Goal: Task Accomplishment & Management: Manage account settings

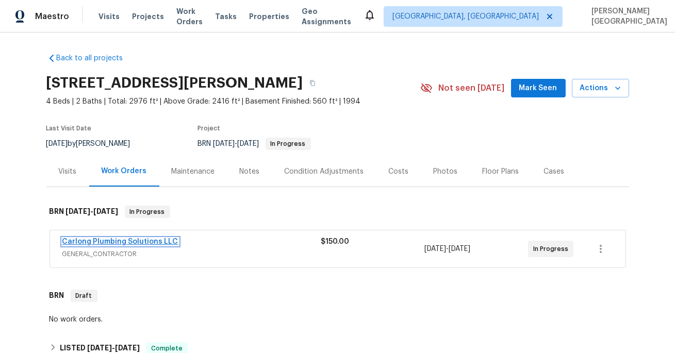
click at [148, 241] on link "Carlong Plumbing Solutions LLC" at bounding box center [120, 241] width 116 height 7
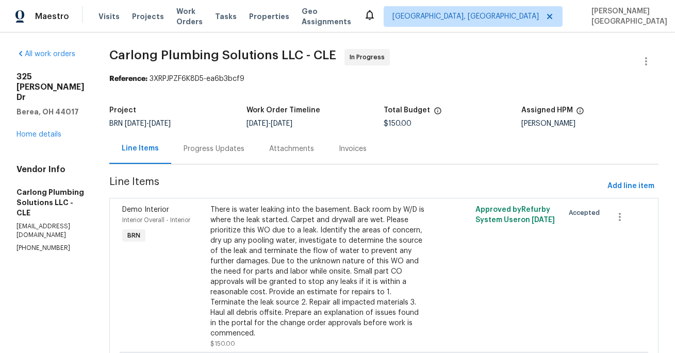
click at [244, 153] on div "Progress Updates" at bounding box center [213, 149] width 61 height 10
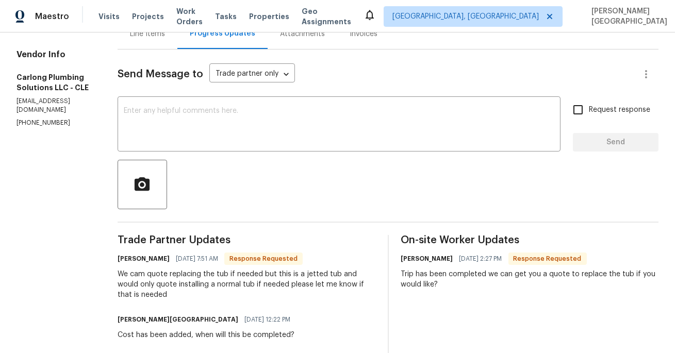
scroll to position [141, 0]
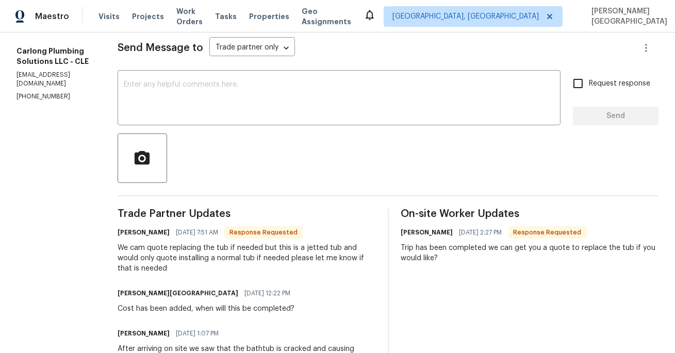
click at [296, 290] on div "[PERSON_NAME] [GEOGRAPHIC_DATA] [DATE] 12:22 PM" at bounding box center [206, 293] width 179 height 14
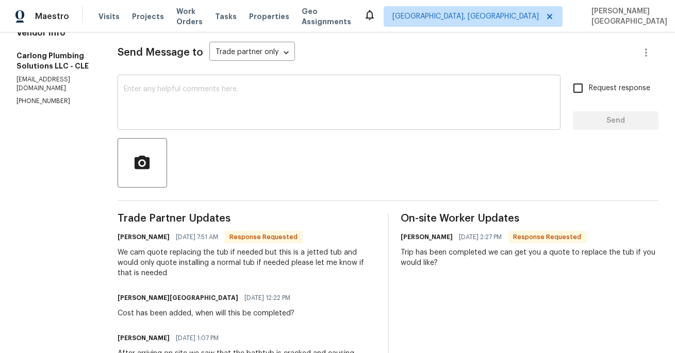
scroll to position [157, 0]
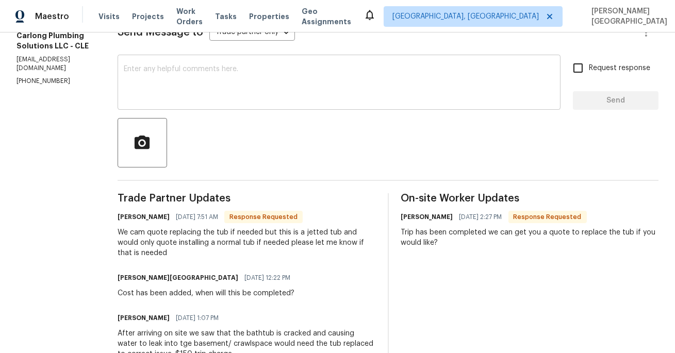
click at [171, 93] on textarea at bounding box center [339, 83] width 430 height 36
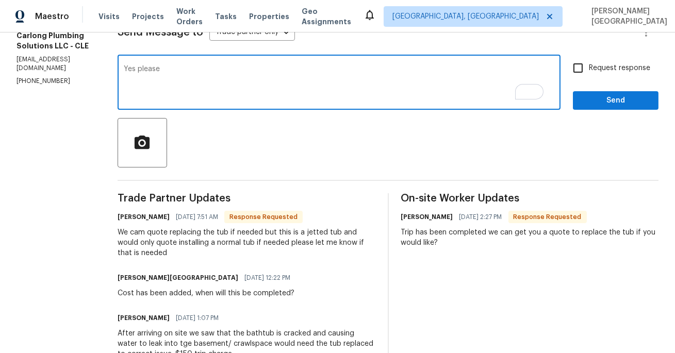
type textarea "Yes please"
click at [159, 139] on span "button" at bounding box center [142, 143] width 33 height 18
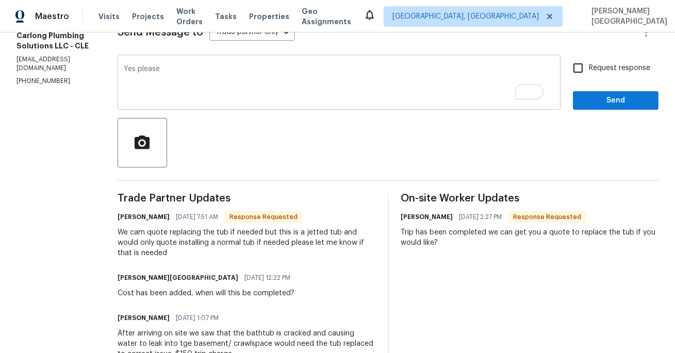
click at [181, 58] on div "Yes please x ​" at bounding box center [338, 83] width 443 height 53
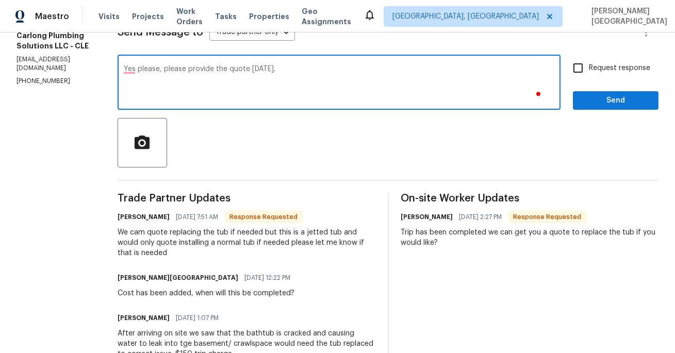
type textarea "Yes please, please provide the quote [DATE]."
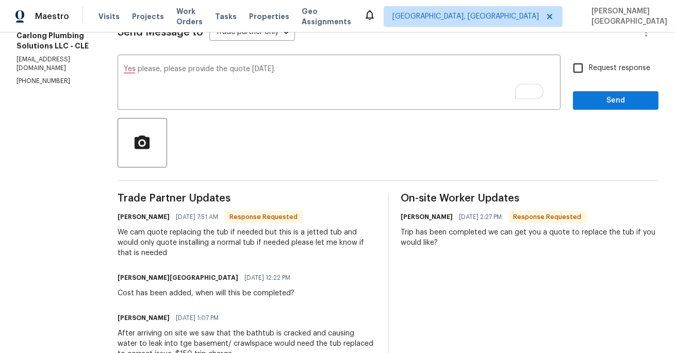
click at [607, 64] on span "Request response" at bounding box center [618, 68] width 61 height 11
click at [588, 64] on input "Request response" at bounding box center [578, 68] width 22 height 22
checkbox input "true"
click at [611, 102] on span "Send" at bounding box center [615, 100] width 69 height 13
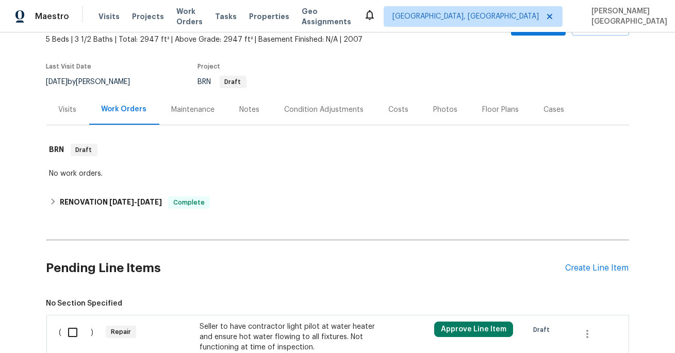
scroll to position [160, 0]
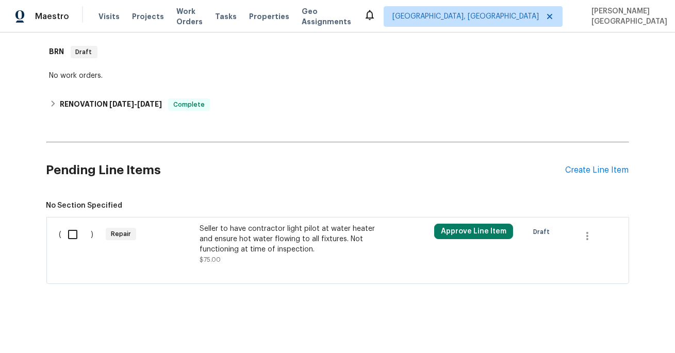
click at [247, 255] on div "Seller to have contractor light pilot at water heater and ensure hot water flow…" at bounding box center [289, 244] width 181 height 41
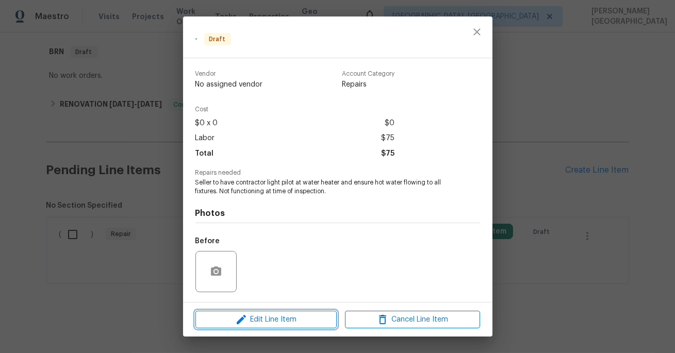
click at [256, 318] on span "Edit Line Item" at bounding box center [265, 319] width 135 height 13
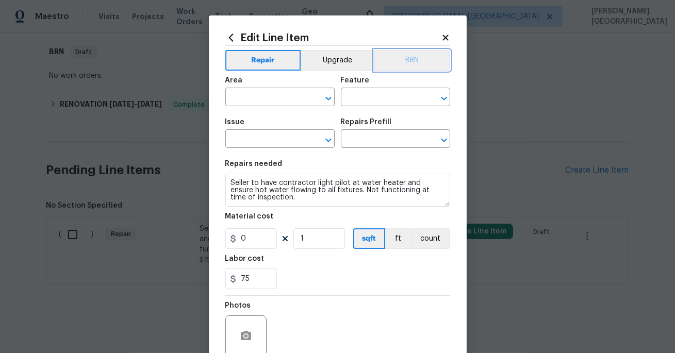
click at [422, 63] on button "BRN" at bounding box center [412, 60] width 76 height 21
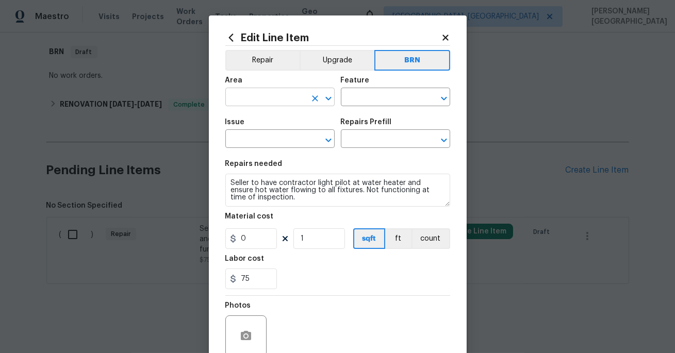
click at [246, 94] on input "text" at bounding box center [265, 98] width 80 height 16
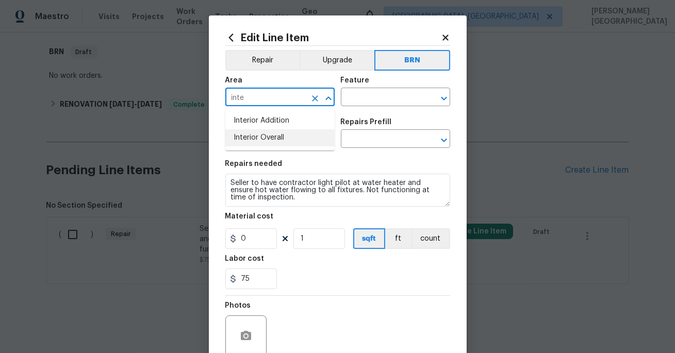
click at [256, 137] on li "Interior Overall" at bounding box center [279, 137] width 109 height 17
type input "Interior Overall"
click at [361, 99] on input "text" at bounding box center [381, 98] width 80 height 16
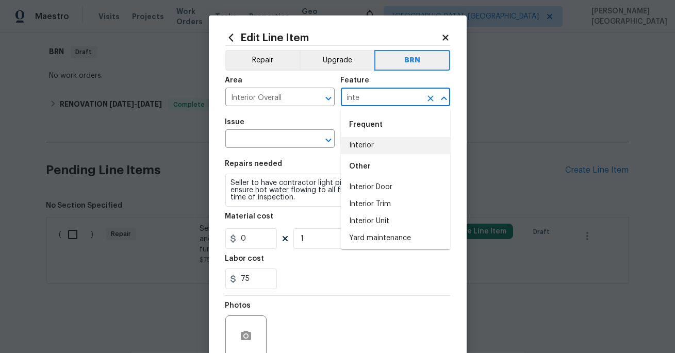
click at [362, 147] on li "Interior" at bounding box center [395, 145] width 109 height 17
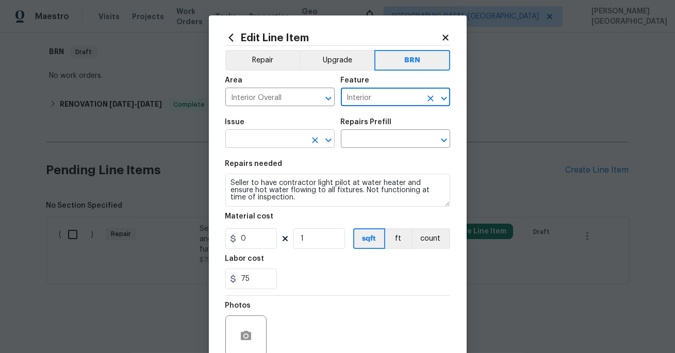
type input "Interior"
click at [262, 140] on input "text" at bounding box center [265, 140] width 80 height 16
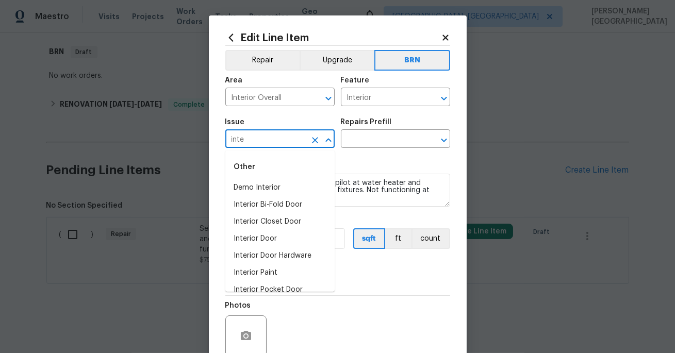
click at [270, 187] on li "Demo Interior" at bounding box center [279, 187] width 109 height 17
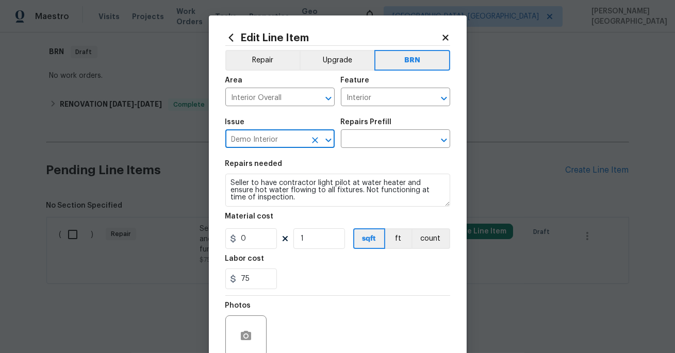
type input "Demo Interior"
click at [365, 148] on body "Maestro Visits Projects Work Orders Tasks Properties Geo Assignments Albuquerqu…" at bounding box center [337, 176] width 675 height 353
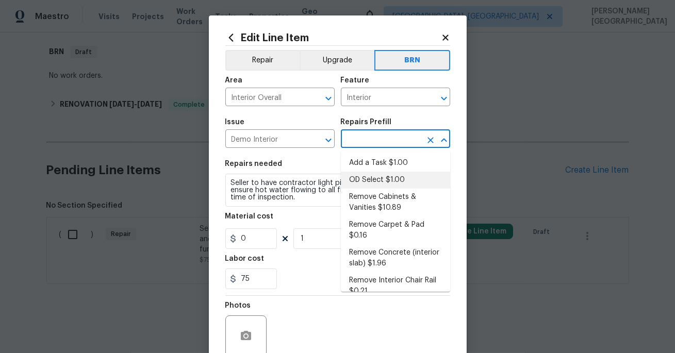
click at [365, 177] on li "OD Select $1.00" at bounding box center [395, 180] width 109 height 17
type input "Demolition"
type input "OD Select $1.00"
type textarea "Refer to the agreed upon scope document for further details."
type input "1"
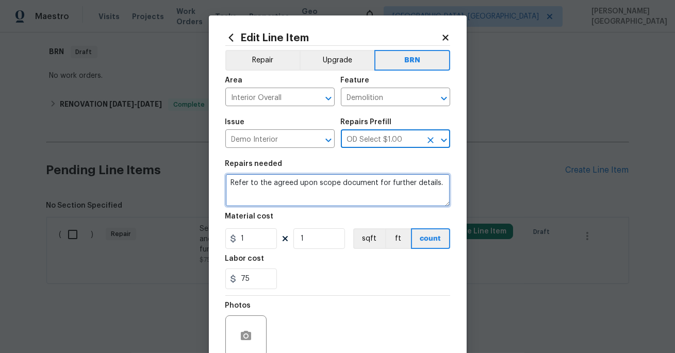
click at [301, 187] on textarea "Refer to the agreed upon scope document for further details." at bounding box center [337, 190] width 225 height 33
paste textarea "Seller to have contractor light pilot at water heater and ensure hot water flow…"
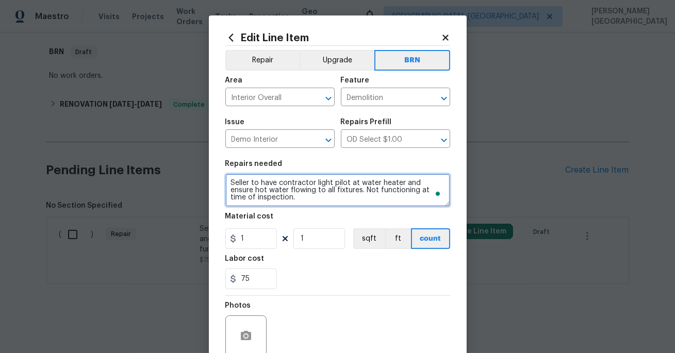
scroll to position [2, 0]
type textarea "Seller to have contractor light pilot at water heater and ensure hot water flow…"
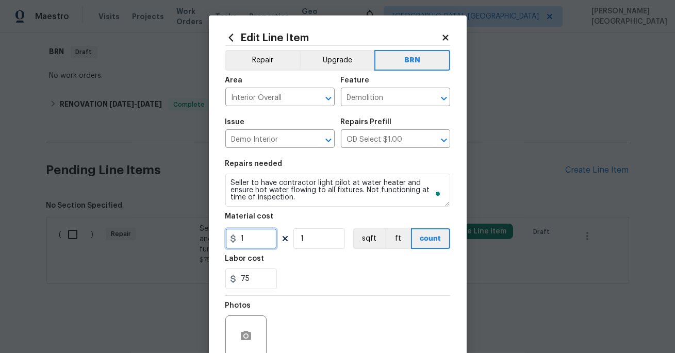
click at [253, 229] on input "1" at bounding box center [251, 238] width 52 height 21
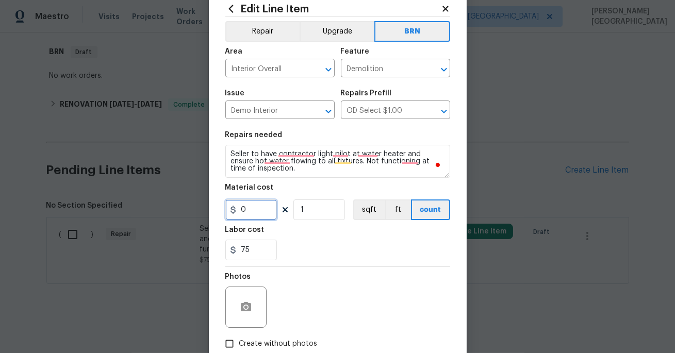
scroll to position [90, 0]
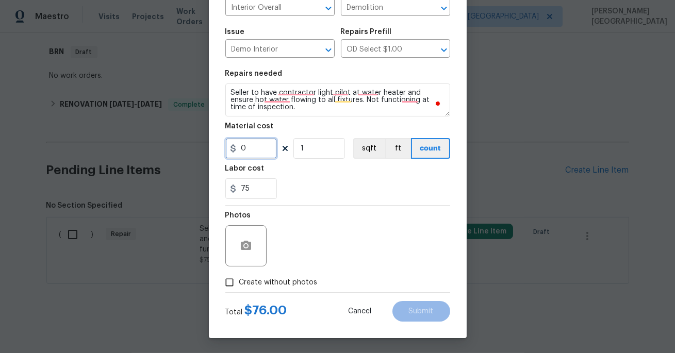
type input "0"
click at [247, 248] on icon "button" at bounding box center [246, 245] width 10 height 9
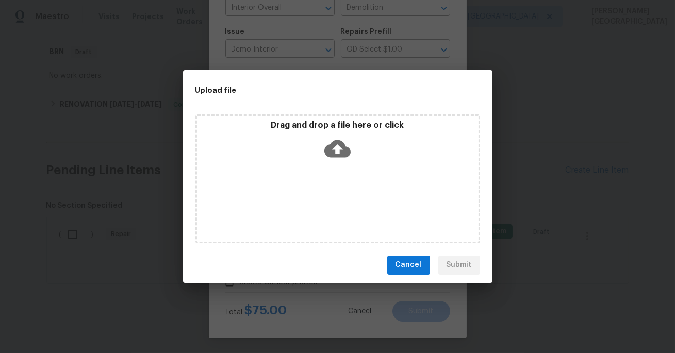
click at [340, 145] on icon at bounding box center [337, 149] width 26 height 18
click at [415, 263] on span "Cancel" at bounding box center [408, 265] width 26 height 13
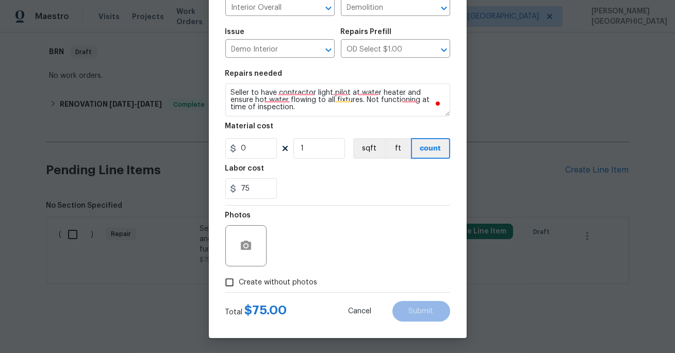
click at [241, 277] on span "Create without photos" at bounding box center [278, 282] width 78 height 11
click at [239, 276] on input "Create without photos" at bounding box center [230, 283] width 20 height 20
checkbox input "true"
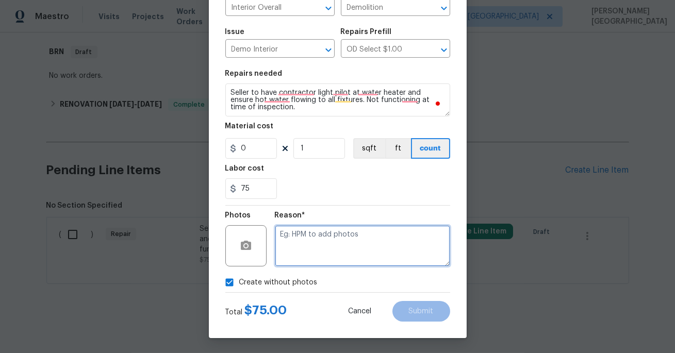
click at [318, 248] on textarea at bounding box center [362, 245] width 175 height 41
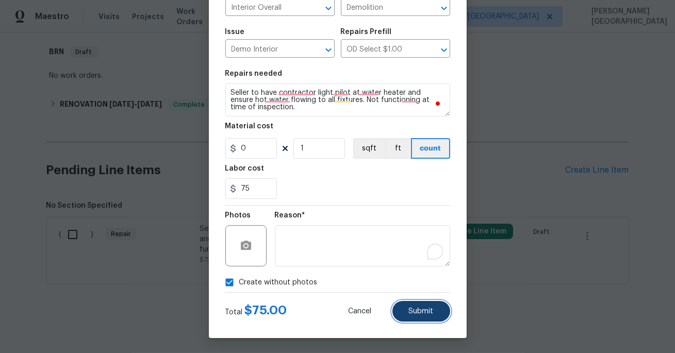
click at [428, 310] on span "Submit" at bounding box center [421, 312] width 25 height 8
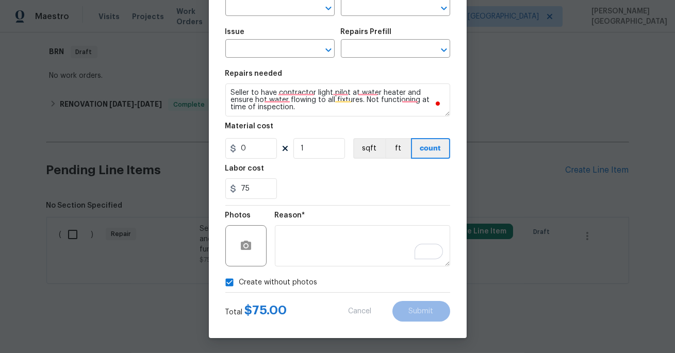
scroll to position [0, 0]
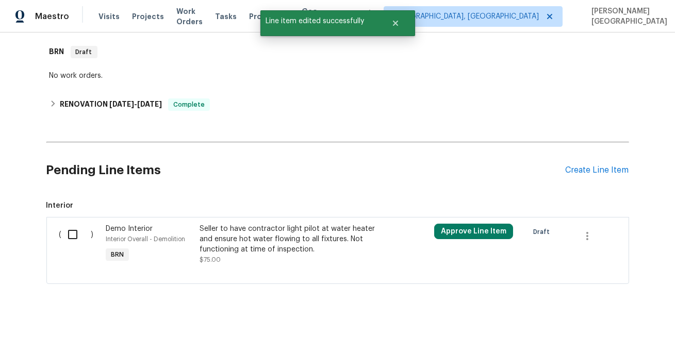
click at [71, 228] on input "checkbox" at bounding box center [76, 235] width 29 height 22
checkbox input "true"
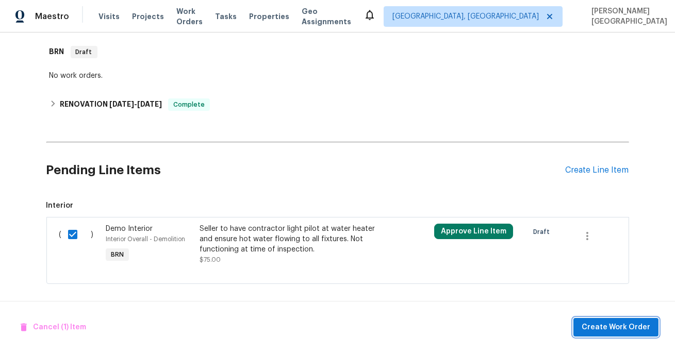
click at [619, 329] on span "Create Work Order" at bounding box center [615, 327] width 69 height 13
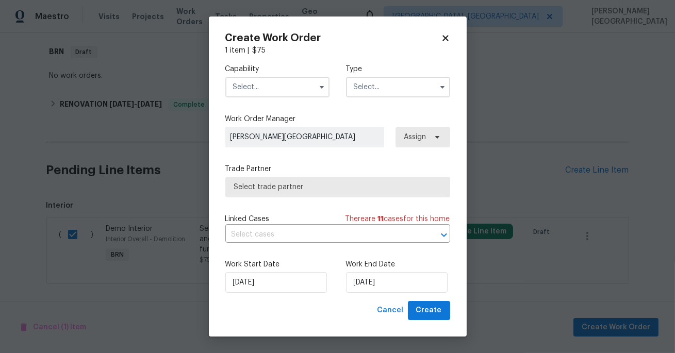
click at [285, 88] on input "text" at bounding box center [277, 87] width 104 height 21
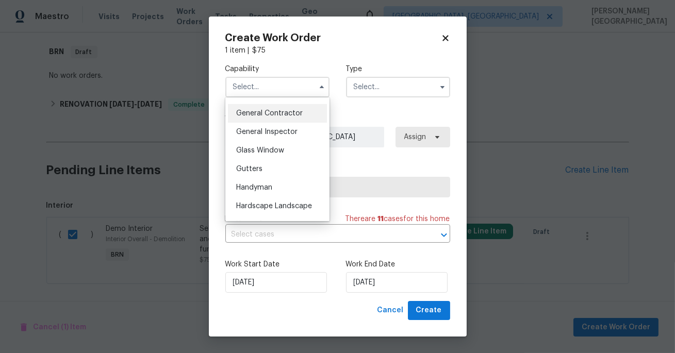
scroll to position [498, 0]
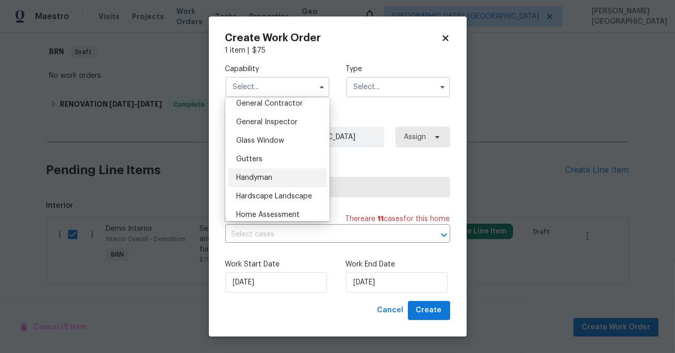
click at [262, 177] on span "Handyman" at bounding box center [254, 177] width 36 height 7
type input "Handyman"
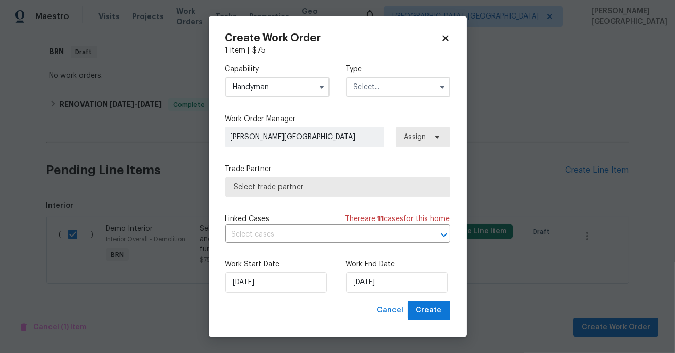
click at [367, 86] on input "text" at bounding box center [398, 87] width 104 height 21
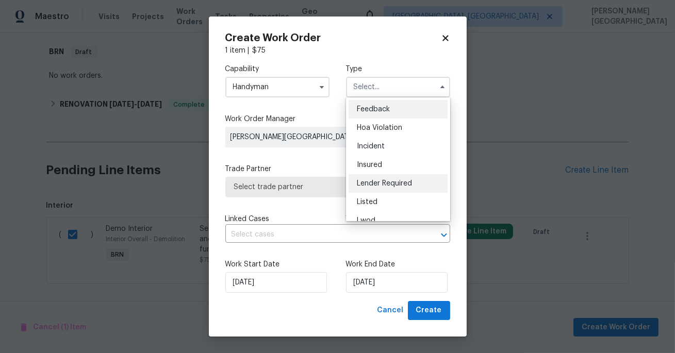
scroll to position [122, 0]
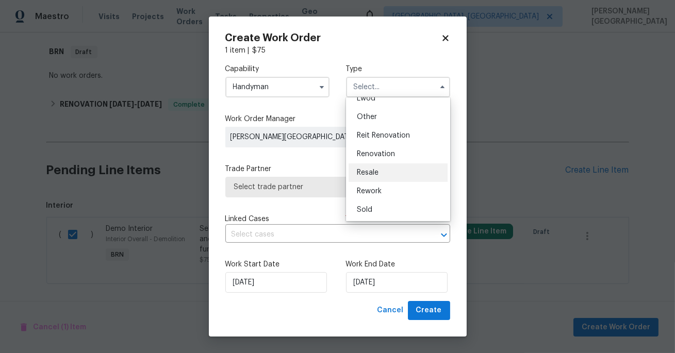
click at [372, 169] on span "Resale" at bounding box center [368, 172] width 22 height 7
type input "Resale"
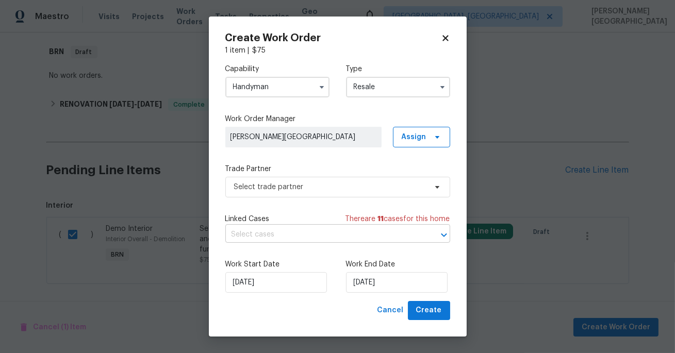
click at [270, 230] on input "text" at bounding box center [323, 235] width 196 height 16
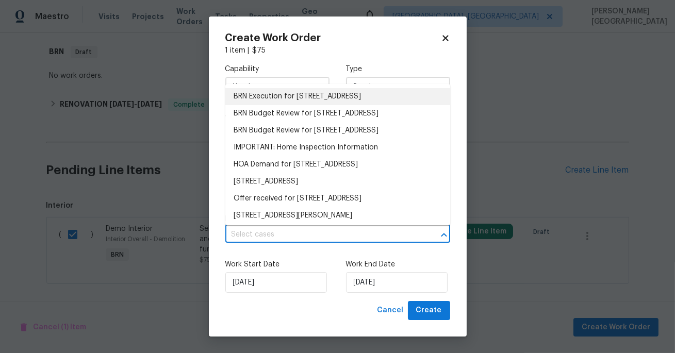
click at [269, 103] on li "BRN Execution for 4007 Summerberry Dr, Fayetteville, NC 28306" at bounding box center [337, 96] width 225 height 17
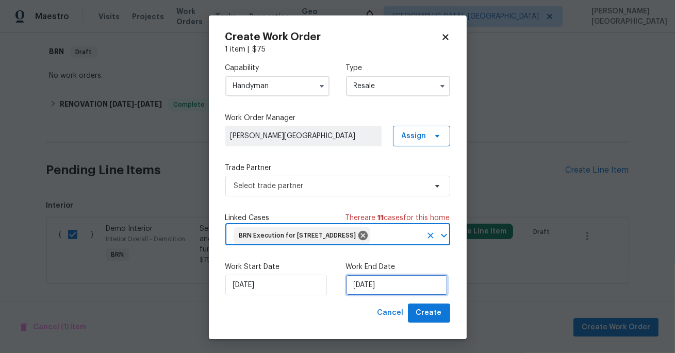
click at [366, 295] on input "[DATE]" at bounding box center [397, 285] width 102 height 21
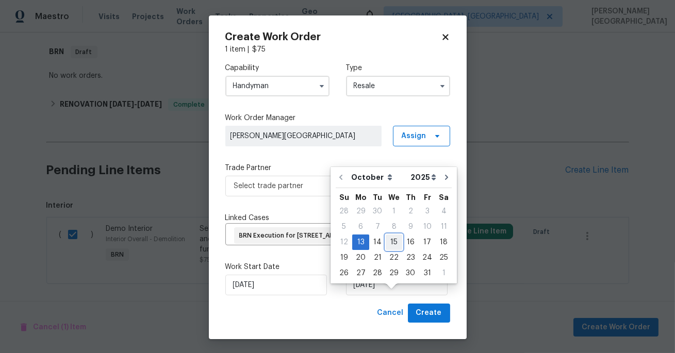
click at [395, 241] on div "15" at bounding box center [393, 242] width 16 height 14
type input "10/15/2025"
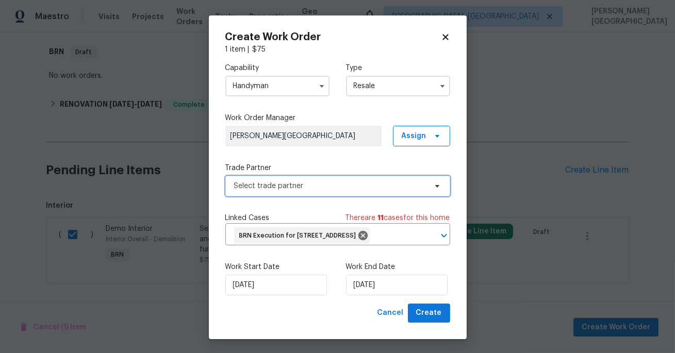
click at [272, 188] on span "Select trade partner" at bounding box center [330, 186] width 192 height 10
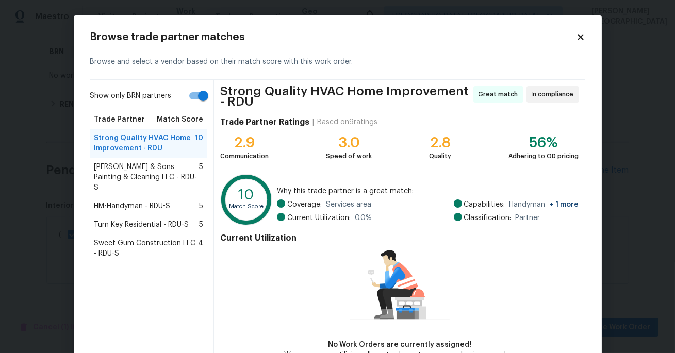
click at [199, 95] on input "Show only BRN partners" at bounding box center [203, 96] width 59 height 20
checkbox input "false"
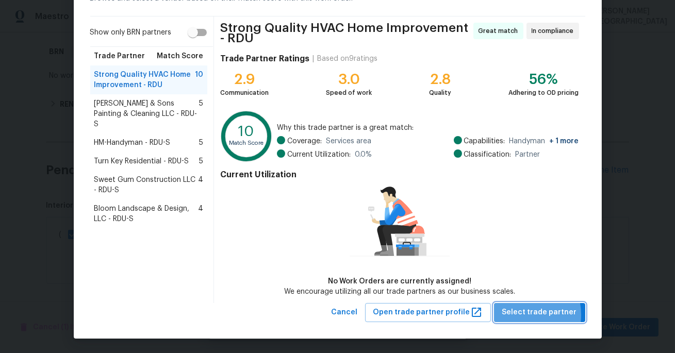
click at [515, 314] on span "Select trade partner" at bounding box center [539, 312] width 75 height 13
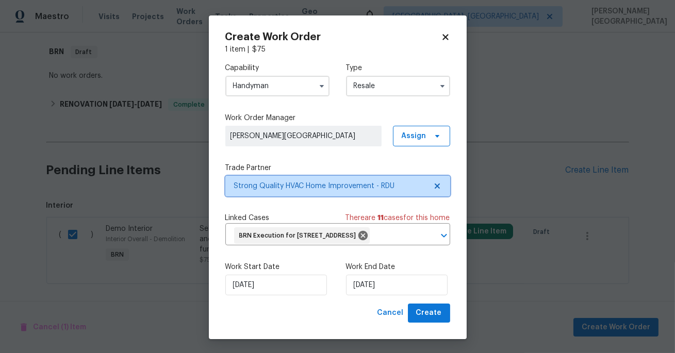
scroll to position [0, 0]
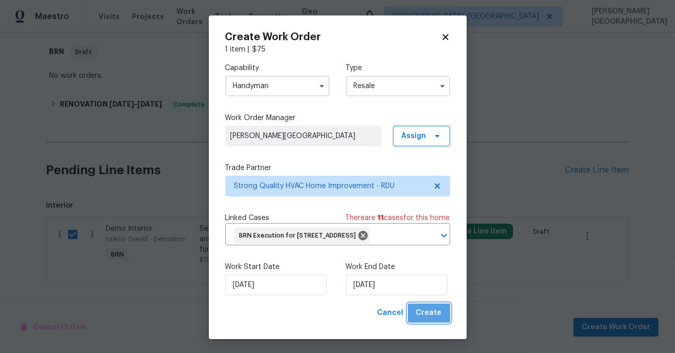
click at [439, 319] on span "Create" at bounding box center [429, 313] width 26 height 13
checkbox input "false"
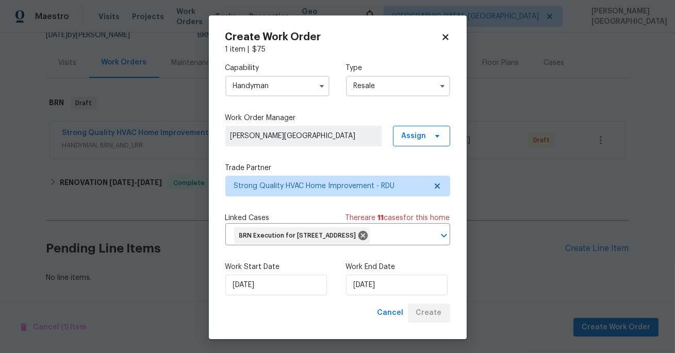
scroll to position [108, 0]
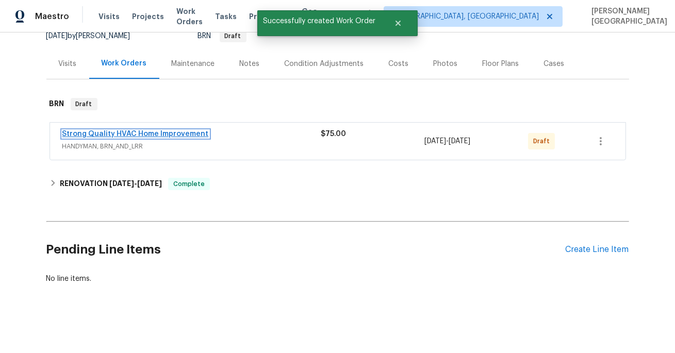
click at [140, 132] on link "Strong Quality HVAC Home Improvement" at bounding box center [135, 133] width 146 height 7
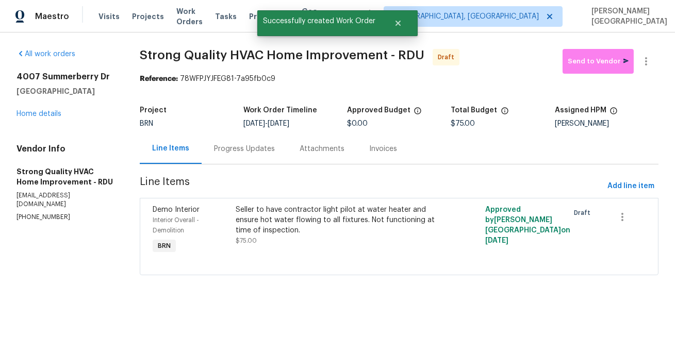
click at [229, 158] on div "Progress Updates" at bounding box center [244, 148] width 86 height 30
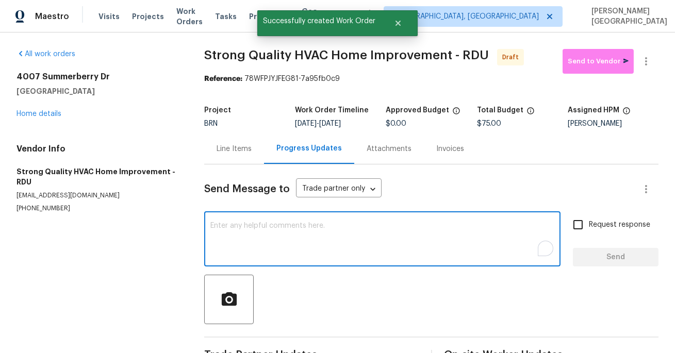
click at [223, 227] on textarea "To enrich screen reader interactions, please activate Accessibility in Grammarl…" at bounding box center [382, 240] width 344 height 36
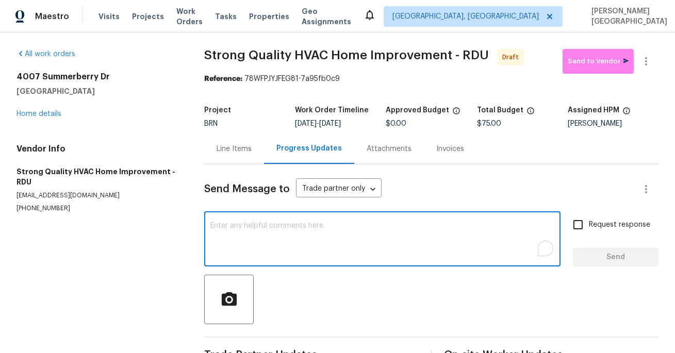
paste textarea "This is Isabel from Opendoor. Please confirm receipt of the work order due on 0…"
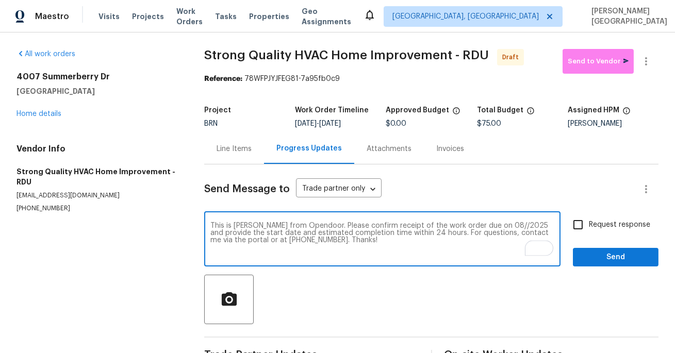
click at [481, 226] on textarea "This is Isabel from Opendoor. Please confirm receipt of the work order due on 0…" at bounding box center [382, 240] width 344 height 36
type textarea "This is Isabel from Opendoor. Please confirm receipt of the work order due on 1…"
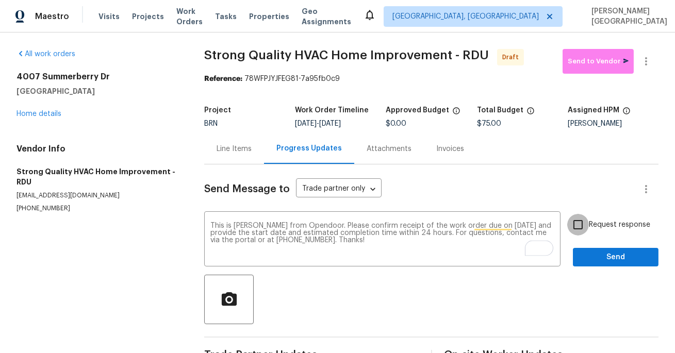
click at [588, 224] on input "Request response" at bounding box center [578, 225] width 22 height 22
checkbox input "true"
click at [588, 254] on span "Send" at bounding box center [615, 257] width 69 height 13
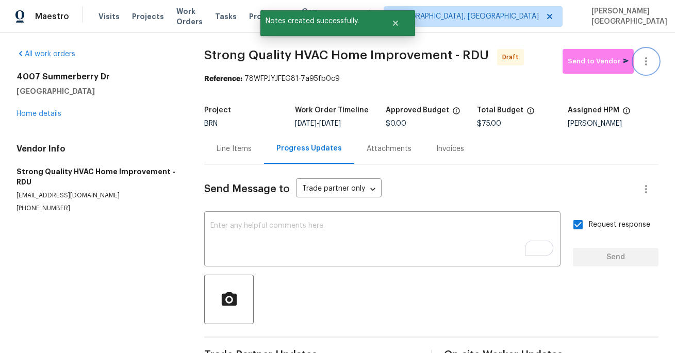
click at [648, 63] on icon "button" at bounding box center [645, 61] width 12 height 12
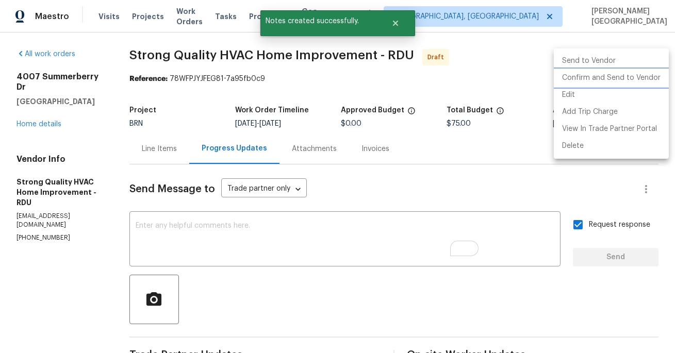
click at [618, 79] on li "Confirm and Send to Vendor" at bounding box center [610, 78] width 115 height 17
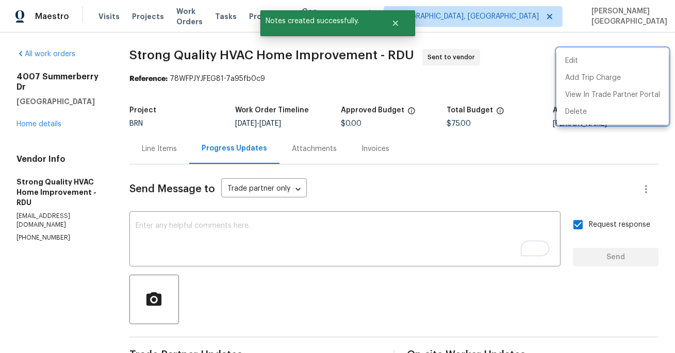
click at [43, 116] on div at bounding box center [337, 176] width 675 height 353
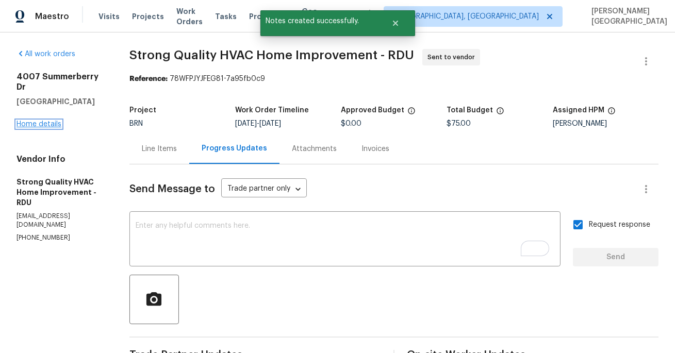
click at [43, 121] on link "Home details" at bounding box center [38, 124] width 45 height 7
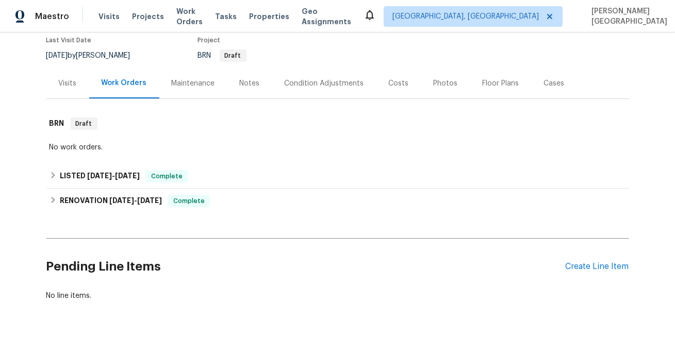
scroll to position [106, 0]
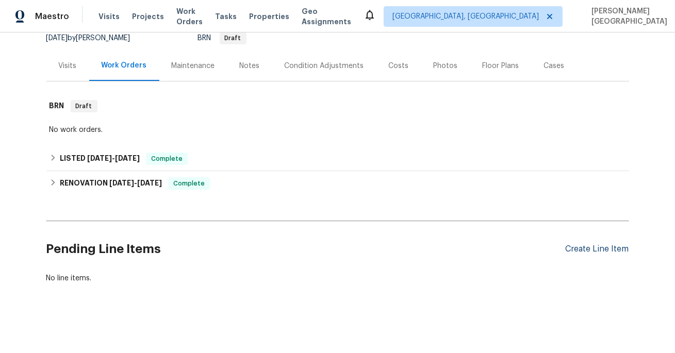
click at [583, 248] on div "Create Line Item" at bounding box center [596, 249] width 63 height 10
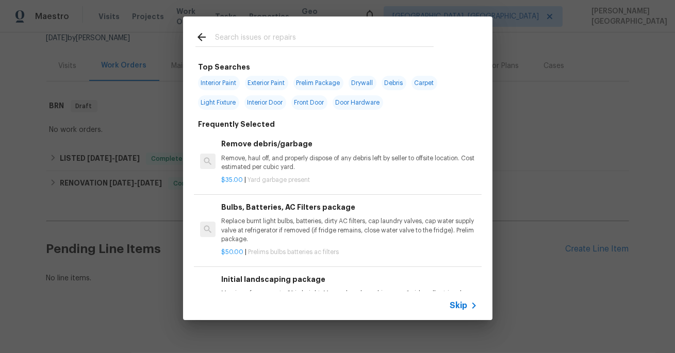
click at [475, 298] on div "Skip" at bounding box center [337, 305] width 309 height 29
click at [466, 303] on span "Skip" at bounding box center [459, 305] width 18 height 10
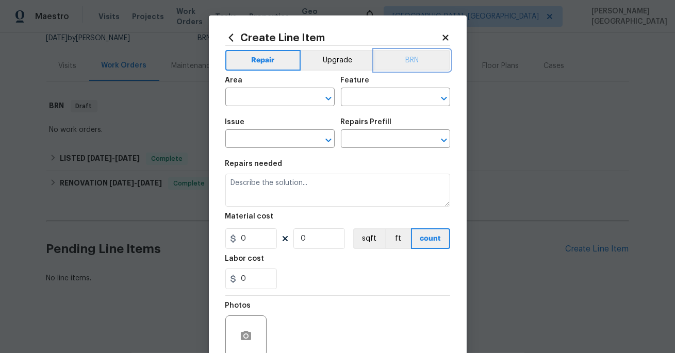
click at [414, 56] on button "BRN" at bounding box center [412, 60] width 76 height 21
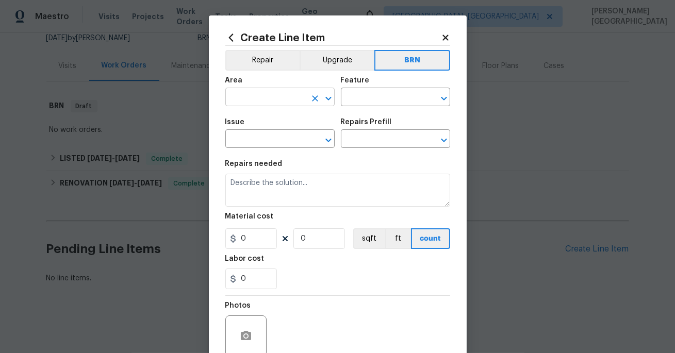
click at [280, 91] on input "text" at bounding box center [265, 98] width 80 height 16
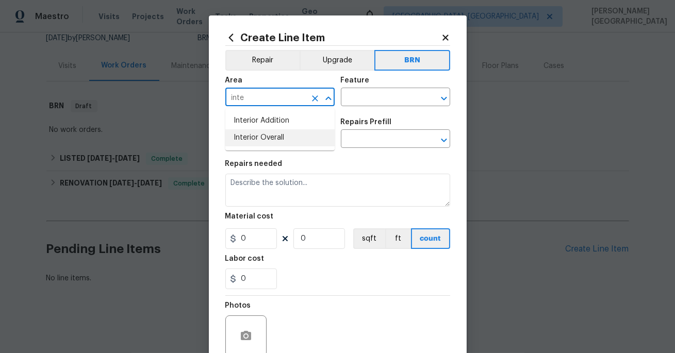
click at [294, 142] on li "Interior Overall" at bounding box center [279, 137] width 109 height 17
type input "Interior Overall"
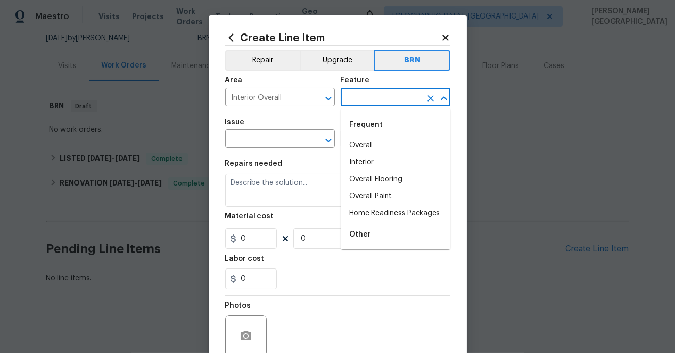
click at [354, 97] on input "text" at bounding box center [381, 98] width 80 height 16
click at [367, 141] on li "Interior" at bounding box center [395, 145] width 109 height 17
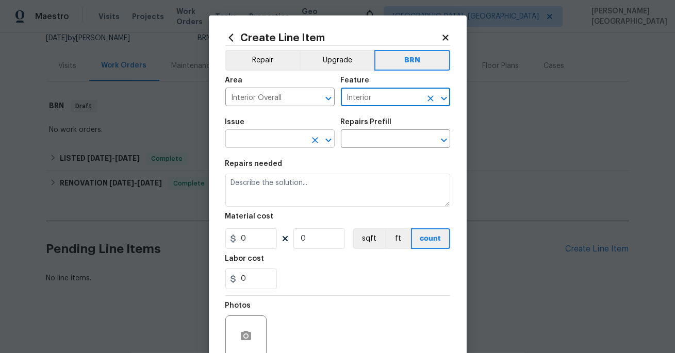
type input "Interior"
click at [281, 141] on input "text" at bounding box center [265, 140] width 80 height 16
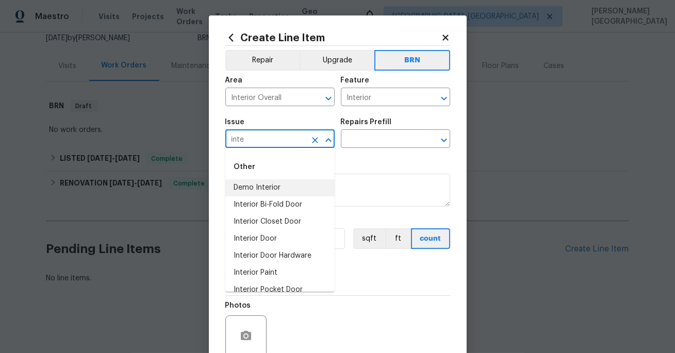
click at [282, 188] on li "Demo Interior" at bounding box center [279, 187] width 109 height 17
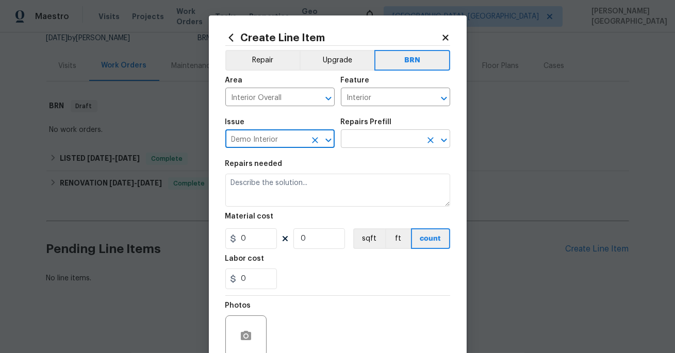
type input "Demo Interior"
click at [363, 142] on input "text" at bounding box center [381, 140] width 80 height 16
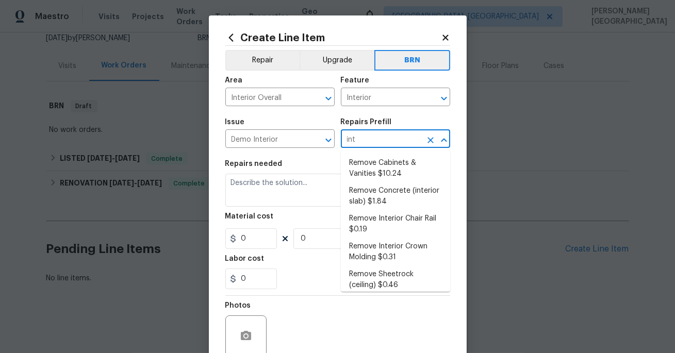
type input "inte"
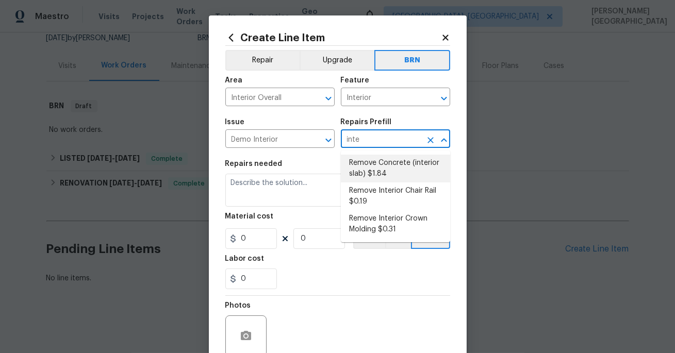
click at [359, 165] on li "Remove Concrete (interior slab) $1.84" at bounding box center [395, 169] width 109 height 28
type input "Demolition"
type input "Remove Concrete (interior slab) $1.84"
type textarea "Demo/remove and properly dispose of the concrete (1''-4'') as outlined by the P…"
type input "1.84"
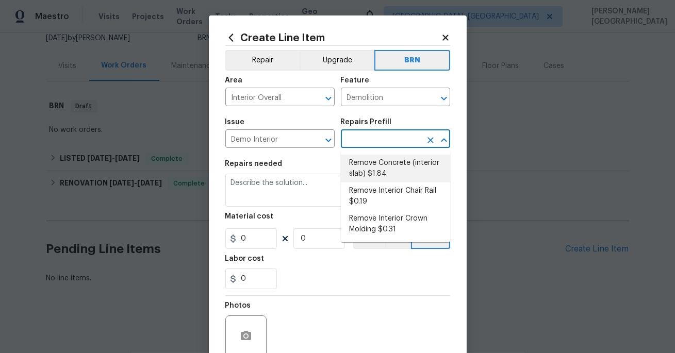
type input "1"
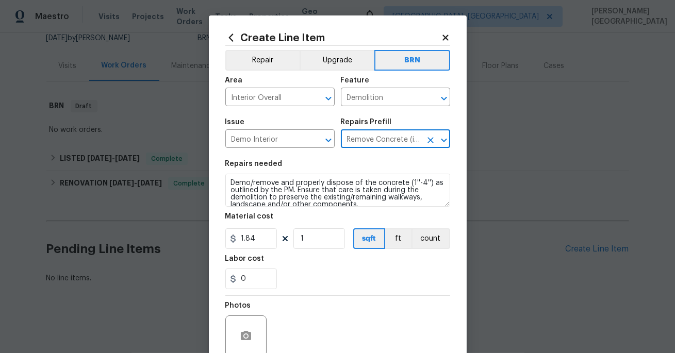
type input "Remove Concrete (interior slab) $1.84"
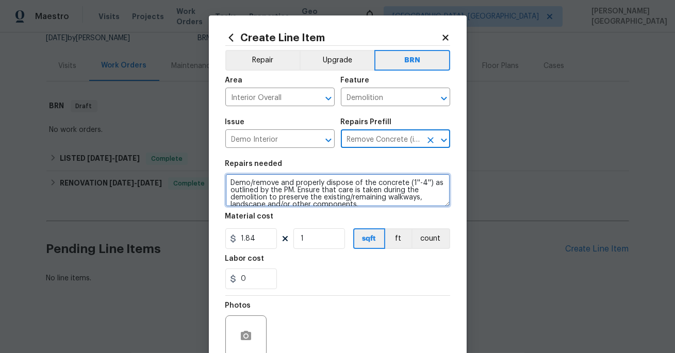
click at [307, 186] on textarea "Demo/remove and properly dispose of the concrete (1''-4'') as outlined by the P…" at bounding box center [337, 190] width 225 height 33
paste textarea "Lender Required: Seller to install proper exterior weather proof cover at expos…"
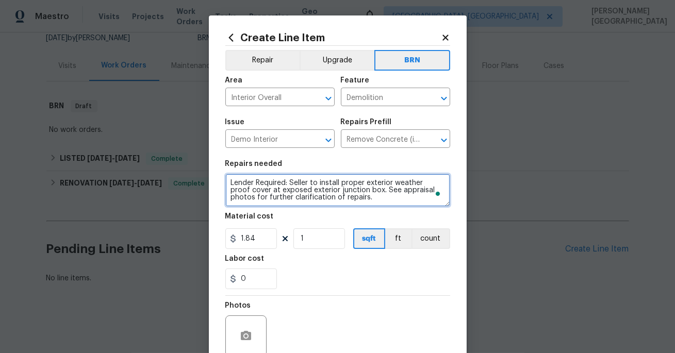
scroll to position [2, 0]
type textarea "Lender Required: Seller to install proper exterior weather proof cover at expos…"
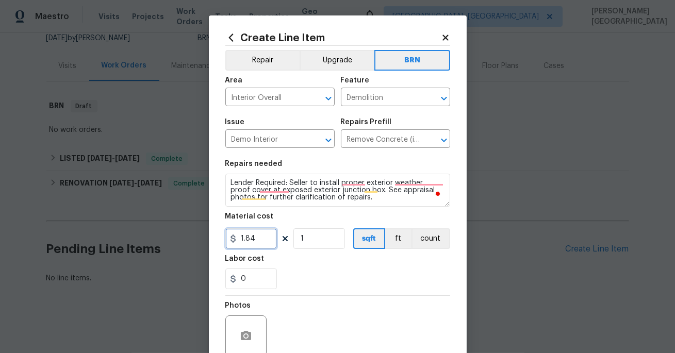
click at [251, 240] on input "1.84" at bounding box center [251, 238] width 52 height 21
click at [251, 241] on input "1.84" at bounding box center [251, 238] width 52 height 21
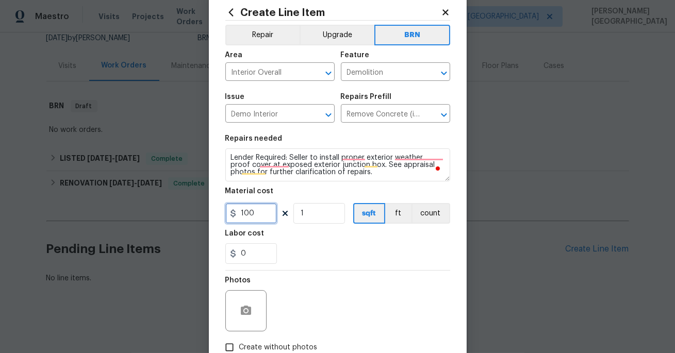
scroll to position [90, 0]
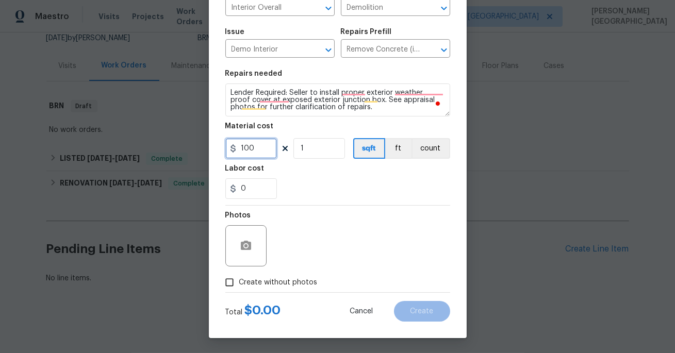
type input "100"
click at [253, 242] on button "button" at bounding box center [245, 245] width 25 height 25
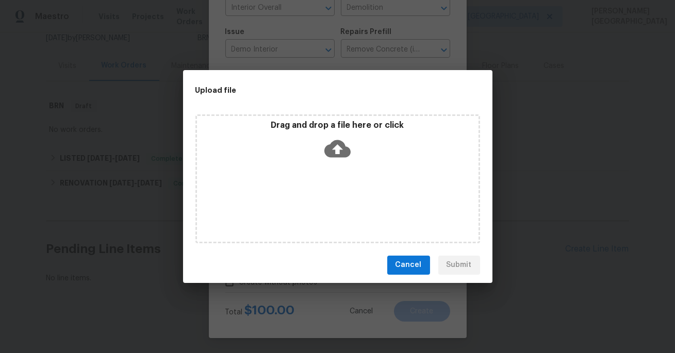
click at [330, 154] on icon at bounding box center [337, 149] width 26 height 18
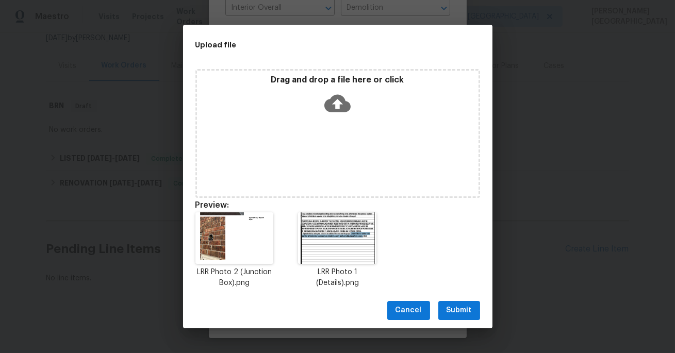
click at [455, 313] on span "Submit" at bounding box center [458, 310] width 25 height 13
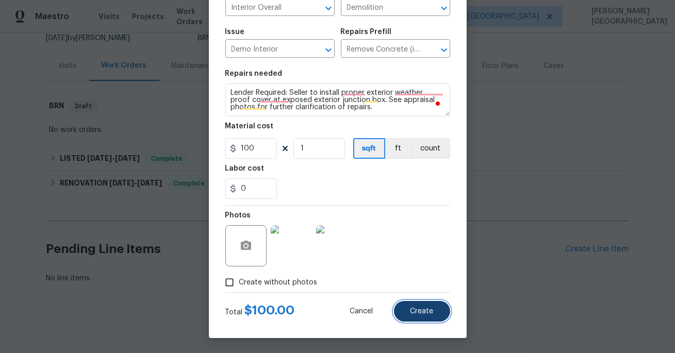
click at [412, 318] on button "Create" at bounding box center [422, 311] width 56 height 21
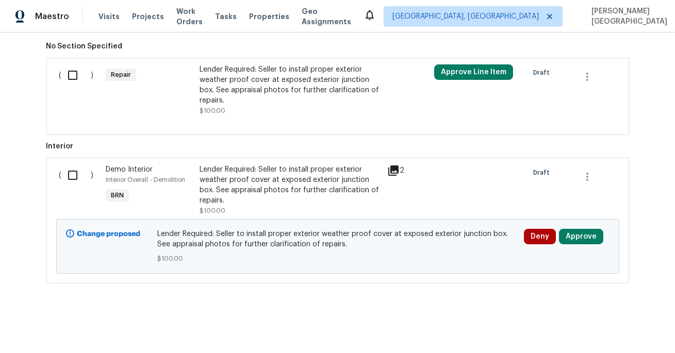
click at [77, 172] on input "checkbox" at bounding box center [76, 175] width 29 height 22
checkbox input "true"
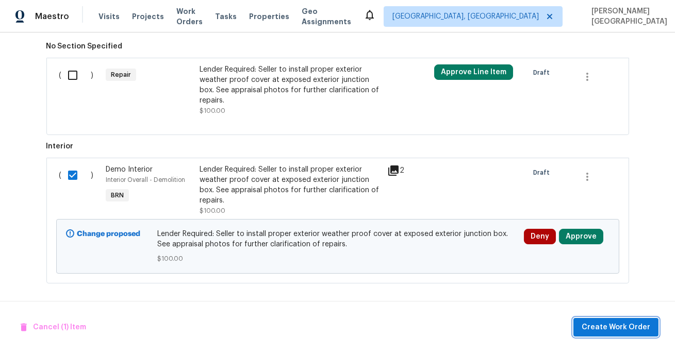
click at [587, 329] on span "Create Work Order" at bounding box center [615, 327] width 69 height 13
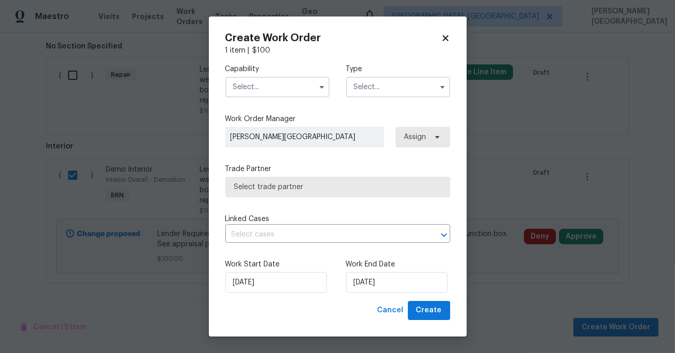
click at [242, 86] on input "text" at bounding box center [277, 87] width 104 height 21
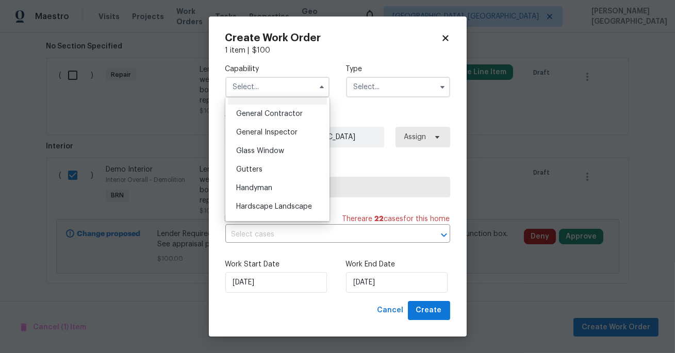
scroll to position [497, 0]
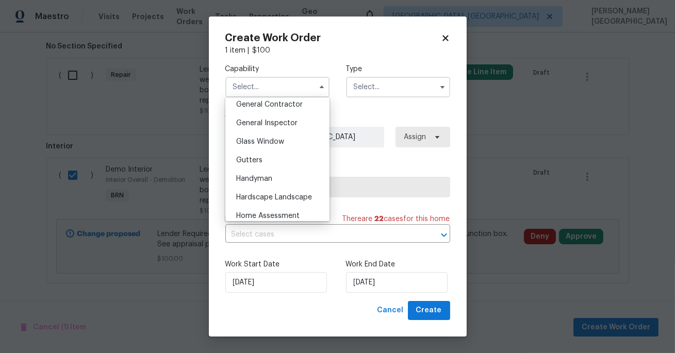
click at [280, 176] on div "Handyman" at bounding box center [277, 179] width 99 height 19
type input "Handyman"
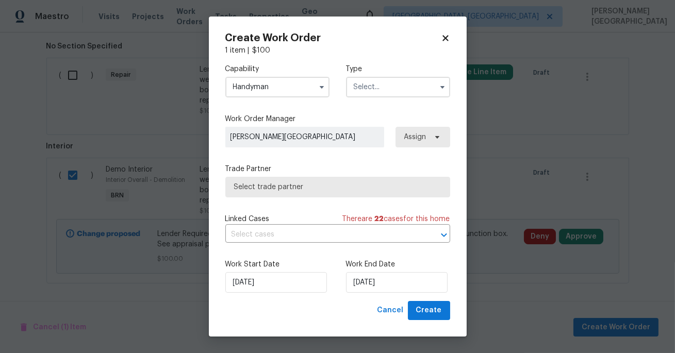
click at [379, 81] on input "text" at bounding box center [398, 87] width 104 height 21
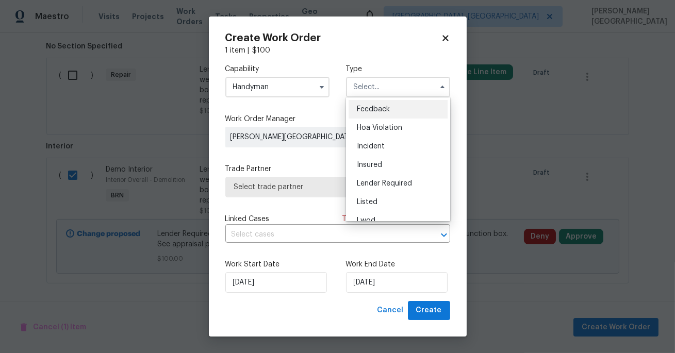
scroll to position [122, 0]
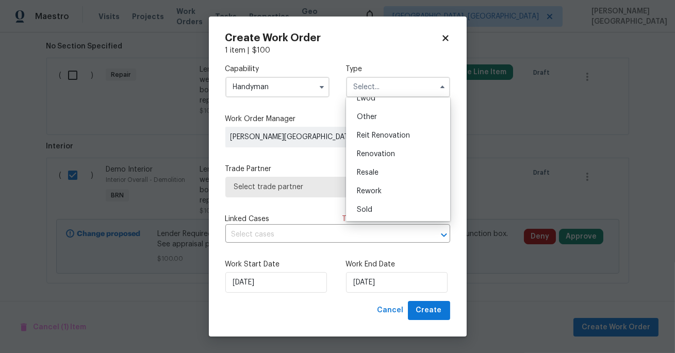
click at [369, 171] on span "Resale" at bounding box center [368, 172] width 22 height 7
type input "Resale"
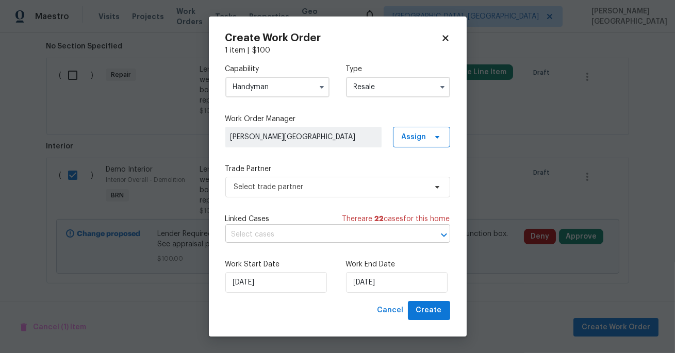
click at [292, 232] on input "text" at bounding box center [323, 235] width 196 height 16
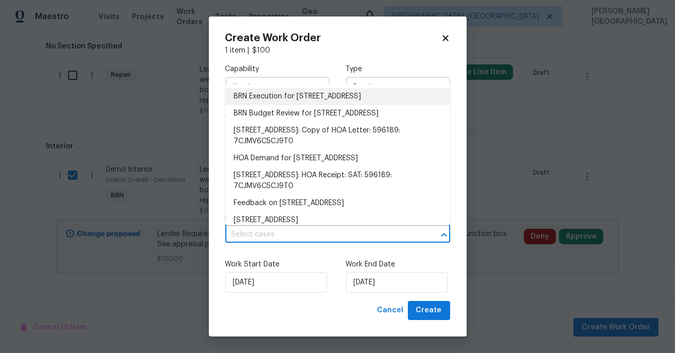
click at [291, 96] on li "BRN Execution for 14203 Windy Crk, Helotes, TX 78023" at bounding box center [337, 96] width 225 height 17
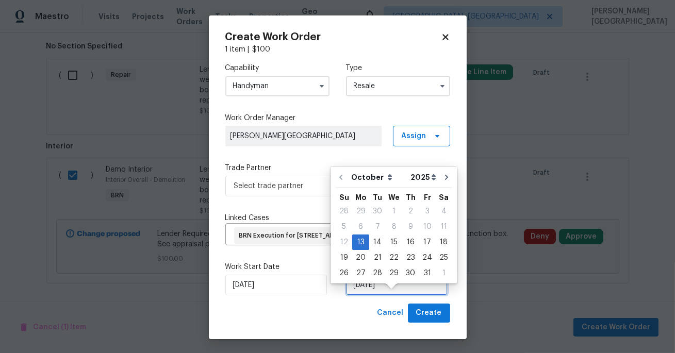
click at [367, 295] on input "[DATE]" at bounding box center [397, 285] width 102 height 21
click at [394, 243] on div "15" at bounding box center [393, 242] width 16 height 14
type input "10/15/2025"
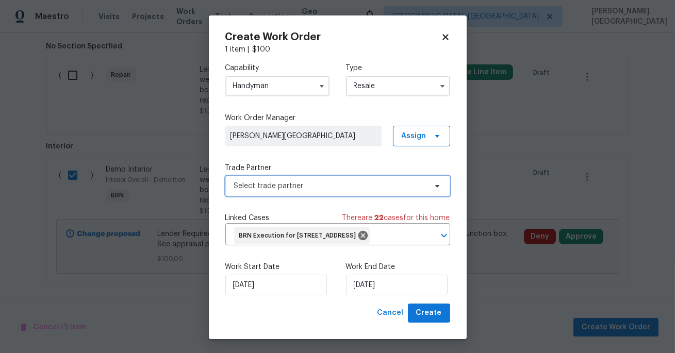
click at [283, 185] on span "Select trade partner" at bounding box center [330, 186] width 192 height 10
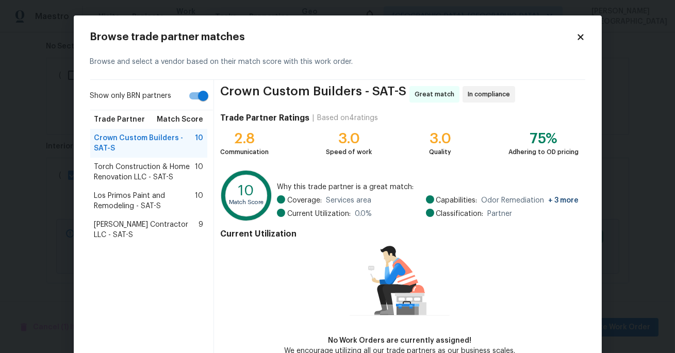
scroll to position [59, 0]
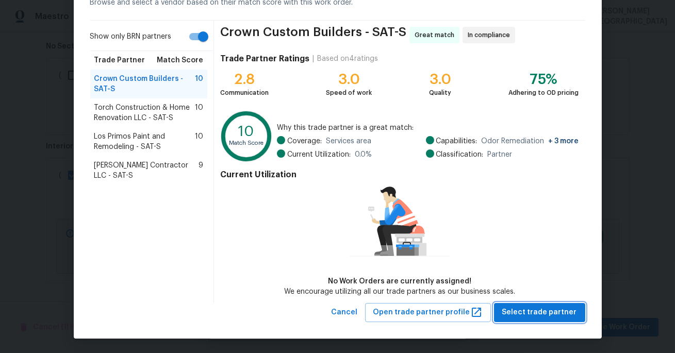
click at [545, 310] on span "Select trade partner" at bounding box center [539, 312] width 75 height 13
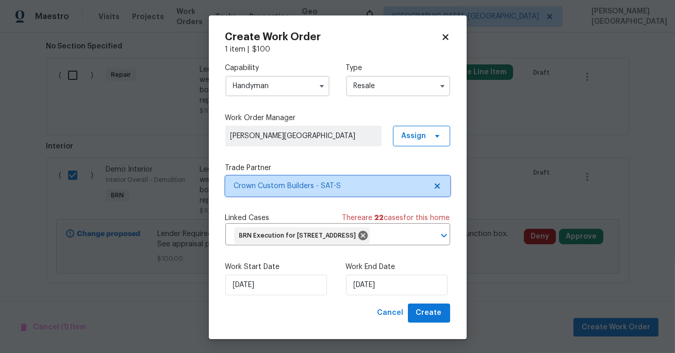
scroll to position [0, 0]
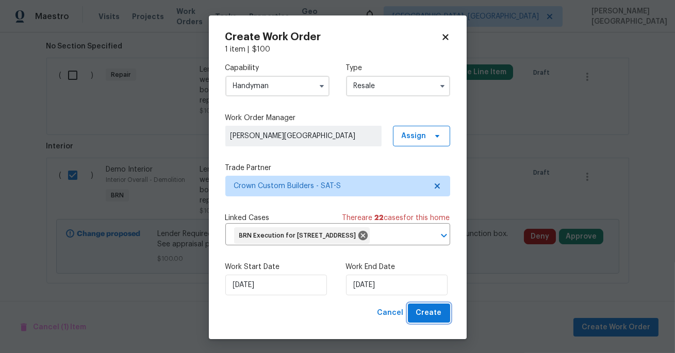
click at [428, 319] on span "Create" at bounding box center [429, 313] width 26 height 13
checkbox input "false"
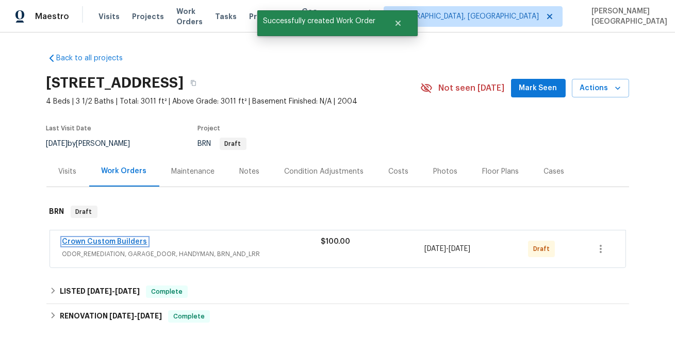
click at [91, 241] on link "Crown Custom Builders" at bounding box center [104, 241] width 85 height 7
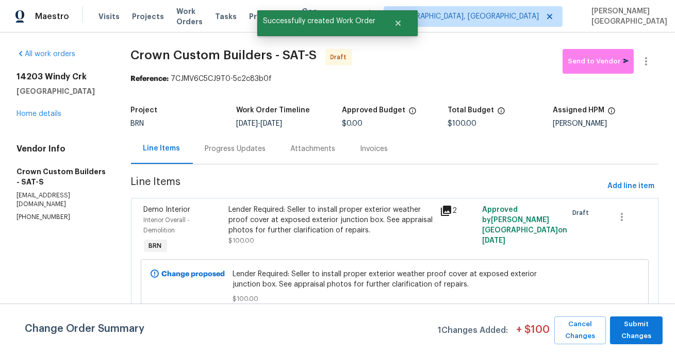
click at [220, 154] on div "Progress Updates" at bounding box center [235, 149] width 61 height 10
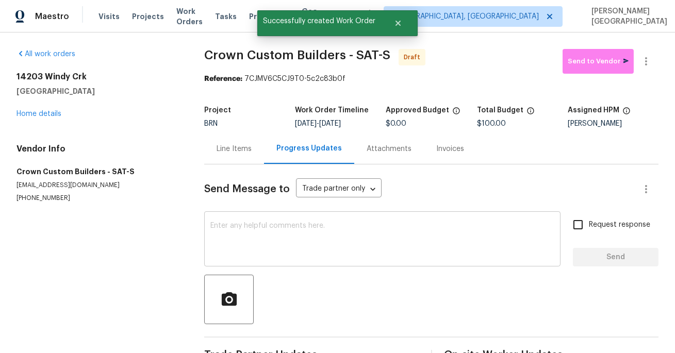
click at [242, 226] on textarea at bounding box center [382, 240] width 344 height 36
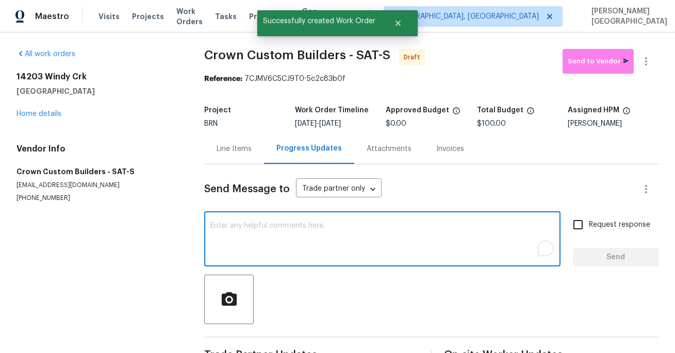
paste textarea "This is Isabel from Opendoor. Please confirm receipt of the work order due on 0…"
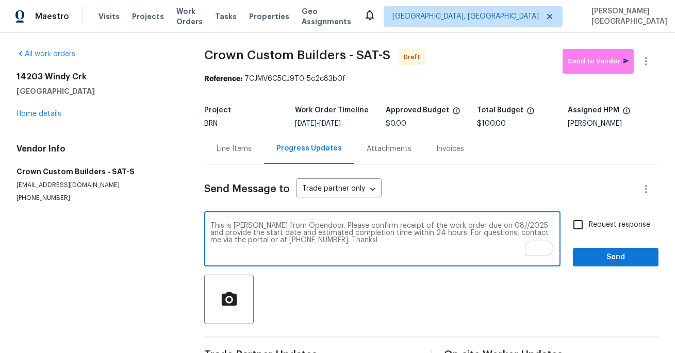
click at [481, 227] on textarea "This is Isabel from Opendoor. Please confirm receipt of the work order due on 0…" at bounding box center [382, 240] width 344 height 36
type textarea "This is Isabel from Opendoor. Please confirm receipt of the work order due on 1…"
click at [582, 222] on input "Request response" at bounding box center [578, 225] width 22 height 22
checkbox input "true"
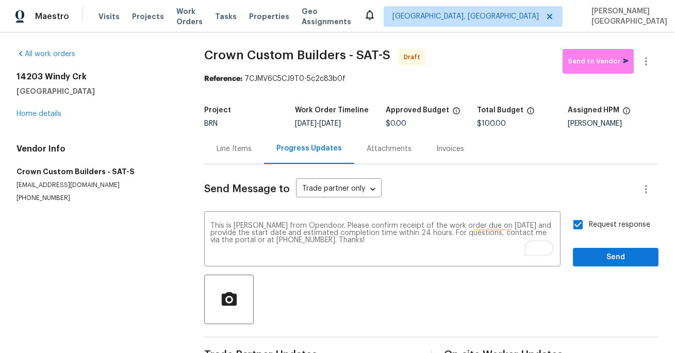
click at [596, 270] on div "Send Message to Trade partner only Trade partner only ​ This is Isabel from Ope…" at bounding box center [431, 265] width 454 height 202
click at [596, 260] on span "Send" at bounding box center [615, 257] width 69 height 13
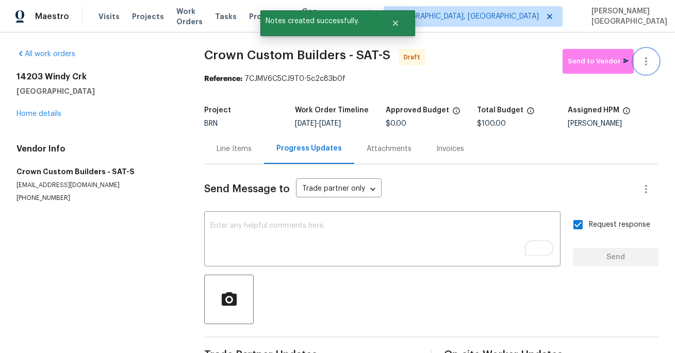
click at [650, 65] on icon "button" at bounding box center [645, 61] width 12 height 12
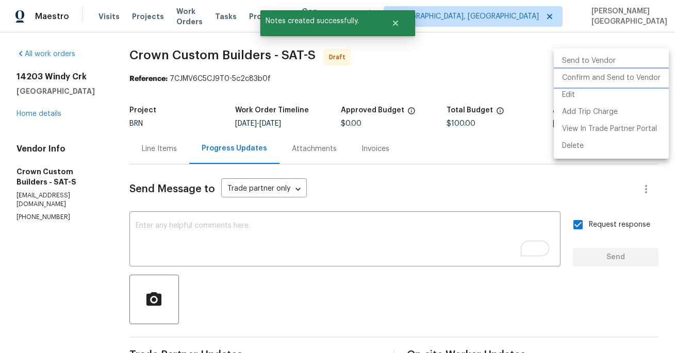
click at [637, 76] on li "Confirm and Send to Vendor" at bounding box center [610, 78] width 115 height 17
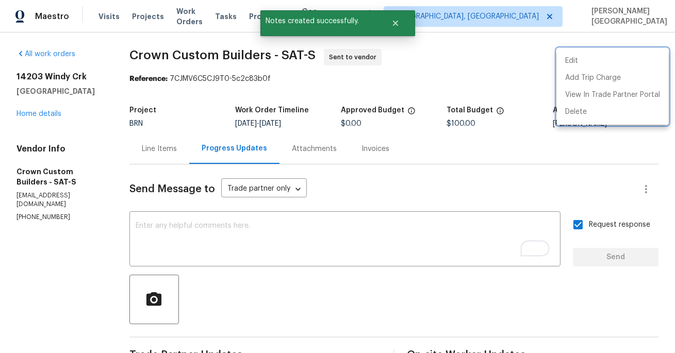
click at [49, 111] on div at bounding box center [337, 176] width 675 height 353
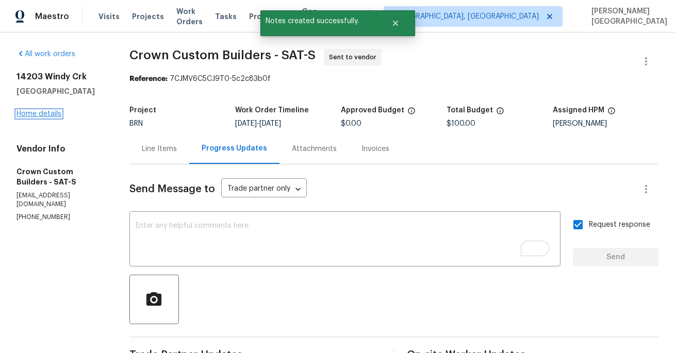
click at [49, 112] on link "Home details" at bounding box center [38, 113] width 45 height 7
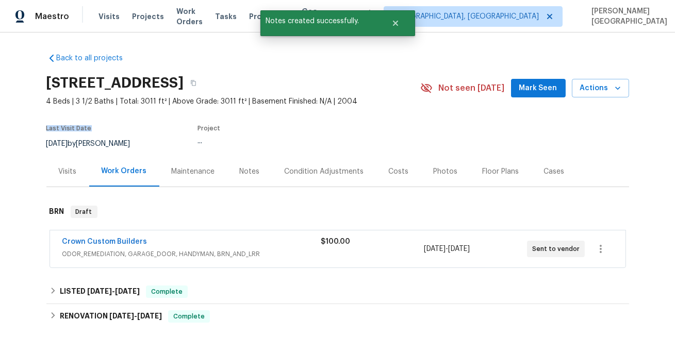
click at [49, 112] on section "14203 Windy Crk, Helotes, TX 78023 4 Beds | 3 1/2 Baths | Total: 3011 ft² | Abo…" at bounding box center [337, 113] width 582 height 87
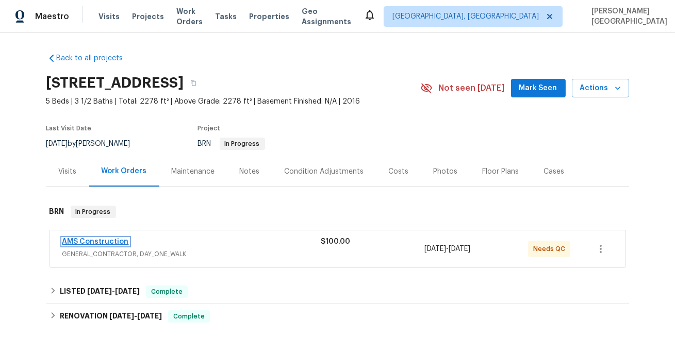
click at [105, 239] on link "AMS Construction" at bounding box center [95, 241] width 66 height 7
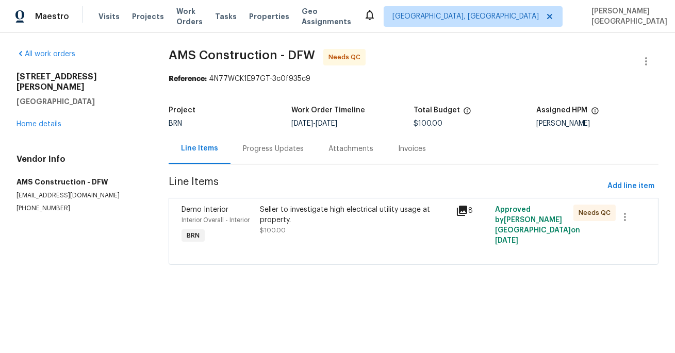
click at [283, 131] on div "Project BRN Work Order Timeline 10/7/2025 - 10/10/2025 Total Budget $100.00 Ass…" at bounding box center [414, 116] width 490 height 33
click at [323, 216] on div "Seller to investigate high electrical utility usage at property." at bounding box center [355, 215] width 190 height 21
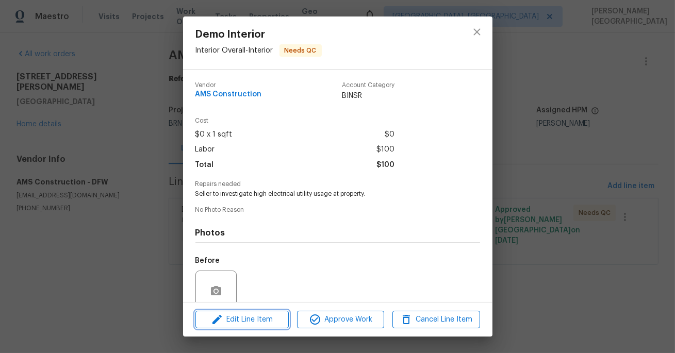
click at [263, 318] on span "Edit Line Item" at bounding box center [241, 319] width 87 height 13
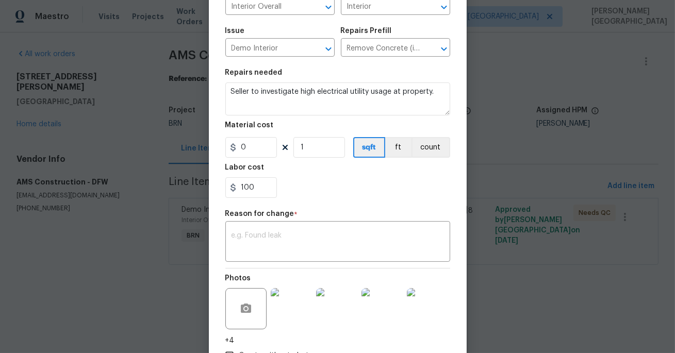
scroll to position [99, 0]
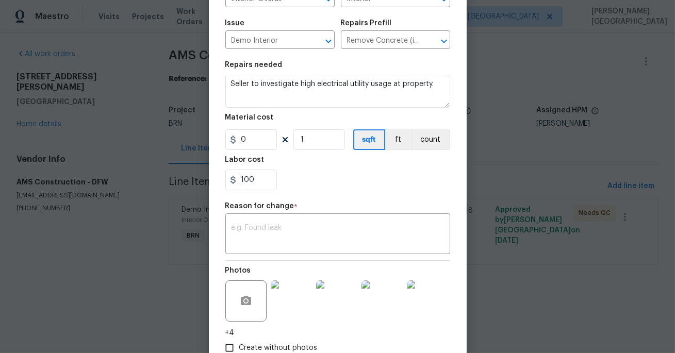
click at [565, 256] on body "Maestro Visits Projects Work Orders Tasks Properties Geo Assignments Albuquerqu…" at bounding box center [337, 147] width 675 height 294
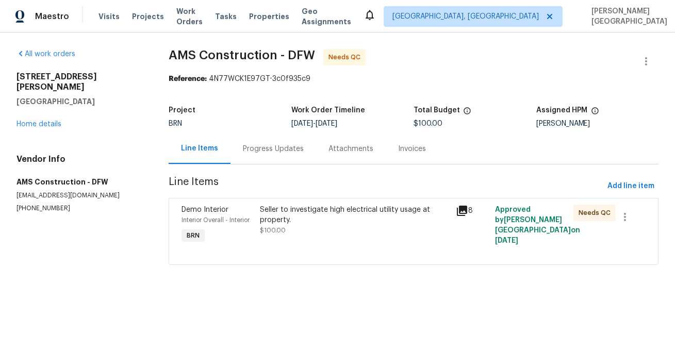
scroll to position [0, 0]
click at [644, 62] on icon "button" at bounding box center [645, 61] width 12 height 12
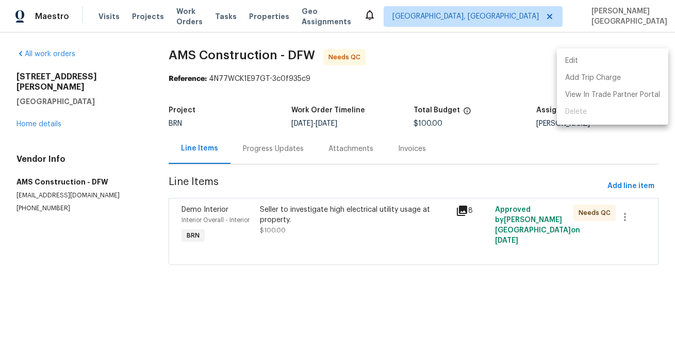
click at [607, 62] on li "Edit" at bounding box center [612, 61] width 111 height 17
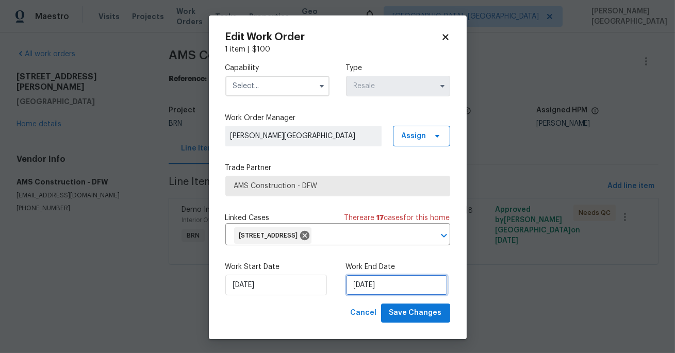
click at [364, 294] on input "[DATE]" at bounding box center [397, 285] width 102 height 21
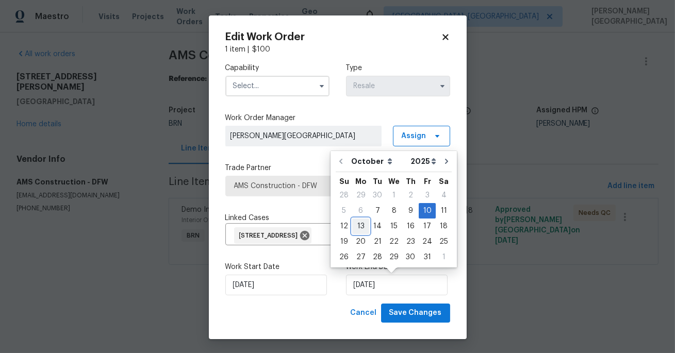
click at [359, 227] on div "13" at bounding box center [360, 226] width 17 height 14
type input "10/13/2025"
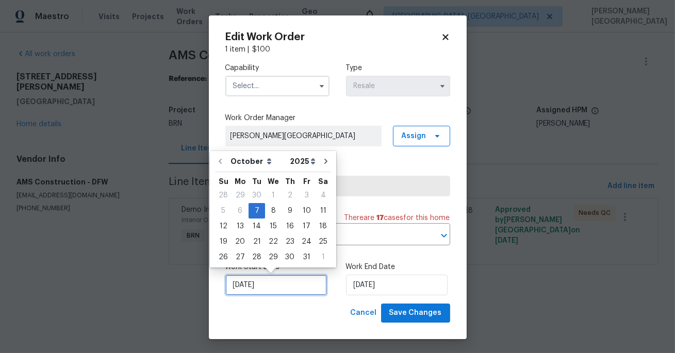
click at [277, 285] on input "10/7/2025" at bounding box center [276, 285] width 102 height 21
click at [302, 210] on div "10" at bounding box center [306, 211] width 17 height 14
type input "[DATE]"
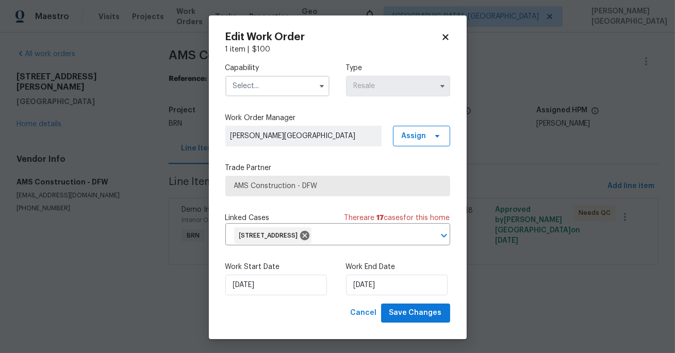
click at [271, 78] on input "text" at bounding box center [277, 86] width 104 height 21
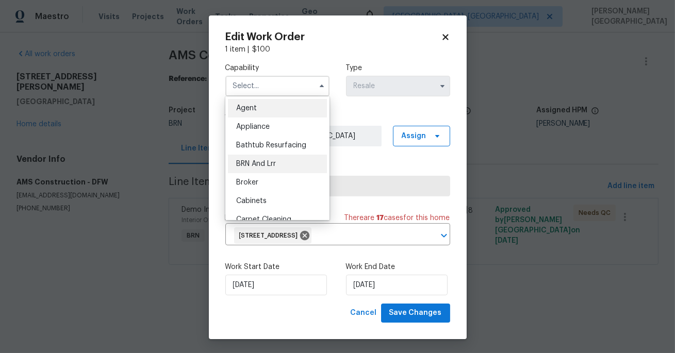
click at [287, 163] on div "BRN And Lrr" at bounding box center [277, 164] width 99 height 19
type input "BRN And Lrr"
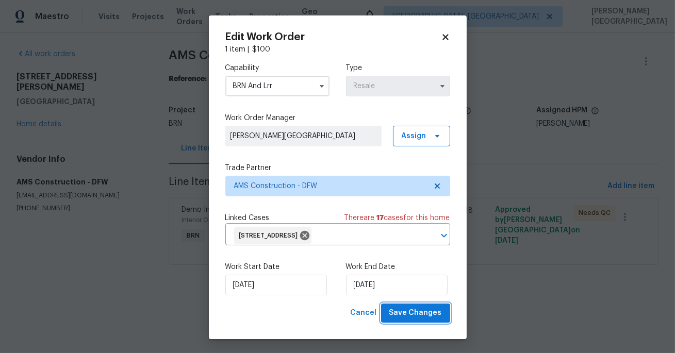
click at [397, 313] on span "Save Changes" at bounding box center [415, 313] width 53 height 13
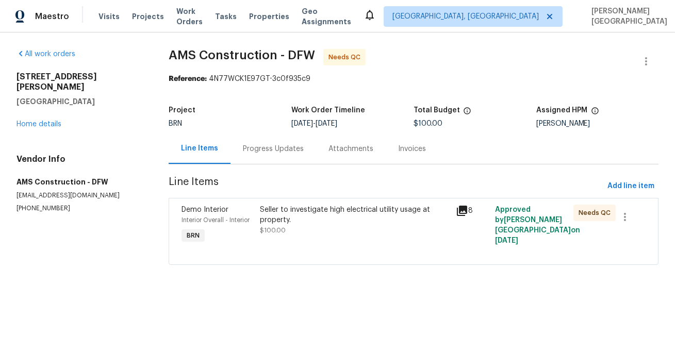
click at [290, 153] on div "Progress Updates" at bounding box center [273, 149] width 61 height 10
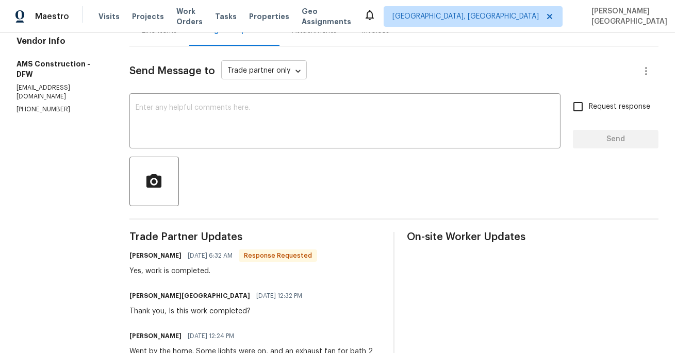
scroll to position [107, 0]
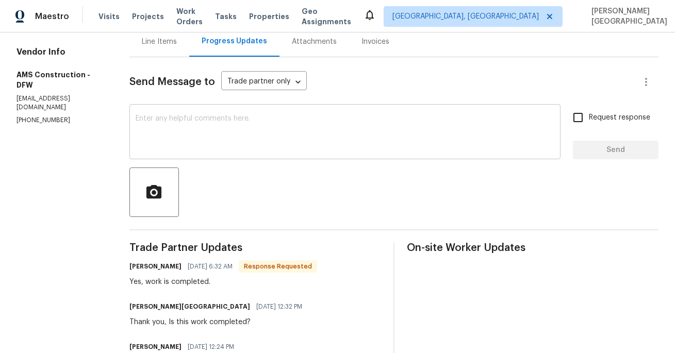
click at [185, 135] on textarea at bounding box center [345, 133] width 418 height 36
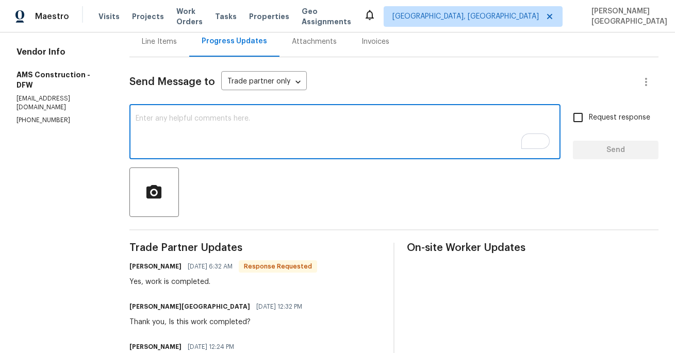
click at [198, 155] on div "x ​" at bounding box center [344, 133] width 431 height 53
click at [229, 137] on textarea "To enrich screen reader interactions, please activate Accessibility in Grammarl…" at bounding box center [345, 133] width 418 height 36
type textarea "Okay, thank you!"
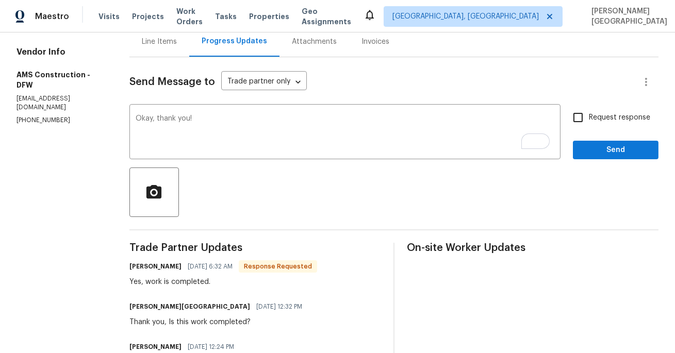
click at [596, 110] on label "Request response" at bounding box center [608, 118] width 83 height 22
click at [588, 110] on input "Request response" at bounding box center [578, 118] width 22 height 22
checkbox input "true"
click at [597, 155] on span "Send" at bounding box center [615, 150] width 69 height 13
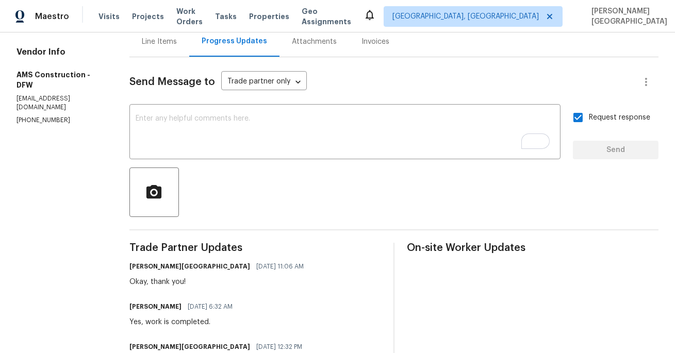
click at [359, 28] on div "Maestro Visits Projects Work Orders Tasks Properties Geo Assignments Albuquerqu…" at bounding box center [337, 16] width 675 height 32
click at [361, 38] on div "Invoices" at bounding box center [375, 42] width 28 height 10
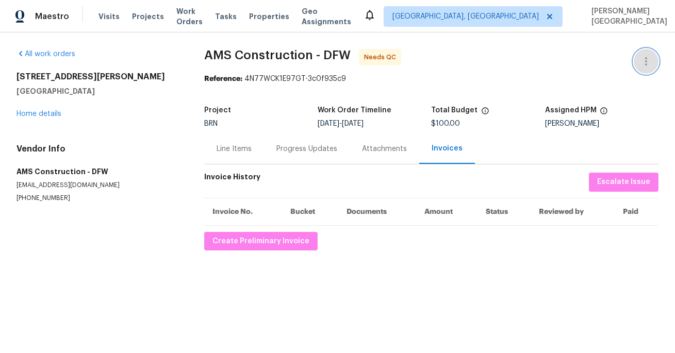
click at [650, 68] on button "button" at bounding box center [645, 61] width 25 height 25
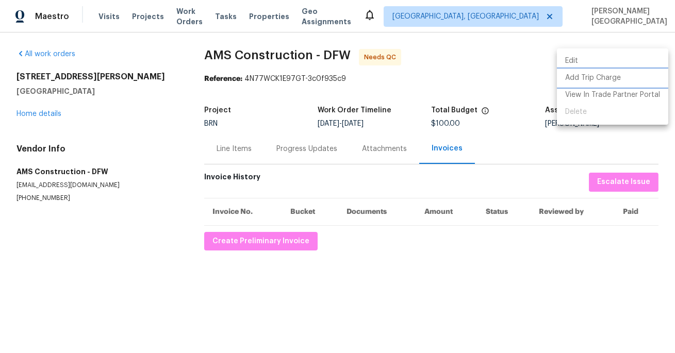
click at [568, 70] on li "Add Trip Charge" at bounding box center [612, 78] width 111 height 17
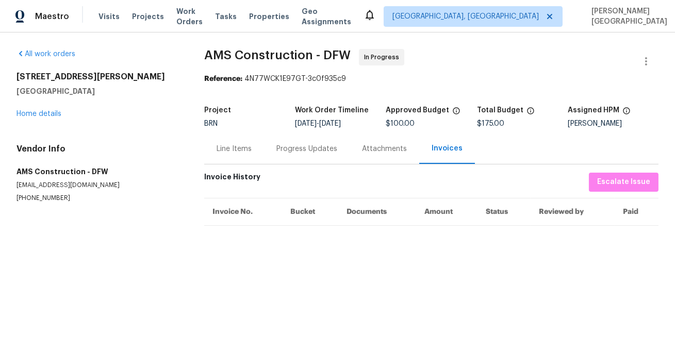
click at [289, 154] on div "Progress Updates" at bounding box center [306, 149] width 61 height 10
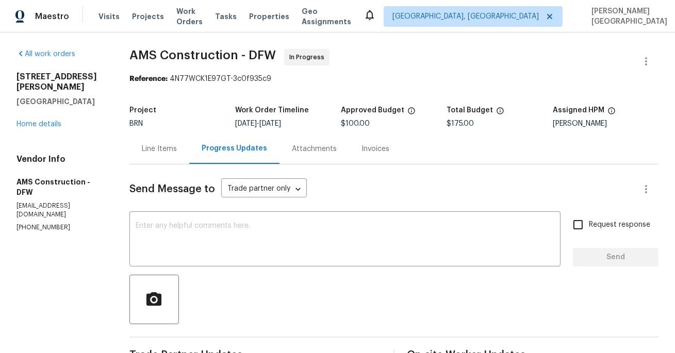
click at [168, 149] on div "Line Items" at bounding box center [159, 149] width 35 height 10
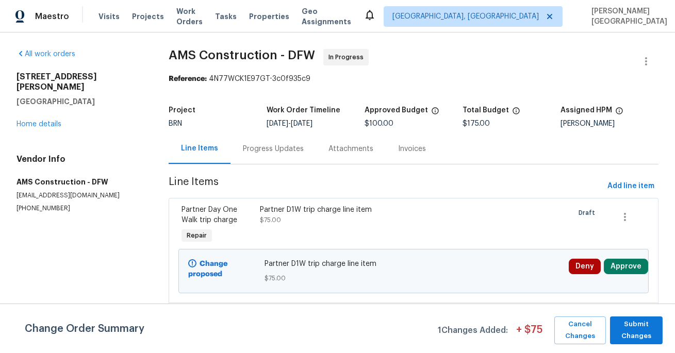
scroll to position [45, 0]
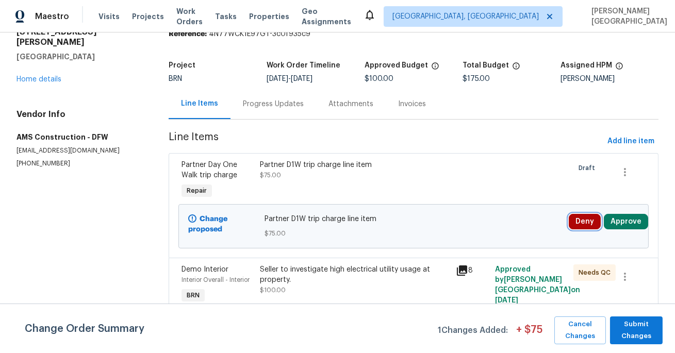
click at [584, 220] on button "Deny" at bounding box center [584, 221] width 32 height 15
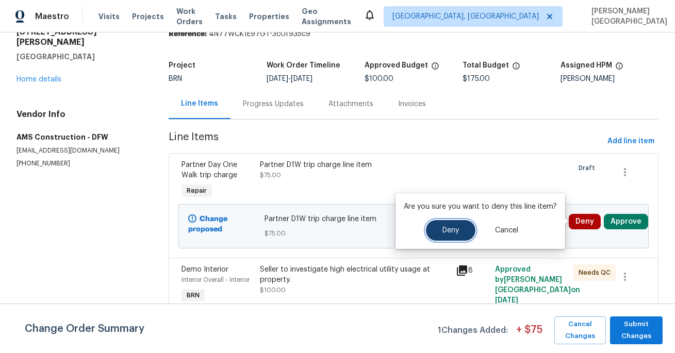
click at [446, 232] on span "Deny" at bounding box center [450, 231] width 16 height 8
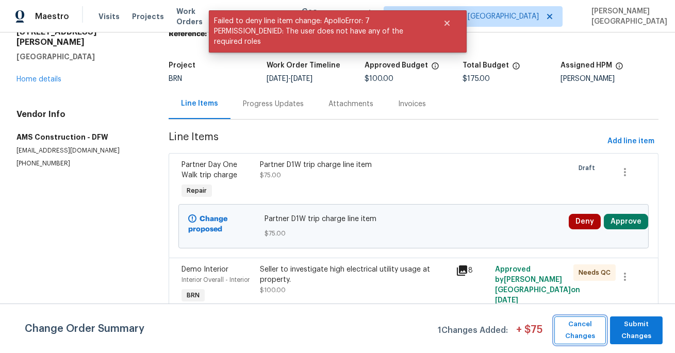
click at [572, 332] on span "Cancel Changes" at bounding box center [579, 330] width 41 height 24
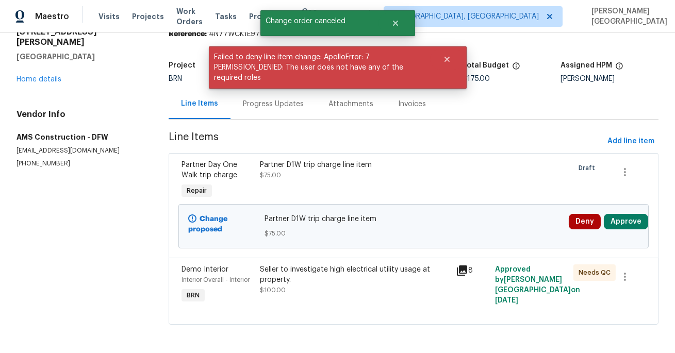
scroll to position [0, 0]
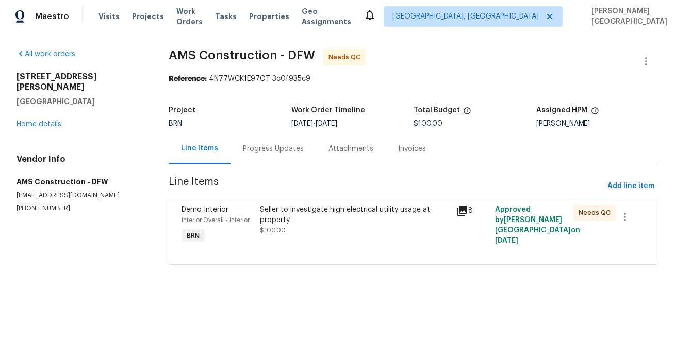
click at [313, 212] on div "Seller to investigate high electrical utility usage at property." at bounding box center [355, 215] width 190 height 21
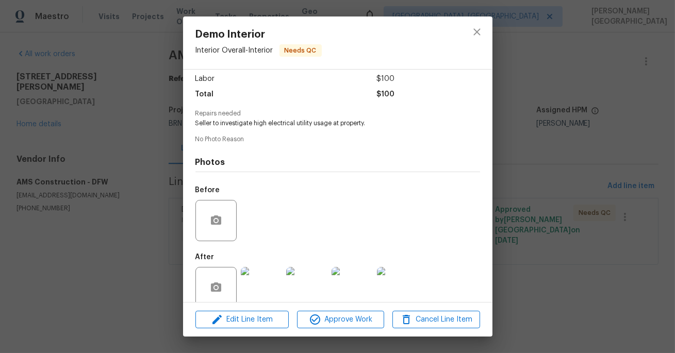
scroll to position [88, 0]
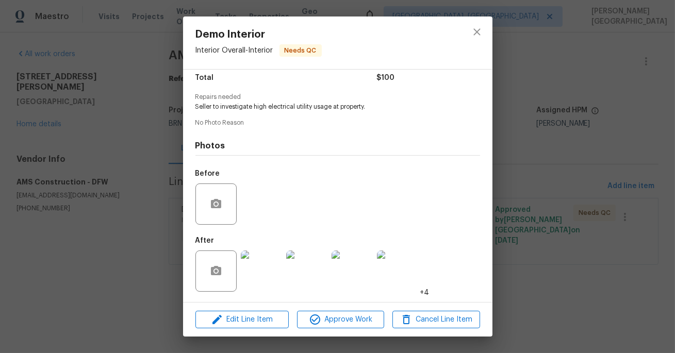
click at [268, 266] on img at bounding box center [261, 270] width 41 height 41
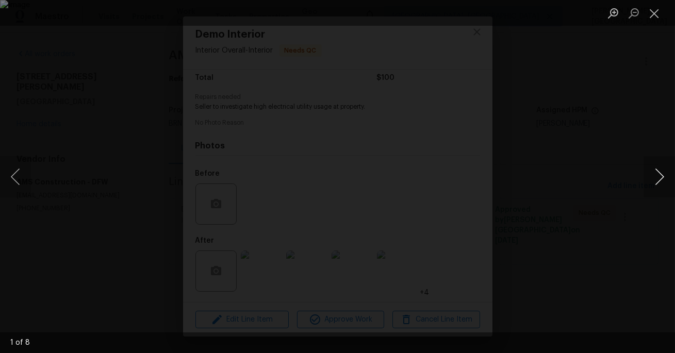
click at [659, 180] on button "Next image" at bounding box center [659, 176] width 31 height 41
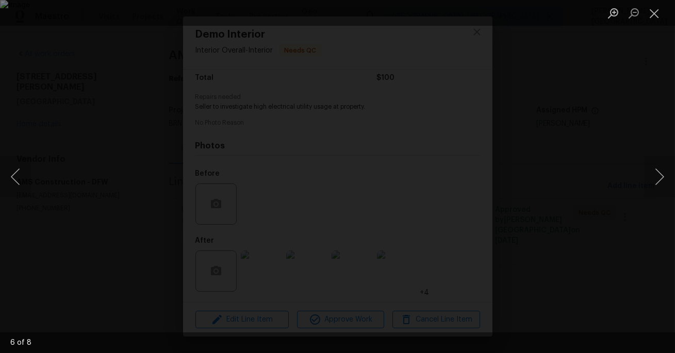
click at [610, 125] on div "Lightbox" at bounding box center [337, 176] width 675 height 353
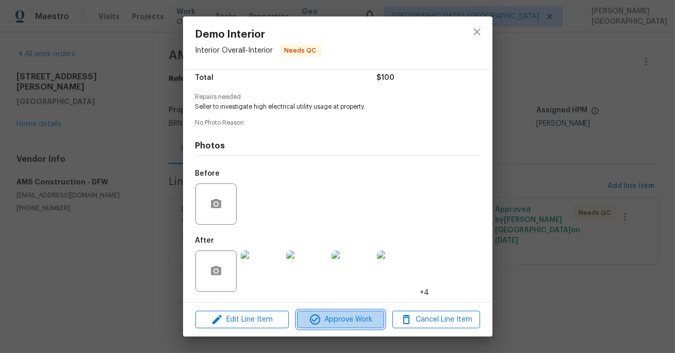
click at [354, 323] on span "Approve Work" at bounding box center [340, 319] width 81 height 13
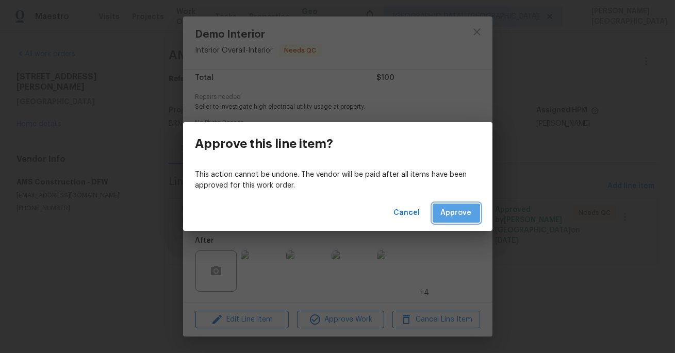
click at [441, 216] on button "Approve" at bounding box center [455, 213] width 47 height 19
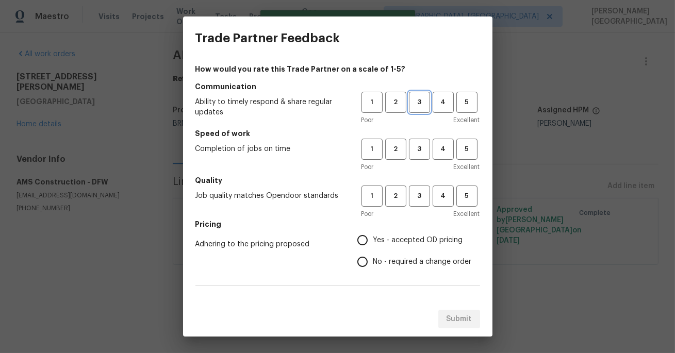
click at [419, 99] on span "3" at bounding box center [419, 102] width 19 height 12
click at [419, 158] on button "3" at bounding box center [419, 149] width 21 height 21
click at [419, 190] on button "3" at bounding box center [419, 196] width 21 height 21
click at [384, 260] on span "No - required a change order" at bounding box center [422, 262] width 98 height 11
click at [373, 260] on input "No - required a change order" at bounding box center [362, 262] width 22 height 22
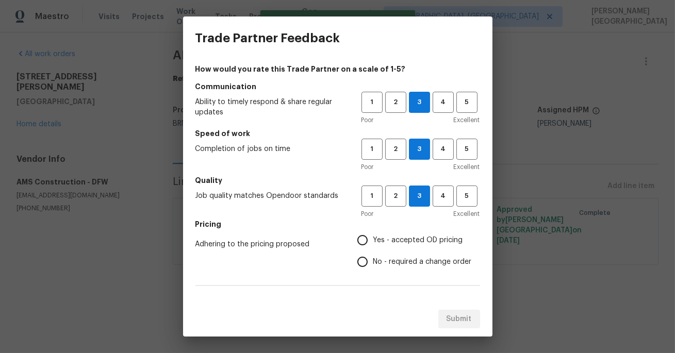
radio input "true"
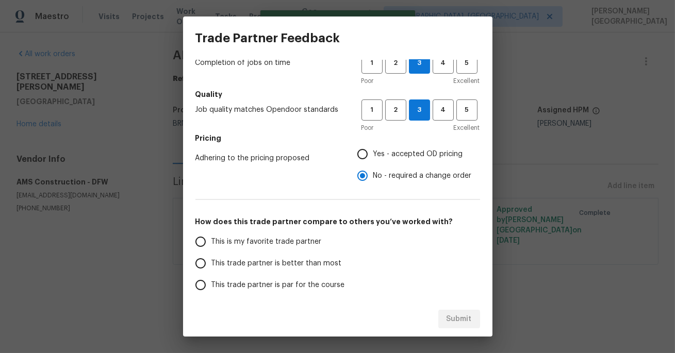
scroll to position [104, 0]
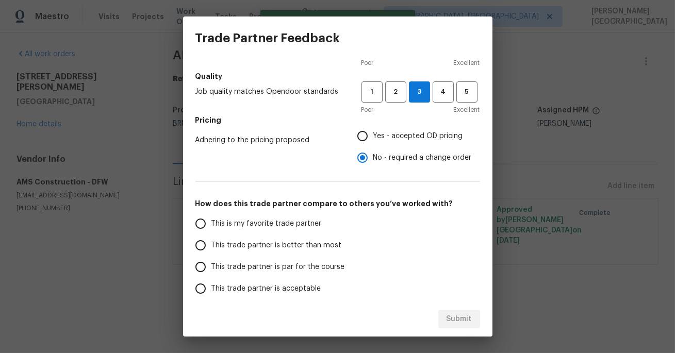
click at [273, 242] on span "This trade partner is better than most" at bounding box center [276, 245] width 130 height 11
click at [211, 242] on input "This trade partner is better than most" at bounding box center [201, 245] width 22 height 22
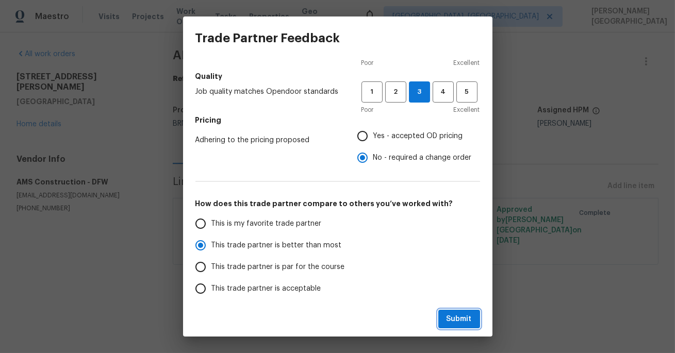
click at [464, 318] on span "Submit" at bounding box center [458, 319] width 25 height 13
radio input "true"
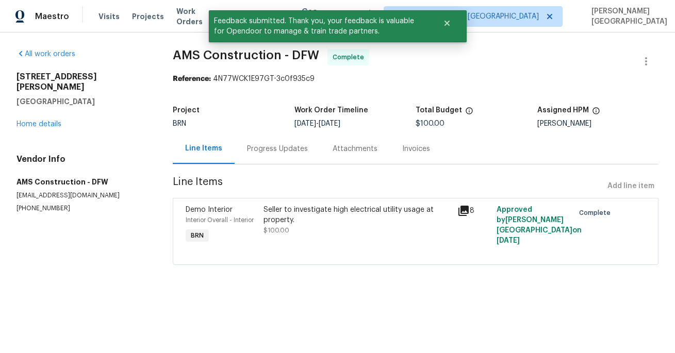
click at [296, 149] on div "Progress Updates" at bounding box center [277, 149] width 61 height 10
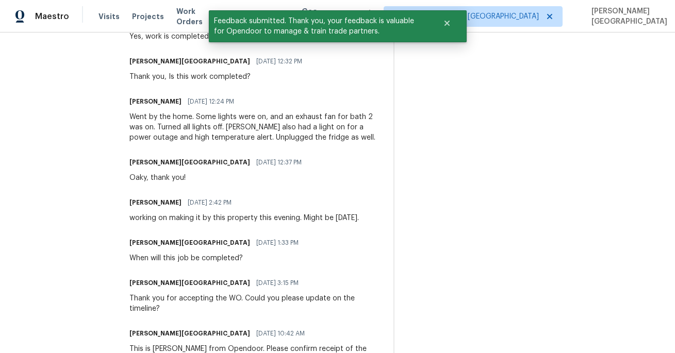
scroll to position [396, 0]
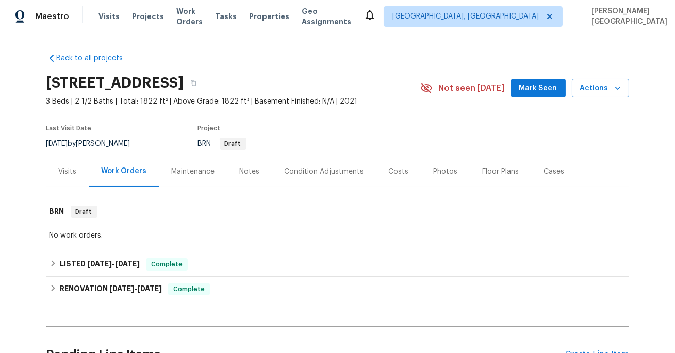
scroll to position [106, 0]
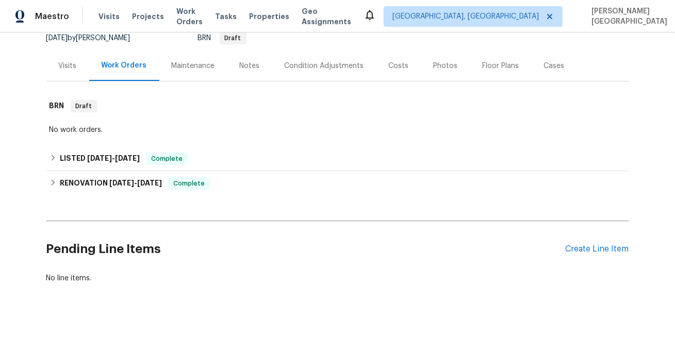
click at [605, 256] on div "Pending Line Items Create Line Item" at bounding box center [337, 249] width 582 height 48
click at [582, 246] on div "Create Line Item" at bounding box center [596, 249] width 63 height 10
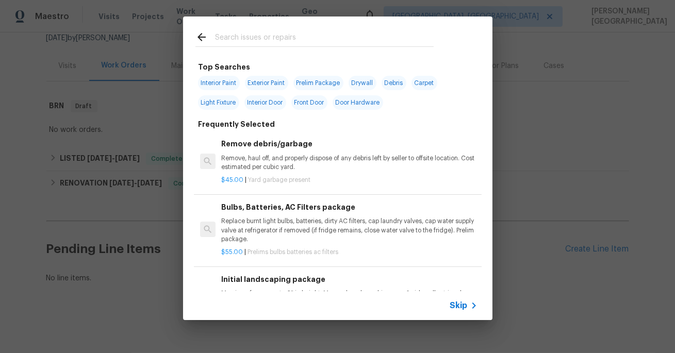
click at [459, 306] on span "Skip" at bounding box center [459, 305] width 18 height 10
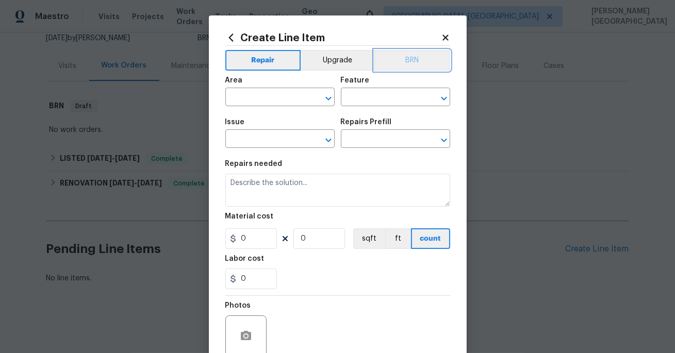
click at [421, 66] on button "BRN" at bounding box center [412, 60] width 76 height 21
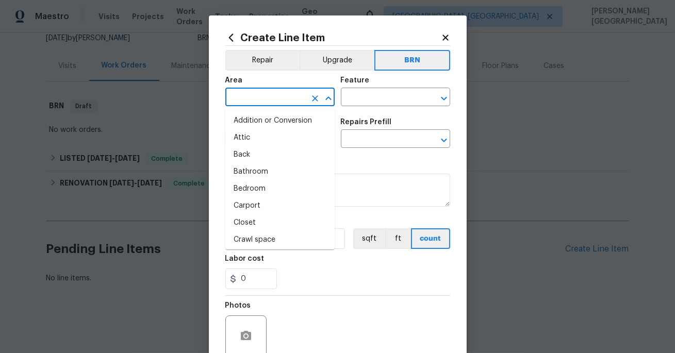
click at [260, 103] on input "text" at bounding box center [265, 98] width 80 height 16
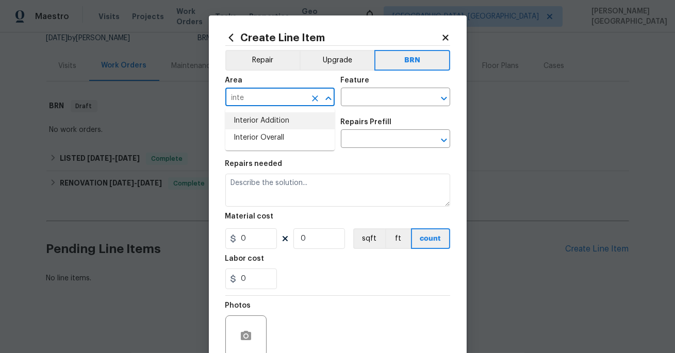
click at [267, 123] on li "Interior Addition" at bounding box center [279, 120] width 109 height 17
type input "Interior Addition"
click at [366, 98] on input "text" at bounding box center [381, 98] width 80 height 16
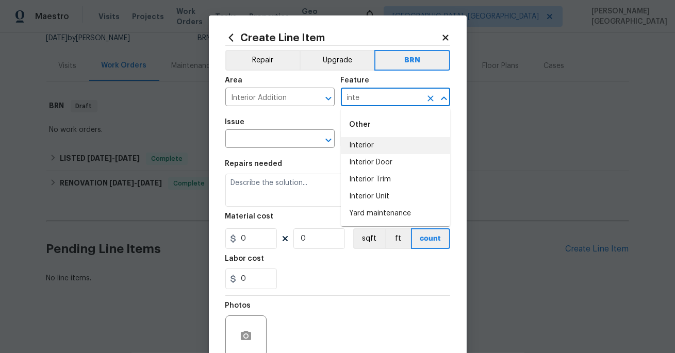
click at [373, 145] on li "Interior" at bounding box center [395, 145] width 109 height 17
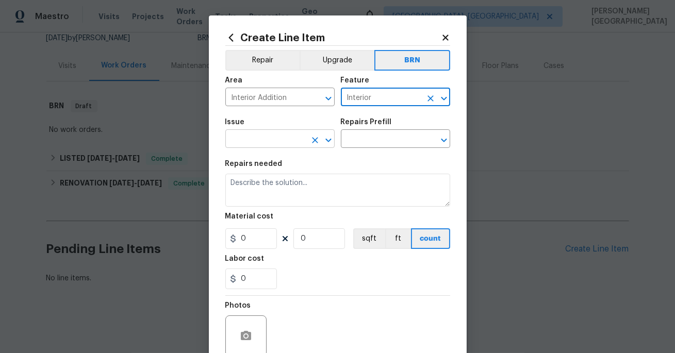
type input "Interior"
click at [257, 138] on input "text" at bounding box center [265, 140] width 80 height 16
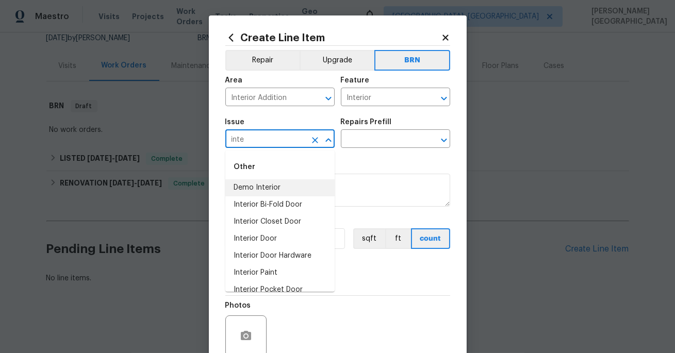
click at [274, 181] on li "Demo Interior" at bounding box center [279, 187] width 109 height 17
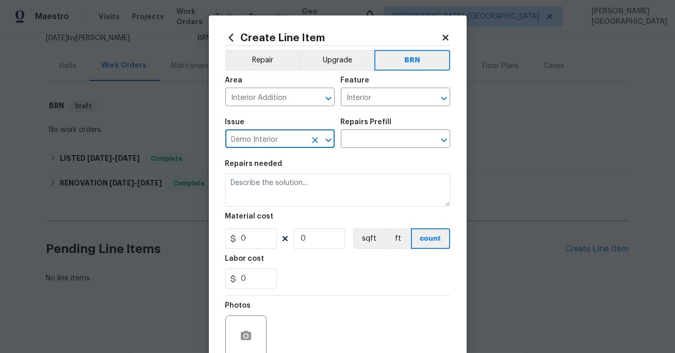
type input "Demo Interior"
click at [373, 150] on div "Issue Demo Interior ​ Repairs Prefill ​" at bounding box center [337, 133] width 225 height 42
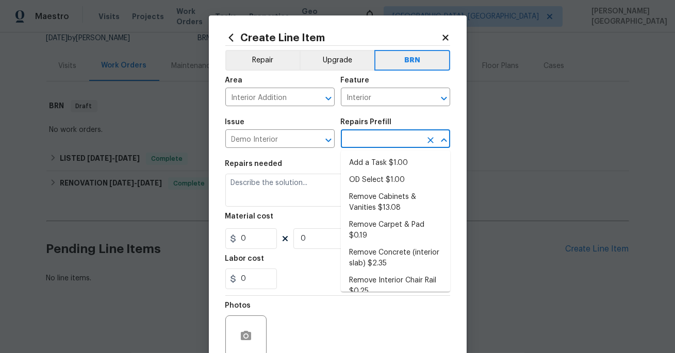
click at [362, 146] on input "text" at bounding box center [381, 140] width 80 height 16
click at [368, 163] on li "Add a Task $1.00" at bounding box center [395, 163] width 109 height 17
type input "Demolition"
type input "Add a Task $1.00"
type textarea "HPM to detail"
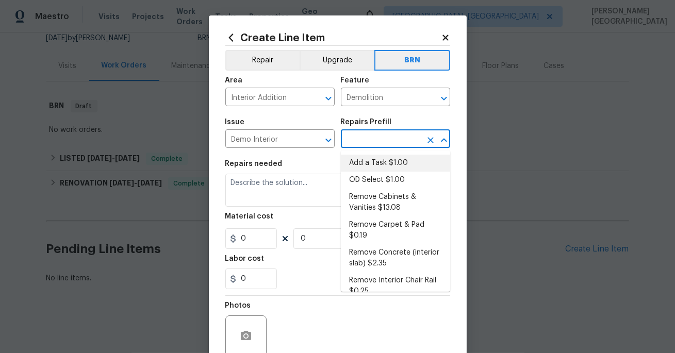
type input "1"
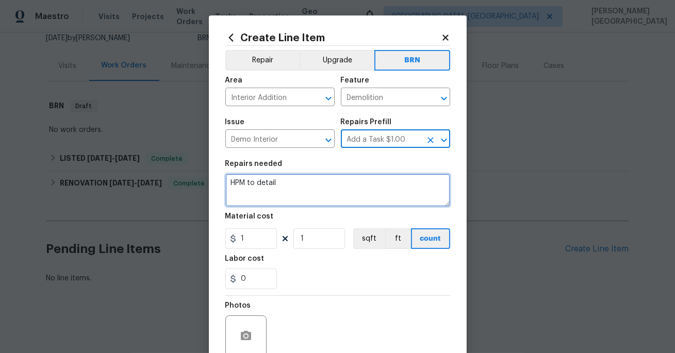
click at [296, 193] on textarea "HPM to detail" at bounding box center [337, 190] width 225 height 33
paste textarea "Received feedback the front door lock isn't working. Adjust the door as needed …"
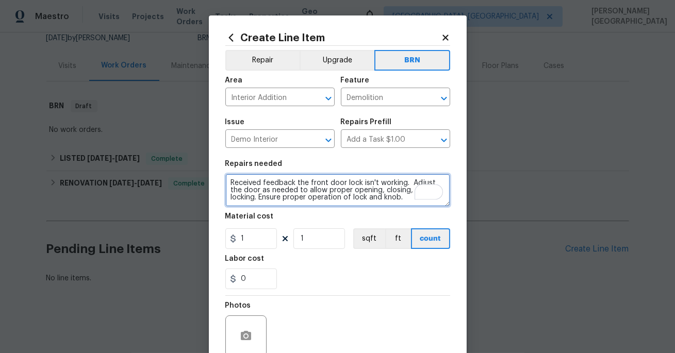
type textarea "Received feedback the front door lock isn't working. Adjust the door as needed …"
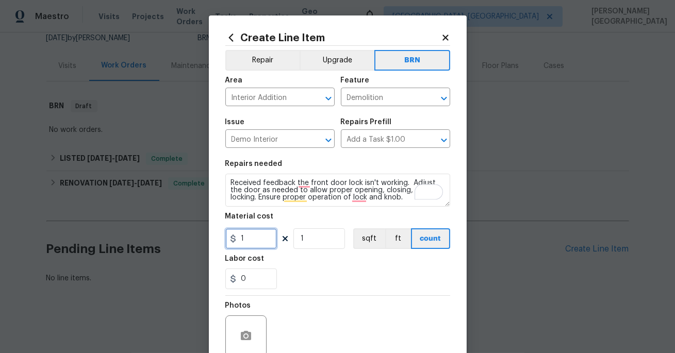
click at [242, 244] on input "1" at bounding box center [251, 238] width 52 height 21
click at [258, 243] on input "1" at bounding box center [251, 238] width 52 height 21
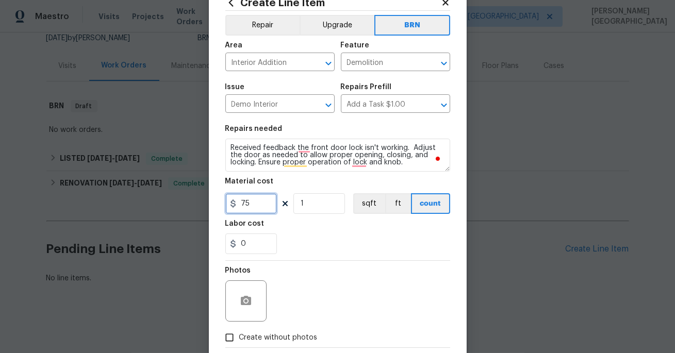
scroll to position [38, 0]
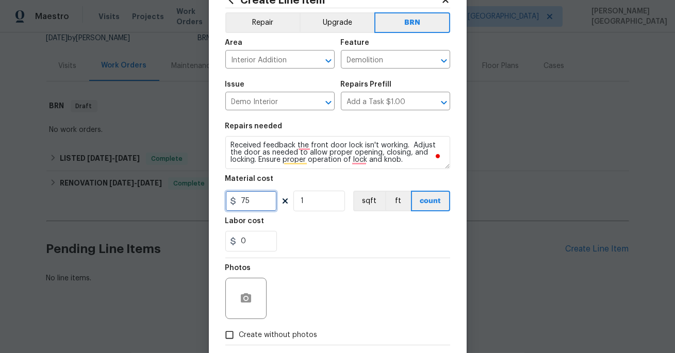
type input "75"
click at [250, 295] on icon "button" at bounding box center [246, 297] width 10 height 9
click at [255, 331] on span "Create without photos" at bounding box center [278, 335] width 78 height 11
click at [239, 331] on input "Create without photos" at bounding box center [230, 335] width 20 height 20
checkbox input "true"
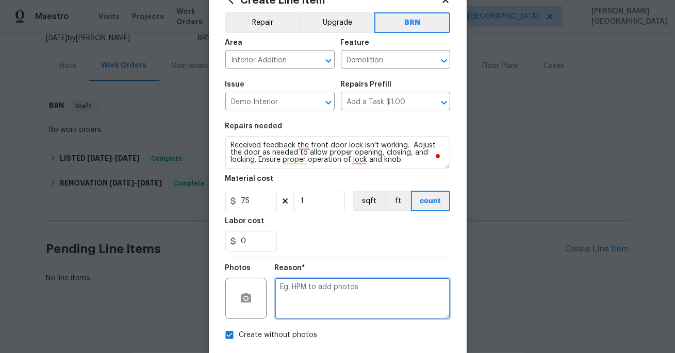
click at [304, 299] on textarea at bounding box center [362, 298] width 175 height 41
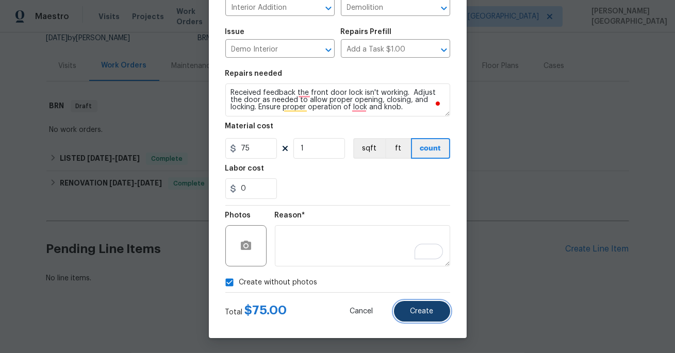
click at [416, 312] on span "Create" at bounding box center [421, 312] width 23 height 8
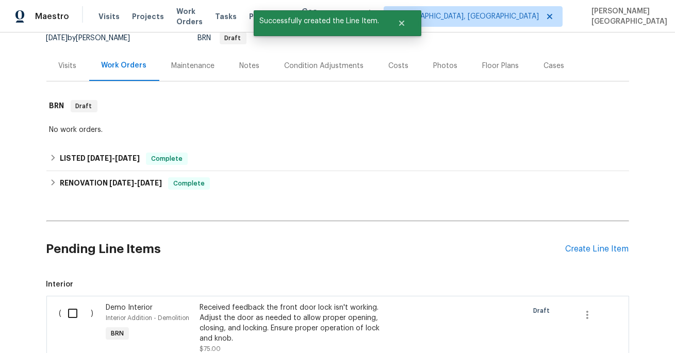
scroll to position [190, 0]
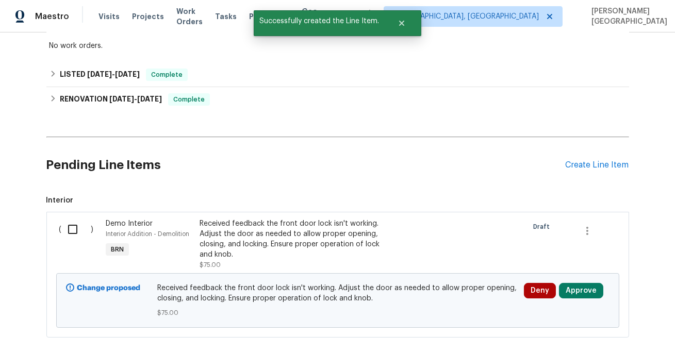
click at [71, 236] on input "checkbox" at bounding box center [76, 229] width 29 height 22
checkbox input "true"
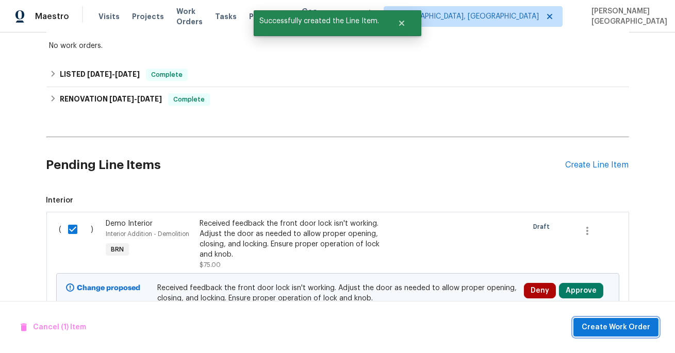
click at [604, 328] on span "Create Work Order" at bounding box center [615, 327] width 69 height 13
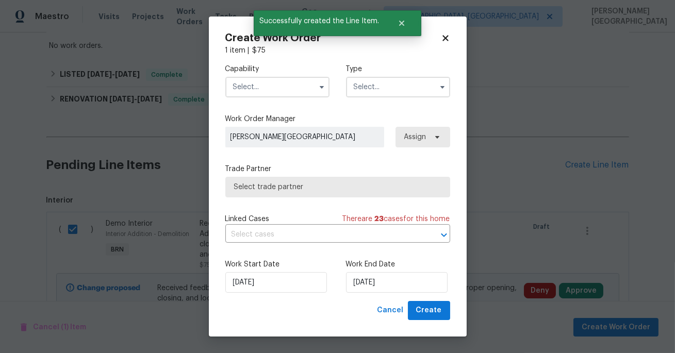
click at [250, 102] on div "Capability Type" at bounding box center [337, 81] width 225 height 50
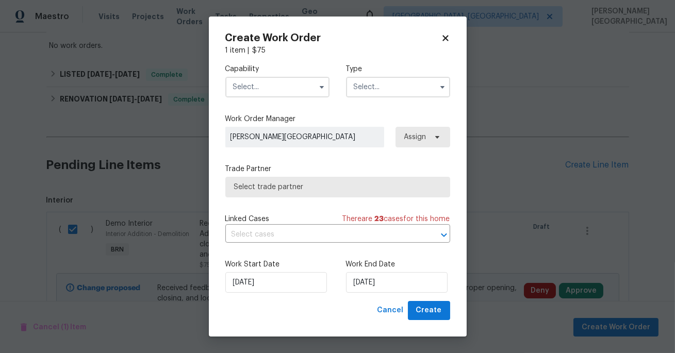
click at [250, 86] on input "text" at bounding box center [277, 87] width 104 height 21
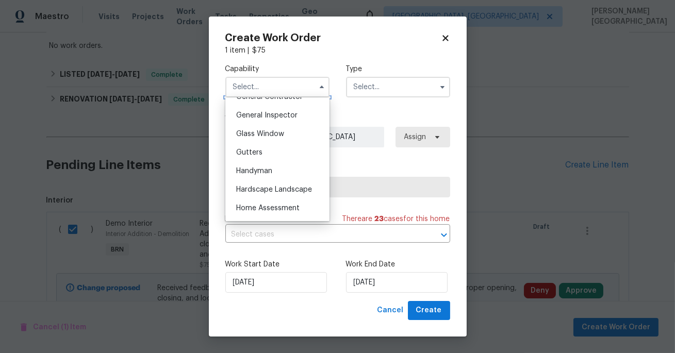
scroll to position [484, 0]
click at [265, 190] on span "Handyman" at bounding box center [254, 191] width 36 height 7
type input "Handyman"
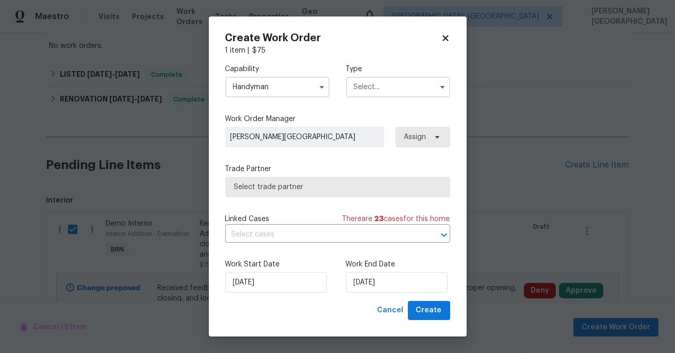
click at [387, 85] on input "text" at bounding box center [398, 87] width 104 height 21
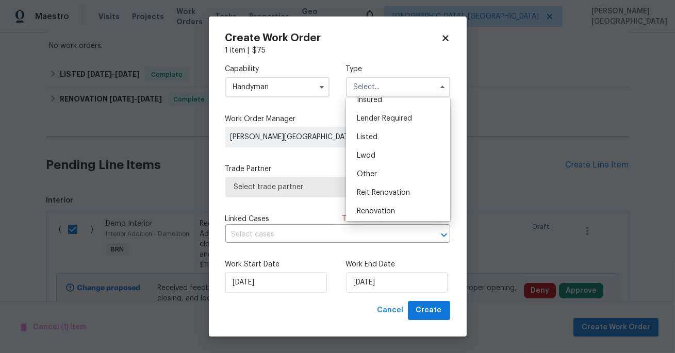
scroll to position [122, 0]
click at [378, 171] on span "Resale" at bounding box center [368, 172] width 22 height 7
type input "Resale"
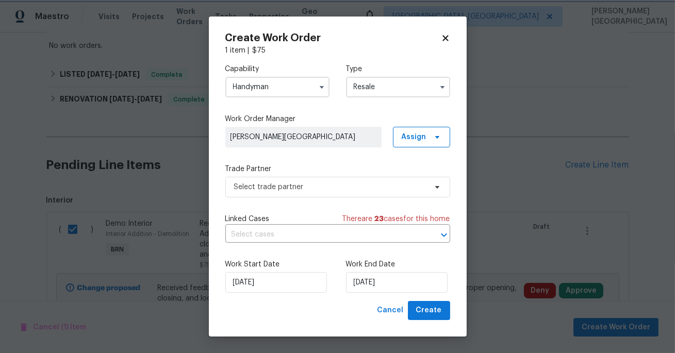
scroll to position [0, 0]
click at [301, 232] on input "text" at bounding box center [323, 235] width 196 height 16
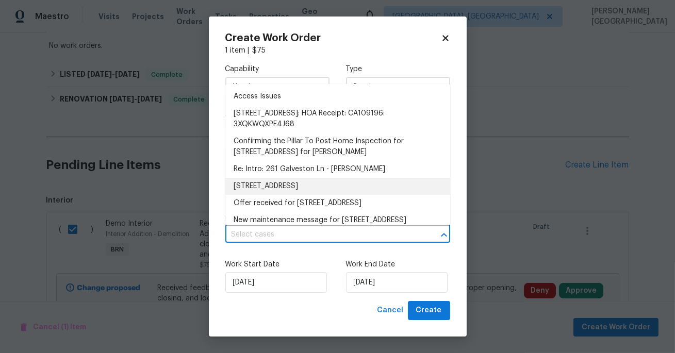
click at [273, 184] on li "261 Galveston Ln, Palmdale, CA 93551" at bounding box center [337, 186] width 225 height 17
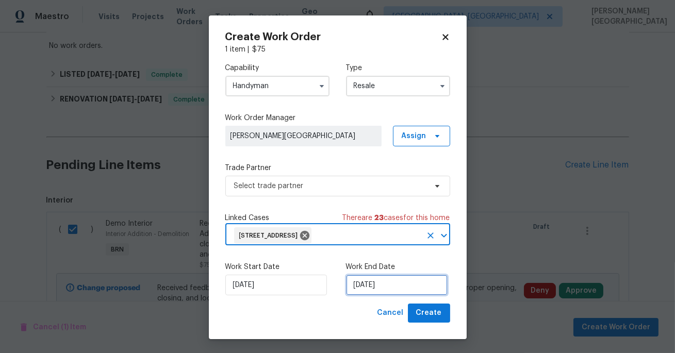
click at [359, 291] on input "10/13/2025" at bounding box center [397, 285] width 102 height 21
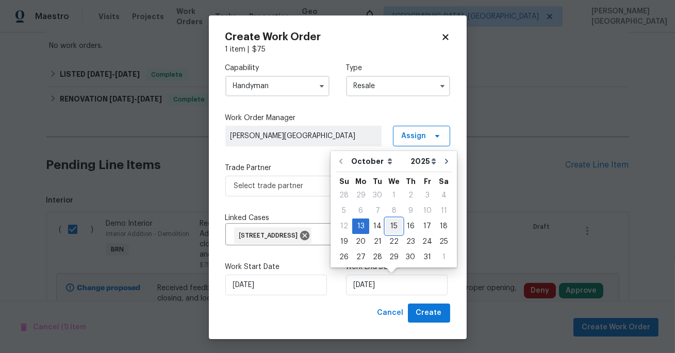
click at [396, 227] on div "15" at bounding box center [393, 226] width 16 height 14
type input "10/15/2025"
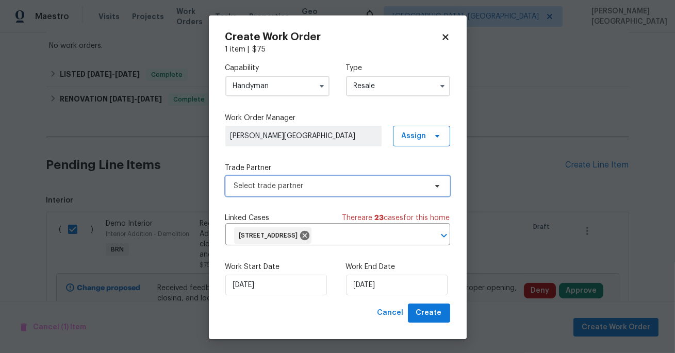
click at [281, 181] on span "Select trade partner" at bounding box center [330, 186] width 192 height 10
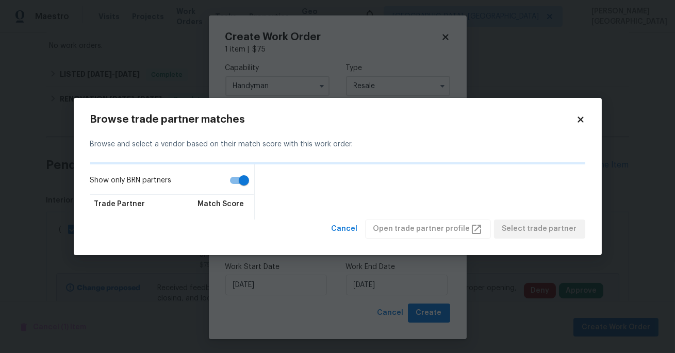
click at [233, 183] on input "Show only BRN partners" at bounding box center [243, 181] width 59 height 20
checkbox input "false"
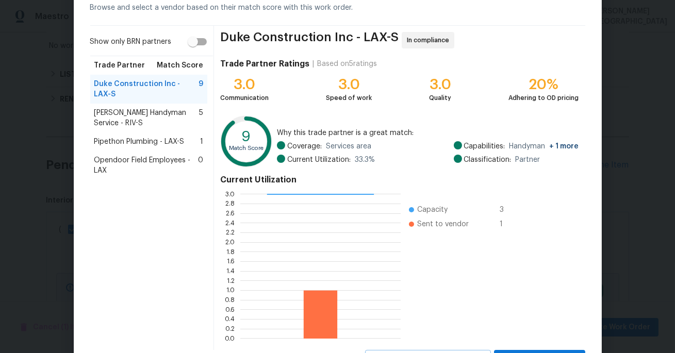
scroll to position [101, 0]
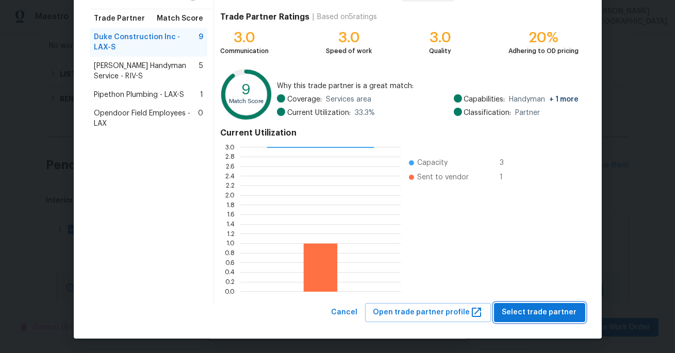
click at [530, 318] on span "Select trade partner" at bounding box center [539, 312] width 75 height 13
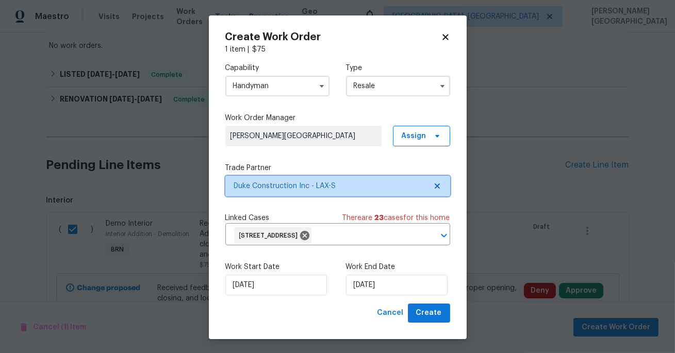
scroll to position [0, 0]
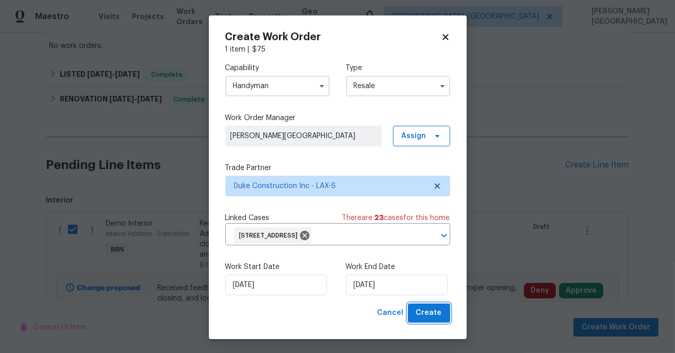
click at [417, 311] on button "Create" at bounding box center [429, 313] width 42 height 19
checkbox input "false"
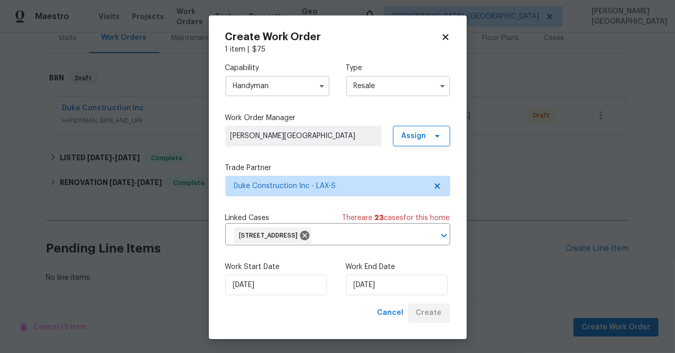
scroll to position [132, 0]
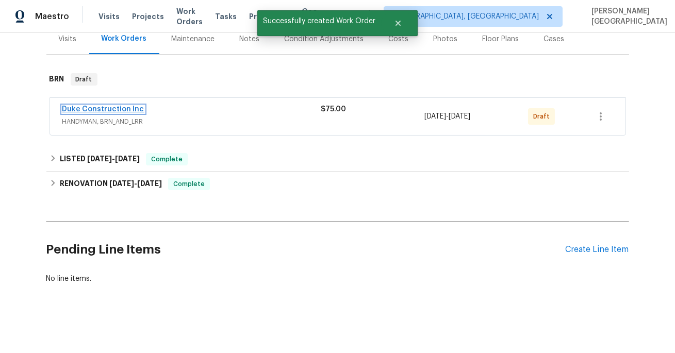
click at [99, 110] on link "Duke Construction Inc" at bounding box center [103, 109] width 82 height 7
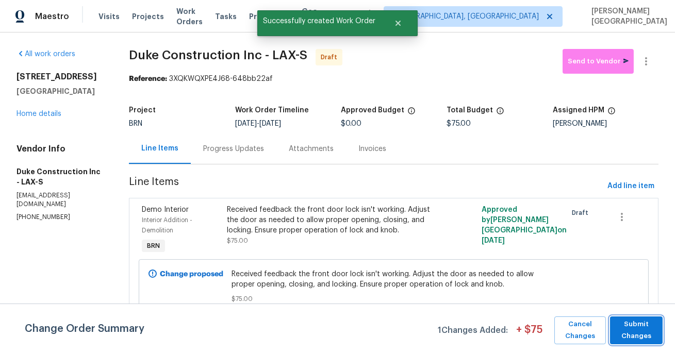
click at [627, 328] on span "Submit Changes" at bounding box center [636, 330] width 42 height 24
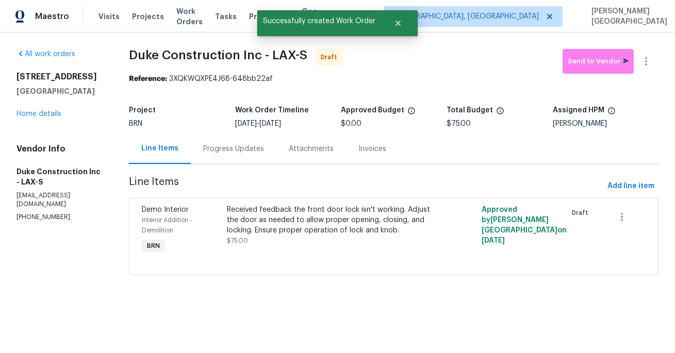
click at [239, 153] on div "Progress Updates" at bounding box center [233, 149] width 61 height 10
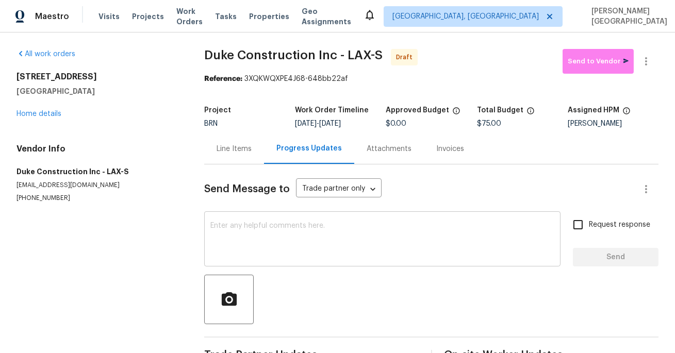
click at [255, 231] on textarea at bounding box center [382, 240] width 344 height 36
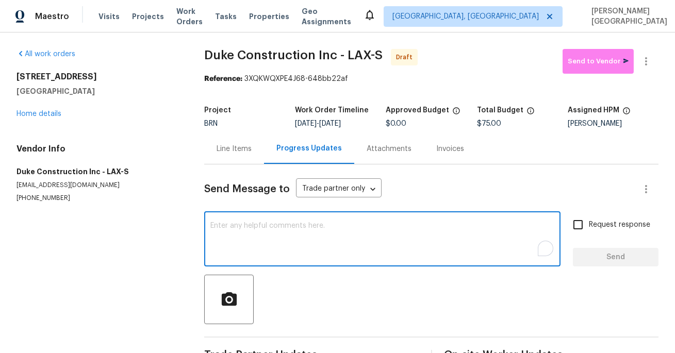
paste textarea "This is Isabel from Opendoor. Please confirm receipt of the work order due on 0…"
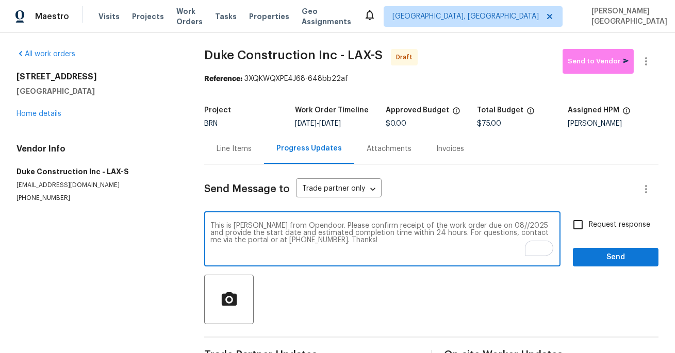
click at [485, 225] on textarea "This is Isabel from Opendoor. Please confirm receipt of the work order due on 0…" at bounding box center [382, 240] width 344 height 36
click at [482, 225] on textarea "This is Isabel from Opendoor. Please confirm receipt of the work order due on 0…" at bounding box center [382, 240] width 344 height 36
type textarea "This is Isabel from Opendoor. Please confirm receipt of the work order due on 1…"
click at [592, 229] on span "Request response" at bounding box center [618, 225] width 61 height 11
click at [588, 229] on input "Request response" at bounding box center [578, 225] width 22 height 22
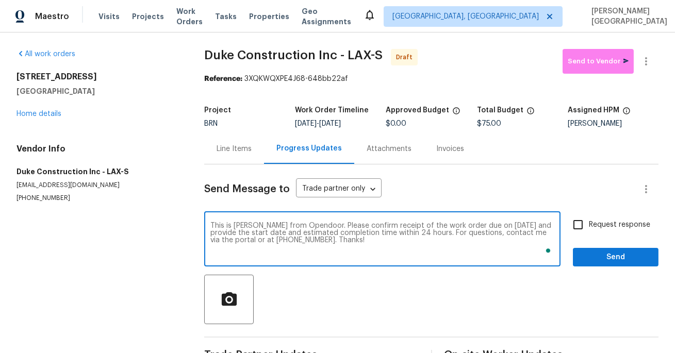
checkbox input "true"
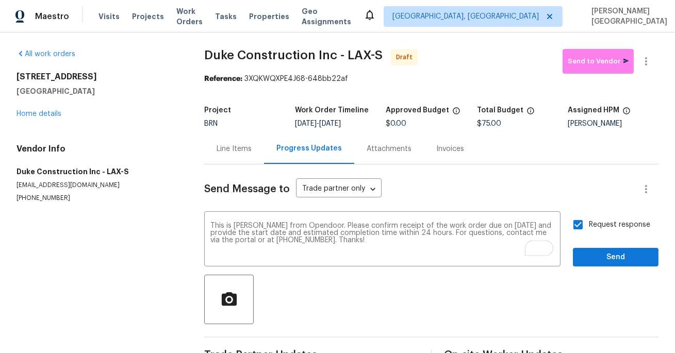
click at [604, 268] on div "Send Message to Trade partner only Trade partner only ​ This is Isabel from Ope…" at bounding box center [431, 265] width 454 height 202
click at [606, 258] on span "Send" at bounding box center [615, 257] width 69 height 13
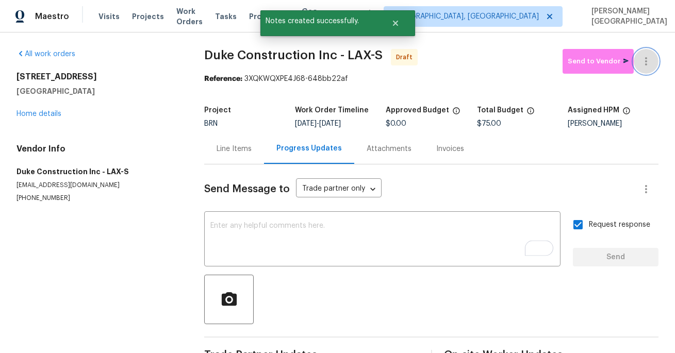
click at [646, 67] on icon "button" at bounding box center [645, 61] width 12 height 12
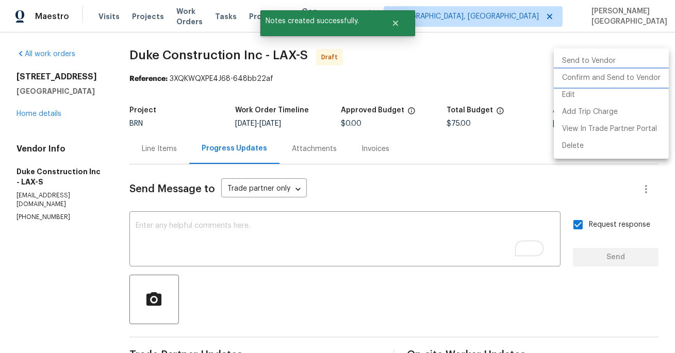
click at [622, 83] on li "Confirm and Send to Vendor" at bounding box center [610, 78] width 115 height 17
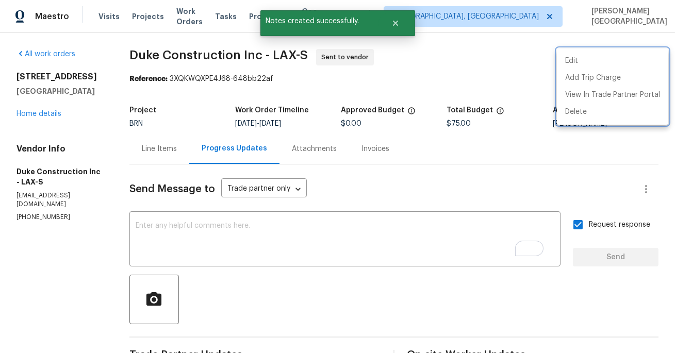
click at [51, 115] on div at bounding box center [337, 176] width 675 height 353
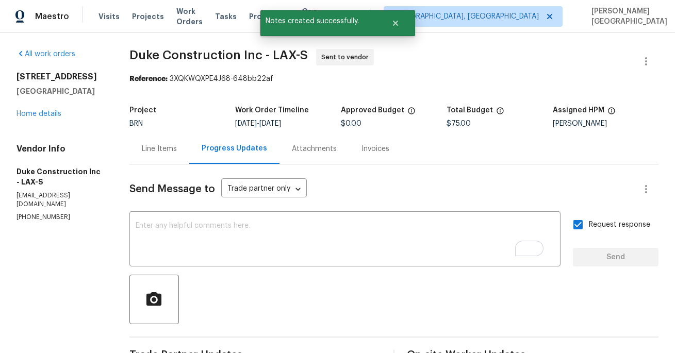
click at [51, 115] on div "Edit Add Trip Charge View In Trade Partner Portal Delete" at bounding box center [337, 176] width 675 height 353
click at [51, 115] on link "Home details" at bounding box center [38, 113] width 45 height 7
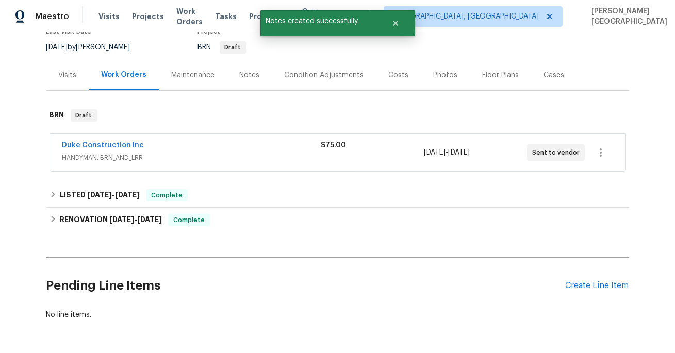
scroll to position [104, 0]
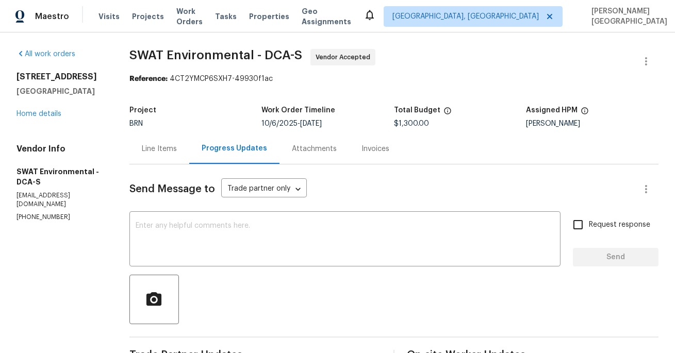
scroll to position [202, 0]
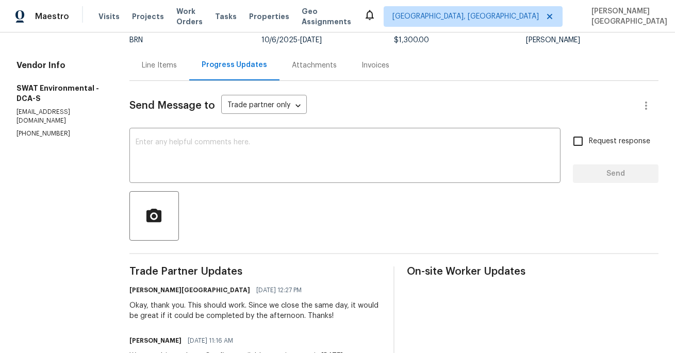
scroll to position [197, 0]
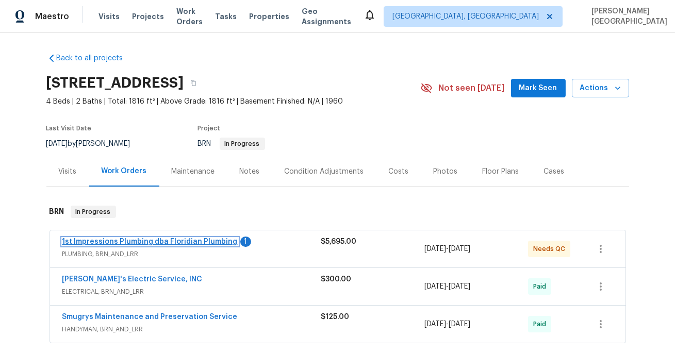
click at [184, 243] on link "1st Impressions Plumbing dba Floridian Plumbing" at bounding box center [149, 241] width 175 height 7
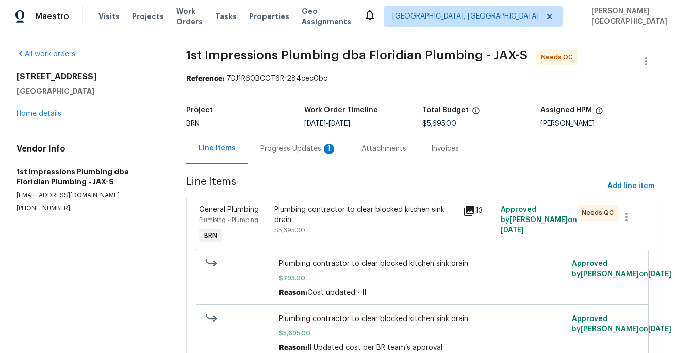
click at [289, 211] on div "Plumbing contractor to clear blocked kitchen sink drain" at bounding box center [366, 215] width 182 height 21
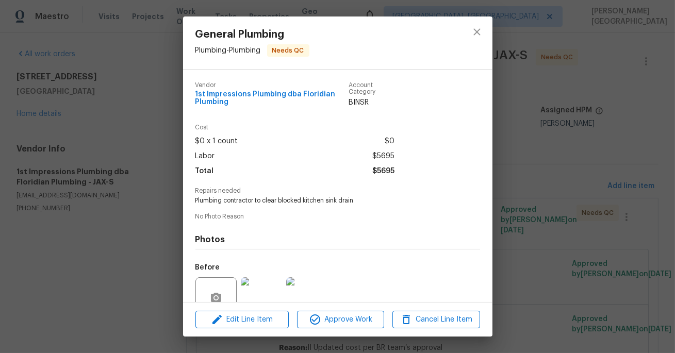
click at [289, 211] on div "Vendor 1st Impressions Plumbing dba Floridian Plumbing Account Category BINSR C…" at bounding box center [337, 233] width 284 height 318
click at [549, 156] on div "General Plumbing Plumbing - Plumbing Needs QC Vendor 1st Impressions Plumbing d…" at bounding box center [337, 176] width 675 height 353
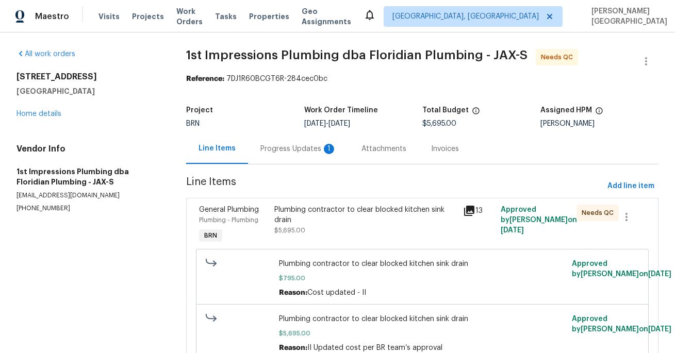
click at [309, 152] on div "Progress Updates 1" at bounding box center [298, 149] width 76 height 10
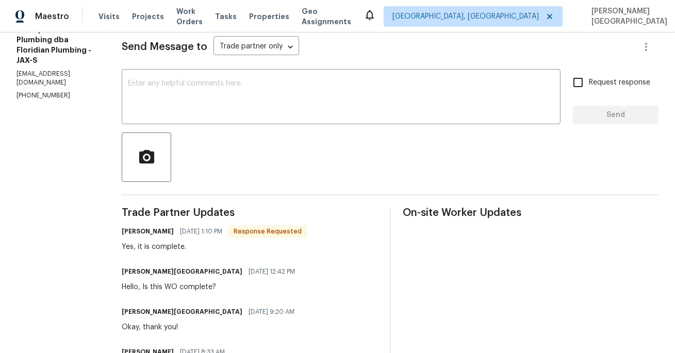
scroll to position [133, 0]
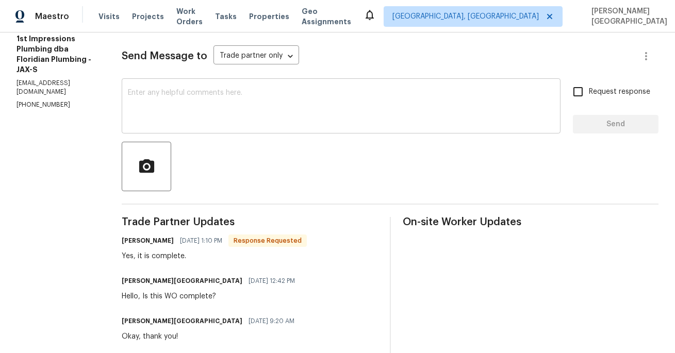
click at [138, 119] on textarea at bounding box center [341, 107] width 426 height 36
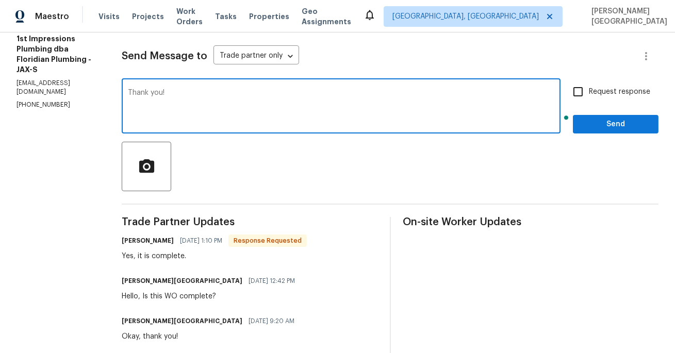
type textarea "Thank you!"
click at [581, 93] on input "Request response" at bounding box center [578, 92] width 22 height 22
checkbox input "true"
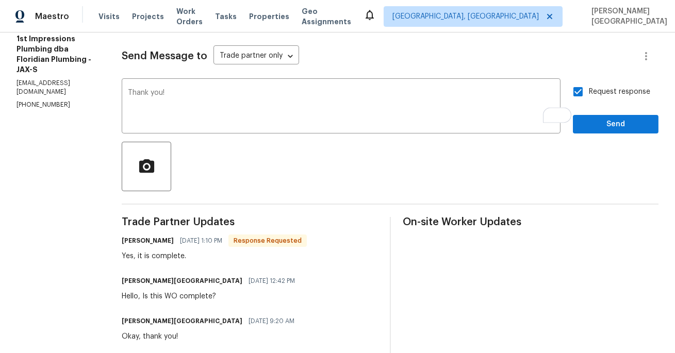
click at [600, 126] on span "Send" at bounding box center [615, 124] width 69 height 13
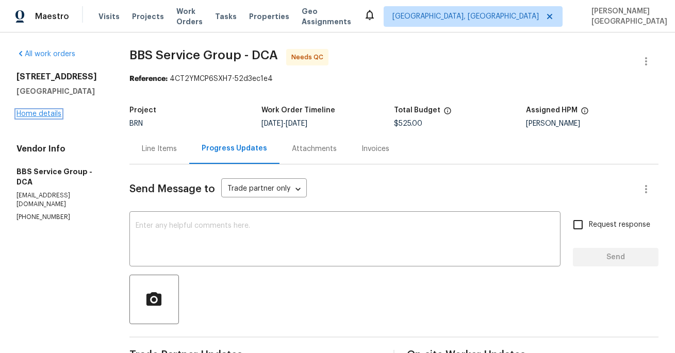
click at [51, 117] on link "Home details" at bounding box center [38, 113] width 45 height 7
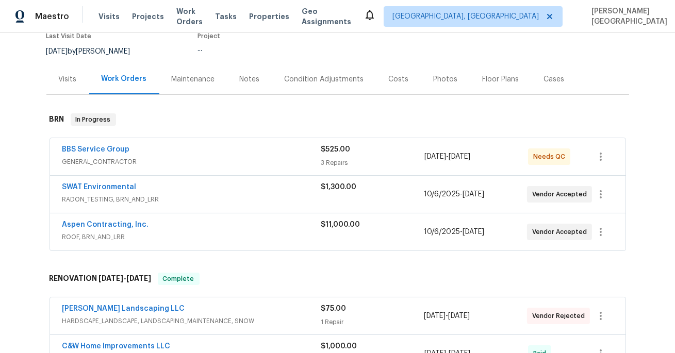
scroll to position [104, 0]
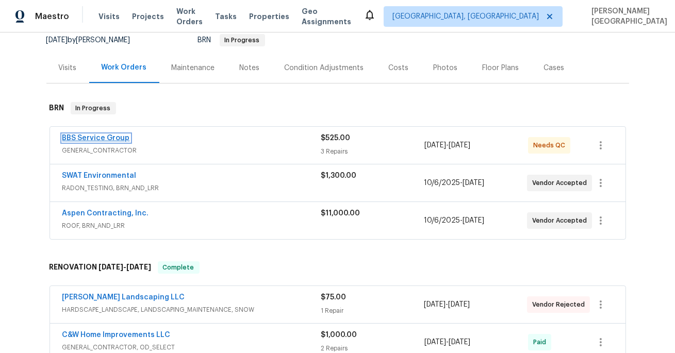
click at [95, 137] on link "BBS Service Group" at bounding box center [96, 137] width 68 height 7
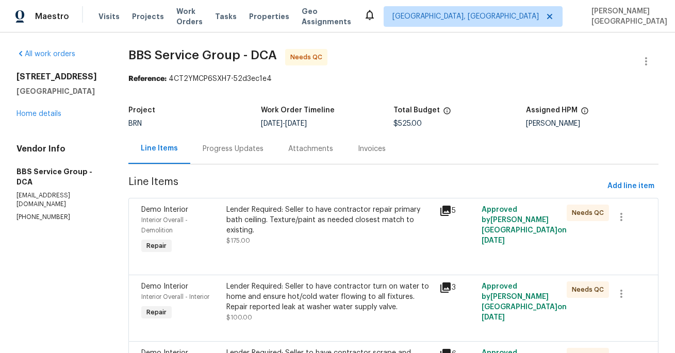
click at [236, 163] on div "Progress Updates" at bounding box center [233, 148] width 86 height 30
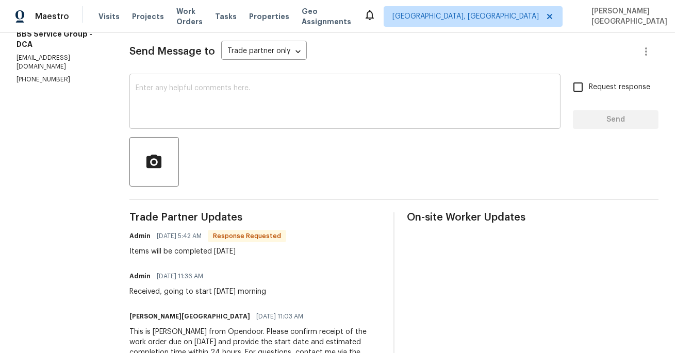
scroll to position [130, 0]
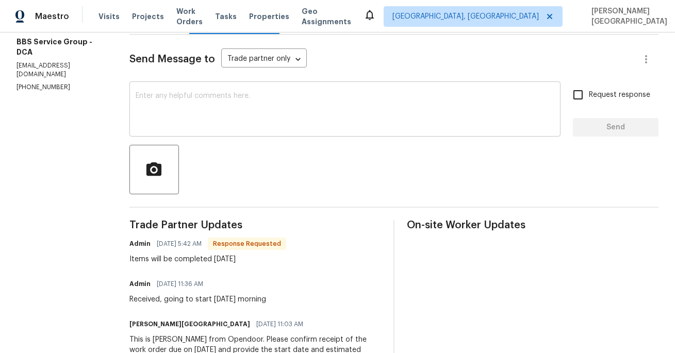
click at [170, 94] on textarea at bounding box center [345, 110] width 418 height 36
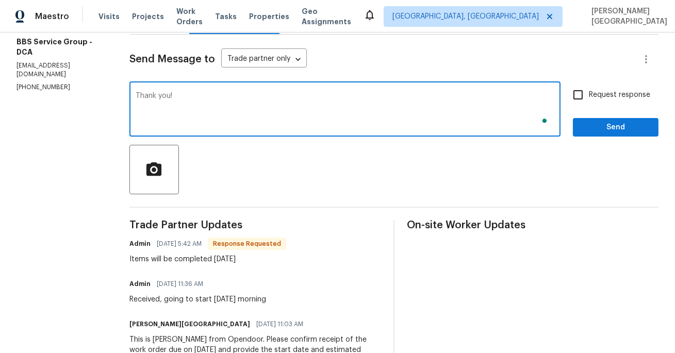
type textarea "Thank you!"
click at [604, 95] on span "Request response" at bounding box center [618, 95] width 61 height 11
click at [588, 95] on input "Request response" at bounding box center [578, 95] width 22 height 22
checkbox input "true"
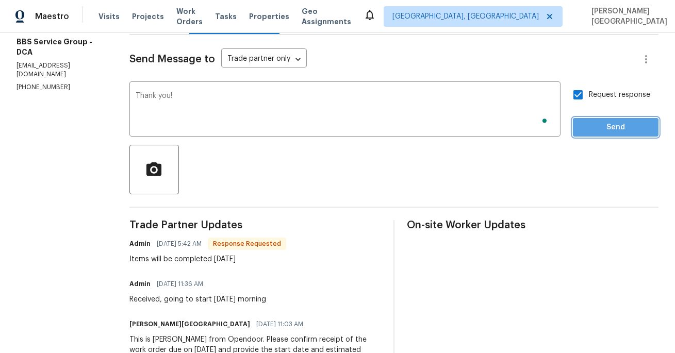
click at [604, 129] on span "Send" at bounding box center [615, 127] width 69 height 13
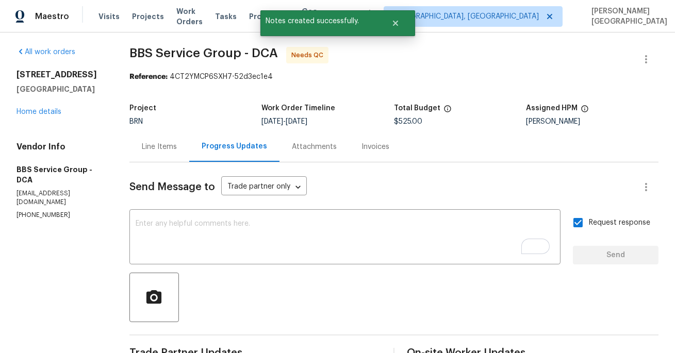
scroll to position [0, 0]
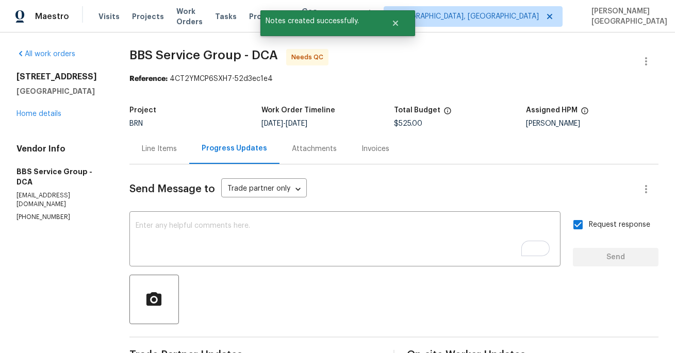
click at [157, 150] on div "Line Items" at bounding box center [159, 149] width 35 height 10
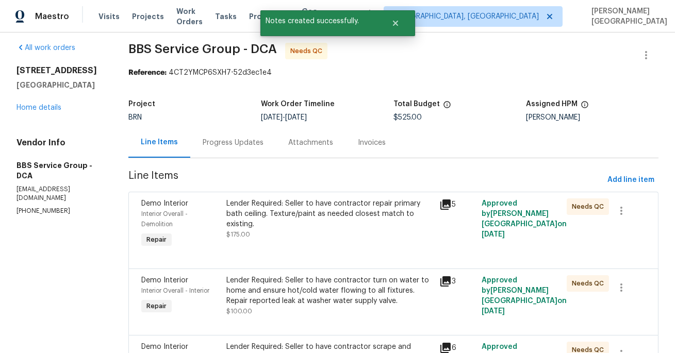
scroll to position [7, 0]
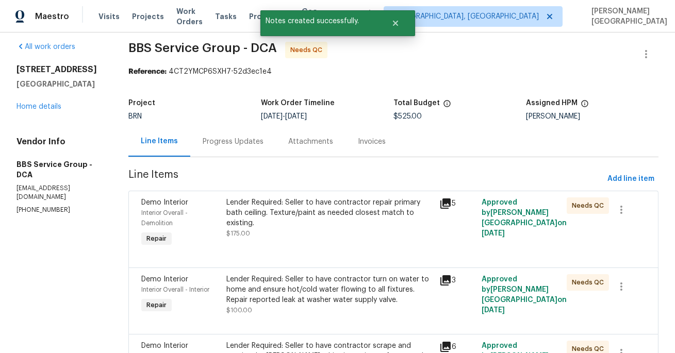
click at [355, 229] on div "Lender Required: Seller to have contractor repair primary bath ceiling. Texture…" at bounding box center [329, 217] width 206 height 41
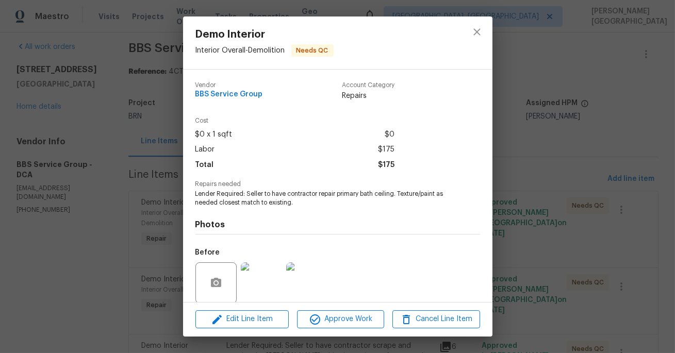
scroll to position [79, 0]
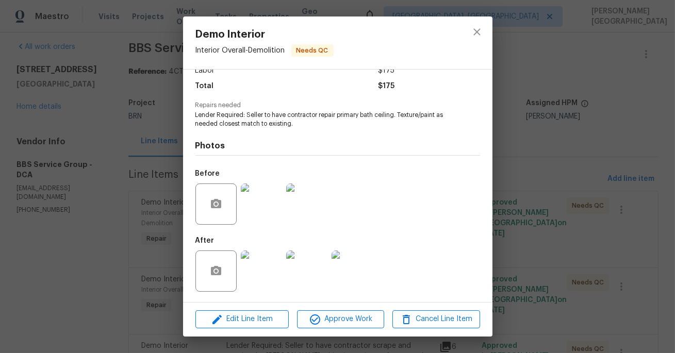
click at [262, 198] on img at bounding box center [261, 203] width 41 height 41
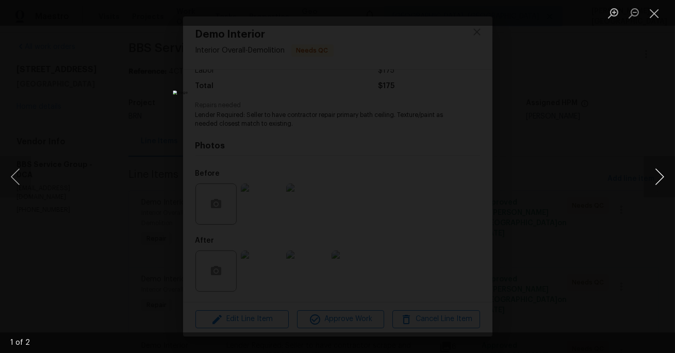
click at [658, 180] on button "Next image" at bounding box center [659, 176] width 31 height 41
click at [644, 108] on div "Lightbox" at bounding box center [337, 176] width 675 height 353
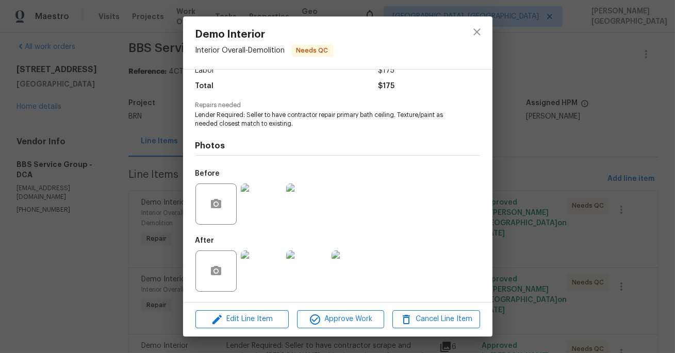
click at [251, 280] on img at bounding box center [261, 270] width 41 height 41
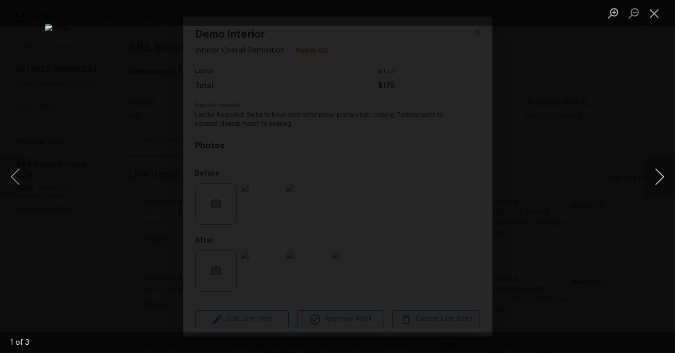
click at [656, 182] on button "Next image" at bounding box center [659, 176] width 31 height 41
click at [628, 121] on div "Lightbox" at bounding box center [337, 176] width 675 height 353
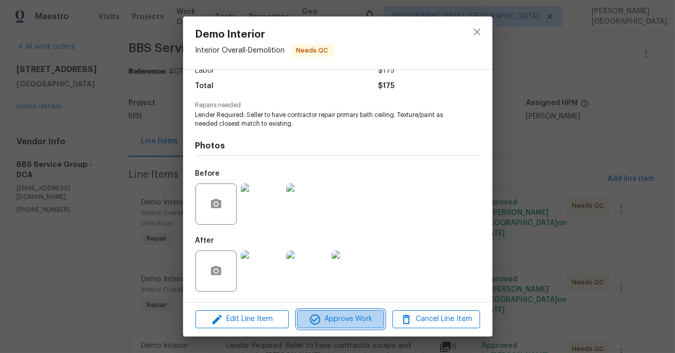
click at [342, 314] on span "Approve Work" at bounding box center [340, 319] width 81 height 13
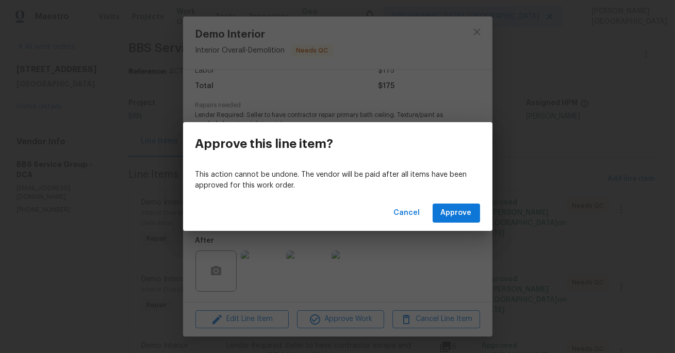
click at [459, 224] on div "Cancel Approve" at bounding box center [337, 213] width 309 height 36
click at [456, 210] on span "Approve" at bounding box center [456, 213] width 31 height 13
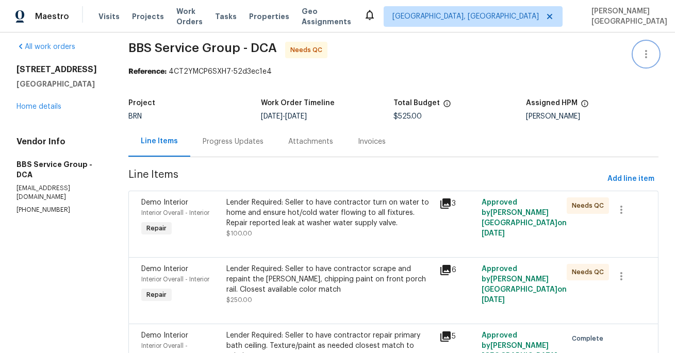
click at [641, 58] on icon "button" at bounding box center [645, 54] width 12 height 12
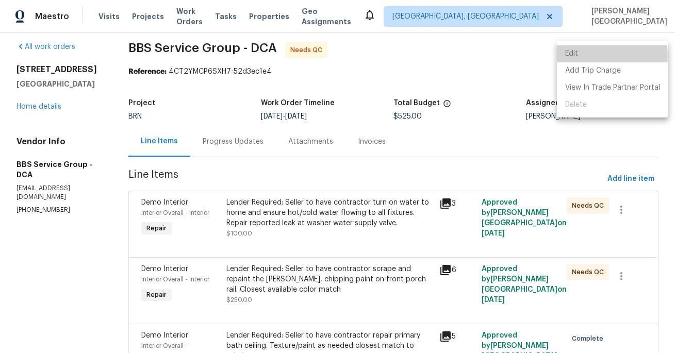
click at [581, 56] on li "Edit" at bounding box center [612, 53] width 111 height 17
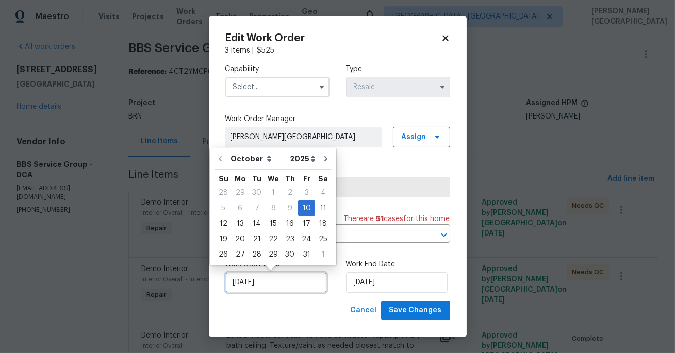
click at [286, 279] on input "10/10/2025" at bounding box center [276, 282] width 102 height 21
click at [383, 300] on div "Work Start Date 10/10/2025 Work End Date 10/13/2025" at bounding box center [337, 276] width 225 height 50
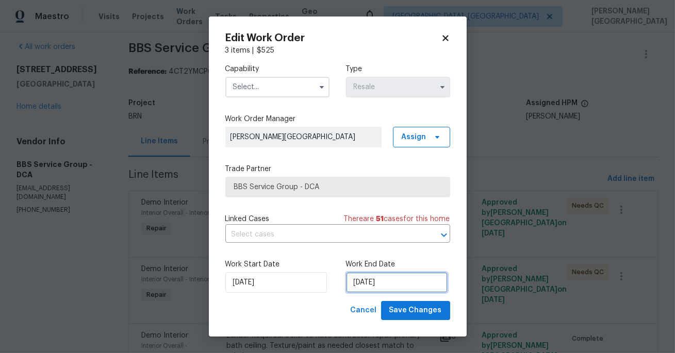
click at [371, 284] on input "10/13/2025" at bounding box center [397, 282] width 102 height 21
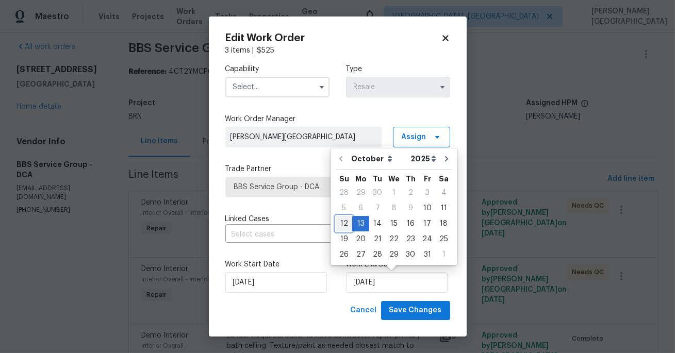
click at [343, 221] on div "12" at bounding box center [343, 223] width 16 height 14
type input "10/12/2025"
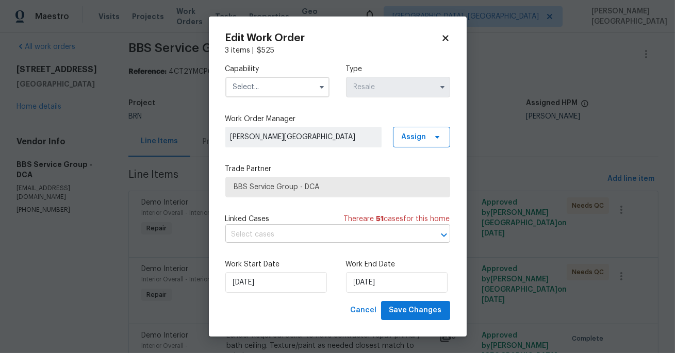
click at [269, 233] on input "text" at bounding box center [323, 235] width 196 height 16
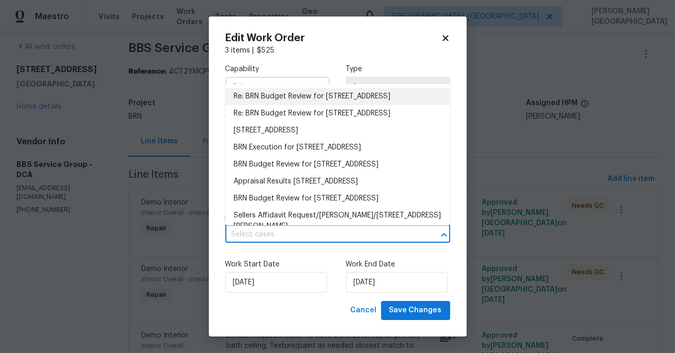
click at [257, 105] on li "Re: BRN Budget Review for 17010 Village Dr W, Upper Marlboro, MD 20772" at bounding box center [337, 96] width 225 height 17
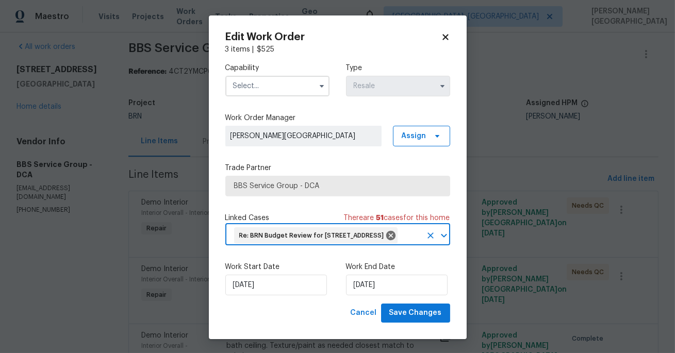
drag, startPoint x: 255, startPoint y: 85, endPoint x: 255, endPoint y: 92, distance: 7.2
click at [255, 85] on input "text" at bounding box center [277, 86] width 104 height 21
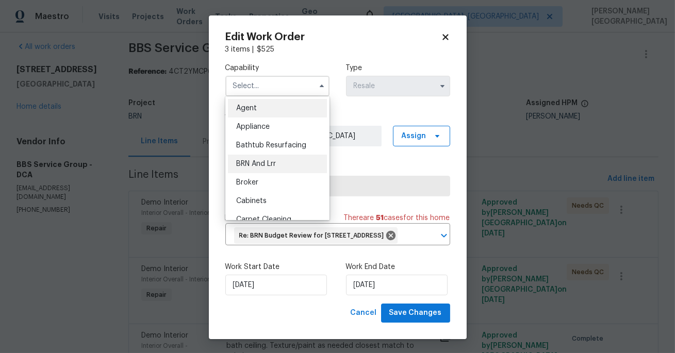
click at [263, 155] on div "BRN And Lrr" at bounding box center [277, 164] width 99 height 19
type input "BRN And Lrr"
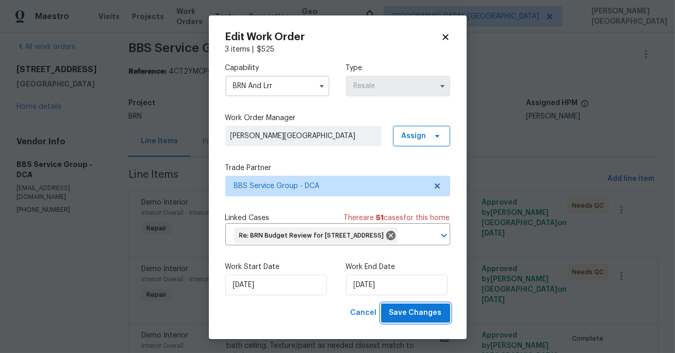
click at [407, 319] on span "Save Changes" at bounding box center [415, 313] width 53 height 13
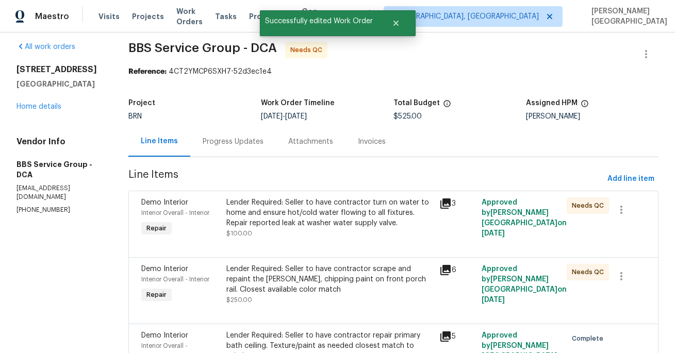
click at [333, 228] on div "Lender Required: Seller to have contractor turn on water to home and ensure hot…" at bounding box center [329, 217] width 206 height 41
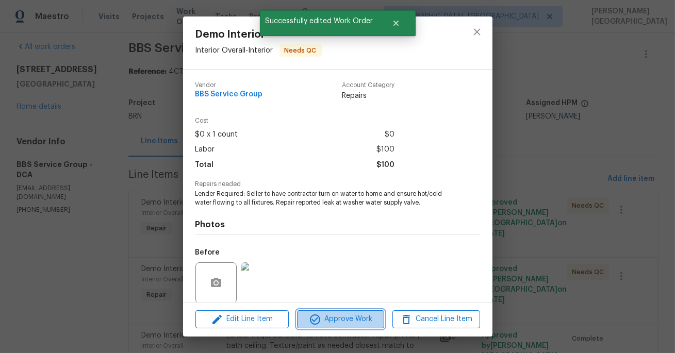
click at [359, 317] on span "Approve Work" at bounding box center [340, 319] width 81 height 13
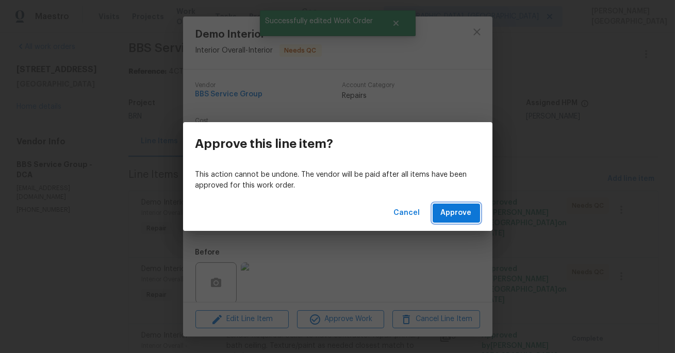
click at [452, 209] on span "Approve" at bounding box center [456, 213] width 31 height 13
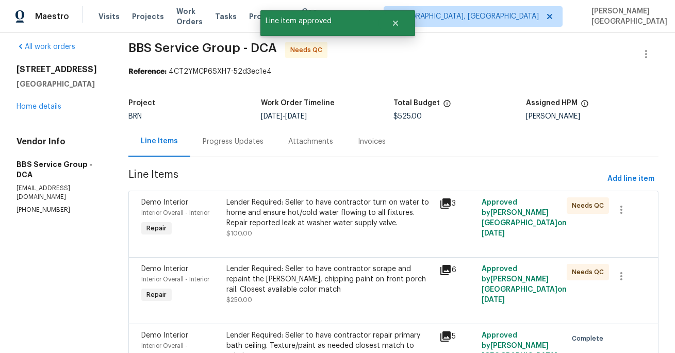
scroll to position [0, 0]
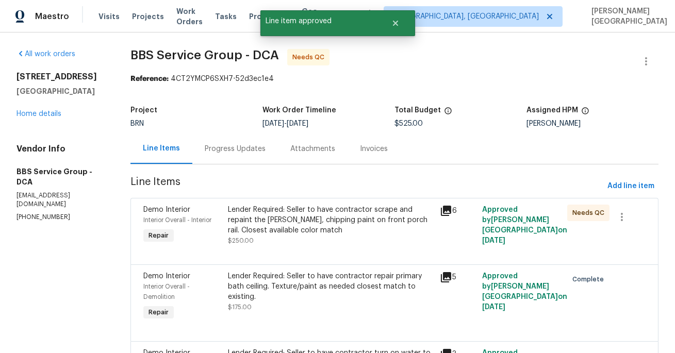
click at [356, 233] on div "Lender Required: Seller to have contractor scrape and repaint the rusty, chippi…" at bounding box center [331, 220] width 206 height 31
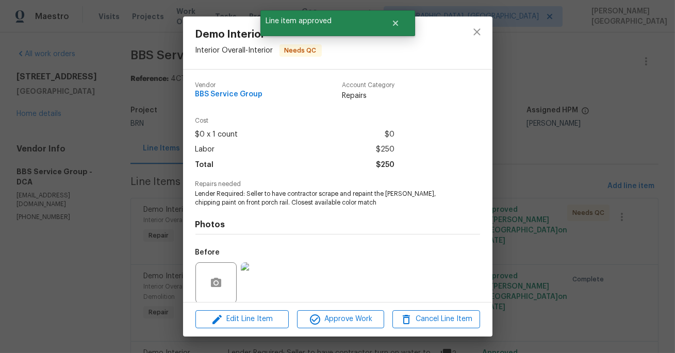
scroll to position [79, 0]
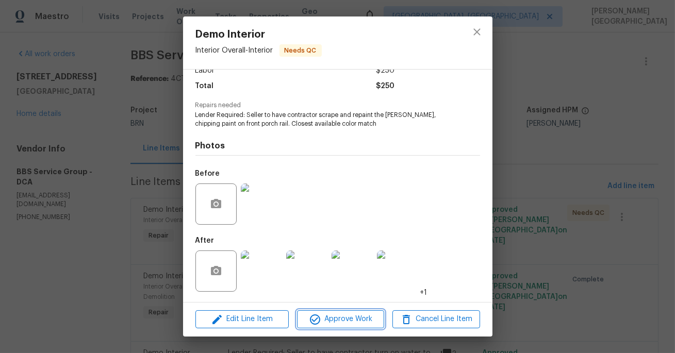
click at [340, 317] on span "Approve Work" at bounding box center [340, 319] width 81 height 13
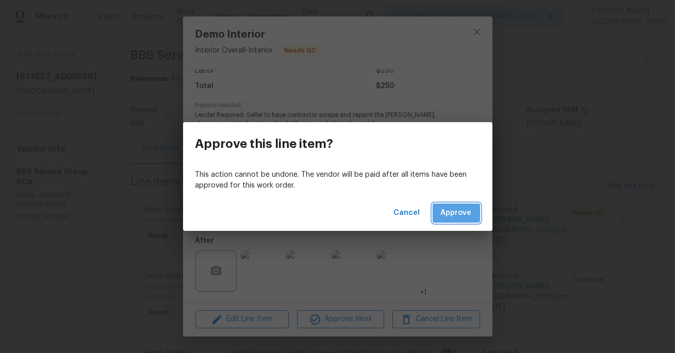
click at [459, 209] on span "Approve" at bounding box center [456, 213] width 31 height 13
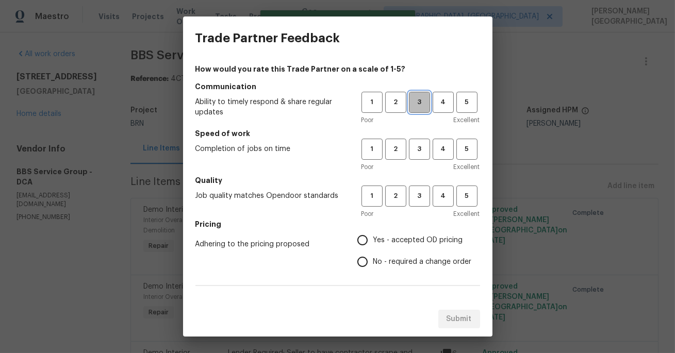
click at [428, 103] on span "3" at bounding box center [419, 102] width 19 height 12
click at [425, 145] on span "3" at bounding box center [419, 149] width 19 height 12
click at [424, 191] on span "3" at bounding box center [419, 196] width 19 height 12
click at [386, 263] on span "No - required a change order" at bounding box center [422, 262] width 98 height 11
click at [373, 263] on input "No - required a change order" at bounding box center [362, 262] width 22 height 22
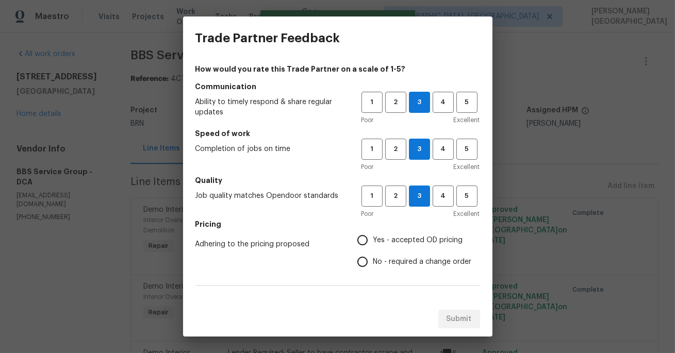
radio input "true"
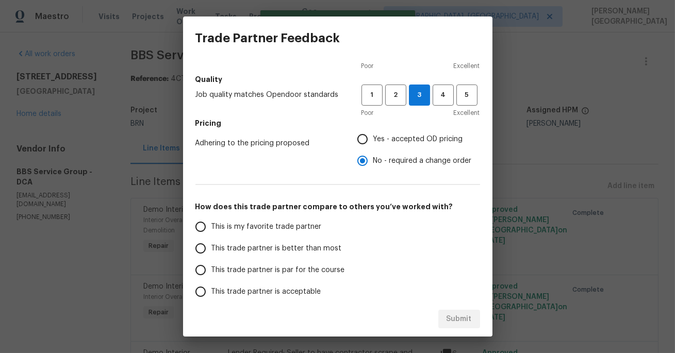
scroll to position [108, 0]
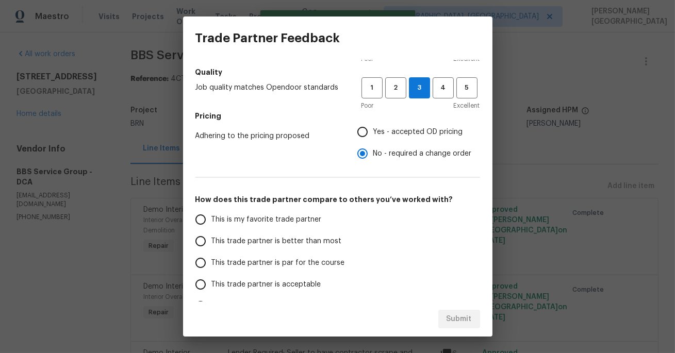
click at [257, 242] on span "This trade partner is better than most" at bounding box center [276, 241] width 130 height 11
click at [211, 242] on input "This trade partner is better than most" at bounding box center [201, 241] width 22 height 22
radio input "false"
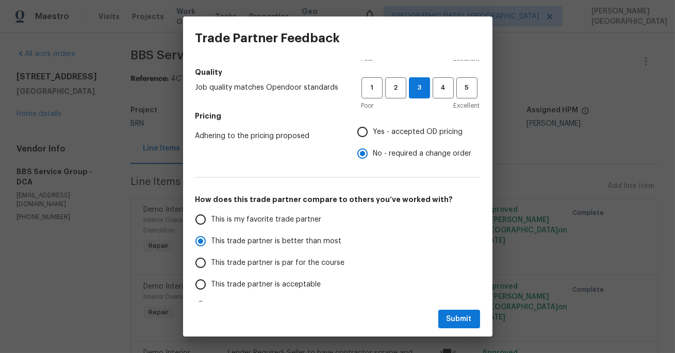
click at [388, 131] on span "Yes - accepted OD pricing" at bounding box center [418, 132] width 90 height 11
click at [373, 131] on input "Yes - accepted OD pricing" at bounding box center [362, 132] width 22 height 22
radio input "false"
radio input "true"
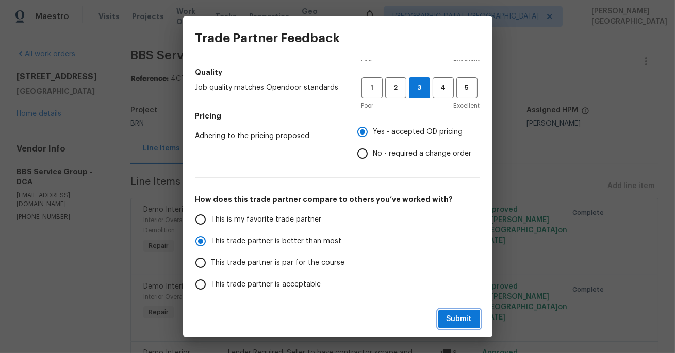
click at [460, 315] on span "Submit" at bounding box center [458, 319] width 25 height 13
radio input "false"
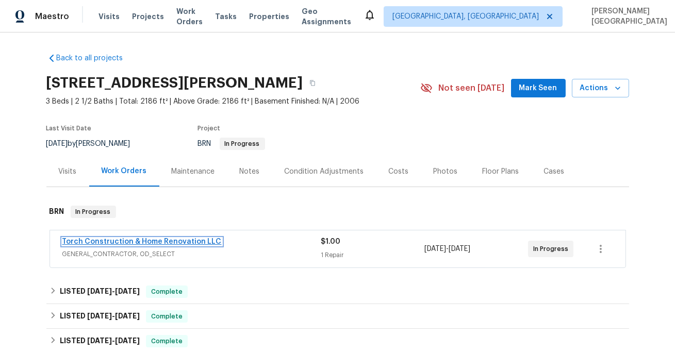
click at [140, 239] on link "Torch Construction & Home Renovation LLC" at bounding box center [141, 241] width 159 height 7
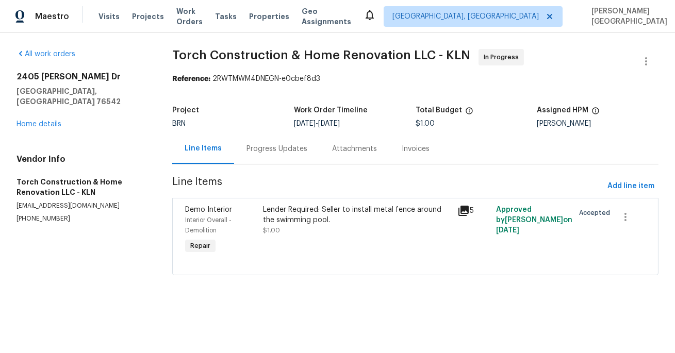
click at [256, 154] on div "Progress Updates" at bounding box center [276, 149] width 61 height 10
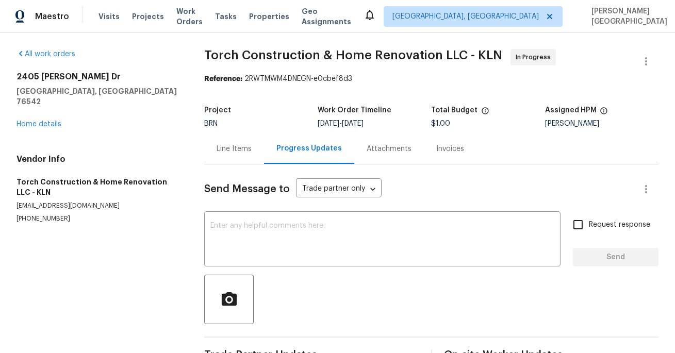
scroll to position [30, 0]
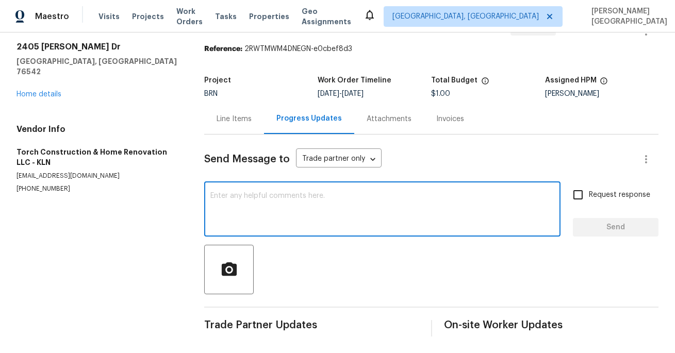
click at [230, 205] on textarea at bounding box center [382, 210] width 344 height 36
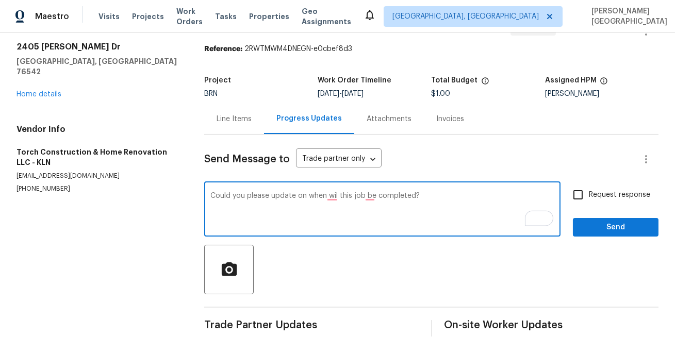
type textarea "Could you please update on when wil this job be completed?"
click at [581, 194] on input "Request response" at bounding box center [578, 195] width 22 height 22
checkbox input "true"
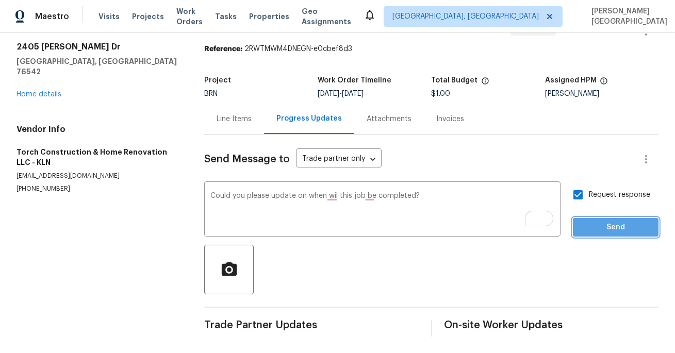
click at [593, 229] on span "Send" at bounding box center [615, 227] width 69 height 13
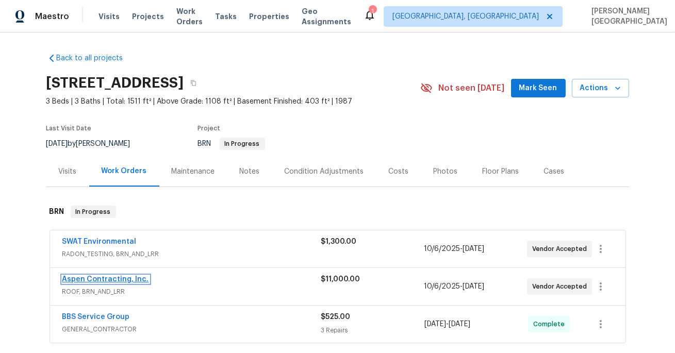
click at [130, 277] on link "Aspen Contracting, Inc." at bounding box center [105, 279] width 87 height 7
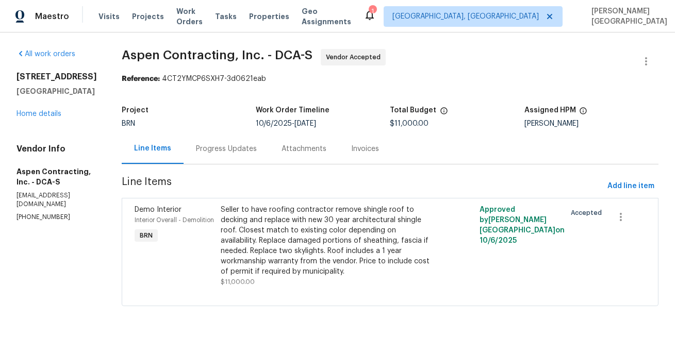
click at [245, 145] on div "Progress Updates" at bounding box center [226, 149] width 61 height 10
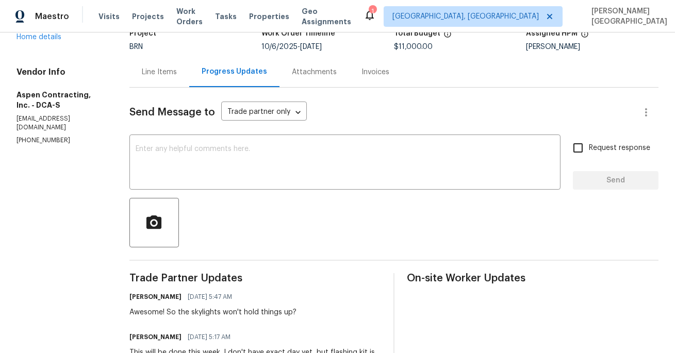
scroll to position [83, 0]
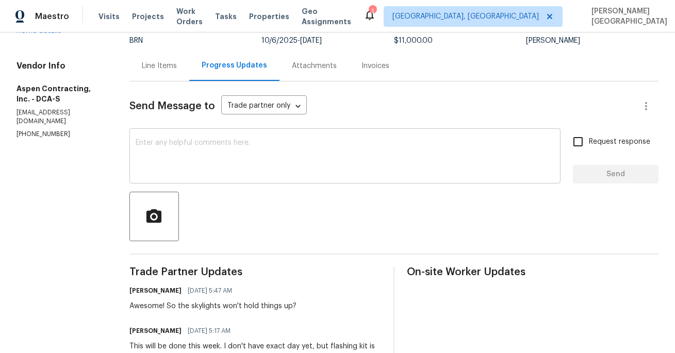
click at [221, 173] on textarea at bounding box center [345, 157] width 418 height 36
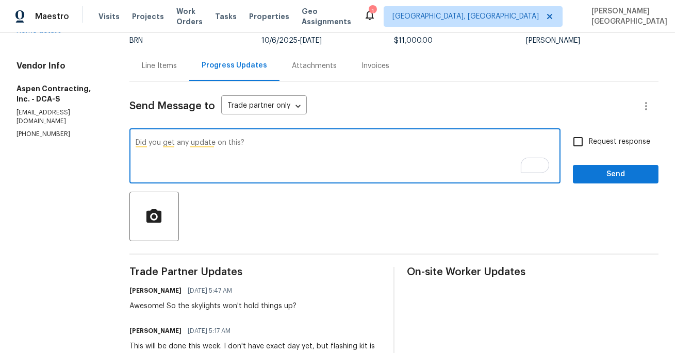
type textarea "Did you get any update on this?"
click at [580, 132] on input "Request response" at bounding box center [578, 142] width 22 height 22
checkbox input "true"
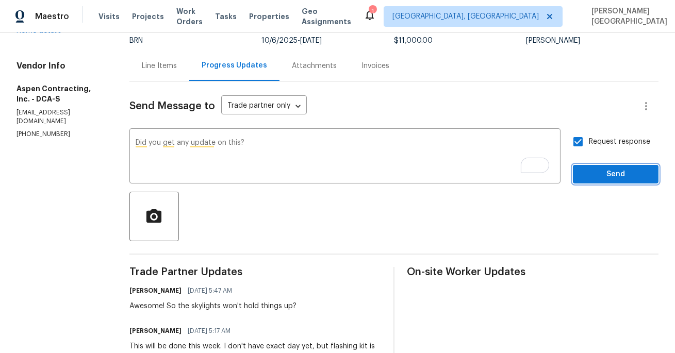
click at [605, 180] on span "Send" at bounding box center [615, 174] width 69 height 13
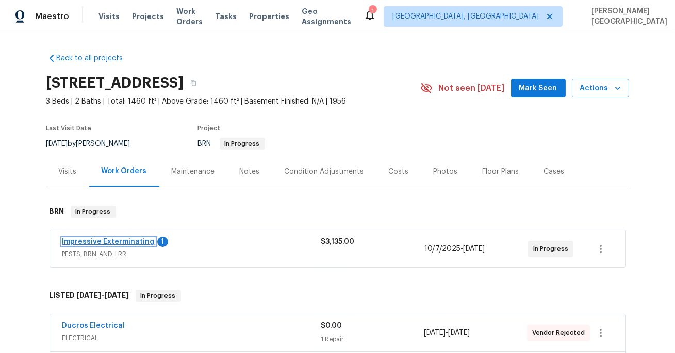
click at [124, 245] on link "Impressive Exterminating" at bounding box center [108, 241] width 92 height 7
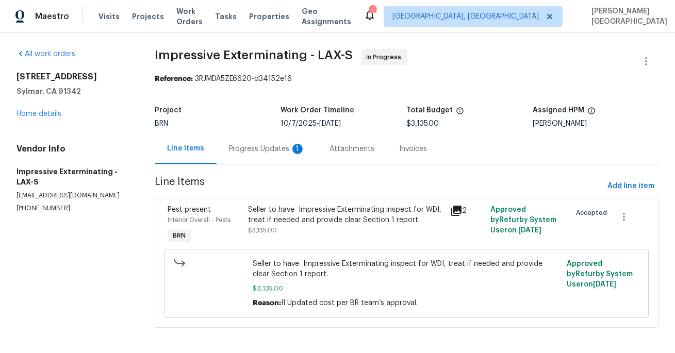
click at [245, 153] on div "Progress Updates 1" at bounding box center [267, 149] width 76 height 10
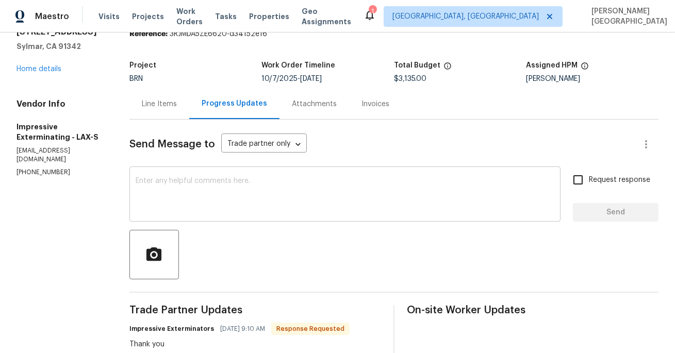
scroll to position [30, 0]
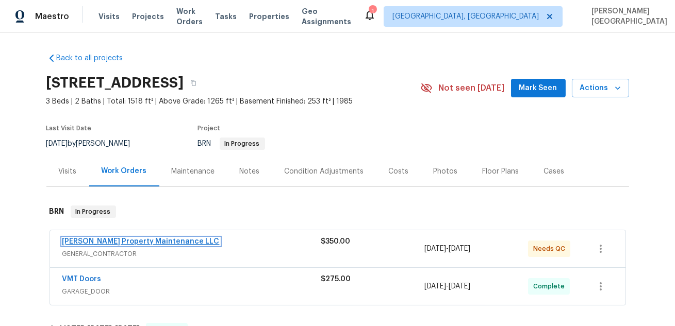
click at [145, 242] on link "Glen Property Maintenance LLC" at bounding box center [140, 241] width 157 height 7
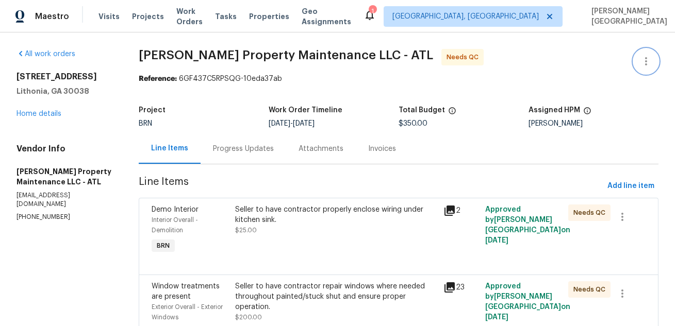
click at [643, 59] on icon "button" at bounding box center [645, 61] width 12 height 12
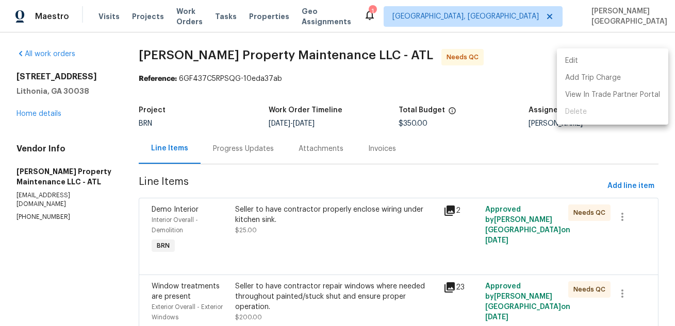
click at [597, 61] on li "Edit" at bounding box center [612, 61] width 111 height 17
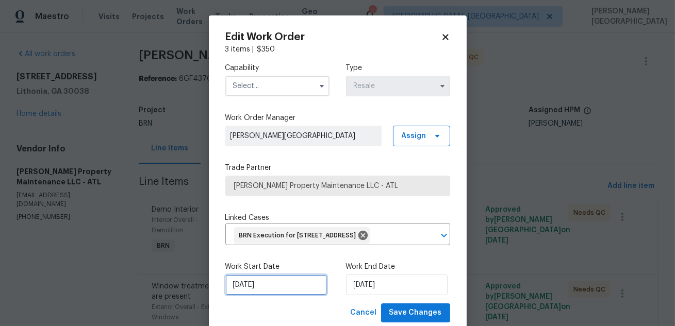
click at [239, 295] on input "10/8/2025" at bounding box center [276, 285] width 102 height 21
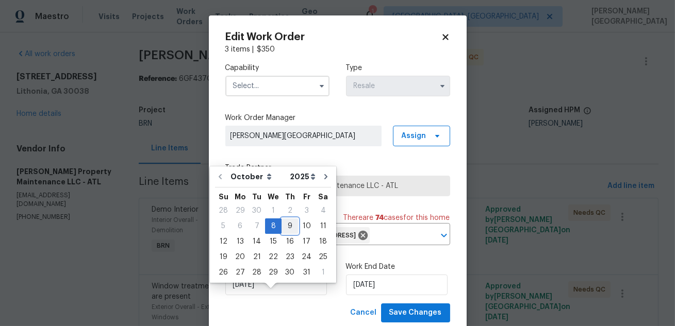
click at [286, 223] on div "9" at bounding box center [289, 226] width 16 height 14
type input "10/9/2025"
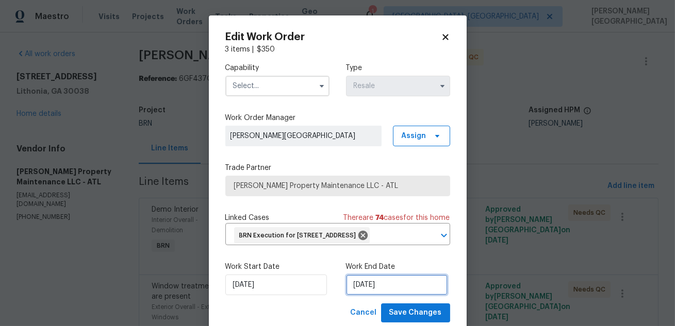
click at [379, 295] on input "10/11/2025" at bounding box center [397, 285] width 102 height 21
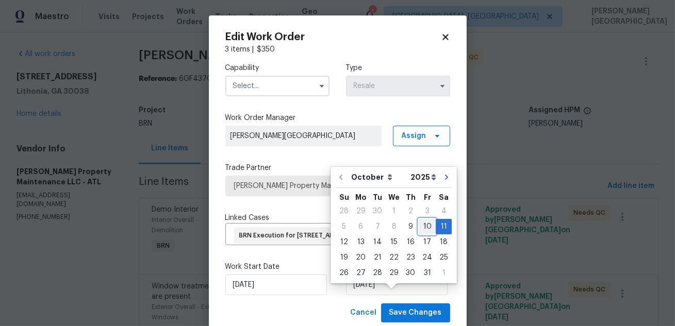
click at [420, 222] on div "10" at bounding box center [426, 227] width 17 height 14
type input "10/10/2025"
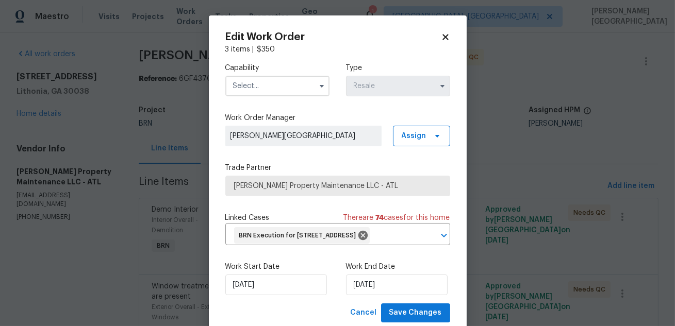
click at [248, 76] on input "text" at bounding box center [277, 86] width 104 height 21
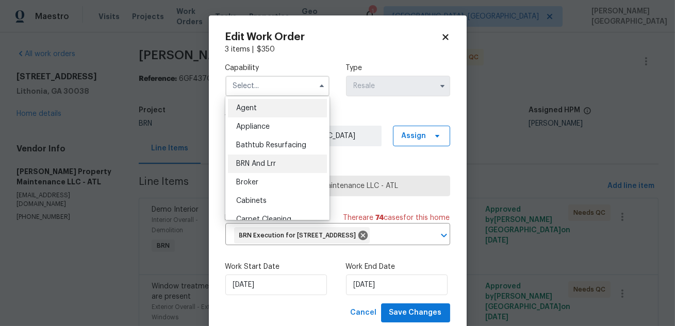
click at [264, 163] on span "BRN And Lrr" at bounding box center [256, 163] width 40 height 7
type input "BRN And Lrr"
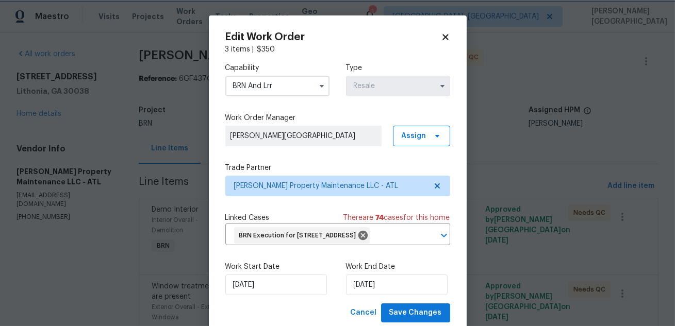
scroll to position [44, 0]
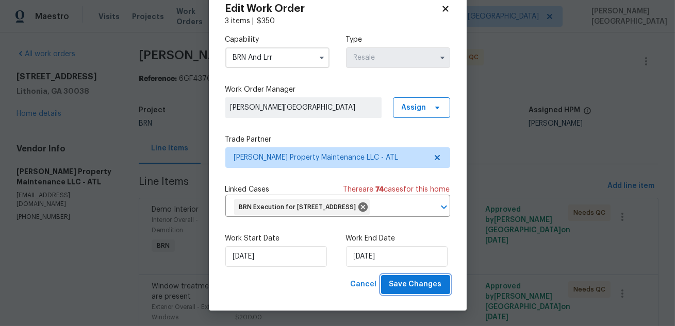
click at [429, 278] on button "Save Changes" at bounding box center [415, 284] width 69 height 19
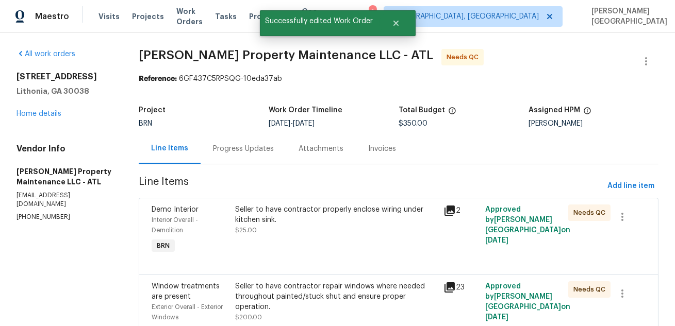
scroll to position [0, 0]
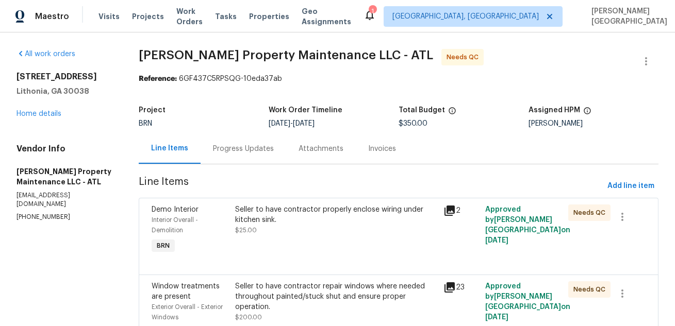
click at [304, 249] on div "Seller to have contractor properly enclose wiring under kitchen sink. $25.00" at bounding box center [336, 230] width 208 height 58
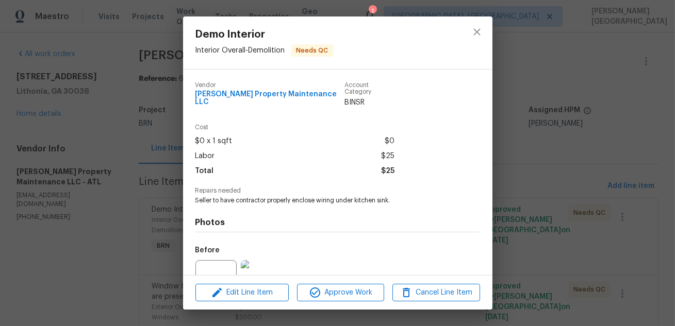
click at [304, 249] on div "Before" at bounding box center [337, 274] width 284 height 67
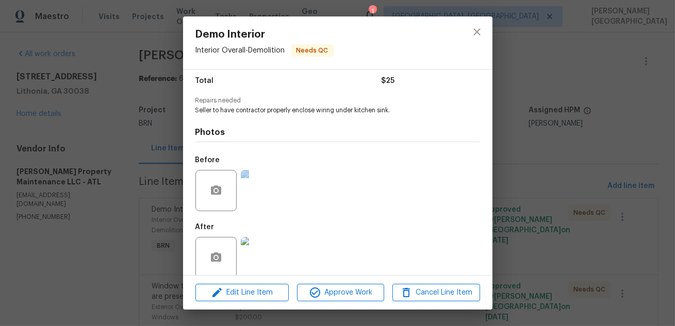
scroll to position [97, 0]
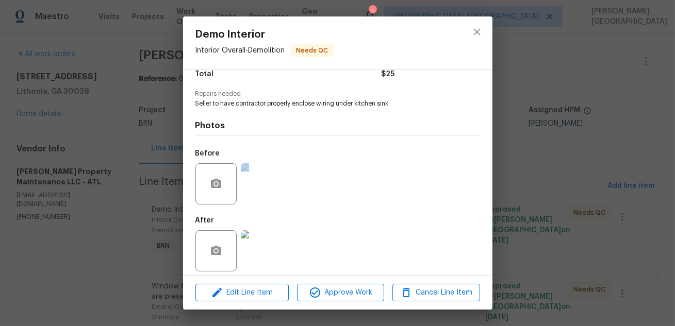
click at [258, 196] on img at bounding box center [261, 183] width 41 height 41
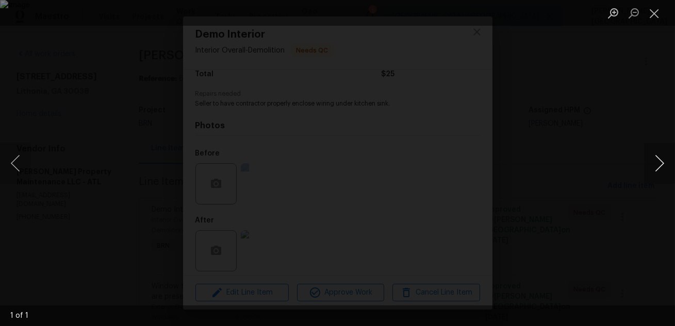
click at [656, 161] on button "Next image" at bounding box center [659, 163] width 31 height 41
click at [624, 137] on div "Lightbox" at bounding box center [337, 163] width 675 height 326
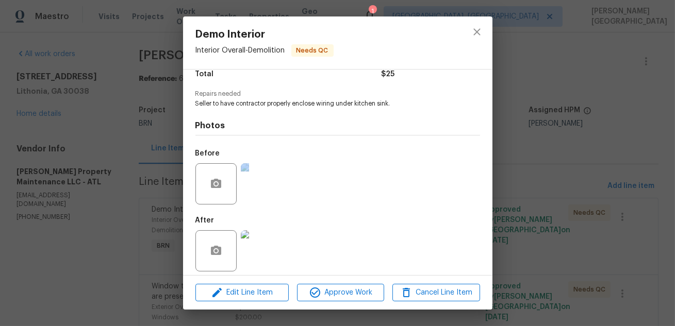
click at [246, 250] on img at bounding box center [261, 250] width 41 height 41
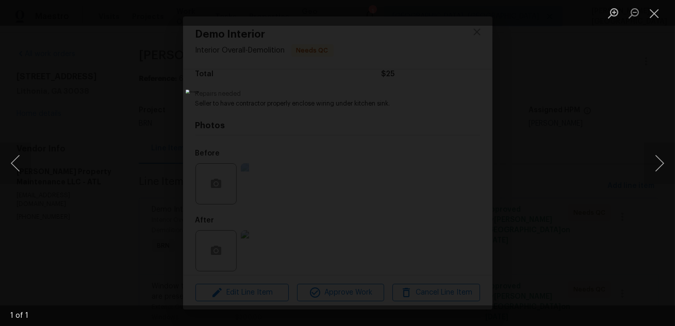
click at [584, 131] on div "Lightbox" at bounding box center [337, 163] width 675 height 326
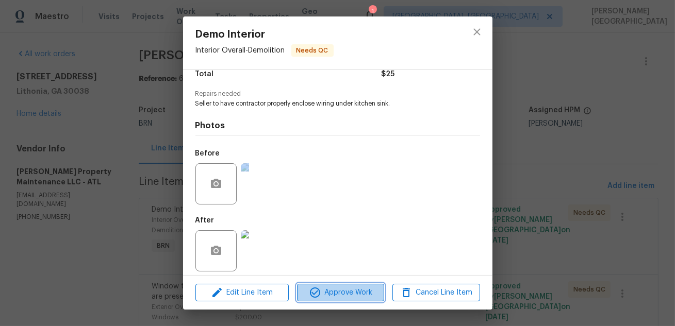
click at [343, 301] on button "Approve Work" at bounding box center [340, 293] width 87 height 18
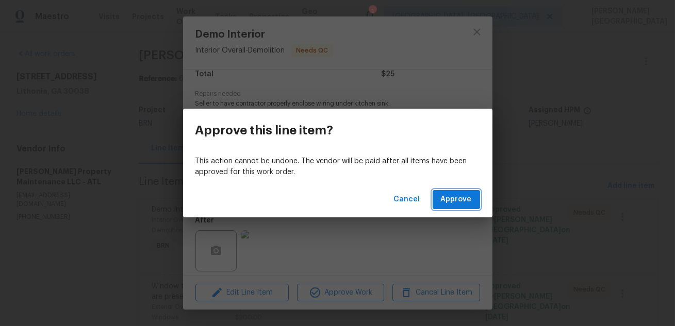
click at [453, 200] on span "Approve" at bounding box center [456, 199] width 31 height 13
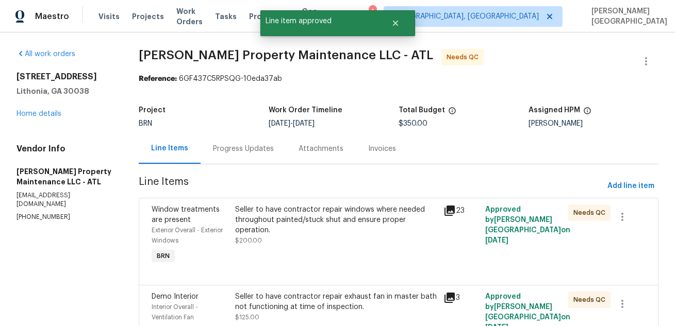
click at [329, 213] on div "Seller to have contractor repair windows where needed throughout painted/stuck …" at bounding box center [336, 220] width 202 height 31
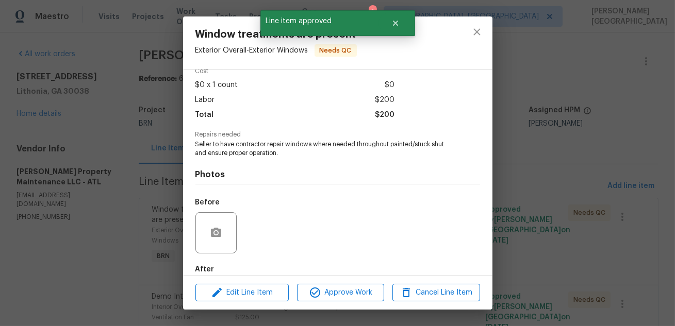
scroll to position [106, 0]
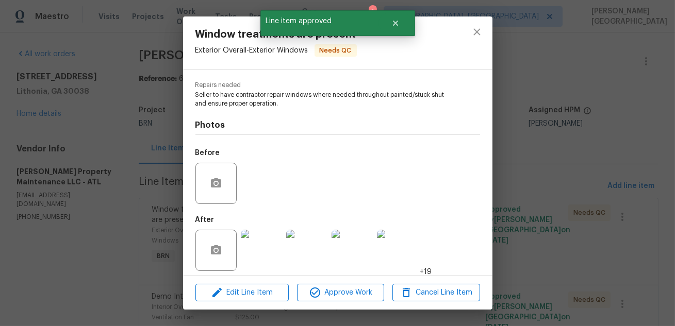
click at [260, 245] on img at bounding box center [261, 250] width 41 height 41
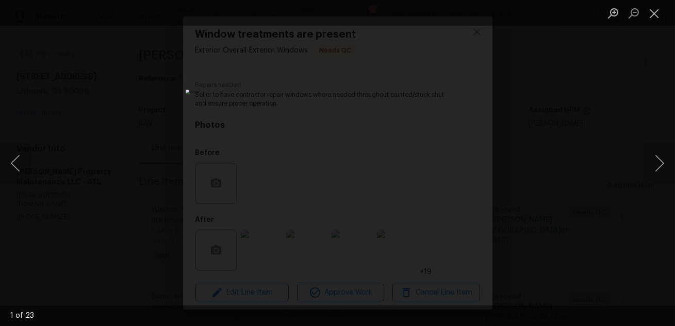
click at [618, 124] on div "Lightbox" at bounding box center [337, 163] width 675 height 326
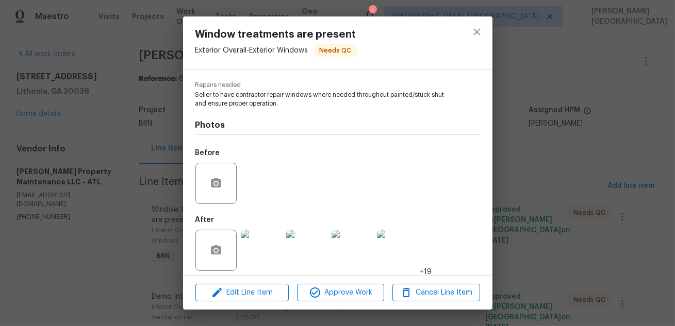
click at [246, 259] on img at bounding box center [261, 250] width 41 height 41
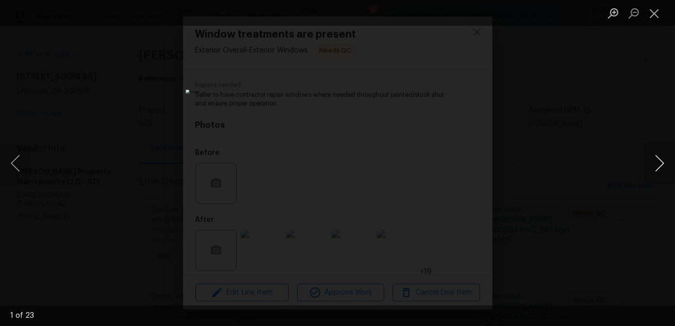
click at [657, 165] on button "Next image" at bounding box center [659, 163] width 31 height 41
click at [657, 166] on button "Next image" at bounding box center [659, 163] width 31 height 41
click at [658, 170] on button "Next image" at bounding box center [659, 163] width 31 height 41
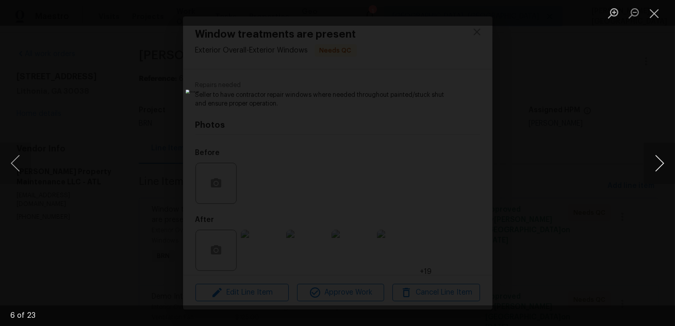
click at [658, 170] on button "Next image" at bounding box center [659, 163] width 31 height 41
click at [658, 171] on button "Next image" at bounding box center [659, 163] width 31 height 41
click at [658, 169] on button "Next image" at bounding box center [659, 163] width 31 height 41
click at [658, 171] on button "Next image" at bounding box center [659, 163] width 31 height 41
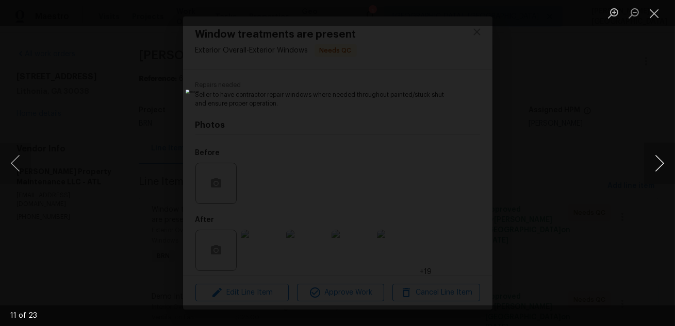
click at [658, 171] on button "Next image" at bounding box center [659, 163] width 31 height 41
click at [658, 172] on button "Next image" at bounding box center [659, 163] width 31 height 41
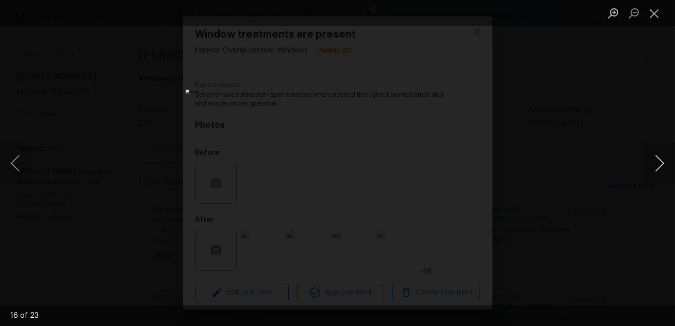
click at [658, 172] on button "Next image" at bounding box center [659, 163] width 31 height 41
click at [658, 173] on button "Next image" at bounding box center [659, 163] width 31 height 41
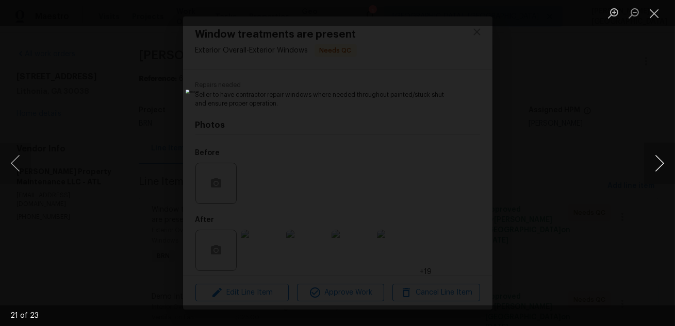
click at [658, 173] on button "Next image" at bounding box center [659, 163] width 31 height 41
click at [614, 134] on div "Lightbox" at bounding box center [337, 163] width 675 height 326
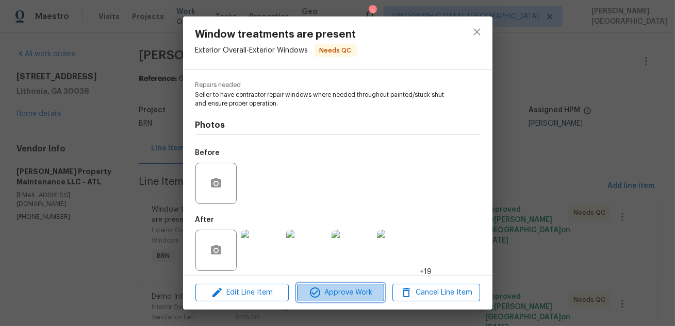
click at [351, 299] on span "Approve Work" at bounding box center [340, 293] width 81 height 13
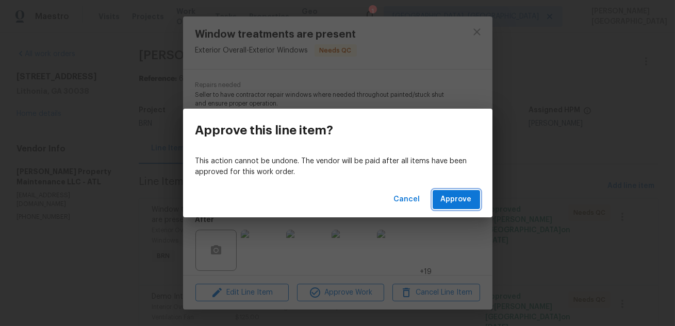
click at [451, 197] on span "Approve" at bounding box center [456, 199] width 31 height 13
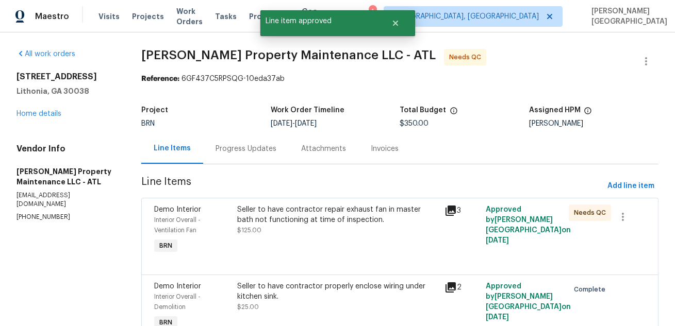
click at [323, 218] on div "Seller to have contractor repair exhaust fan in master bath not functioning at …" at bounding box center [337, 215] width 201 height 21
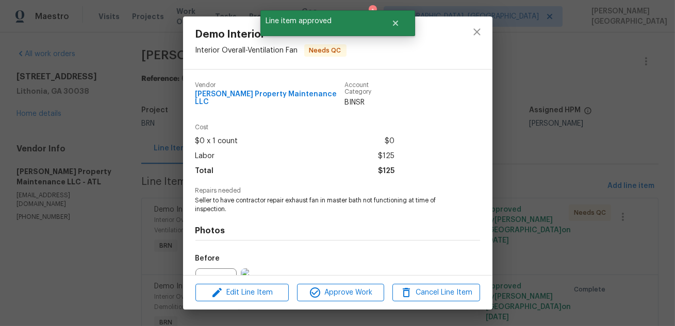
click at [620, 152] on div "Demo Interior Interior Overall - Ventilation Fan Needs QC Vendor Glen Property …" at bounding box center [337, 163] width 675 height 326
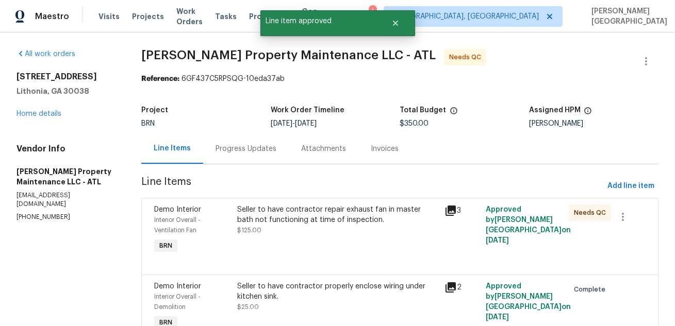
click at [247, 158] on div "Progress Updates" at bounding box center [246, 148] width 86 height 30
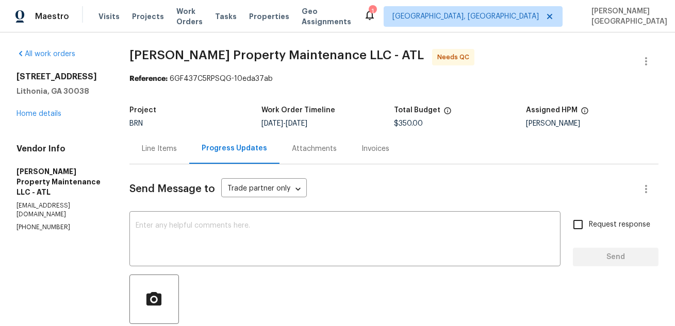
click at [170, 152] on div "Line Items" at bounding box center [159, 149] width 35 height 10
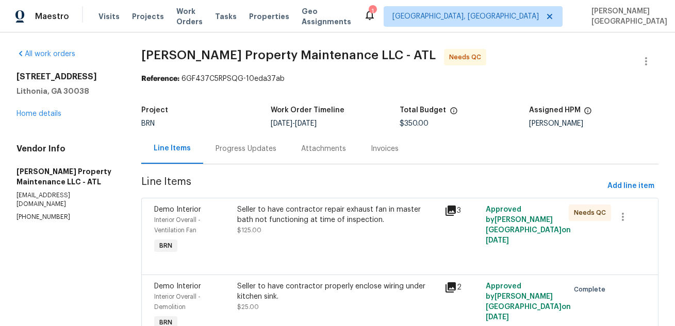
click at [287, 210] on div "Seller to have contractor repair exhaust fan in master bath not functioning at …" at bounding box center [337, 215] width 201 height 21
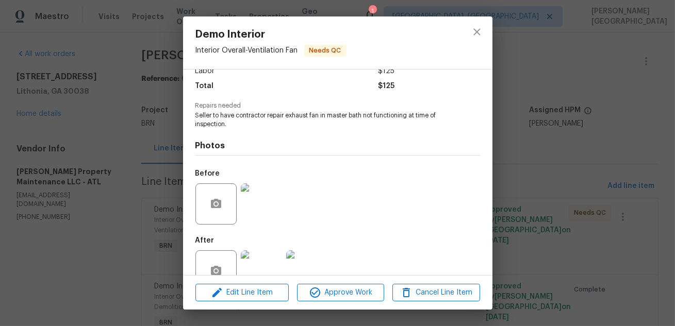
scroll to position [105, 0]
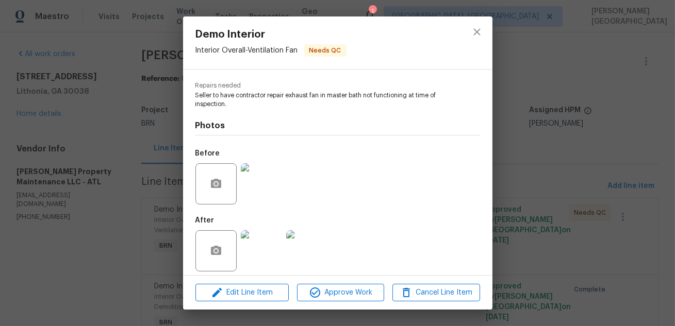
click at [255, 195] on img at bounding box center [261, 183] width 41 height 41
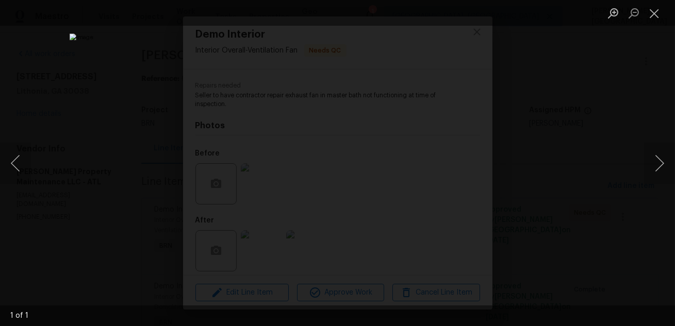
click at [622, 104] on div "Lightbox" at bounding box center [337, 163] width 675 height 326
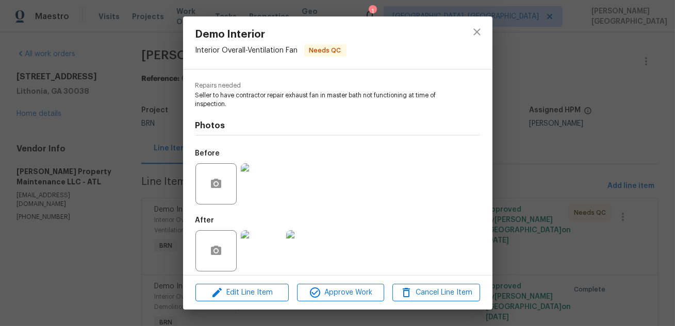
click at [258, 253] on img at bounding box center [261, 250] width 41 height 41
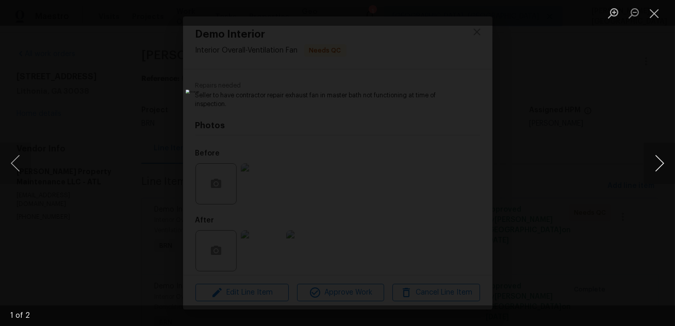
click at [660, 161] on button "Next image" at bounding box center [659, 163] width 31 height 41
click at [600, 116] on div "Lightbox" at bounding box center [337, 163] width 675 height 326
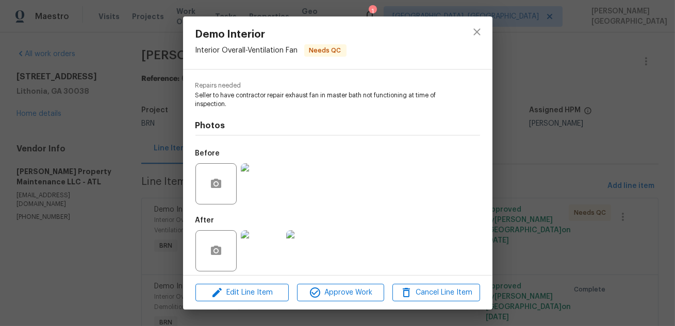
click at [349, 309] on div "Edit Line Item Approve Work Cancel Line Item" at bounding box center [337, 293] width 309 height 35
click at [361, 286] on button "Approve Work" at bounding box center [340, 293] width 87 height 18
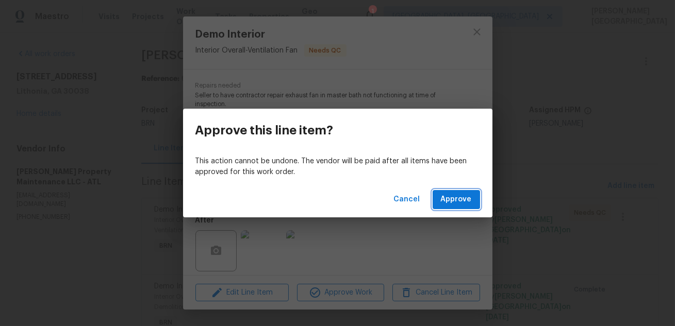
click at [460, 203] on span "Approve" at bounding box center [456, 199] width 31 height 13
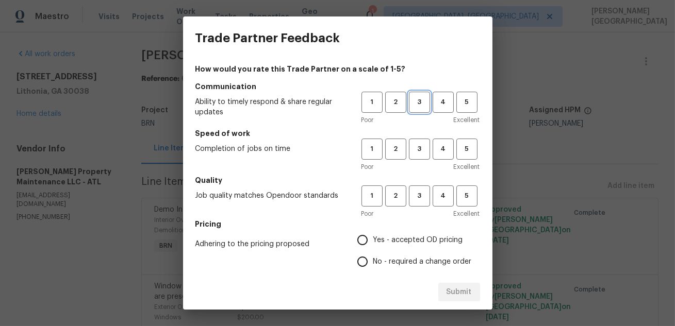
click at [424, 106] on span "3" at bounding box center [419, 102] width 19 height 12
click at [424, 144] on span "3" at bounding box center [419, 149] width 19 height 12
click at [424, 186] on button "3" at bounding box center [419, 196] width 21 height 21
click at [367, 249] on input "Yes - accepted OD pricing" at bounding box center [362, 240] width 22 height 22
radio input "true"
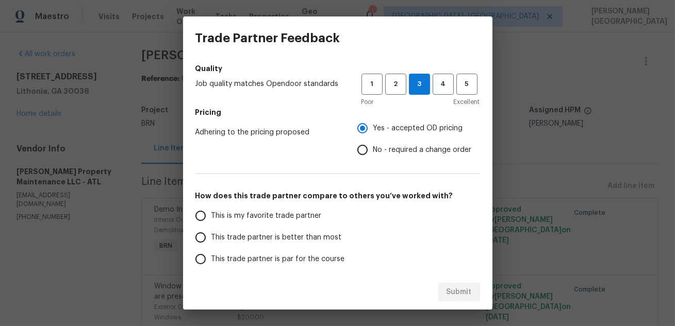
scroll to position [126, 0]
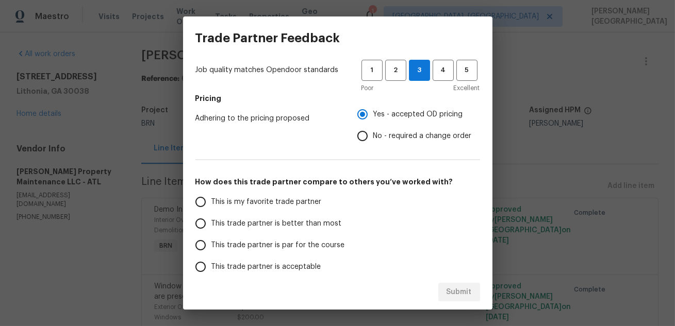
click at [260, 219] on span "This trade partner is better than most" at bounding box center [276, 223] width 130 height 11
click at [211, 219] on input "This trade partner is better than most" at bounding box center [201, 224] width 22 height 22
click at [434, 281] on div "Submit" at bounding box center [337, 293] width 309 height 36
click at [456, 290] on span "Submit" at bounding box center [458, 292] width 25 height 13
radio input "true"
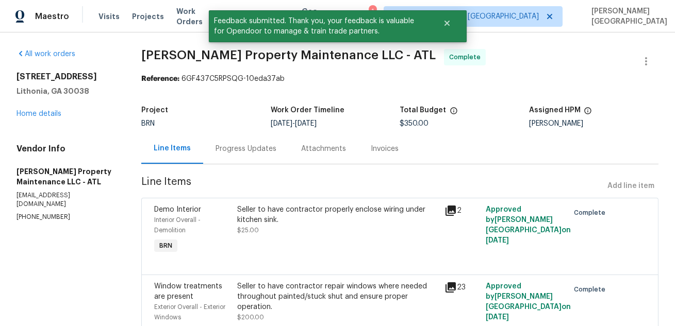
click at [220, 156] on div "Progress Updates" at bounding box center [246, 148] width 86 height 30
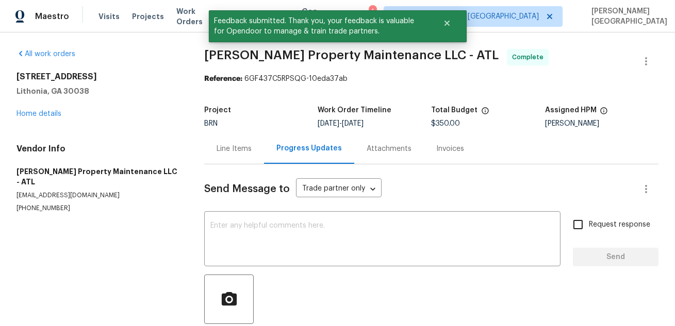
click at [250, 212] on div "Send Message to Trade partner only Trade partner only ​ x ​ Request response Se…" at bounding box center [431, 266] width 454 height 204
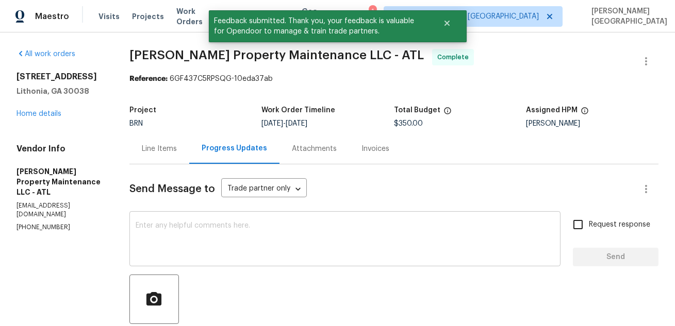
click at [249, 222] on div "x ​" at bounding box center [344, 240] width 431 height 53
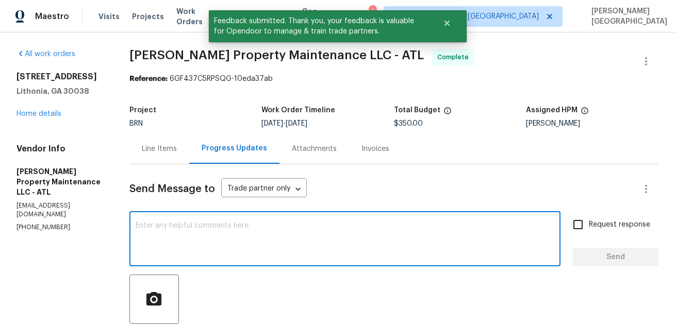
paste textarea "WO is approved, Please upload the detailed paid invoice under invoice section. …"
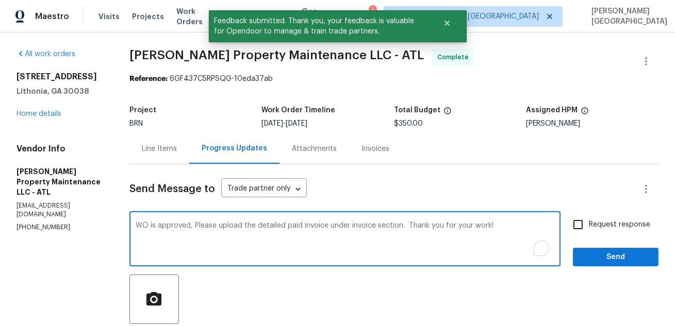
type textarea "WO is approved, Please upload the detailed paid invoice under invoice section. …"
click at [602, 220] on span "Request response" at bounding box center [618, 225] width 61 height 11
click at [588, 220] on input "Request response" at bounding box center [578, 225] width 22 height 22
checkbox input "true"
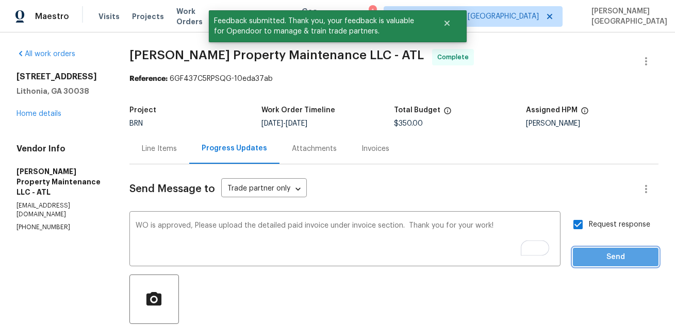
click at [605, 256] on span "Send" at bounding box center [615, 257] width 69 height 13
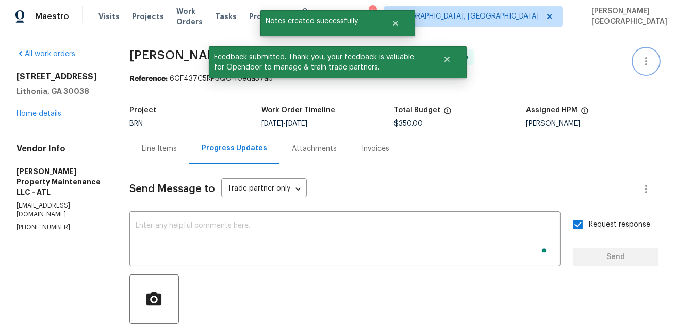
click at [646, 56] on icon "button" at bounding box center [645, 61] width 12 height 12
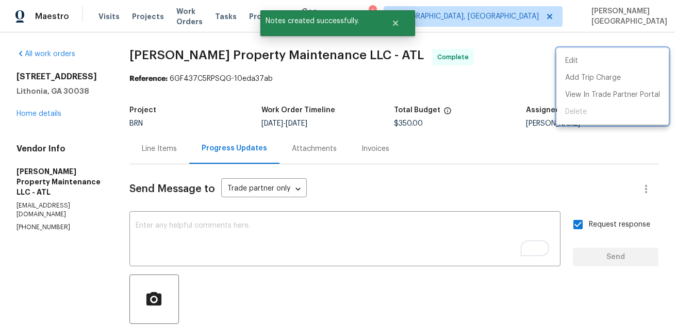
click at [385, 183] on div at bounding box center [337, 163] width 675 height 326
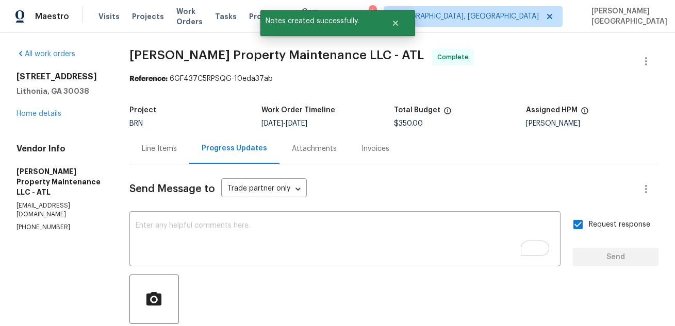
click at [147, 60] on span "Glen Property Maintenance LLC - ATL" at bounding box center [276, 55] width 294 height 12
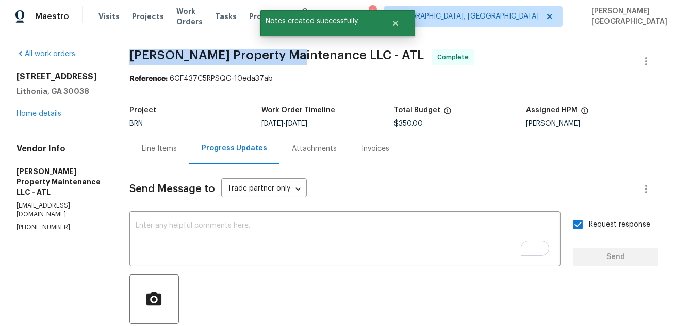
click at [261, 59] on span "Glen Property Maintenance LLC - ATL" at bounding box center [276, 55] width 294 height 12
copy span "Glen Property Maintenance"
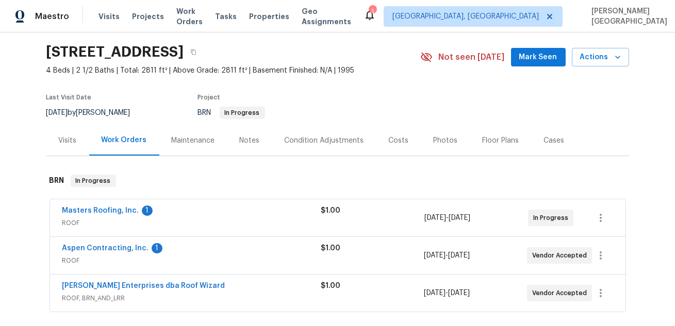
scroll to position [41, 0]
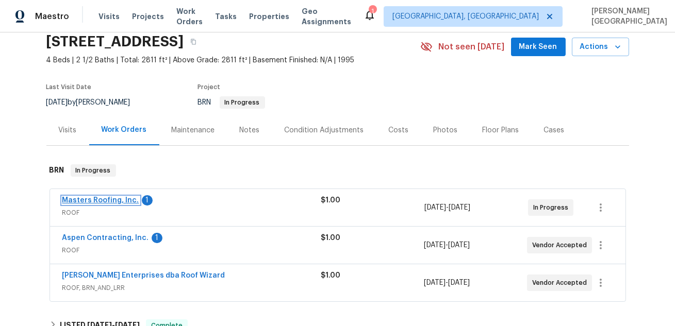
click at [113, 199] on link "Masters Roofing, Inc." at bounding box center [100, 200] width 77 height 7
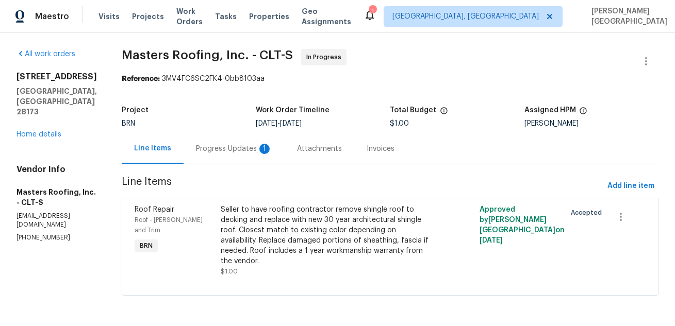
click at [113, 199] on div "All work orders [STREET_ADDRESS] Home details Vendor Info Masters Roofing, Inc.…" at bounding box center [337, 178] width 675 height 292
click at [234, 155] on div "Progress Updates 1" at bounding box center [233, 148] width 101 height 30
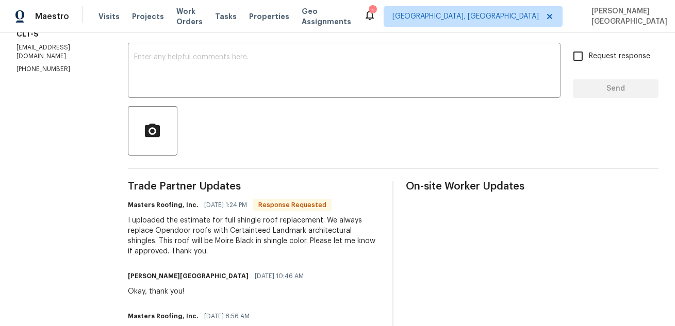
scroll to position [220, 0]
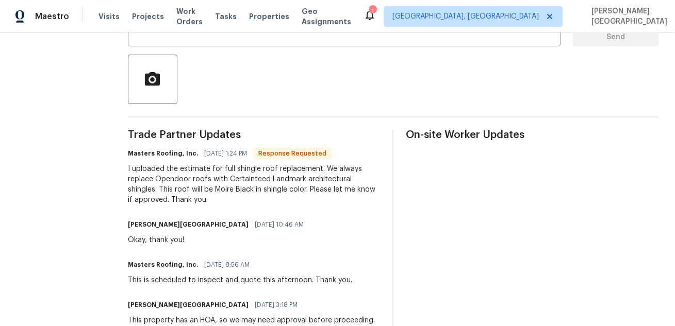
click at [226, 248] on div "Trade Partner Updates Masters Roofing, Inc. [DATE] 1:24 PM Response Requested I…" at bounding box center [254, 300] width 253 height 340
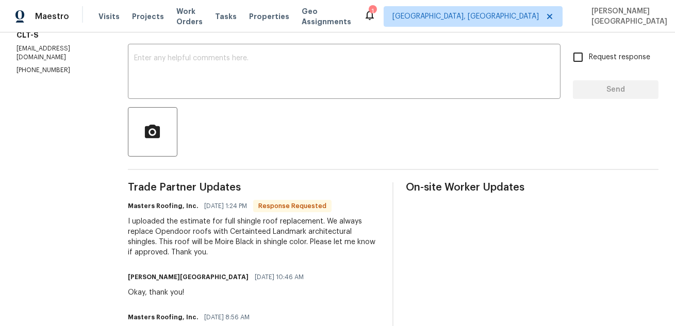
scroll to position [157, 0]
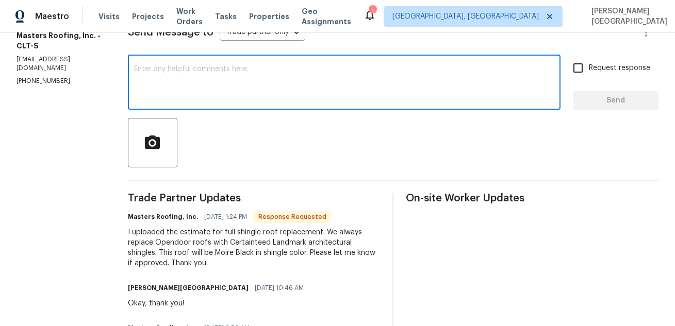
click at [214, 82] on textarea at bounding box center [344, 83] width 420 height 36
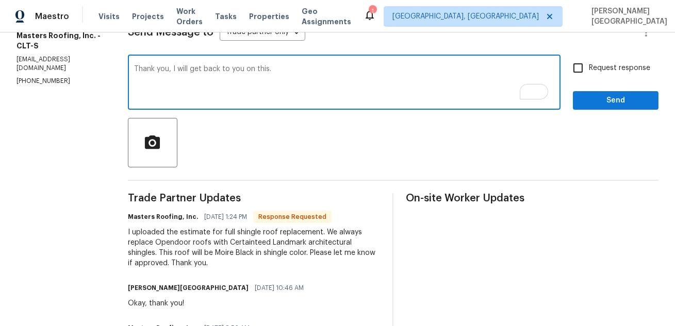
type textarea "Thank you, I will get back to you on this."
drag, startPoint x: 612, startPoint y: 73, endPoint x: 617, endPoint y: 80, distance: 9.3
click at [612, 72] on span "Request response" at bounding box center [618, 68] width 61 height 11
click at [588, 72] on input "Request response" at bounding box center [578, 68] width 22 height 22
checkbox input "true"
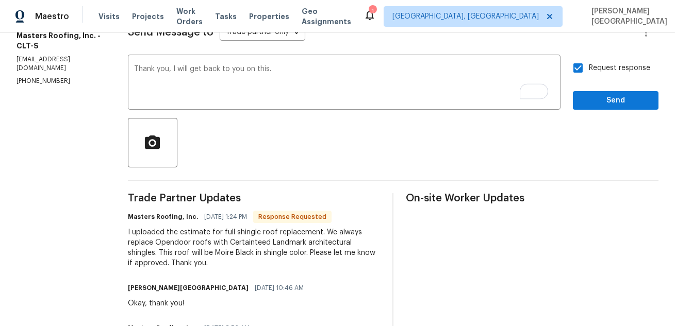
click at [632, 113] on div "Send Message to Trade partner only Trade partner only ​ Thank you, I will get b…" at bounding box center [393, 271] width 530 height 526
click at [611, 89] on div "Request response Send" at bounding box center [616, 83] width 86 height 53
click at [611, 90] on div "Request response Send" at bounding box center [616, 83] width 86 height 53
click at [611, 92] on button "Send" at bounding box center [616, 100] width 86 height 19
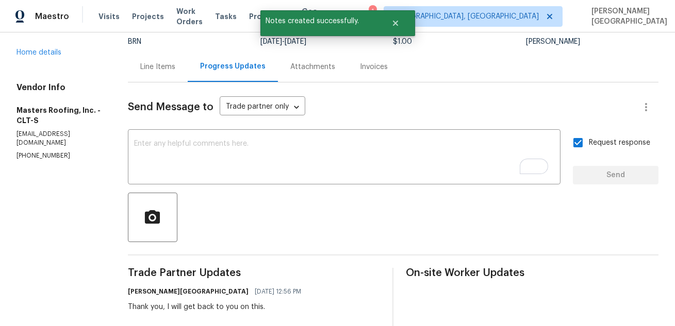
scroll to position [54, 0]
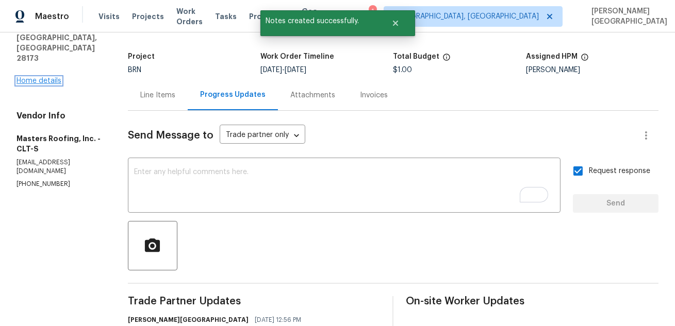
click at [29, 77] on link "Home details" at bounding box center [38, 80] width 45 height 7
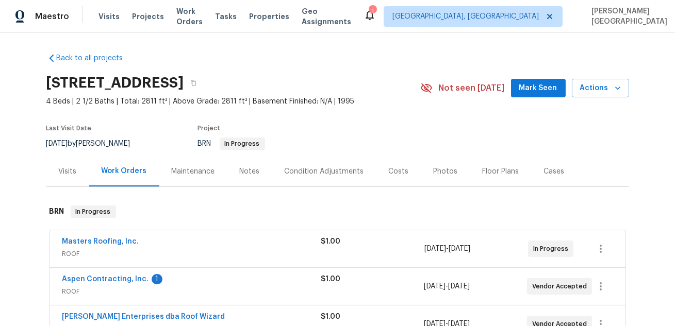
scroll to position [1, 0]
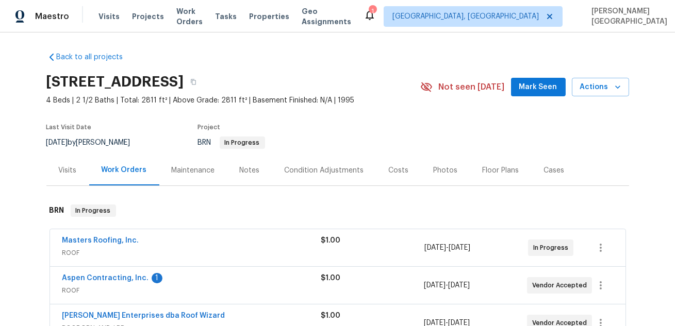
click at [100, 273] on span "Aspen Contracting, Inc." at bounding box center [105, 278] width 87 height 10
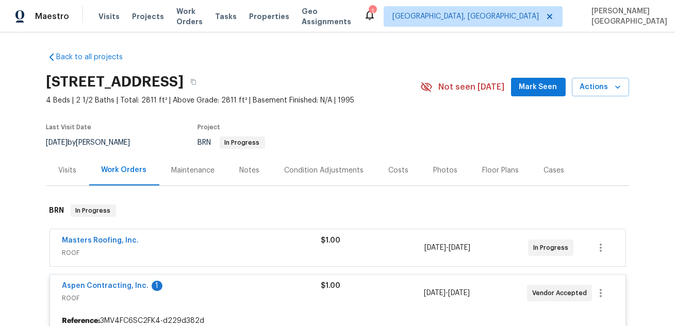
click at [116, 289] on span "Aspen Contracting, Inc." at bounding box center [105, 286] width 87 height 10
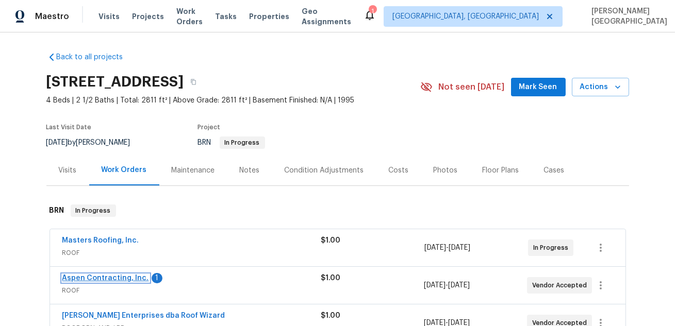
click at [130, 279] on link "Aspen Contracting, Inc." at bounding box center [105, 278] width 87 height 7
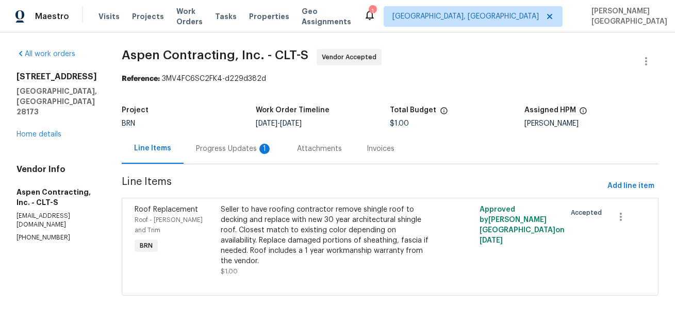
click at [240, 156] on div "Progress Updates 1" at bounding box center [233, 148] width 101 height 30
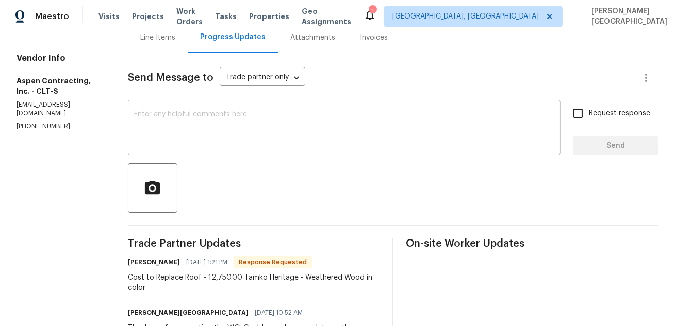
scroll to position [117, 0]
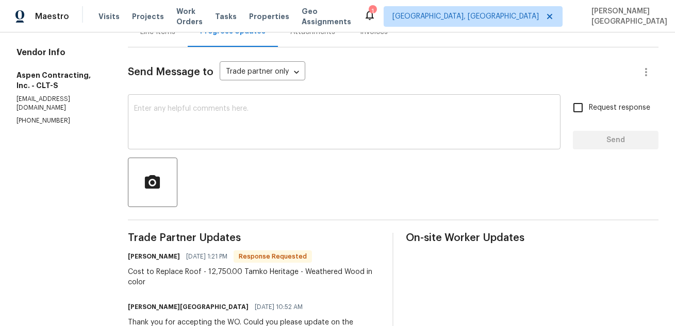
click at [301, 195] on div at bounding box center [393, 182] width 530 height 49
click at [315, 199] on div at bounding box center [393, 182] width 530 height 49
click at [248, 105] on div "x ​" at bounding box center [344, 123] width 432 height 53
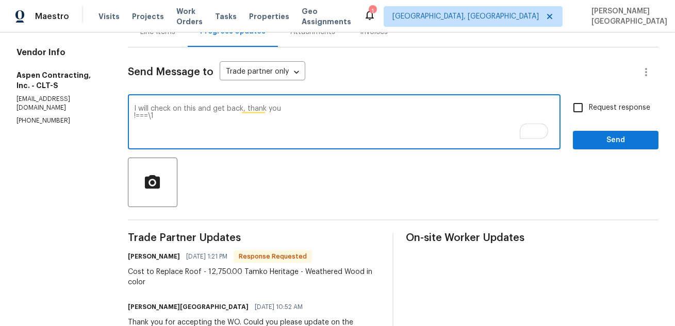
click at [215, 122] on textarea "I will check on this and get back, thank you !===\1" at bounding box center [344, 123] width 420 height 36
type textarea "I will check on this and get back, thank you!"
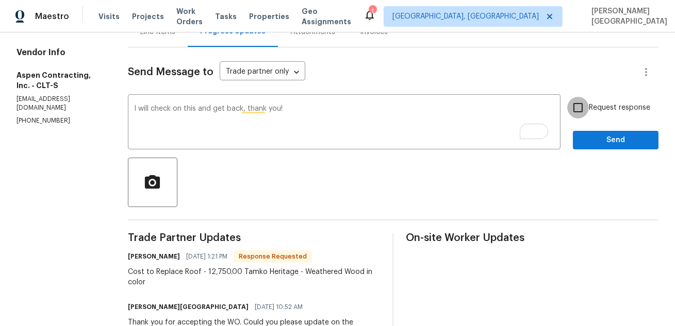
click at [585, 108] on input "Request response" at bounding box center [578, 108] width 22 height 22
checkbox input "true"
click at [613, 138] on span "Send" at bounding box center [615, 140] width 69 height 13
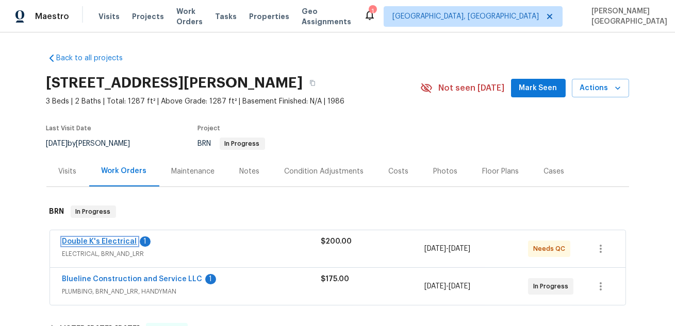
click at [111, 241] on link "Double K's Electrical" at bounding box center [99, 241] width 75 height 7
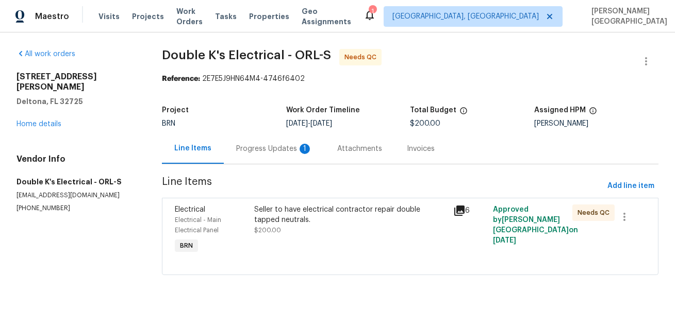
click at [281, 152] on div "Progress Updates 1" at bounding box center [274, 149] width 76 height 10
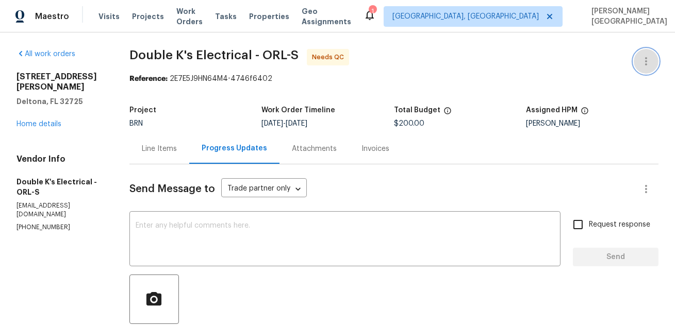
click at [648, 73] on button "button" at bounding box center [645, 61] width 25 height 25
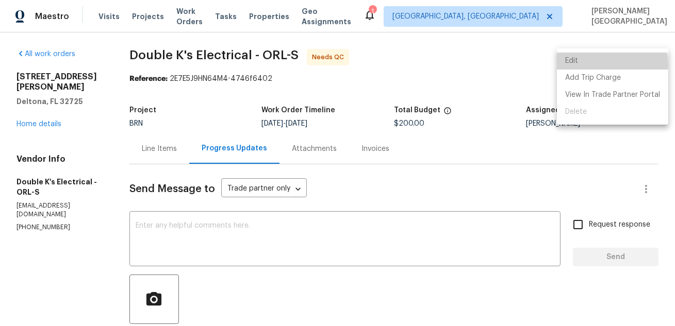
click at [584, 65] on li "Edit" at bounding box center [612, 61] width 111 height 17
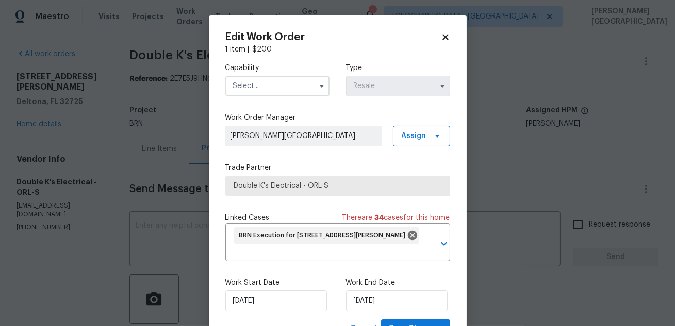
click at [265, 91] on input "text" at bounding box center [277, 86] width 104 height 21
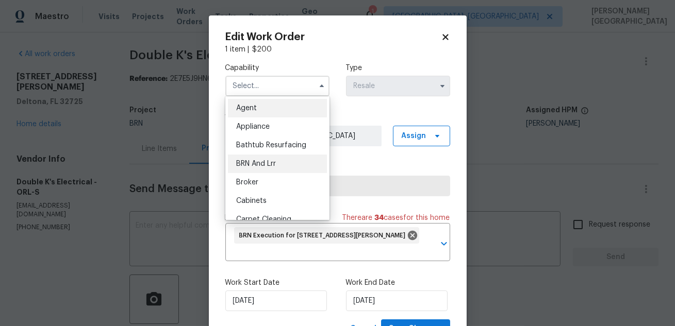
click at [265, 170] on div "BRN And Lrr" at bounding box center [277, 164] width 99 height 19
type input "BRN And Lrr"
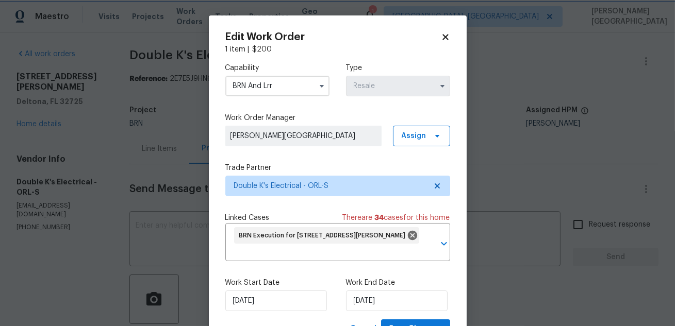
scroll to position [44, 0]
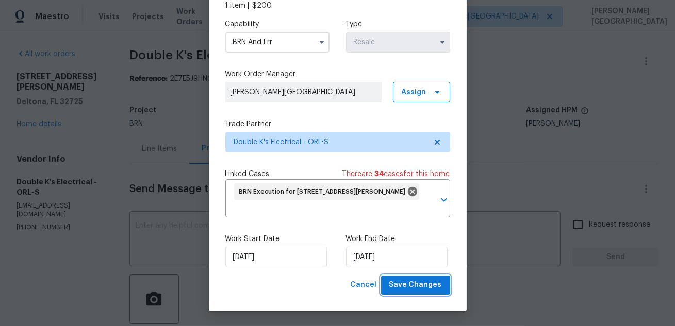
click at [404, 286] on span "Save Changes" at bounding box center [415, 285] width 53 height 13
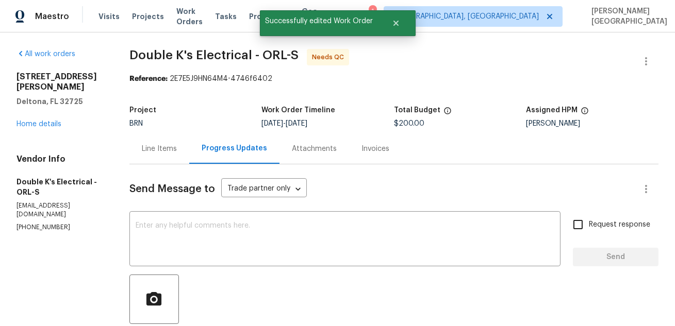
scroll to position [0, 0]
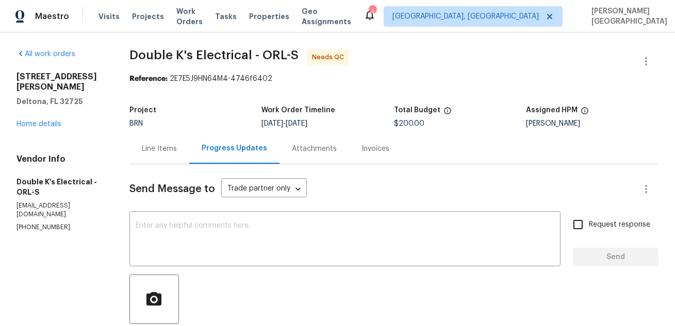
click at [153, 155] on div "Line Items" at bounding box center [159, 148] width 60 height 30
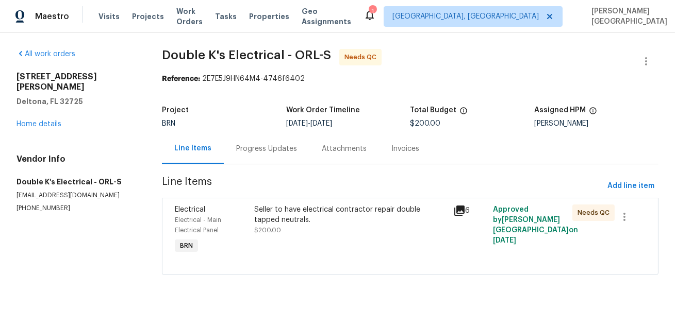
click at [292, 245] on div "Seller to have electrical contractor repair double tapped neutrals. $200.00" at bounding box center [350, 230] width 198 height 58
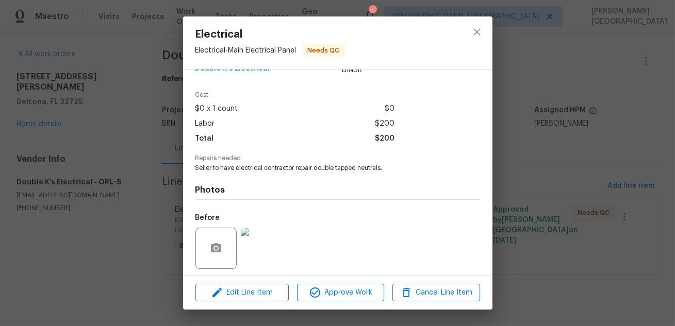
scroll to position [31, 0]
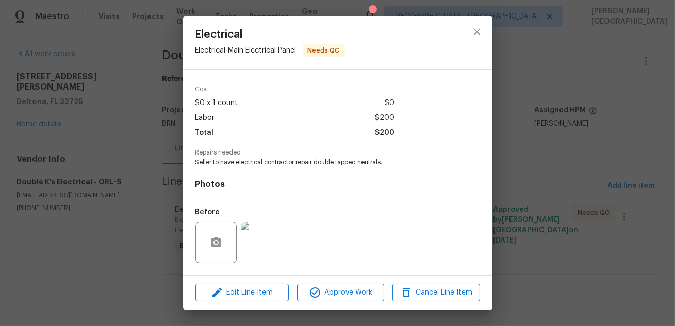
click at [250, 244] on img at bounding box center [261, 242] width 41 height 41
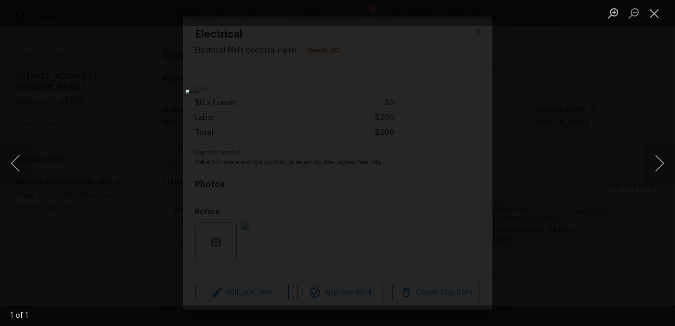
click at [551, 192] on div "Lightbox" at bounding box center [337, 163] width 675 height 326
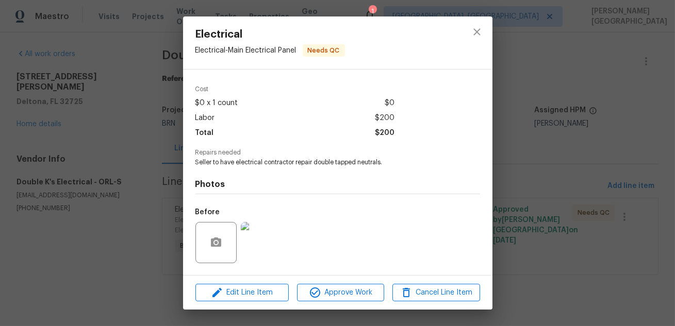
scroll to position [97, 0]
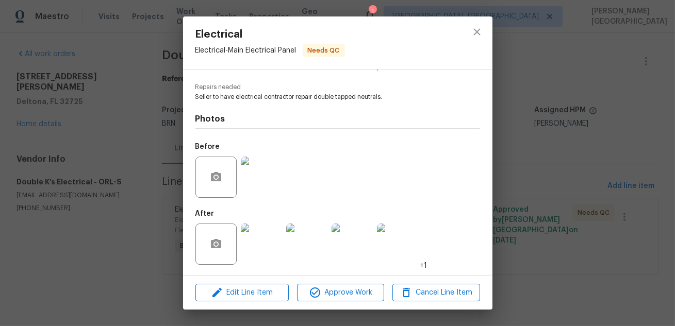
click at [270, 233] on img at bounding box center [261, 244] width 41 height 41
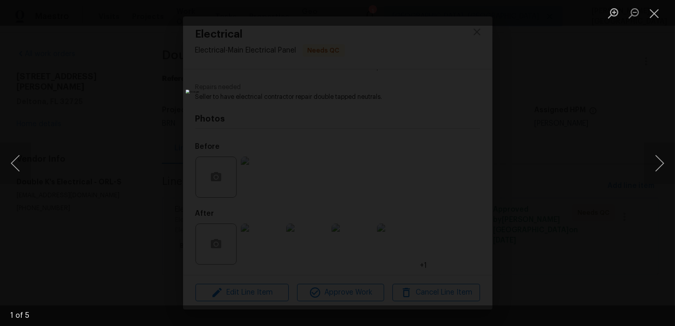
click at [510, 206] on div "Lightbox" at bounding box center [337, 163] width 675 height 326
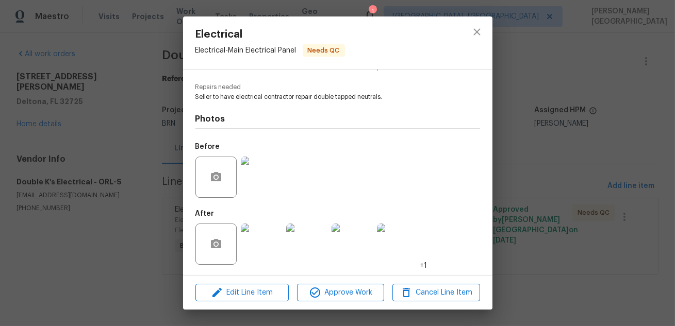
click at [266, 247] on img at bounding box center [261, 244] width 41 height 41
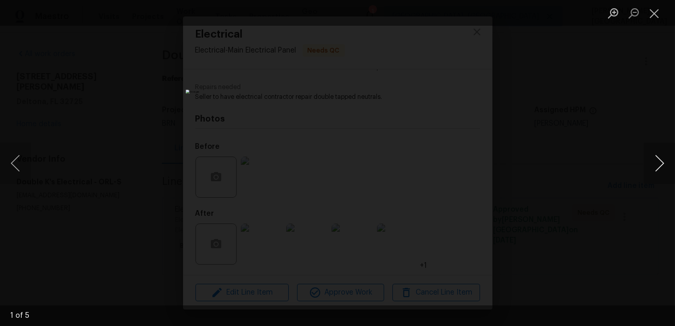
click at [659, 166] on button "Next image" at bounding box center [659, 163] width 31 height 41
click at [532, 105] on div "Lightbox" at bounding box center [337, 163] width 675 height 326
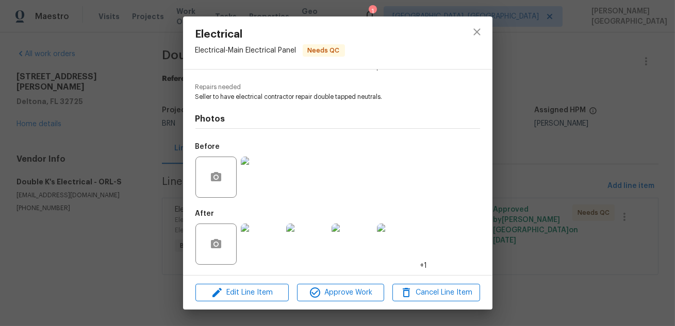
click at [466, 160] on div "Before" at bounding box center [337, 170] width 284 height 67
click at [353, 293] on span "Approve Work" at bounding box center [340, 293] width 81 height 13
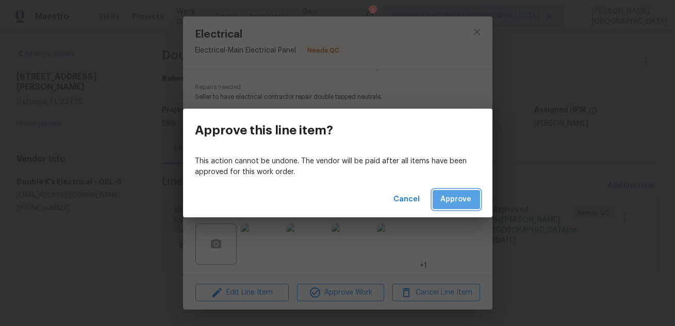
click at [457, 190] on button "Approve" at bounding box center [455, 199] width 47 height 19
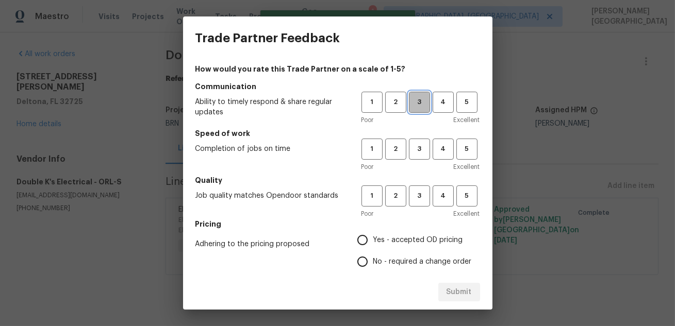
click at [420, 100] on span "3" at bounding box center [419, 102] width 19 height 12
click at [419, 152] on span "3" at bounding box center [419, 149] width 19 height 12
click at [420, 198] on span "3" at bounding box center [419, 196] width 19 height 12
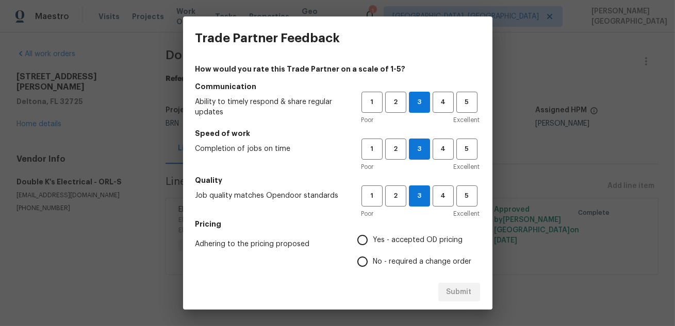
click at [356, 227] on h5 "Pricing" at bounding box center [337, 224] width 284 height 10
click at [372, 260] on input "No - required a change order" at bounding box center [362, 262] width 22 height 22
radio input "true"
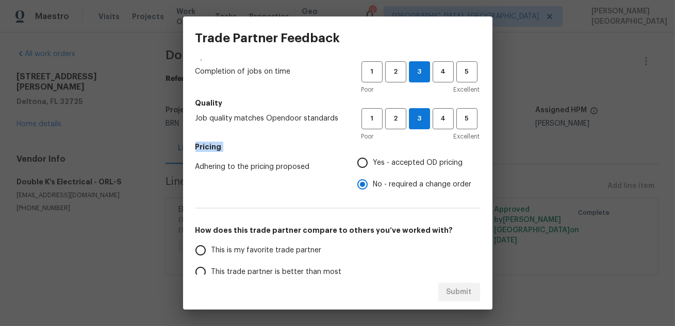
scroll to position [90, 0]
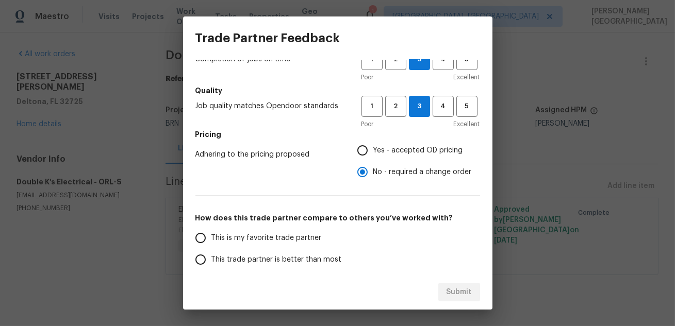
click at [315, 257] on span "This trade partner is better than most" at bounding box center [276, 260] width 130 height 11
click at [211, 257] on input "This trade partner is better than most" at bounding box center [201, 260] width 22 height 22
click at [460, 289] on span "Submit" at bounding box center [458, 292] width 25 height 13
radio input "true"
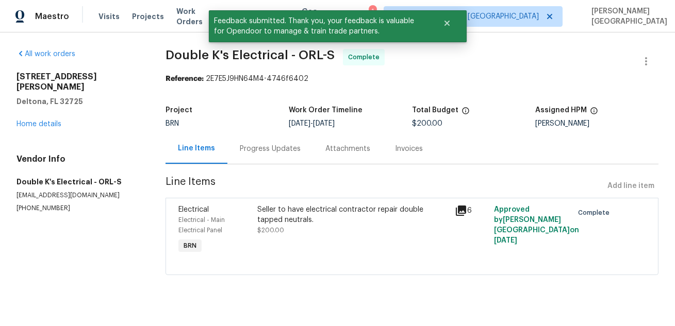
click at [273, 156] on div "Progress Updates" at bounding box center [270, 148] width 86 height 30
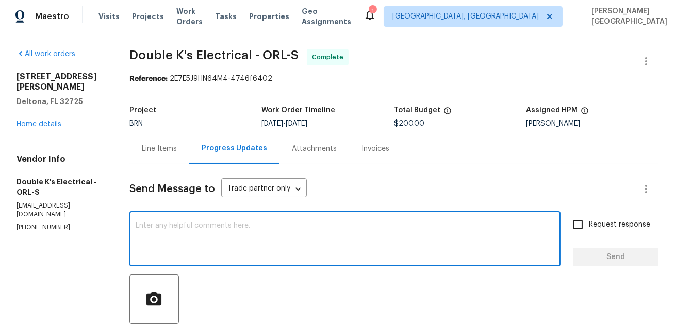
click at [178, 232] on textarea at bounding box center [345, 240] width 418 height 36
type textarea "v"
paste textarea "WO is approved, Please upload the detailed paid invoice under invoice section. …"
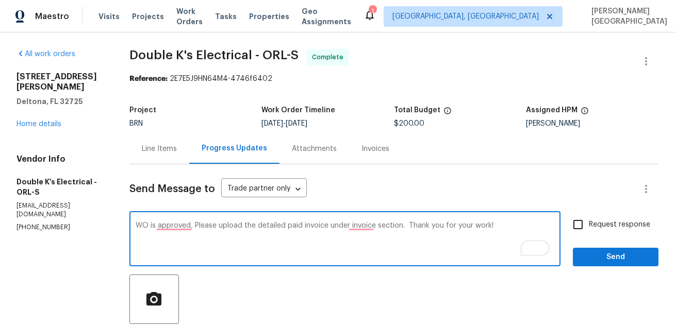
type textarea "WO is approved, Please upload the detailed paid invoice under invoice section. …"
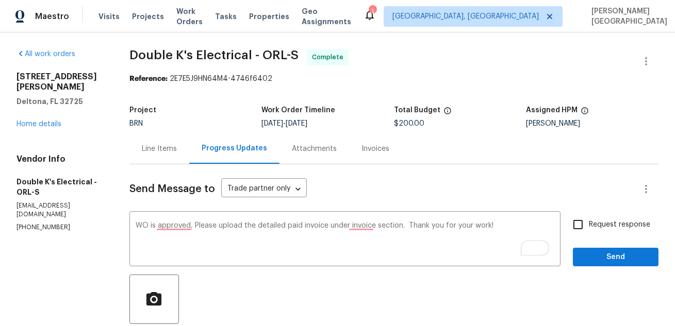
click at [604, 224] on span "Request response" at bounding box center [618, 225] width 61 height 11
click at [588, 224] on input "Request response" at bounding box center [578, 225] width 22 height 22
checkbox input "true"
click at [604, 243] on div "Request response Send" at bounding box center [616, 240] width 86 height 53
click at [604, 249] on button "Send" at bounding box center [616, 257] width 86 height 19
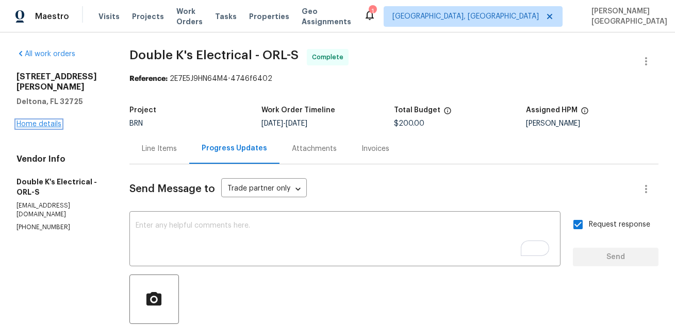
click at [58, 121] on link "Home details" at bounding box center [38, 124] width 45 height 7
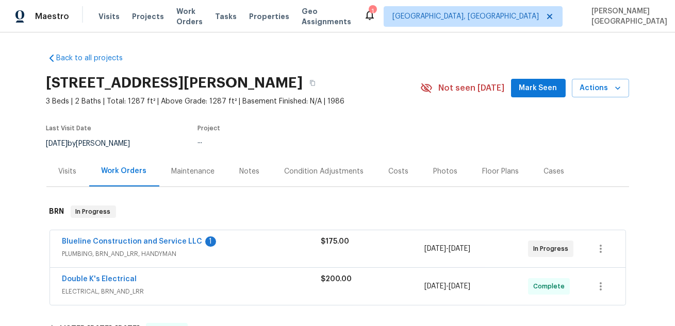
click at [58, 116] on section "1350 Bailey Ave, Deltona, FL 32725 3 Beds | 2 Baths | Total: 1287 ft² | Above G…" at bounding box center [337, 113] width 582 height 87
click at [145, 240] on link "Blueline Construction and Service LLC" at bounding box center [132, 241] width 140 height 7
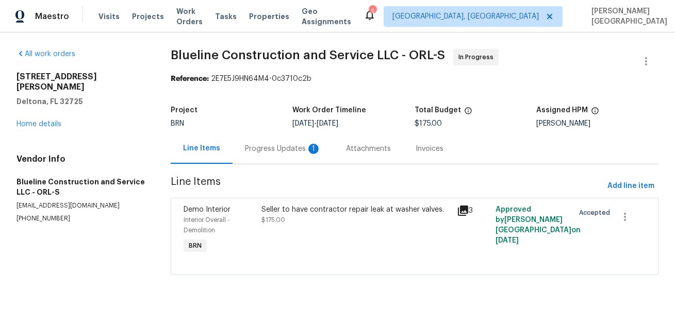
click at [270, 161] on div "Progress Updates 1" at bounding box center [282, 148] width 101 height 30
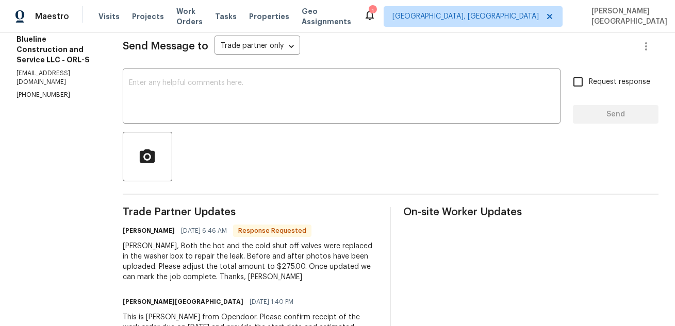
scroll to position [161, 0]
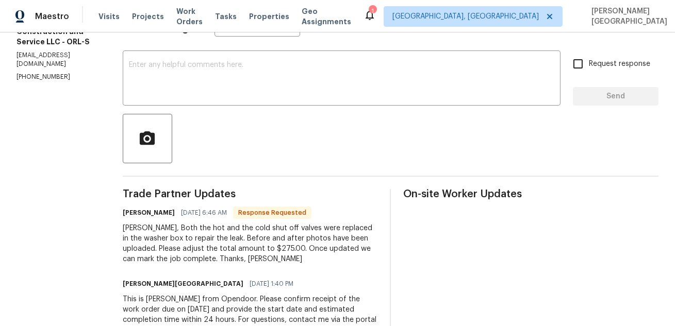
click at [295, 252] on div "Isabel, Both the hot and the cold shut off valves were replaced in the washer b…" at bounding box center [250, 243] width 255 height 41
copy div "275.00"
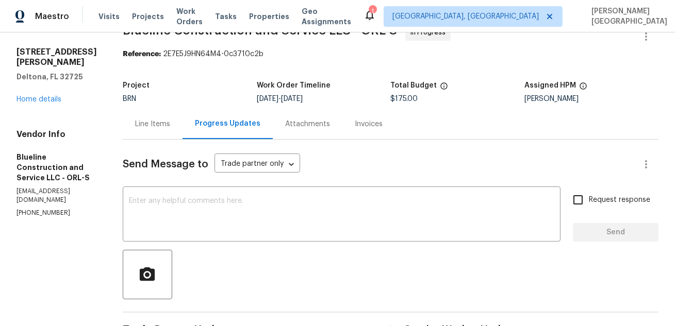
scroll to position [0, 0]
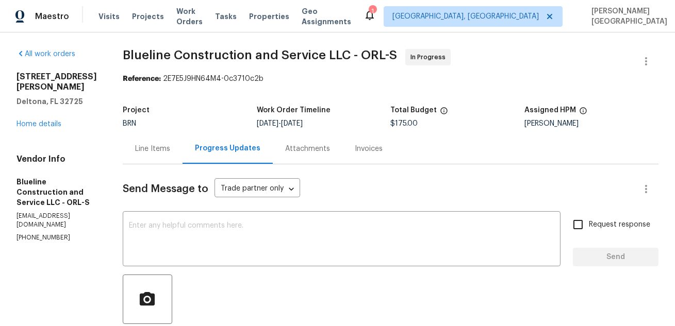
click at [168, 153] on div "Line Items" at bounding box center [152, 149] width 35 height 10
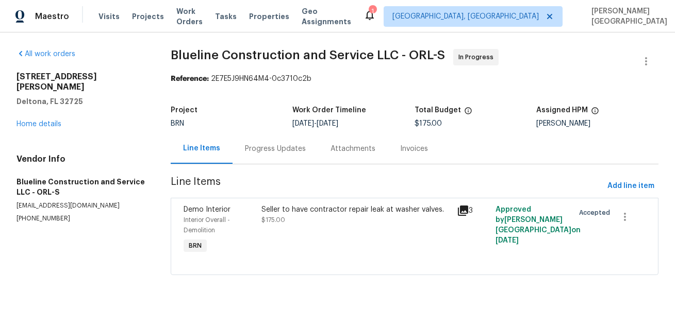
click at [234, 224] on div "Interior Overall - Demolition" at bounding box center [219, 225] width 72 height 21
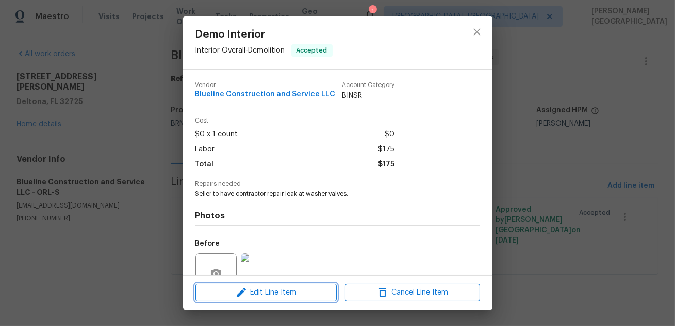
click at [246, 295] on icon "button" at bounding box center [241, 293] width 12 height 12
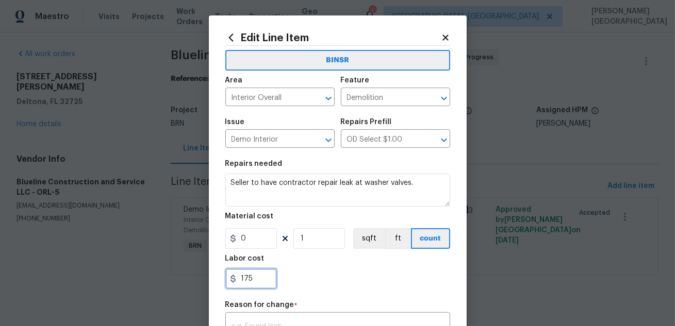
click at [247, 274] on input "175" at bounding box center [251, 278] width 52 height 21
paste input "275.00"
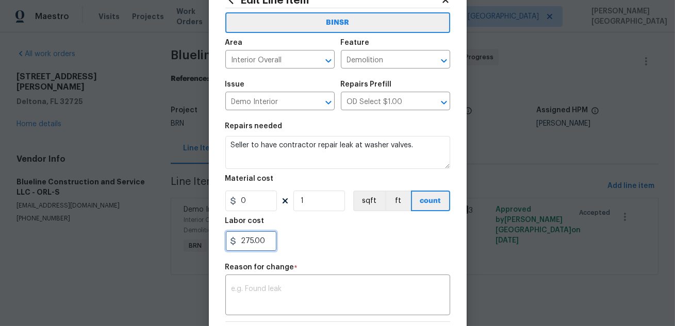
scroll to position [64, 0]
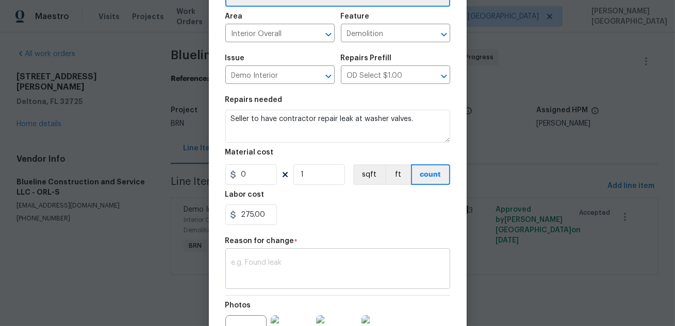
type input "275"
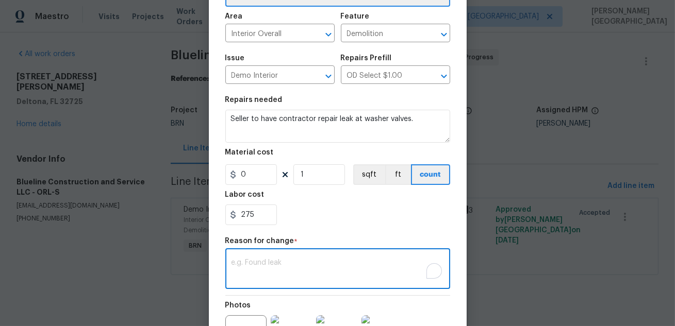
click at [249, 273] on textarea "To enrich screen reader interactions, please activate Accessibility in Grammarl…" at bounding box center [337, 270] width 212 height 22
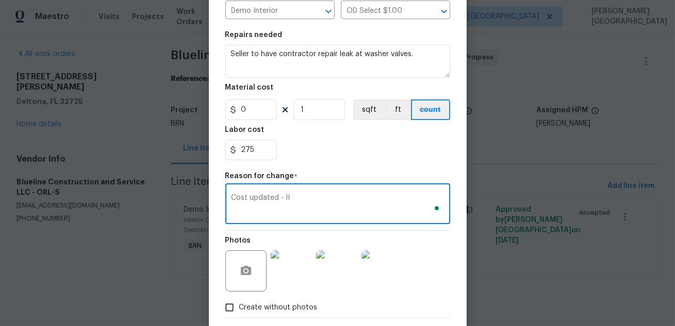
scroll to position [181, 0]
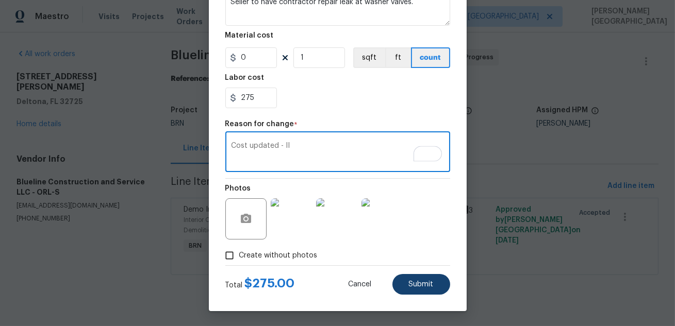
type textarea "Cost updated - II"
click at [412, 285] on span "Submit" at bounding box center [421, 285] width 25 height 8
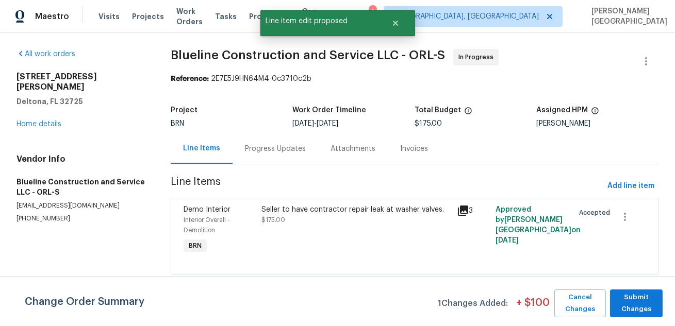
scroll to position [0, 0]
click at [655, 304] on span "Submit Changes" at bounding box center [636, 304] width 42 height 24
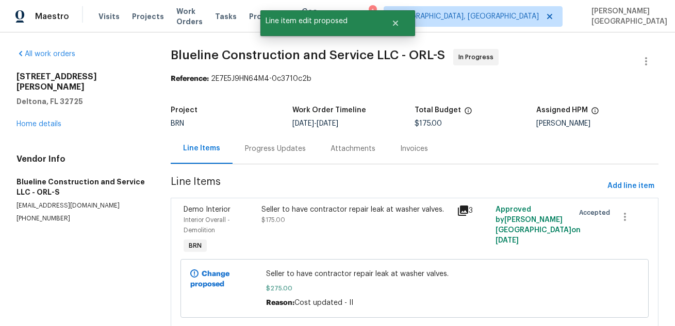
scroll to position [31, 0]
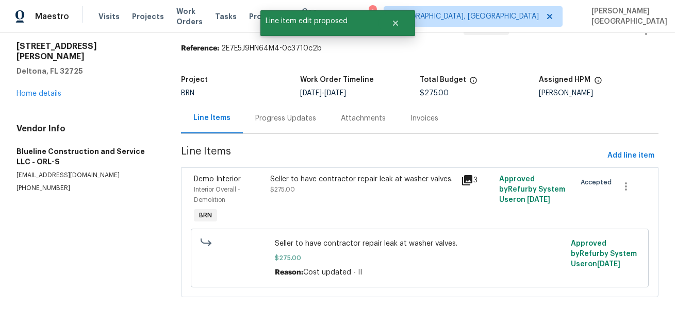
click at [325, 207] on div "Seller to have contractor repair leak at washer valves. $275.00" at bounding box center [362, 200] width 191 height 58
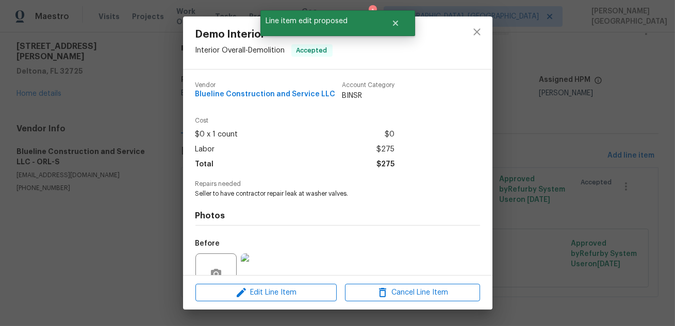
scroll to position [97, 0]
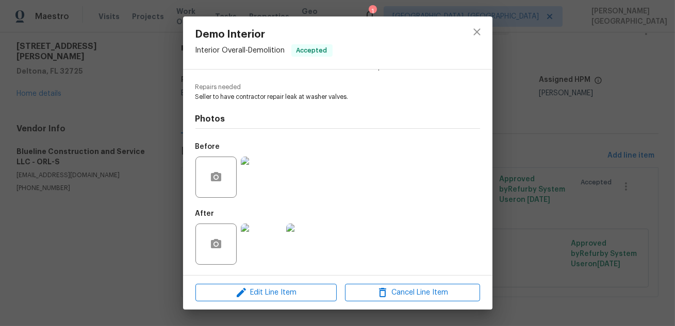
click at [254, 247] on img at bounding box center [261, 244] width 41 height 41
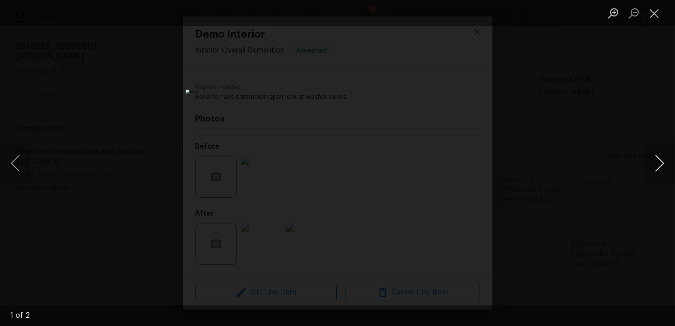
click at [665, 169] on button "Next image" at bounding box center [659, 163] width 31 height 41
click at [611, 139] on div "Lightbox" at bounding box center [337, 163] width 675 height 326
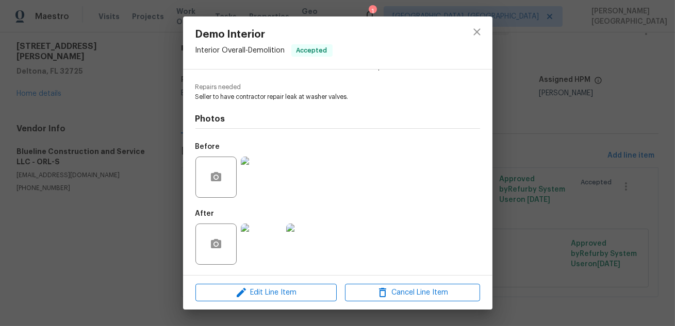
click at [656, 255] on div "Demo Interior Interior Overall - Demolition Accepted Vendor Blueline Constructi…" at bounding box center [337, 163] width 675 height 326
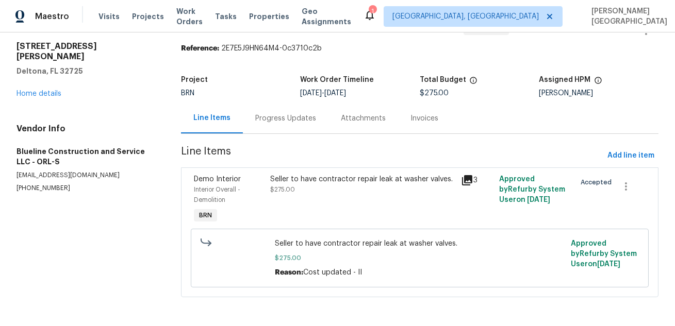
scroll to position [0, 0]
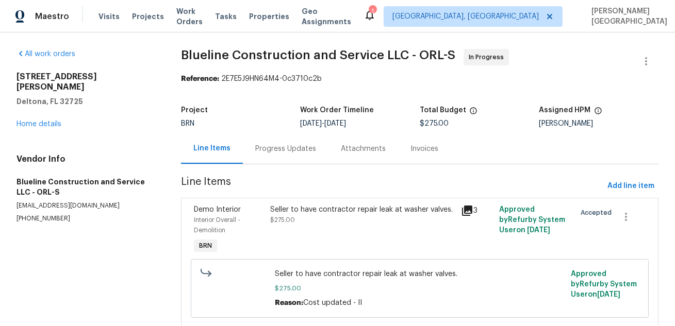
click at [409, 155] on div "Invoices" at bounding box center [424, 148] width 53 height 30
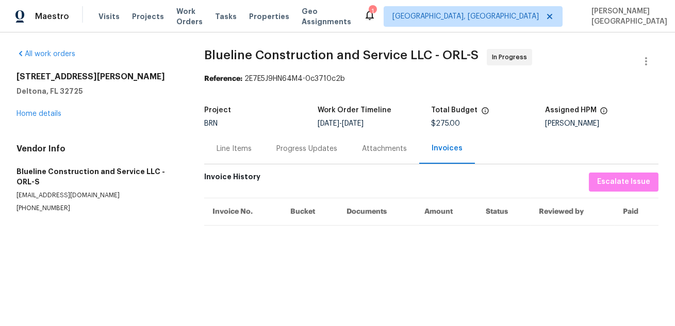
click at [289, 164] on div "Progress Updates" at bounding box center [307, 148] width 86 height 30
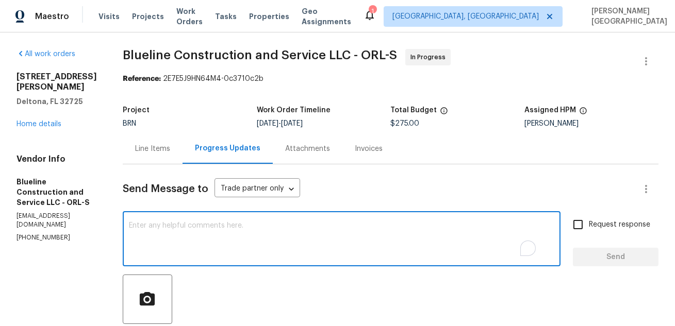
click at [294, 224] on textarea "To enrich screen reader interactions, please activate Accessibility in Grammarl…" at bounding box center [341, 240] width 425 height 36
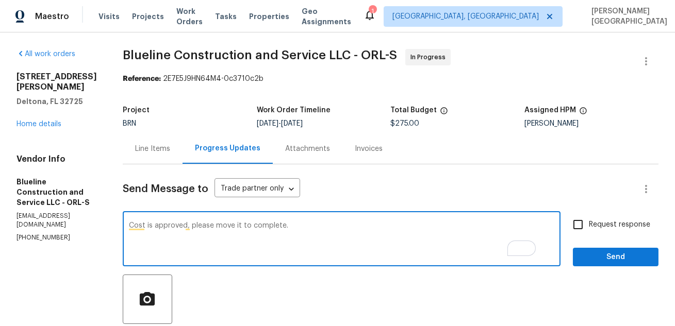
type textarea "Cost is approved, please move it to complete."
click at [581, 228] on input "Request response" at bounding box center [578, 225] width 22 height 22
checkbox input "true"
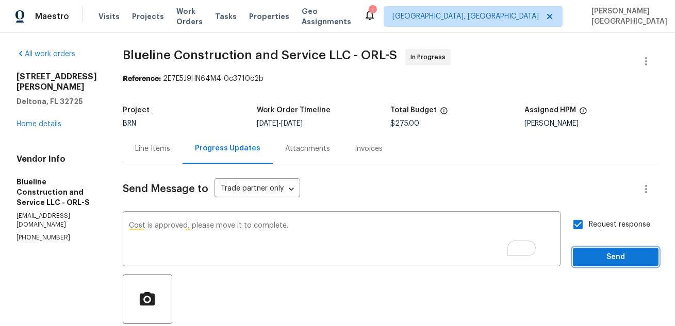
click at [599, 254] on span "Send" at bounding box center [615, 257] width 69 height 13
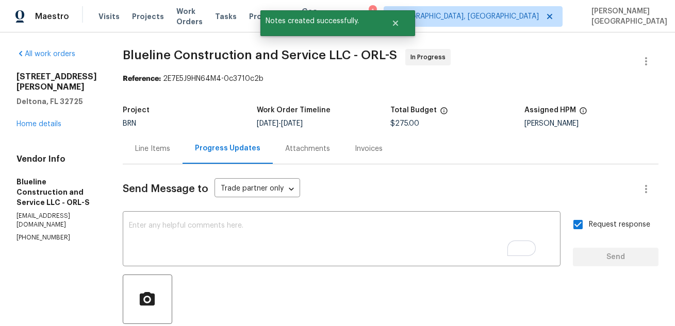
click at [159, 52] on span "Blueline Construction and Service LLC - ORL-S" at bounding box center [260, 55] width 274 height 12
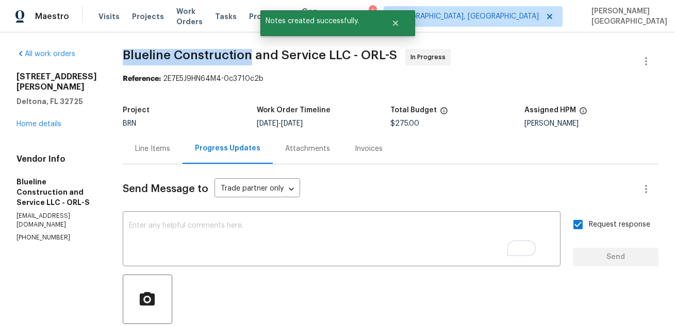
click at [248, 56] on span "Blueline Construction and Service LLC - ORL-S" at bounding box center [260, 55] width 274 height 12
copy span "Blueline Construction"
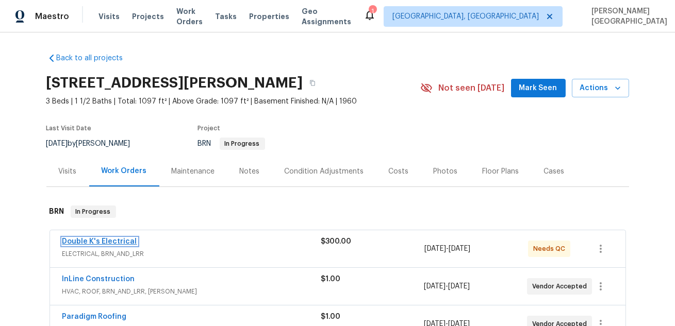
click at [112, 240] on link "Double K's Electrical" at bounding box center [99, 241] width 75 height 7
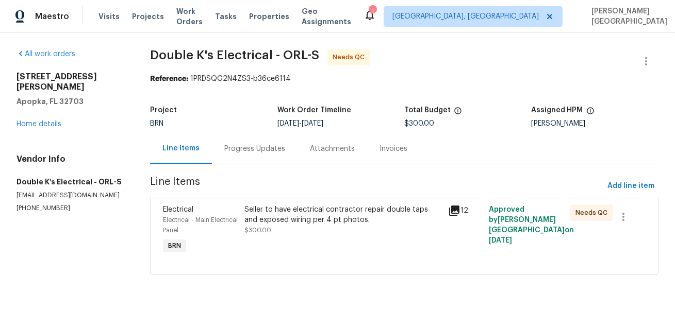
click at [263, 153] on div "Progress Updates" at bounding box center [254, 149] width 61 height 10
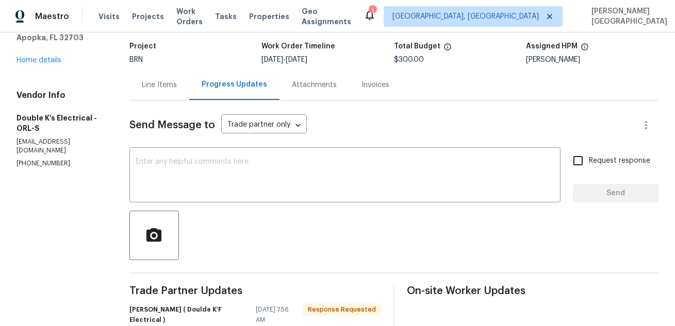
scroll to position [48, 0]
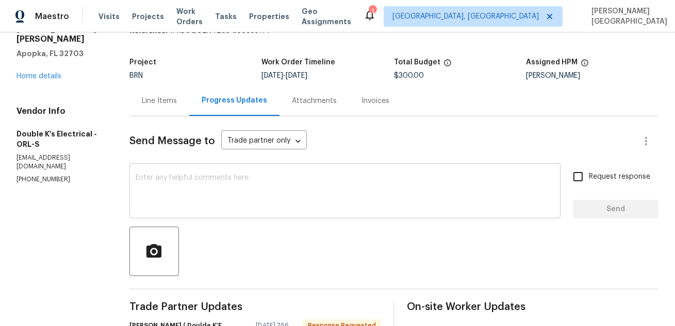
click at [179, 196] on textarea at bounding box center [345, 192] width 418 height 36
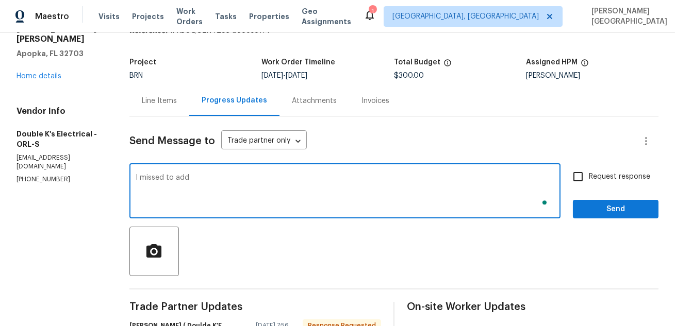
paste textarea "[STREET_ADDRESS][PERSON_NAME]"
click at [193, 175] on textarea "I missed to add [STREET_ADDRESS][PERSON_NAME]" at bounding box center [345, 192] width 418 height 36
click at [189, 177] on textarea "I forgot to add [STREET_ADDRESS][PERSON_NAME]" at bounding box center [345, 192] width 418 height 36
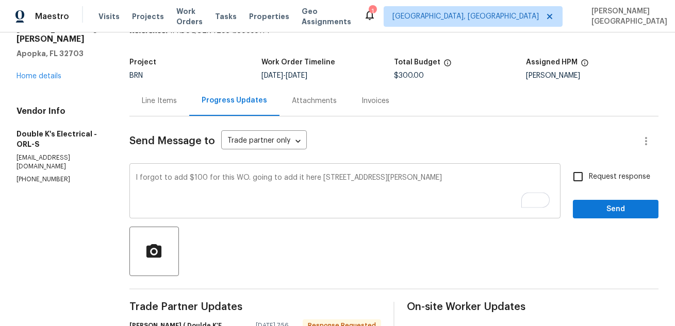
click at [444, 174] on div "I forgot to add $100 for this WO. going to add it here [STREET_ADDRESS][PERSON_…" at bounding box center [344, 192] width 431 height 53
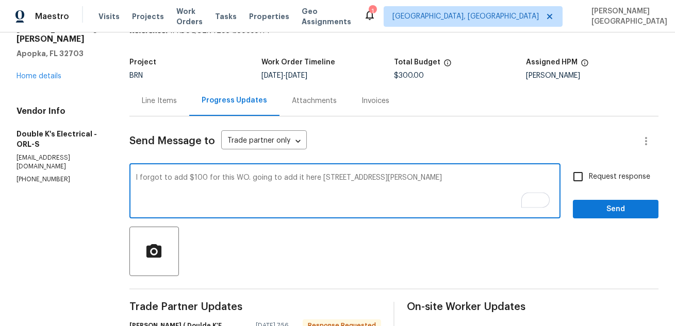
click at [442, 180] on textarea "I forgot to add $100 for this WO. going to add it here [STREET_ADDRESS][PERSON_…" at bounding box center [345, 192] width 418 height 36
type textarea "I forgot to add $100 for this WO. going to add it here [STREET_ADDRESS][PERSON_…"
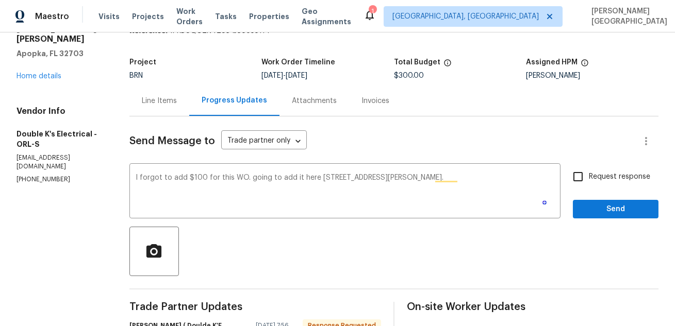
click at [638, 181] on span "Request response" at bounding box center [618, 177] width 61 height 11
click at [588, 181] on input "Request response" at bounding box center [578, 177] width 22 height 22
checkbox input "true"
click at [637, 213] on span "Send" at bounding box center [615, 209] width 69 height 13
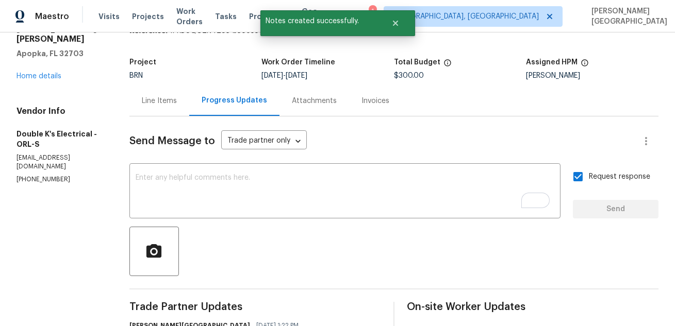
scroll to position [0, 0]
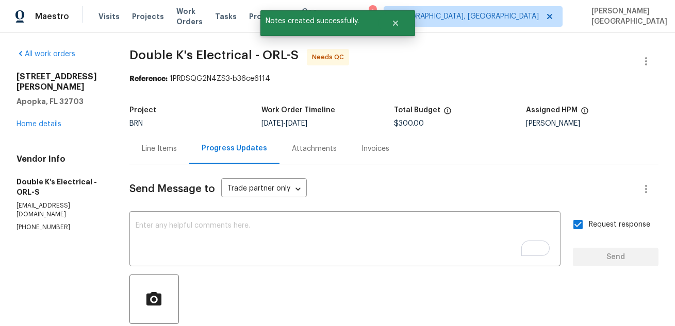
click at [35, 223] on p "[PHONE_NUMBER]" at bounding box center [60, 227] width 88 height 9
copy p "[PHONE_NUMBER]"
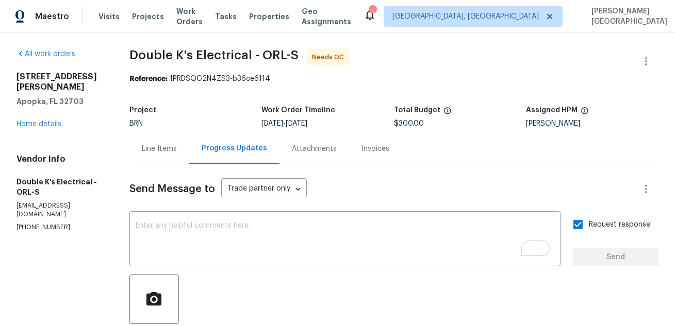
click at [165, 148] on div "Line Items" at bounding box center [159, 149] width 35 height 10
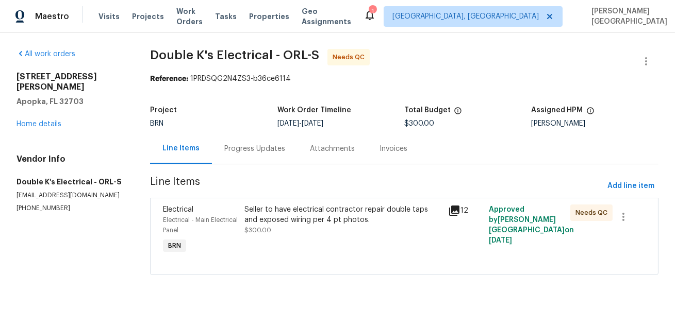
click at [302, 223] on div "Seller to have electrical contractor repair double taps and exposed wiring per …" at bounding box center [342, 215] width 197 height 21
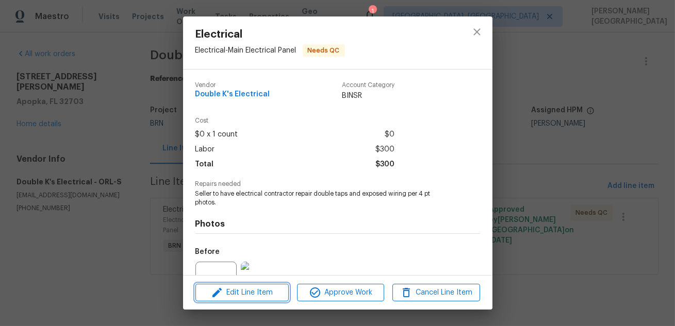
click at [253, 293] on span "Edit Line Item" at bounding box center [241, 293] width 87 height 13
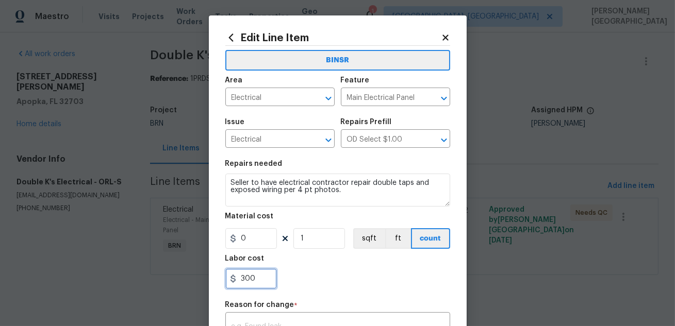
click at [249, 276] on input "300" at bounding box center [251, 278] width 52 height 21
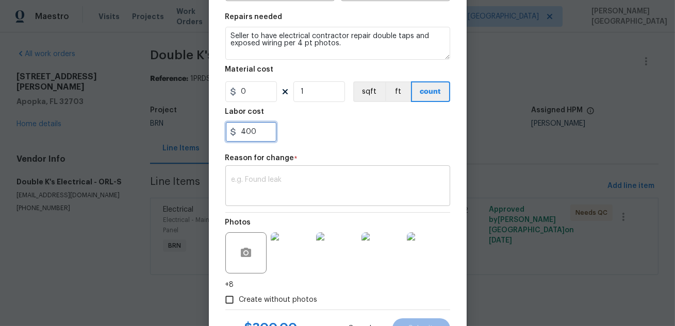
type input "400"
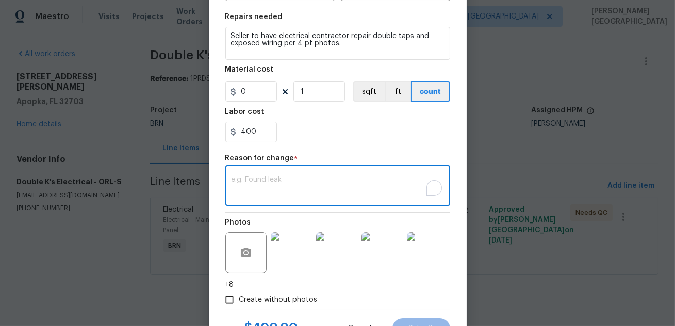
click at [261, 195] on textarea "To enrich screen reader interactions, please activate Accessibility in Grammarl…" at bounding box center [337, 187] width 212 height 22
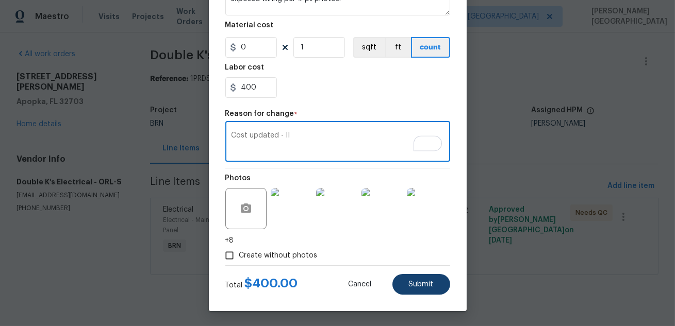
type textarea "Cost updated - II"
click at [412, 287] on span "Submit" at bounding box center [421, 285] width 25 height 8
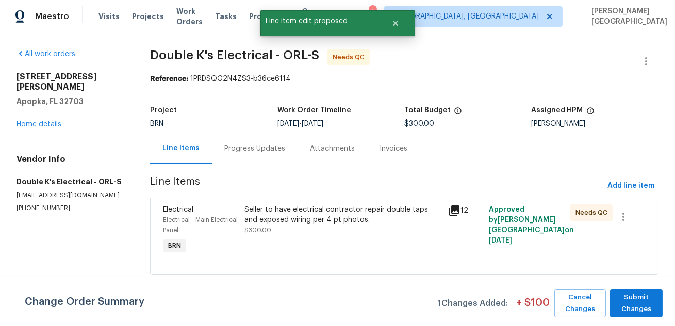
scroll to position [0, 0]
click at [619, 301] on span "Submit Changes" at bounding box center [636, 304] width 42 height 24
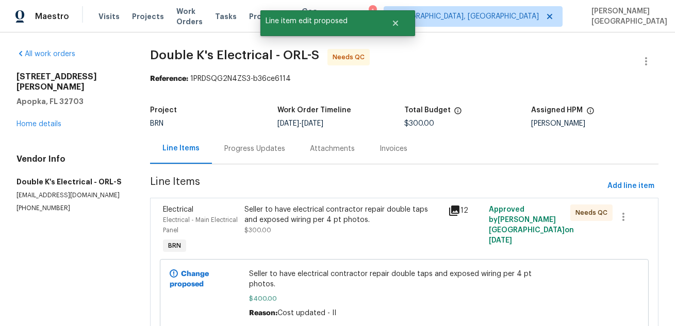
click at [256, 246] on div "Seller to have electrical contractor repair double taps and exposed wiring per …" at bounding box center [343, 230] width 204 height 58
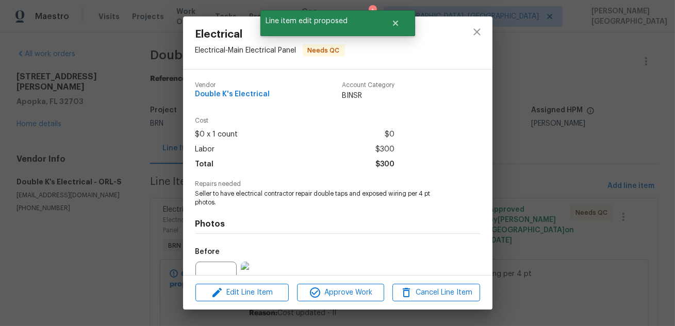
scroll to position [52, 0]
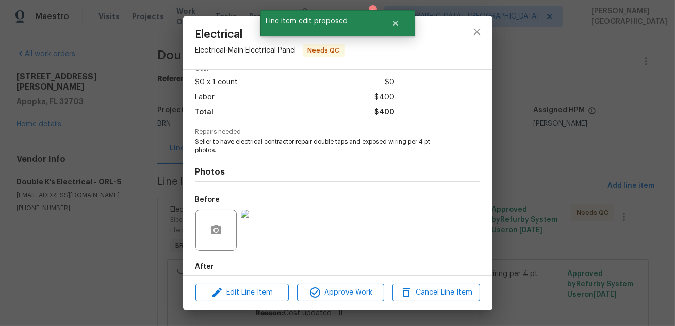
click at [491, 246] on div "Vendor Double K's Electrical Account Category BINSR Cost $0 x 1 count $0 Labor …" at bounding box center [337, 173] width 309 height 206
click at [544, 247] on div "Electrical Electrical - Main Electrical Panel Needs QC Vendor Double K's Electr…" at bounding box center [337, 163] width 675 height 326
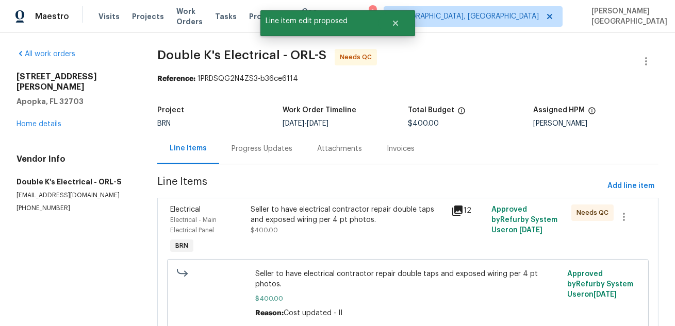
scroll to position [31, 0]
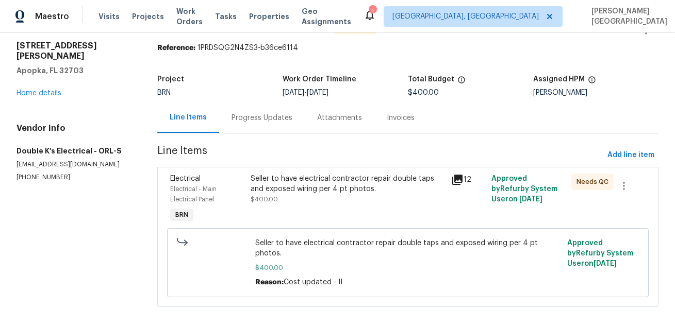
click at [232, 126] on div "Progress Updates" at bounding box center [262, 118] width 86 height 30
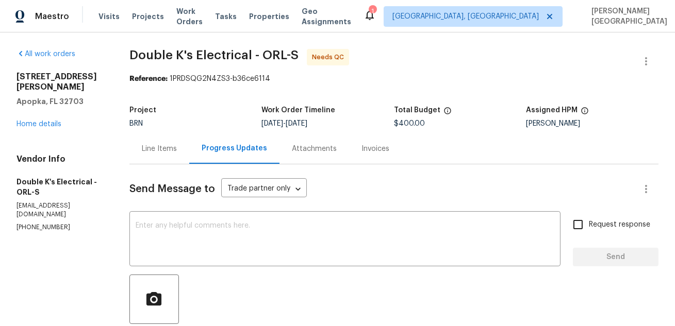
click at [150, 156] on div "Line Items" at bounding box center [159, 148] width 60 height 30
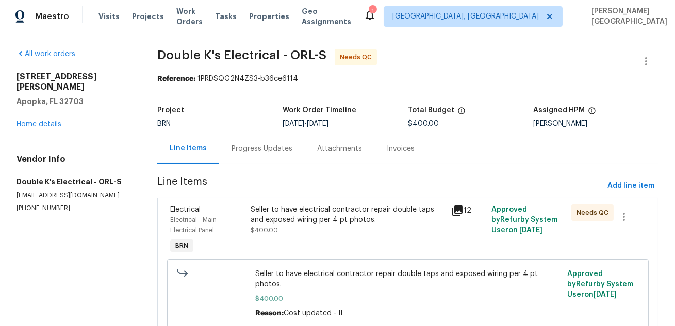
click at [312, 231] on div "Seller to have electrical contractor repair double taps and exposed wiring per …" at bounding box center [347, 220] width 194 height 31
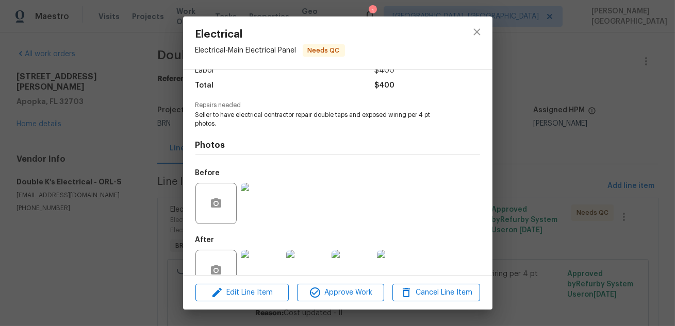
scroll to position [106, 0]
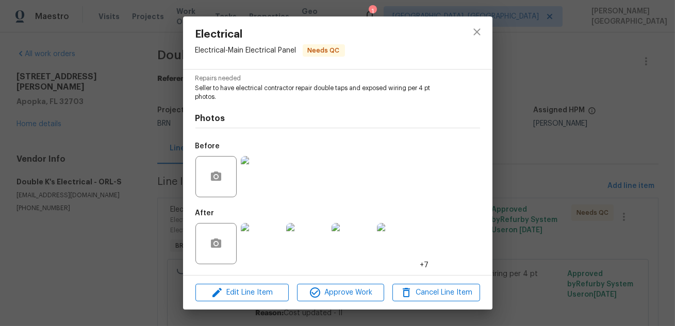
click at [266, 245] on img at bounding box center [261, 243] width 41 height 41
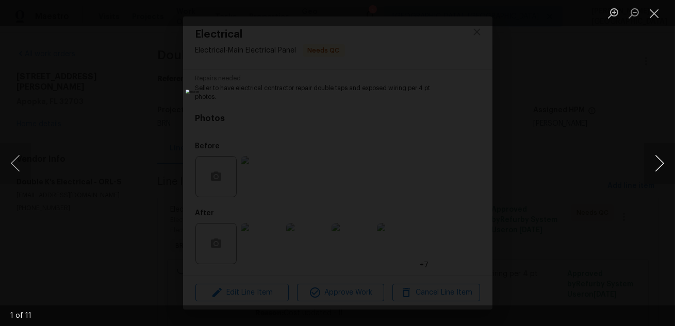
click at [658, 159] on button "Next image" at bounding box center [659, 163] width 31 height 41
click at [659, 159] on button "Next image" at bounding box center [659, 163] width 31 height 41
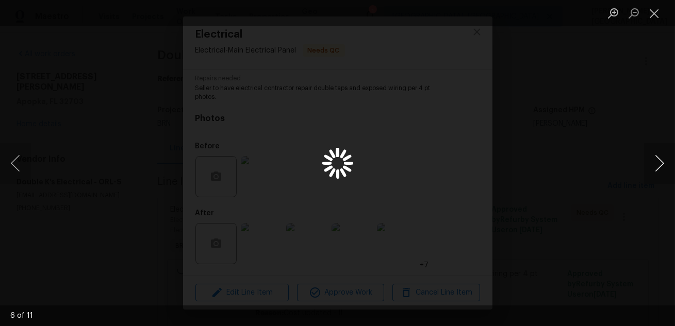
click at [659, 159] on button "Next image" at bounding box center [659, 163] width 31 height 41
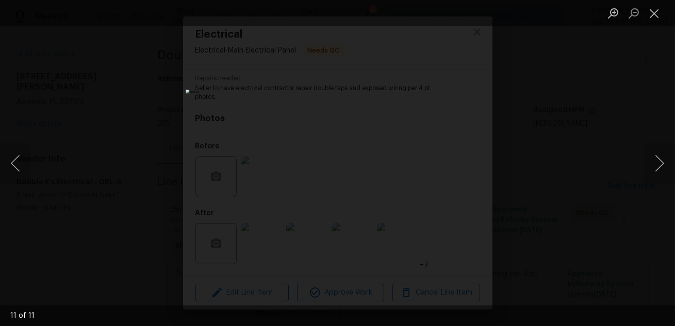
click at [666, 123] on div "Lightbox" at bounding box center [337, 163] width 675 height 326
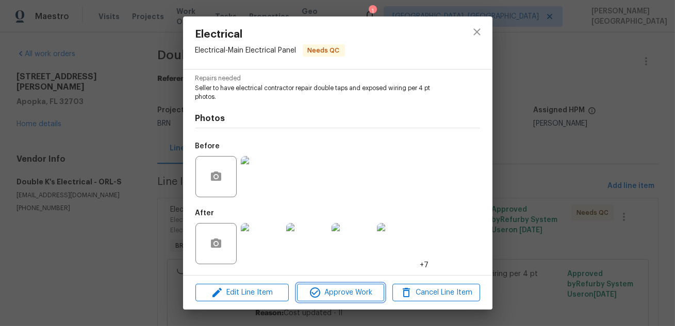
click at [348, 290] on span "Approve Work" at bounding box center [340, 293] width 81 height 13
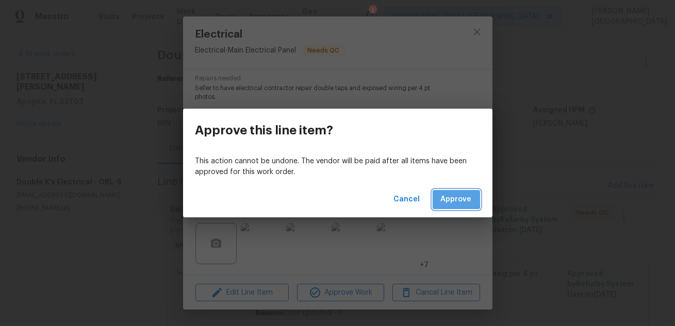
click at [449, 197] on span "Approve" at bounding box center [456, 199] width 31 height 13
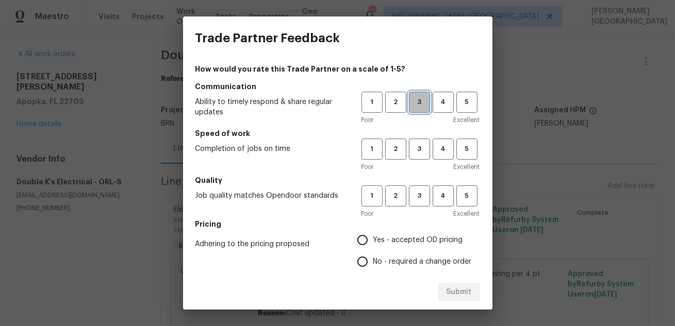
click at [417, 109] on button "3" at bounding box center [419, 102] width 21 height 21
click at [422, 151] on span "3" at bounding box center [419, 149] width 19 height 12
click at [422, 208] on div "1 2 3 4 5 Poor Excellent" at bounding box center [420, 202] width 119 height 33
click at [420, 199] on span "3" at bounding box center [419, 196] width 19 height 12
click at [362, 261] on input "No - required a change order" at bounding box center [362, 262] width 22 height 22
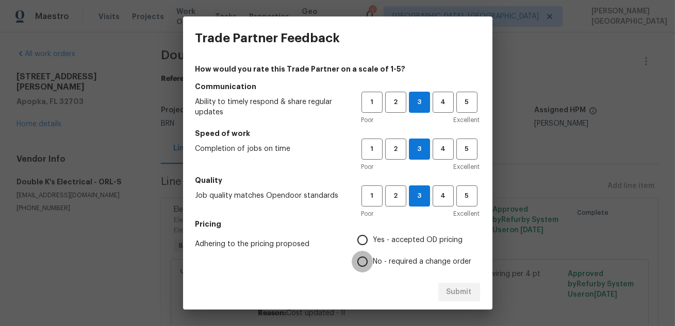
radio input "true"
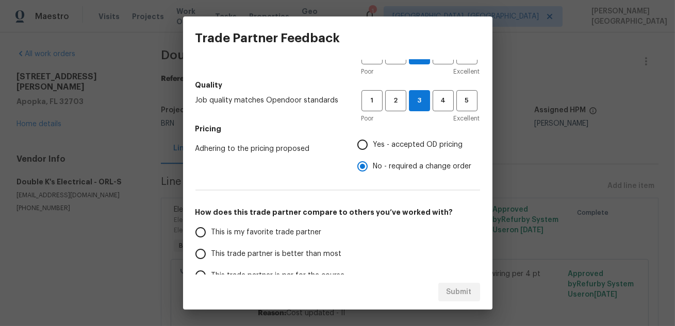
scroll to position [127, 0]
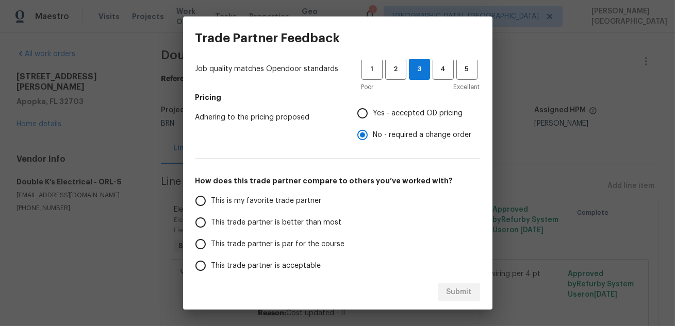
click at [291, 222] on span "This trade partner is better than most" at bounding box center [276, 222] width 130 height 11
click at [211, 222] on input "This trade partner is better than most" at bounding box center [201, 223] width 22 height 22
click at [468, 294] on span "Submit" at bounding box center [458, 292] width 25 height 13
radio input "true"
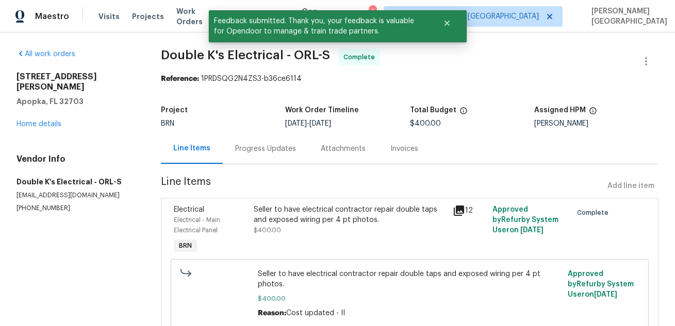
click at [395, 152] on div "Invoices" at bounding box center [404, 149] width 28 height 10
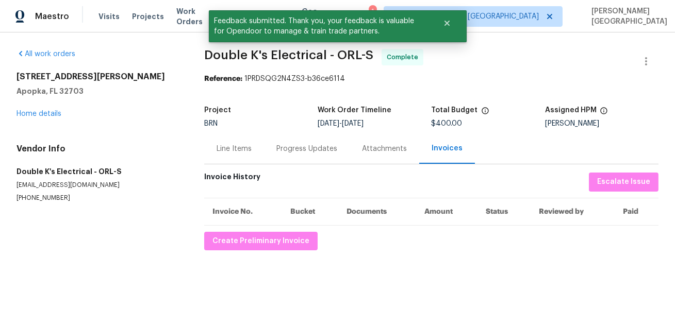
click at [282, 152] on div "Progress Updates" at bounding box center [306, 149] width 61 height 10
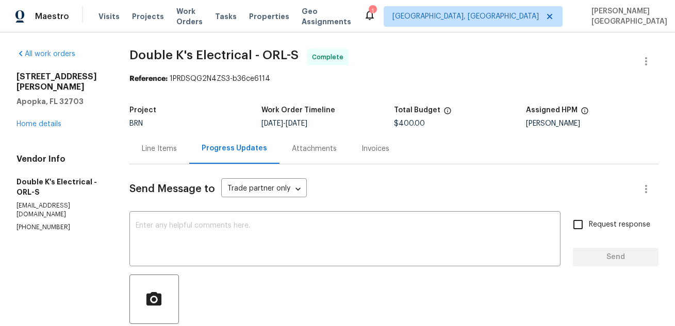
click at [161, 62] on span "Double K's Electrical - ORL-S Complete" at bounding box center [381, 61] width 504 height 25
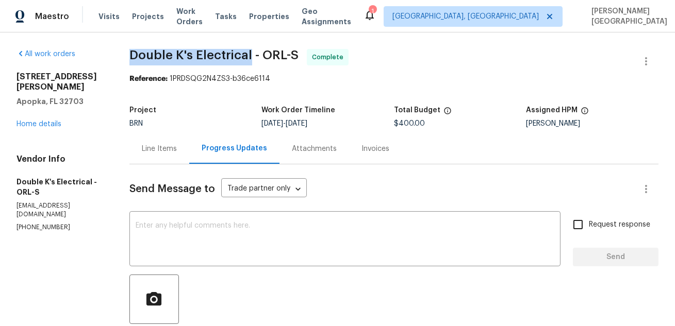
click at [198, 62] on span "Double K's Electrical - ORL-S Complete" at bounding box center [381, 61] width 504 height 25
copy span "Double K's Electrical"
click at [39, 121] on link "Home details" at bounding box center [38, 124] width 45 height 7
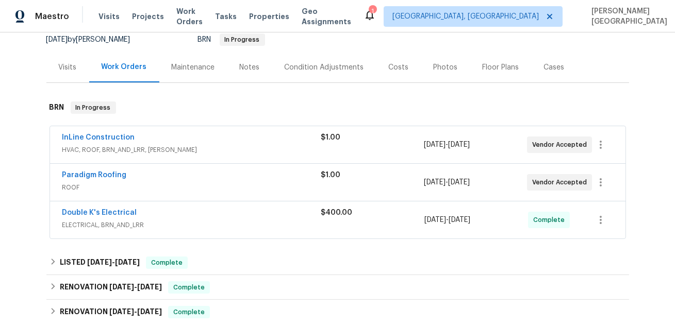
scroll to position [98, 0]
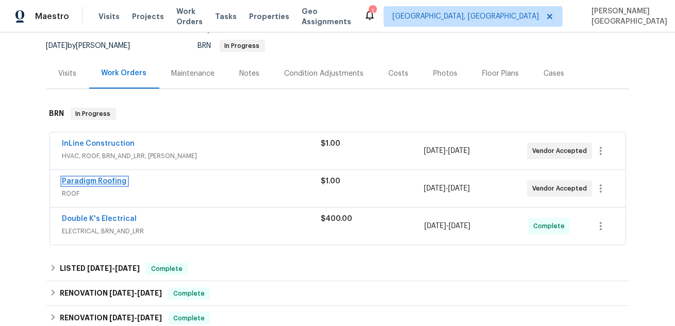
click at [113, 181] on link "Paradigm Roofing" at bounding box center [94, 181] width 64 height 7
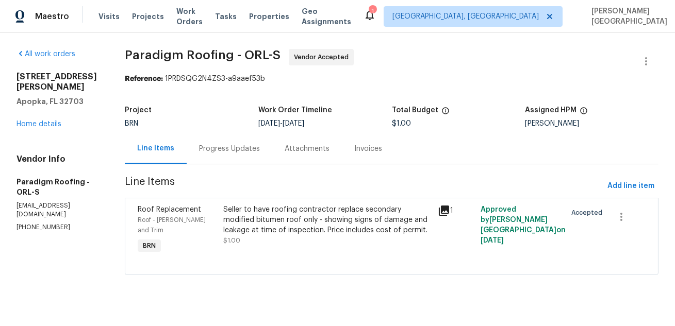
click at [239, 145] on div "Progress Updates" at bounding box center [229, 149] width 61 height 10
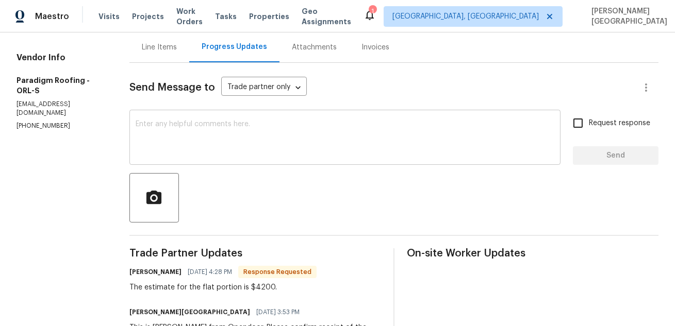
scroll to position [83, 0]
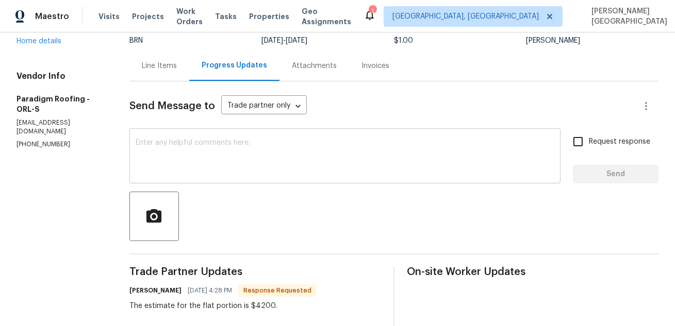
click at [185, 164] on textarea at bounding box center [345, 157] width 418 height 36
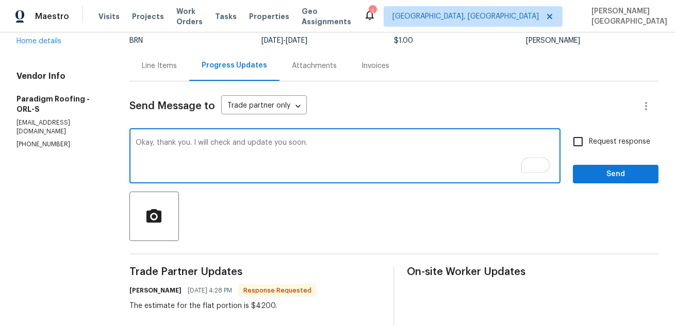
type textarea "Okay, thank you. I will check and update you soon."
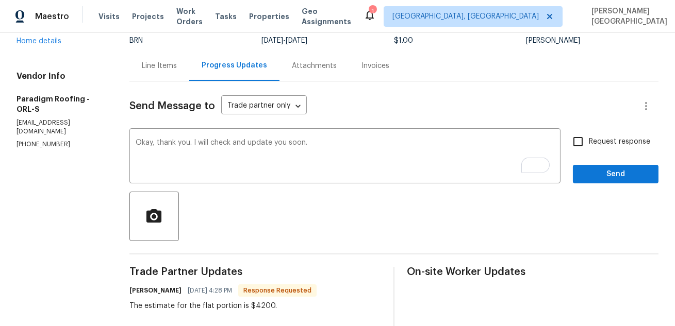
click at [595, 136] on label "Request response" at bounding box center [608, 142] width 83 height 22
click at [588, 136] on input "Request response" at bounding box center [578, 142] width 22 height 22
checkbox input "true"
click at [597, 183] on div "Send Message to Trade partner only Trade partner only ​ Okay, thank you. I will…" at bounding box center [393, 237] width 529 height 313
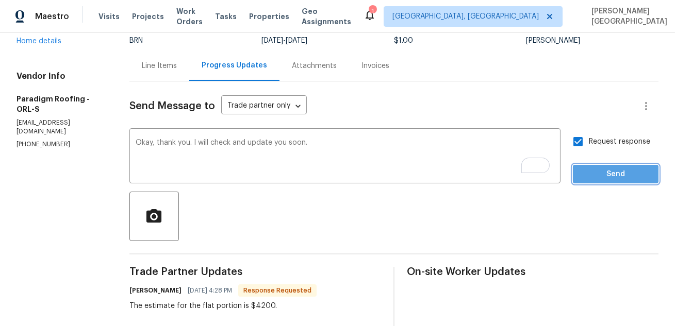
click at [595, 171] on span "Send" at bounding box center [615, 174] width 69 height 13
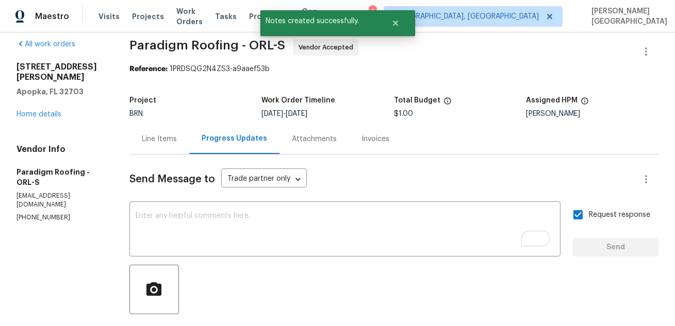
scroll to position [0, 0]
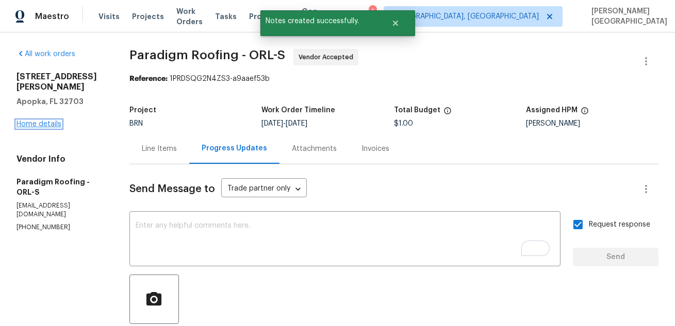
click at [27, 121] on link "Home details" at bounding box center [38, 124] width 45 height 7
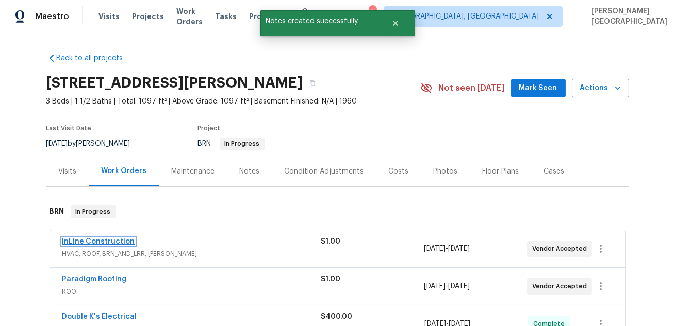
click at [107, 243] on link "InLine Construction" at bounding box center [98, 241] width 73 height 7
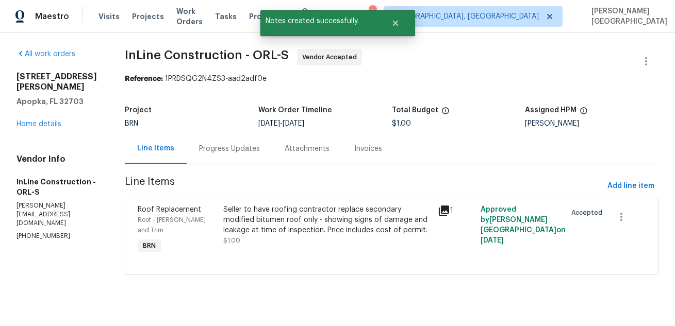
click at [250, 154] on div "Progress Updates" at bounding box center [229, 149] width 61 height 10
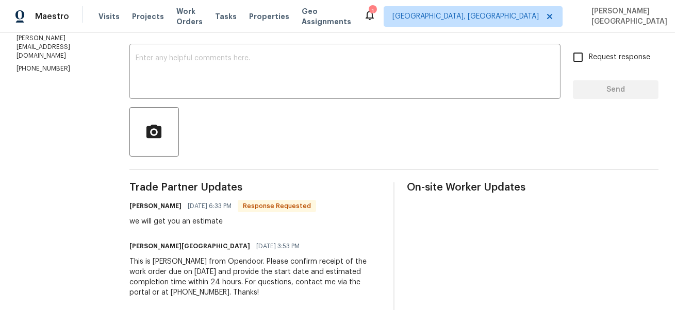
scroll to position [111, 0]
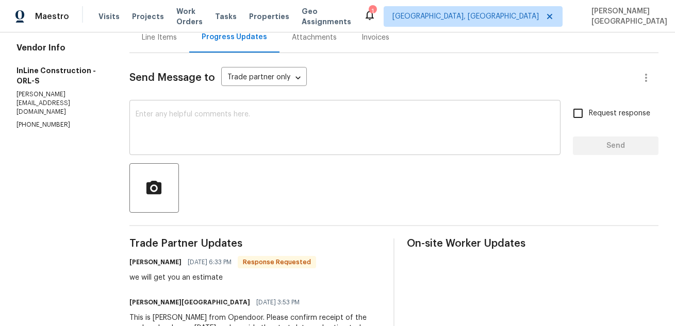
click at [162, 143] on textarea at bounding box center [345, 129] width 418 height 36
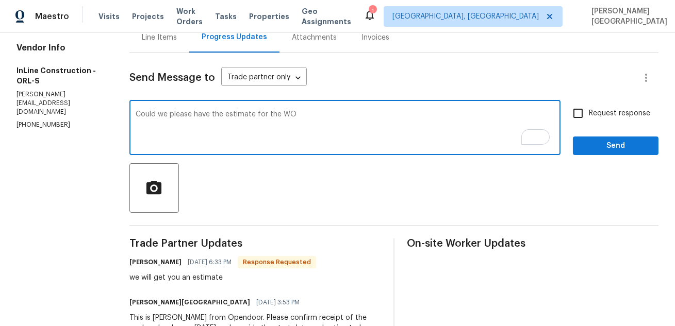
type textarea "Could we please have the estimate for the WO"
click at [597, 109] on span "Request response" at bounding box center [618, 113] width 61 height 11
click at [588, 109] on input "Request response" at bounding box center [578, 114] width 22 height 22
checkbox input "true"
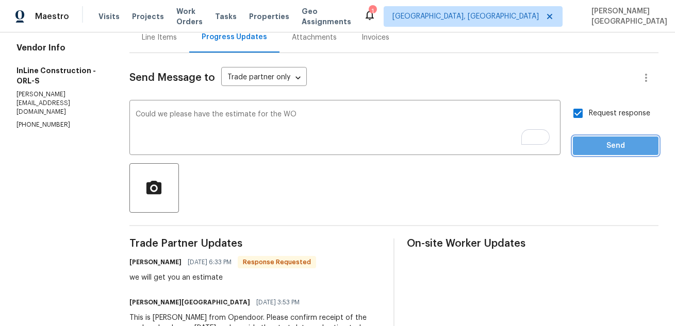
click at [598, 147] on span "Send" at bounding box center [615, 146] width 69 height 13
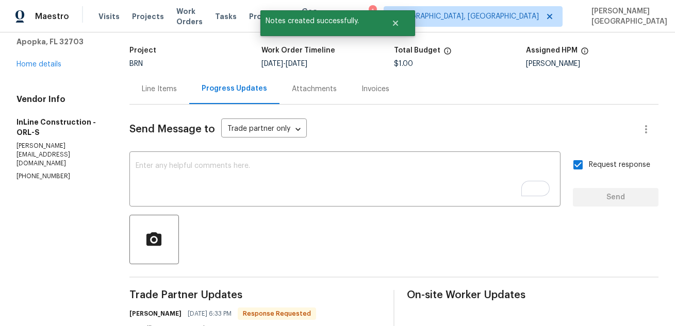
scroll to position [0, 0]
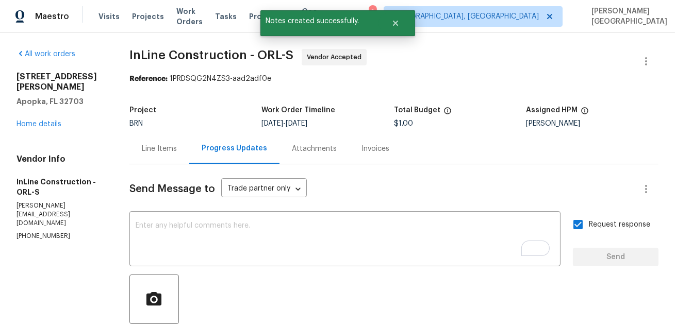
click at [156, 55] on span "InLine Construction - ORL-S" at bounding box center [211, 55] width 164 height 12
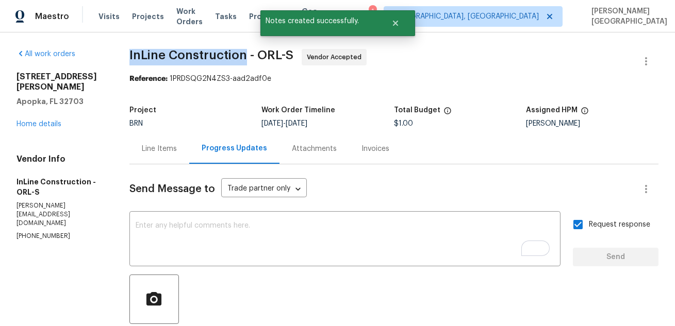
click at [212, 55] on span "InLine Construction - ORL-S" at bounding box center [211, 55] width 164 height 12
copy span "InLine Construction"
click at [23, 121] on link "Home details" at bounding box center [38, 124] width 45 height 7
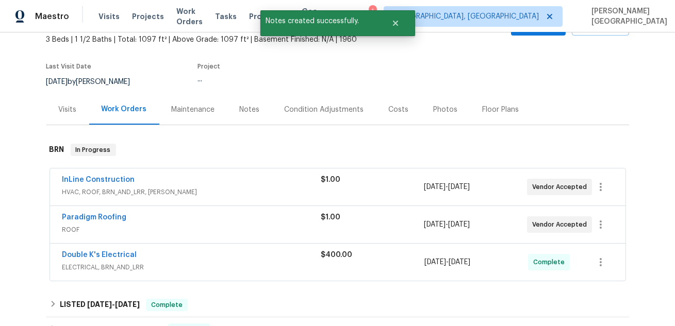
scroll to position [86, 0]
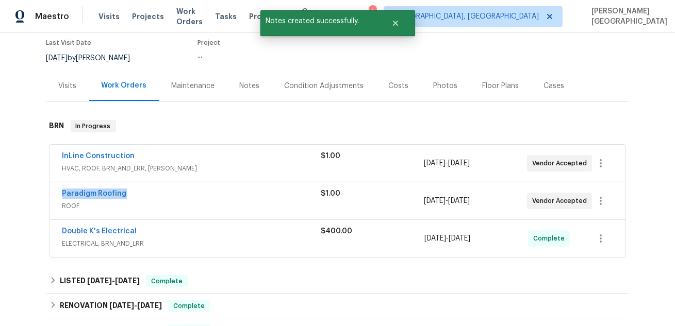
drag, startPoint x: 141, startPoint y: 193, endPoint x: 46, endPoint y: 193, distance: 94.3
click at [46, 193] on div "InLine Construction HVAC, ROOF, BRN_AND_LRR, WELLS $1.00 10/10/2025 - 10/13/202…" at bounding box center [337, 202] width 582 height 118
copy link "Paradigm Roofing"
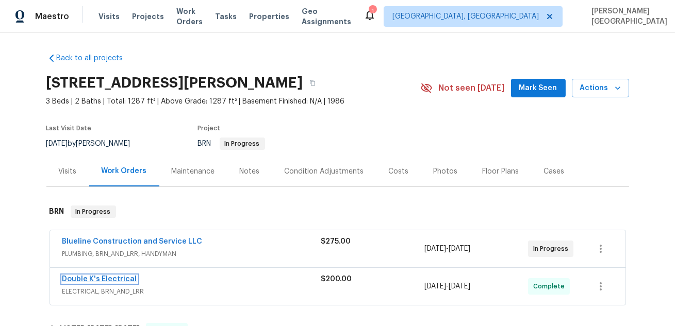
click at [122, 277] on link "Double K's Electrical" at bounding box center [99, 279] width 75 height 7
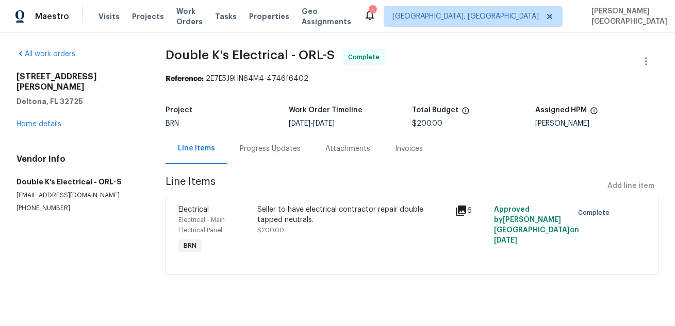
click at [282, 157] on div "Progress Updates" at bounding box center [270, 148] width 86 height 30
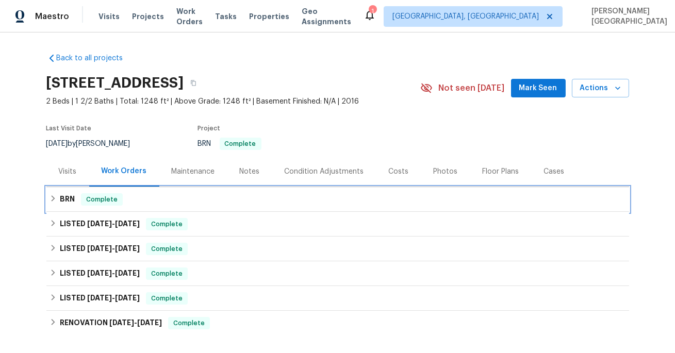
click at [69, 203] on h6 "BRN" at bounding box center [67, 199] width 15 height 12
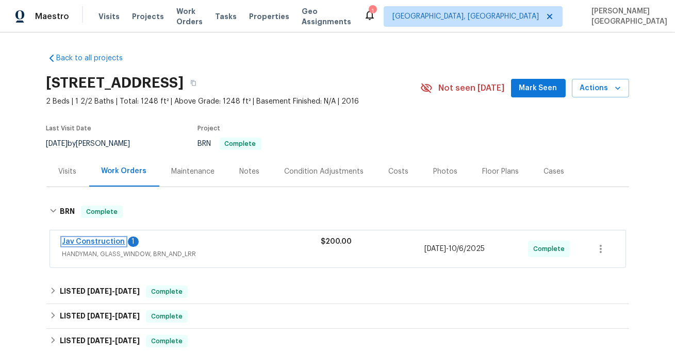
click at [86, 239] on link "Jav Construction" at bounding box center [93, 241] width 63 height 7
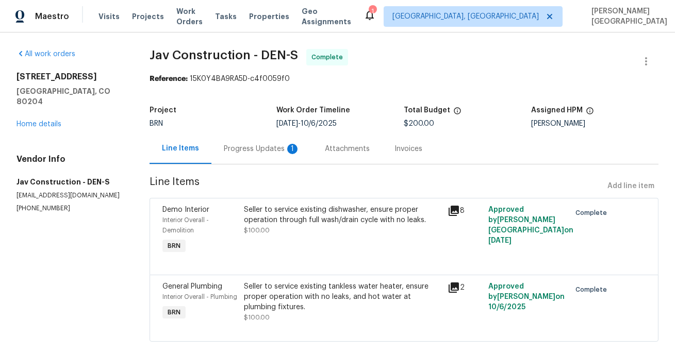
click at [271, 155] on div "Progress Updates 1" at bounding box center [261, 148] width 101 height 30
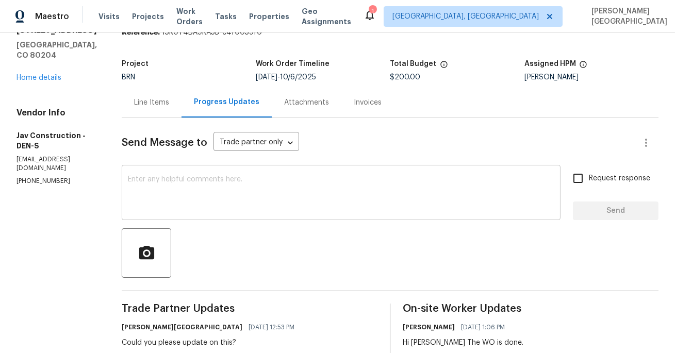
scroll to position [36, 0]
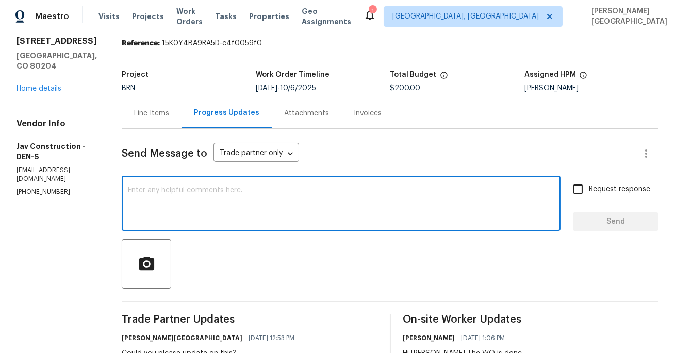
click at [216, 194] on textarea at bounding box center [341, 205] width 426 height 36
type textarea "Thank you!"
click at [610, 182] on label "Request response" at bounding box center [608, 189] width 83 height 22
click at [588, 182] on input "Request response" at bounding box center [578, 189] width 22 height 22
checkbox input "true"
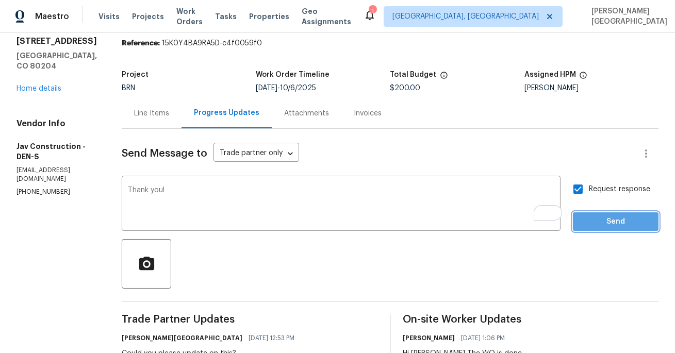
click at [610, 213] on button "Send" at bounding box center [616, 221] width 86 height 19
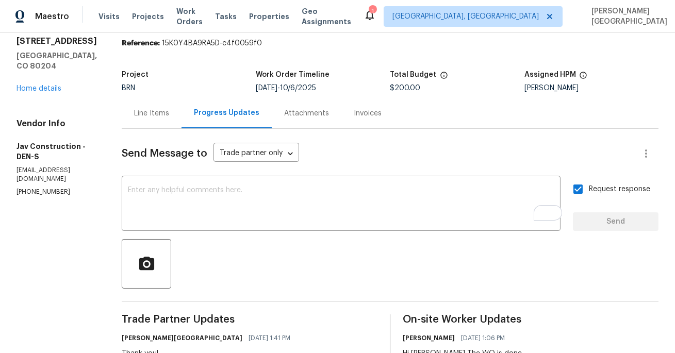
click at [134, 115] on div "Line Items" at bounding box center [151, 113] width 35 height 10
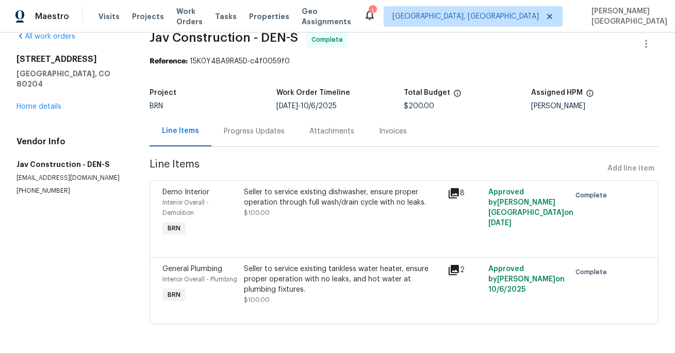
scroll to position [28, 0]
click at [258, 195] on div "Seller to service existing dishwasher, ensure proper operation through full was…" at bounding box center [343, 197] width 198 height 21
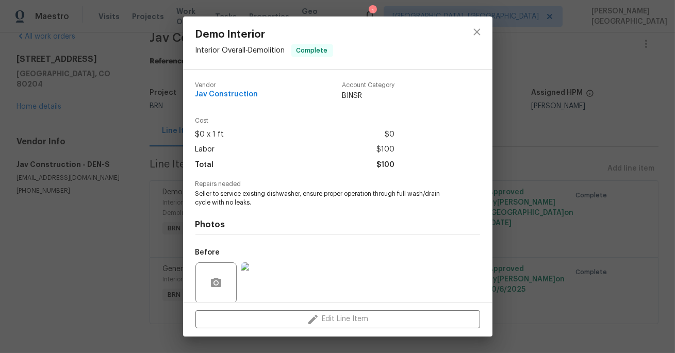
scroll to position [79, 0]
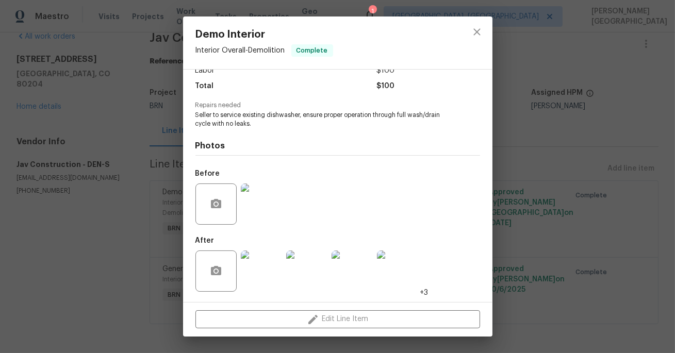
click at [256, 269] on img at bounding box center [261, 270] width 41 height 41
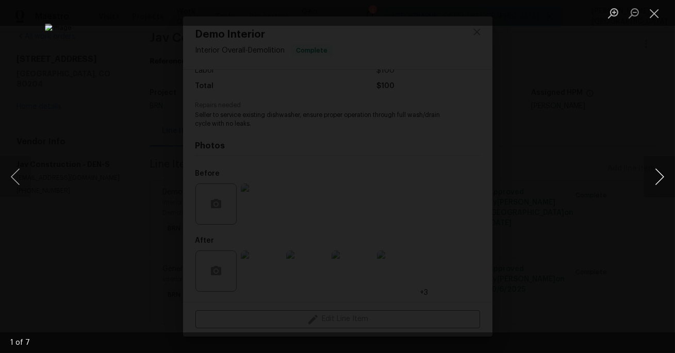
click at [653, 171] on button "Next image" at bounding box center [659, 176] width 31 height 41
click at [653, 172] on button "Next image" at bounding box center [659, 176] width 31 height 41
click at [9, 163] on button "Previous image" at bounding box center [15, 176] width 31 height 41
click at [656, 179] on button "Next image" at bounding box center [659, 176] width 31 height 41
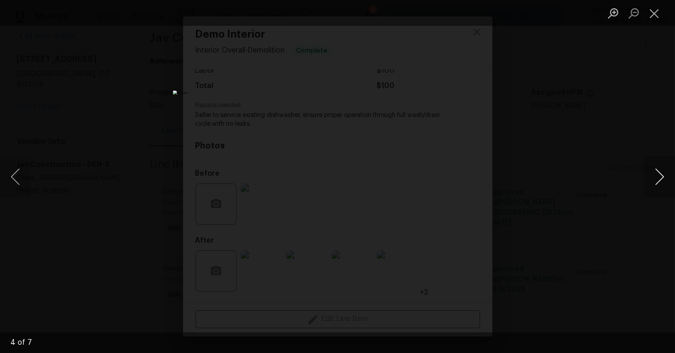
click at [655, 180] on button "Next image" at bounding box center [659, 176] width 31 height 41
click at [624, 124] on div "Lightbox" at bounding box center [337, 176] width 675 height 353
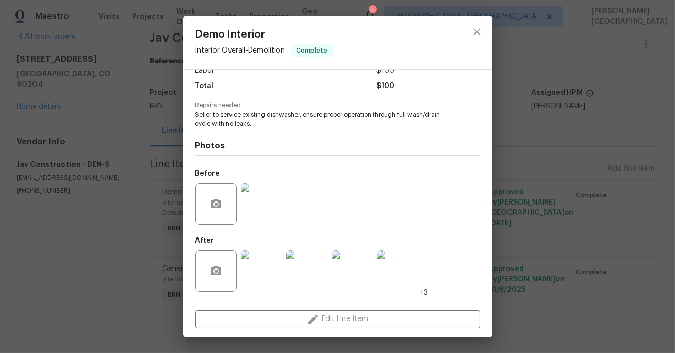
click at [632, 190] on div "Demo Interior Interior Overall - Demolition Complete Vendor Jav Construction Ac…" at bounding box center [337, 176] width 675 height 353
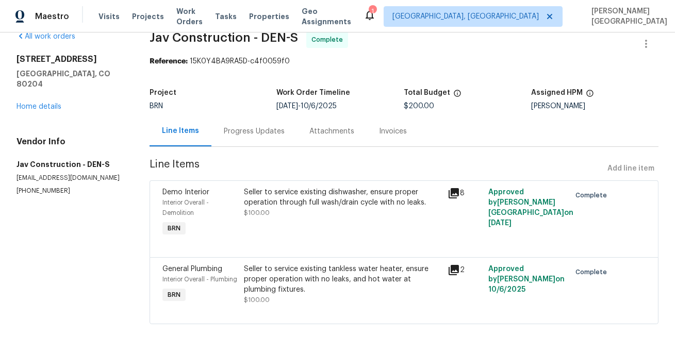
click at [317, 283] on div "Seller to service existing tankless water heater, ensure proper operation with …" at bounding box center [343, 279] width 198 height 31
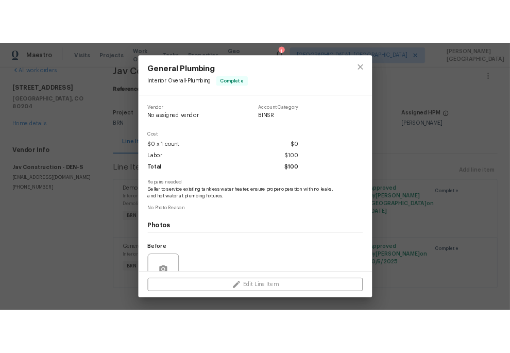
scroll to position [96, 0]
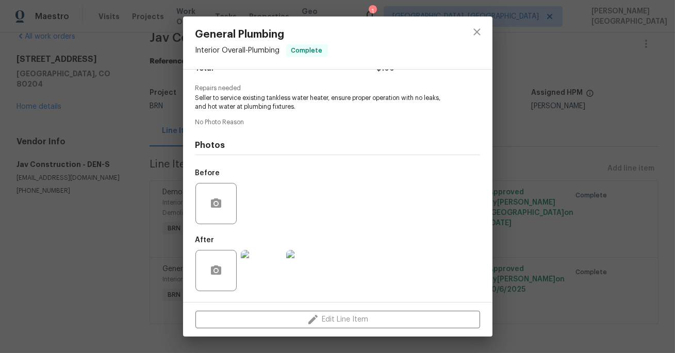
click at [261, 271] on img at bounding box center [261, 270] width 41 height 41
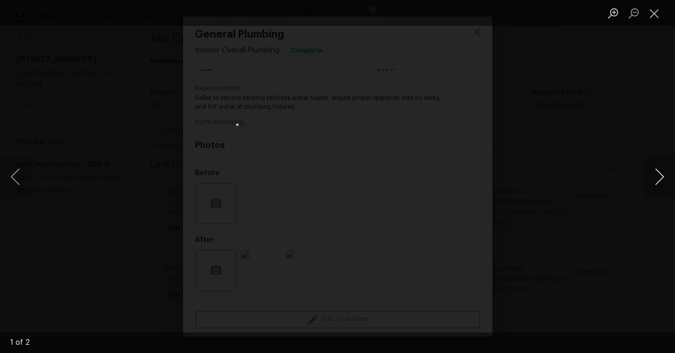
click at [658, 177] on button "Next image" at bounding box center [659, 176] width 31 height 41
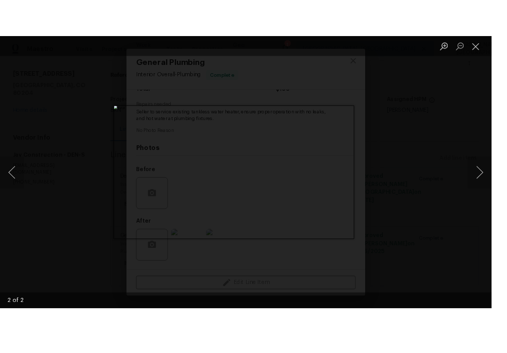
scroll to position [28, 0]
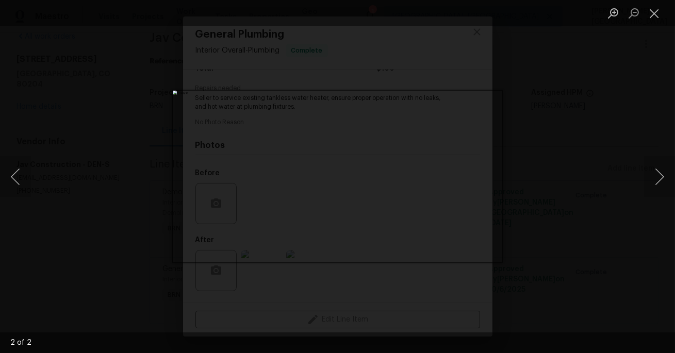
click at [593, 180] on div "Lightbox" at bounding box center [337, 176] width 675 height 353
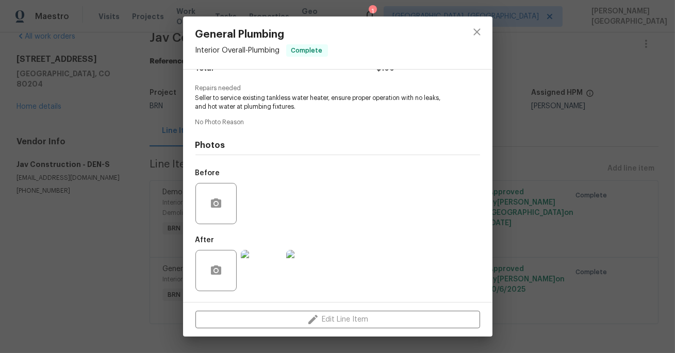
click at [266, 280] on img at bounding box center [261, 270] width 41 height 41
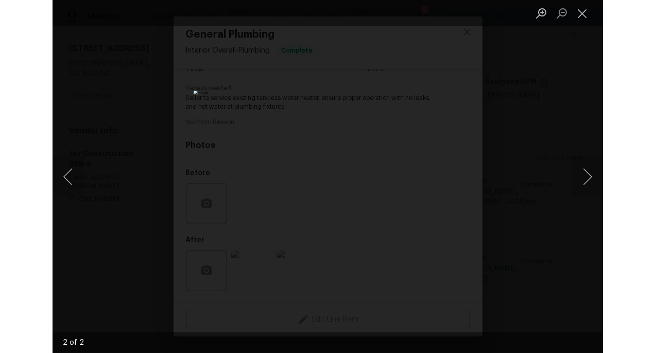
scroll to position [36, 0]
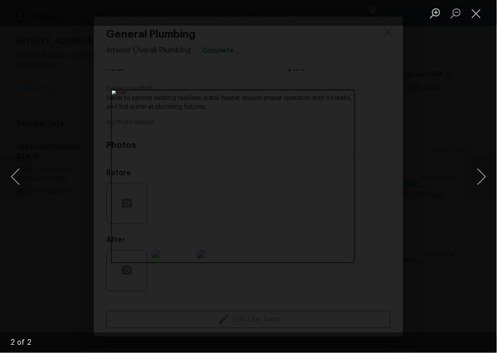
click at [64, 116] on div "Lightbox" at bounding box center [248, 176] width 497 height 353
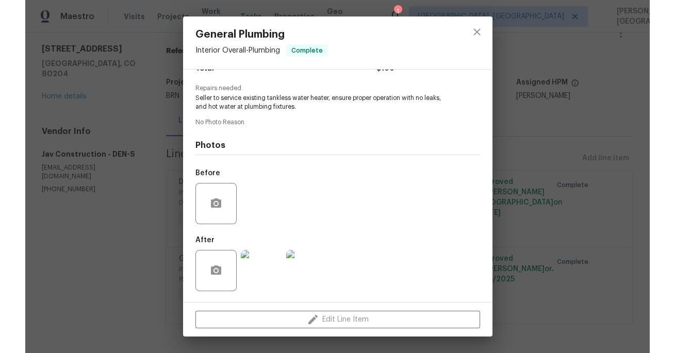
scroll to position [28, 0]
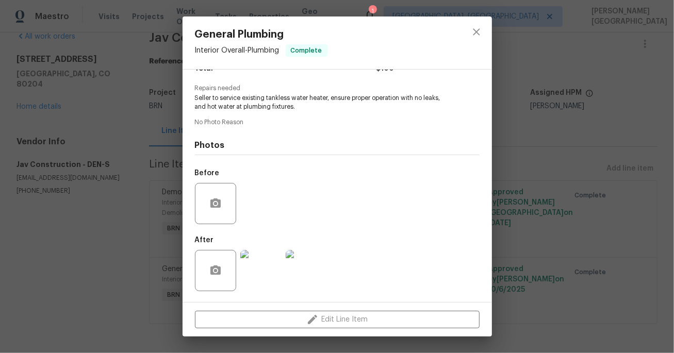
click at [564, 63] on div "General Plumbing Interior Overall - Plumbing Complete Vendor Jav Construction A…" at bounding box center [337, 176] width 674 height 353
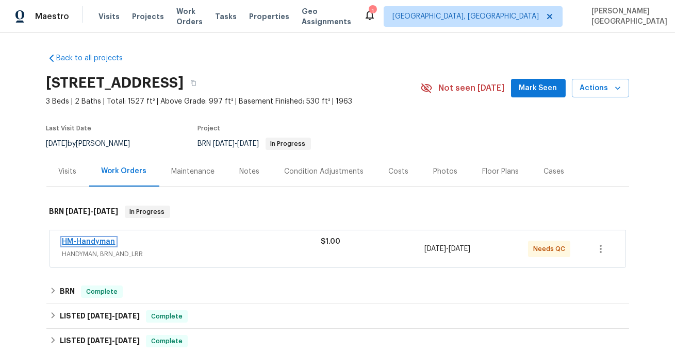
click at [86, 240] on link "HM-Handyman" at bounding box center [88, 241] width 53 height 7
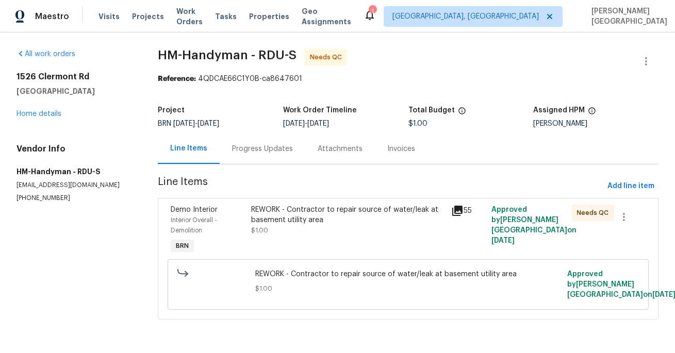
click at [257, 161] on div "Progress Updates" at bounding box center [263, 148] width 86 height 30
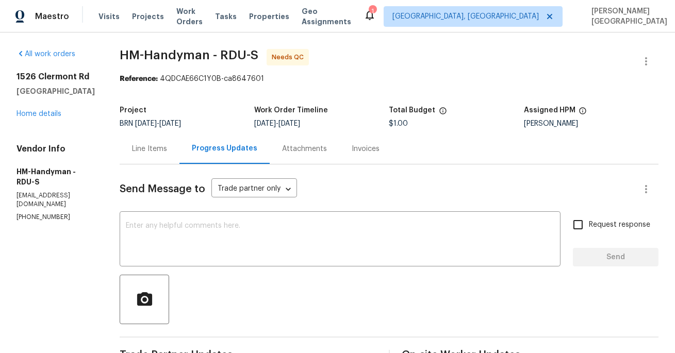
click at [140, 49] on span "HM-Handyman - RDU-S" at bounding box center [189, 55] width 139 height 12
click at [181, 54] on span "HM-Handyman - RDU-S" at bounding box center [189, 55] width 139 height 12
copy span "HM-Handyman"
click at [146, 155] on div "Line Items" at bounding box center [150, 148] width 60 height 30
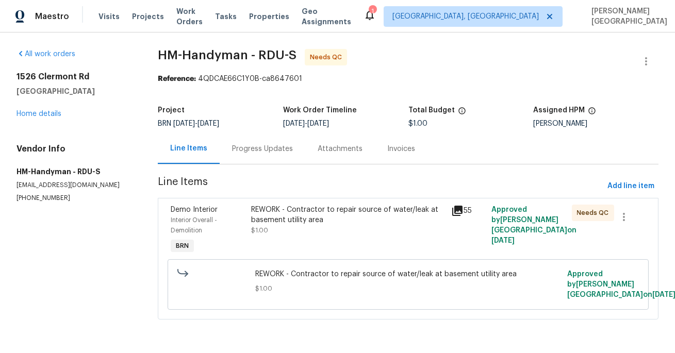
click at [324, 210] on div "REWORK - Contractor to repair source of water/leak at basement utility area" at bounding box center [348, 215] width 194 height 21
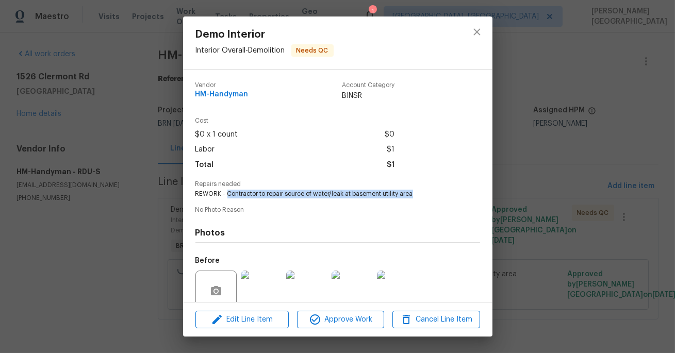
drag, startPoint x: 227, startPoint y: 195, endPoint x: 418, endPoint y: 195, distance: 191.2
click at [418, 195] on span "REWORK - Contractor to repair source of water/leak at basement utility area" at bounding box center [323, 194] width 256 height 9
click at [351, 192] on span "REWORK - Contractor to repair source of water/leak at basement utility area" at bounding box center [323, 194] width 256 height 9
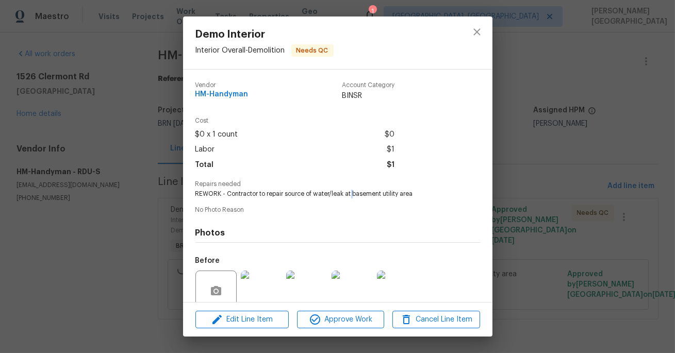
click at [351, 193] on span "REWORK - Contractor to repair source of water/leak at basement utility area" at bounding box center [323, 194] width 256 height 9
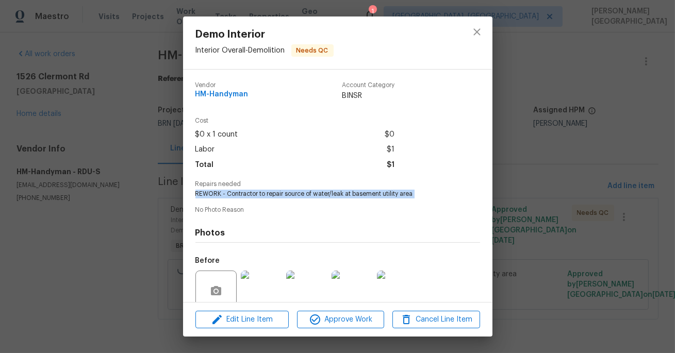
click at [351, 193] on span "REWORK - Contractor to repair source of water/leak at basement utility area" at bounding box center [323, 194] width 256 height 9
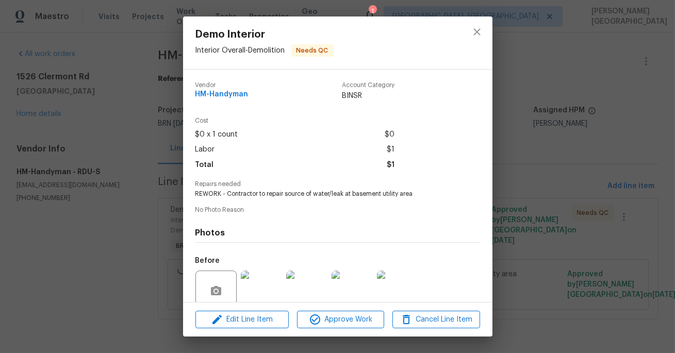
click at [156, 208] on div "Demo Interior Interior Overall - Demolition Needs QC Vendor HM-Handyman Account…" at bounding box center [337, 176] width 675 height 353
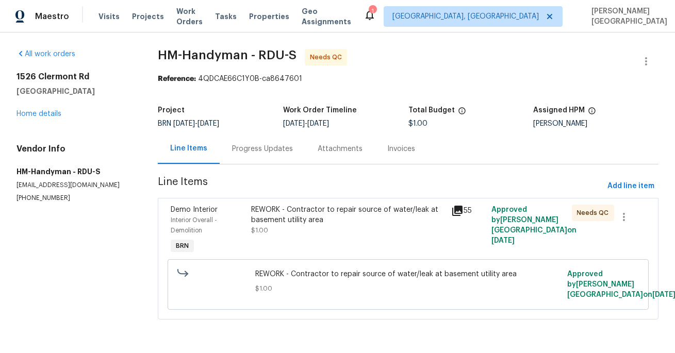
click at [262, 149] on div "Progress Updates" at bounding box center [262, 149] width 61 height 10
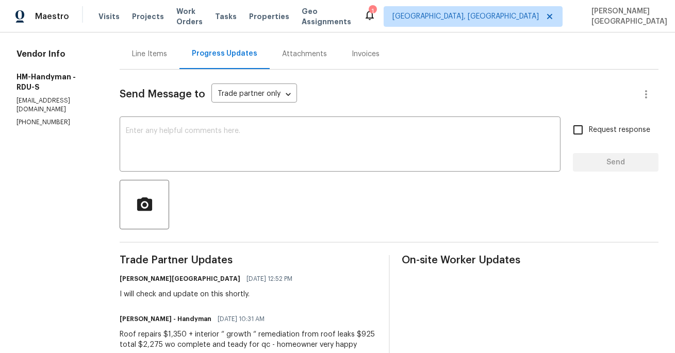
scroll to position [265, 0]
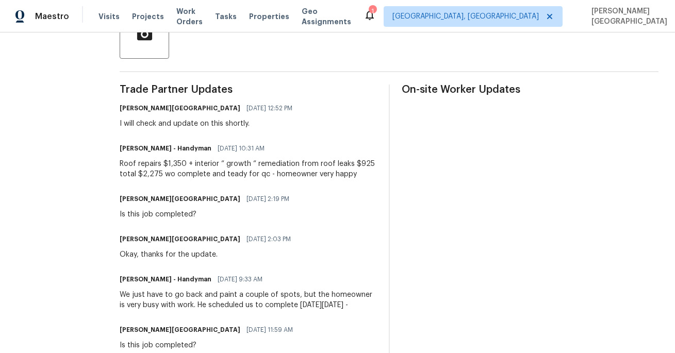
click at [215, 169] on div "Roof repairs $1,350 + interior “ growth “ remediation from roof leaks $925 tota…" at bounding box center [248, 169] width 257 height 21
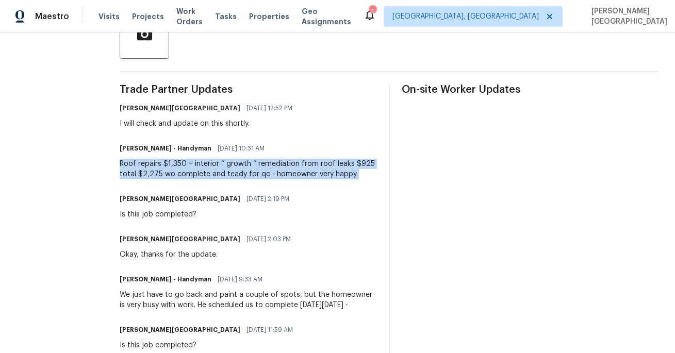
click at [215, 169] on div "Roof repairs $1,350 + interior “ growth “ remediation from roof leaks $925 tota…" at bounding box center [248, 169] width 257 height 21
copy div "Roof repairs $1,350 + interior “ growth “ remediation from roof leaks $925 tota…"
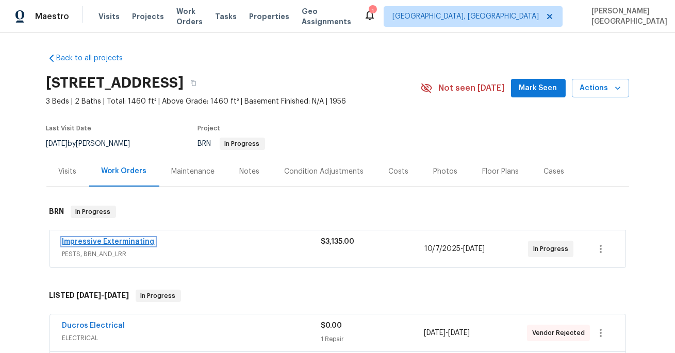
click at [139, 245] on link "Impressive Exterminating" at bounding box center [108, 241] width 92 height 7
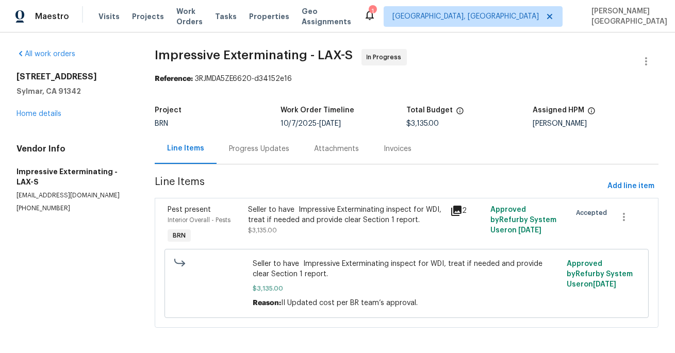
click at [256, 153] on div "Progress Updates" at bounding box center [259, 149] width 61 height 10
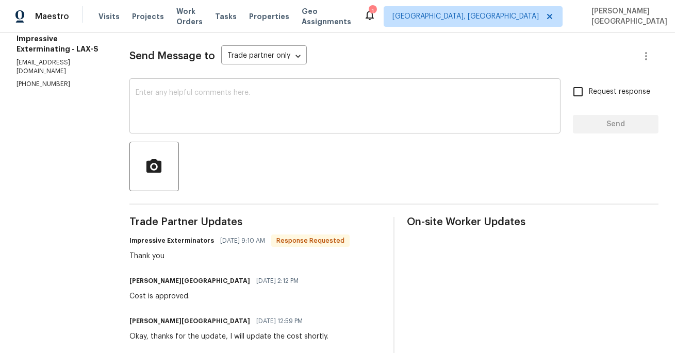
scroll to position [218, 0]
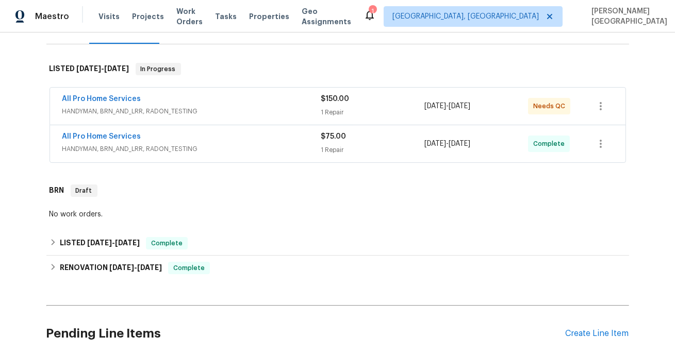
scroll to position [227, 0]
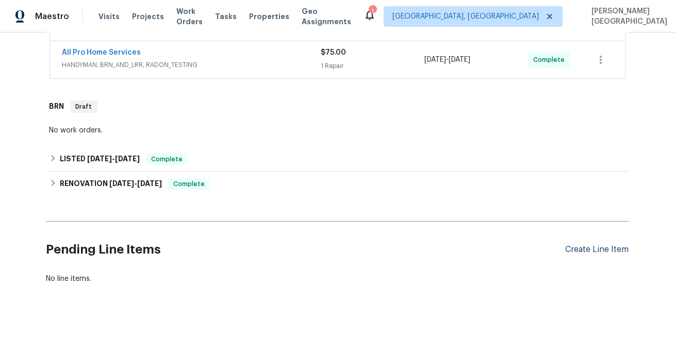
click at [590, 253] on div "Create Line Item" at bounding box center [596, 250] width 63 height 10
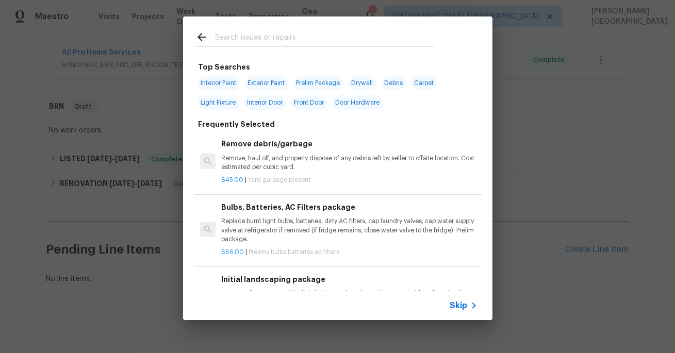
click at [459, 309] on span "Skip" at bounding box center [459, 305] width 18 height 10
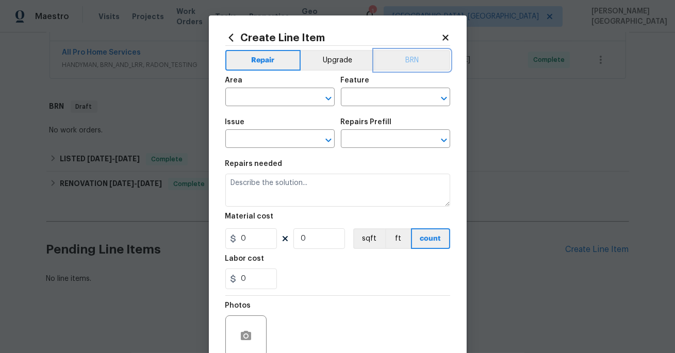
click at [417, 63] on button "BRN" at bounding box center [412, 60] width 76 height 21
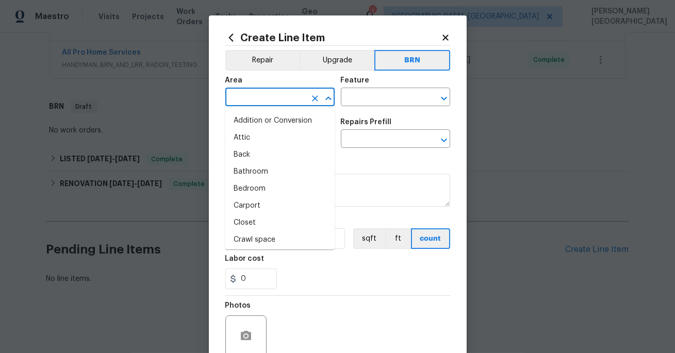
click at [264, 97] on input "text" at bounding box center [265, 98] width 80 height 16
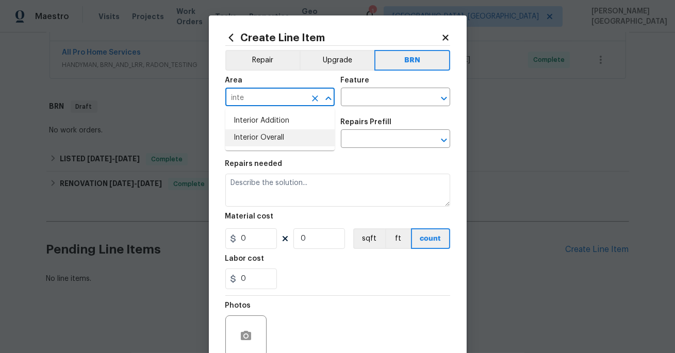
click at [279, 130] on li "Interior Overall" at bounding box center [279, 137] width 109 height 17
type input "Interior Overall"
click at [365, 100] on input "text" at bounding box center [381, 98] width 80 height 16
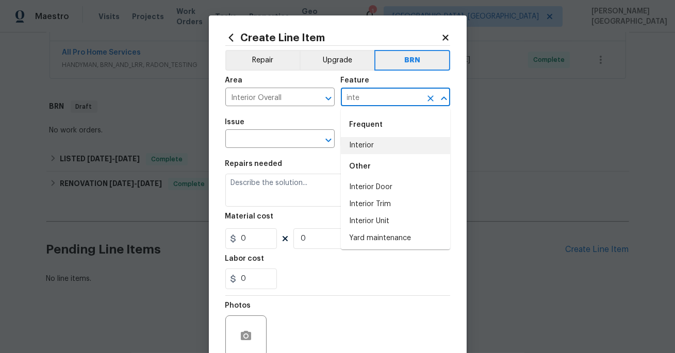
click at [372, 138] on li "Interior" at bounding box center [395, 145] width 109 height 17
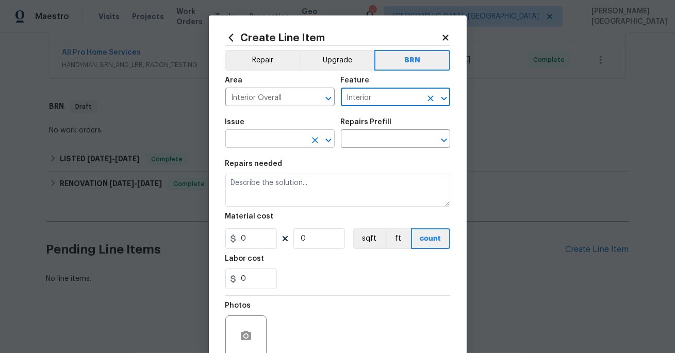
type input "Interior"
click at [249, 143] on input "text" at bounding box center [265, 140] width 80 height 16
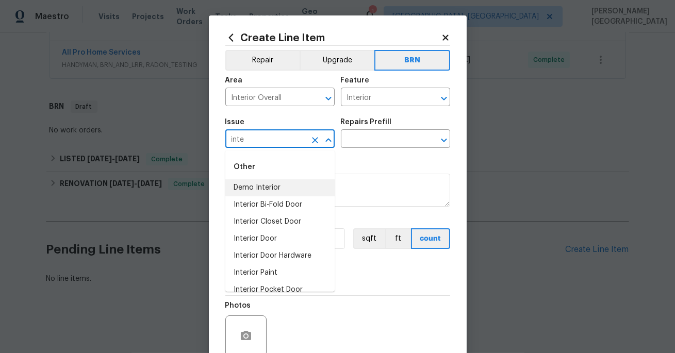
drag, startPoint x: 257, startPoint y: 187, endPoint x: 278, endPoint y: 184, distance: 21.3
click at [257, 187] on li "Demo Interior" at bounding box center [279, 187] width 109 height 17
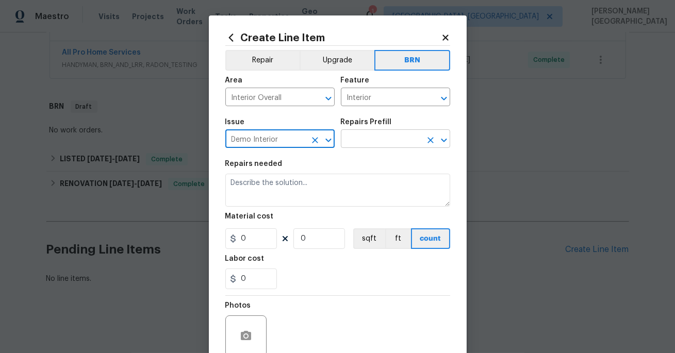
type input "Demo Interior"
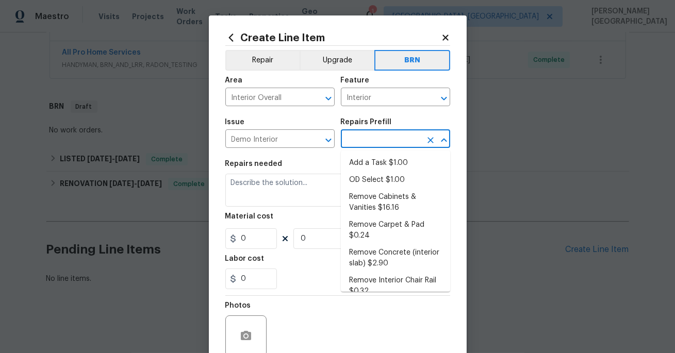
click at [367, 146] on input "text" at bounding box center [381, 140] width 80 height 16
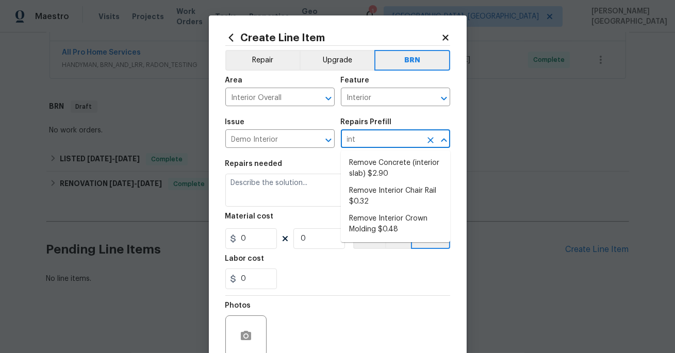
type input "inte"
click at [376, 172] on li "Remove Concrete (interior slab) $2.90" at bounding box center [395, 169] width 109 height 28
type input "Demolition"
type input "Remove Concrete (interior slab) $2.90"
type textarea "Demo/remove and properly dispose of the concrete (1''-4'') as outlined by the P…"
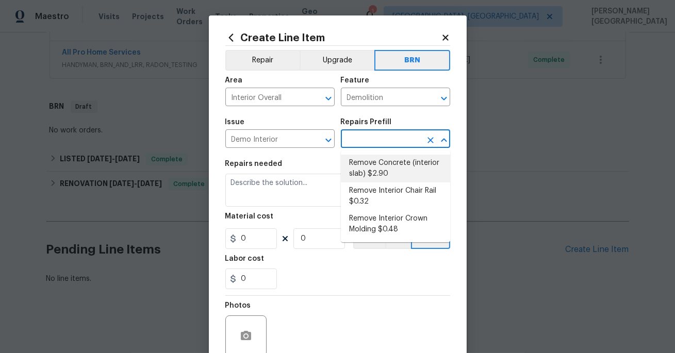
type input "2.9"
type input "1"
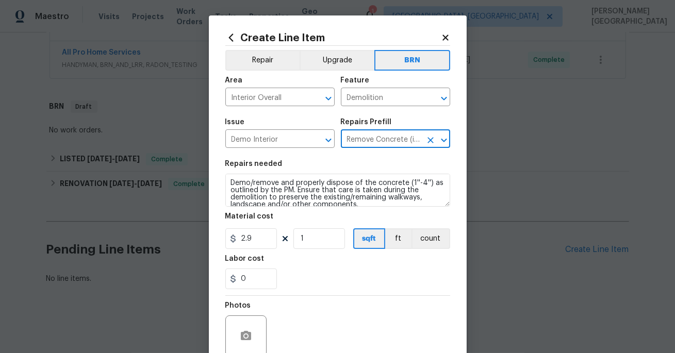
type input "Remove Concrete (interior slab) $2.90"
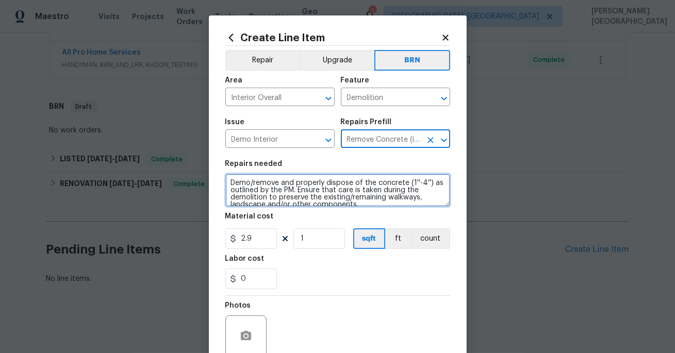
click at [318, 181] on textarea "Demo/remove and properly dispose of the concrete (1''-4'') as outlined by the P…" at bounding box center [337, 190] width 225 height 33
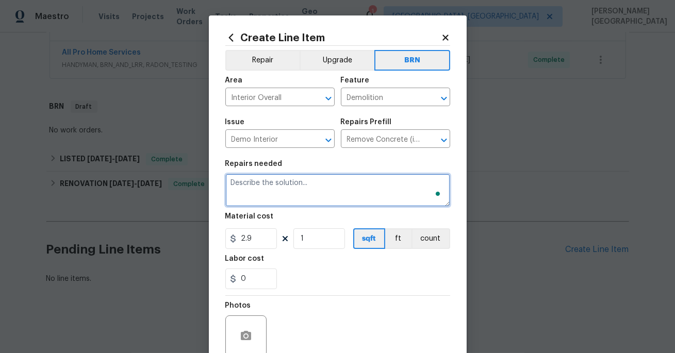
paste textarea "Please repair screen door to the entry of the house and kitchen cabinet."
type textarea "Please repair screen door to the entry of the house and kitchen cabinet."
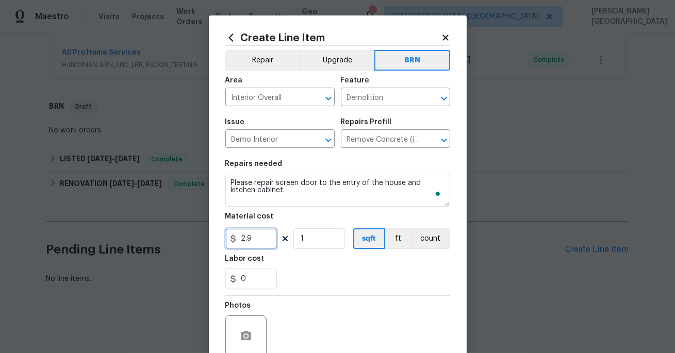
click at [258, 233] on input "2.9" at bounding box center [251, 238] width 52 height 21
type input "0"
click at [246, 275] on input "0" at bounding box center [251, 278] width 52 height 21
type input "175"
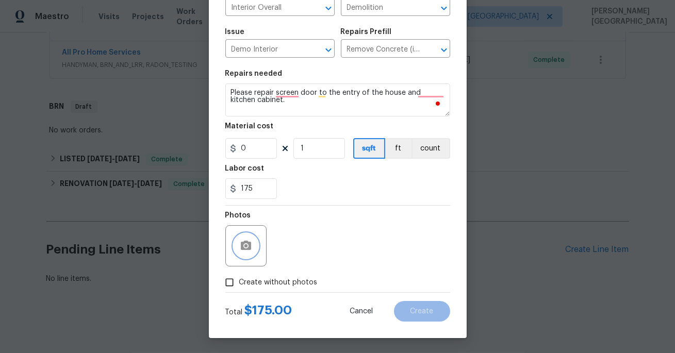
click at [240, 241] on icon "button" at bounding box center [246, 246] width 12 height 12
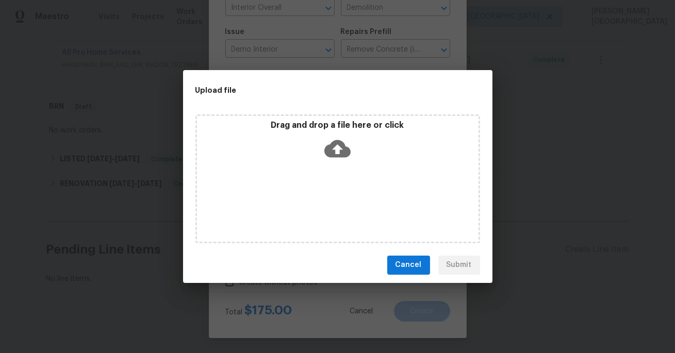
click at [336, 150] on icon at bounding box center [337, 149] width 26 height 26
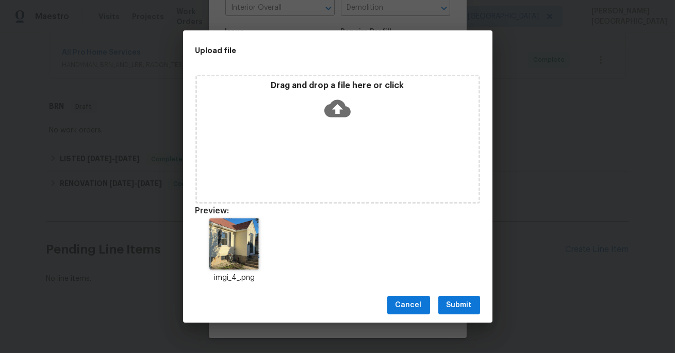
click at [451, 300] on span "Submit" at bounding box center [458, 305] width 25 height 13
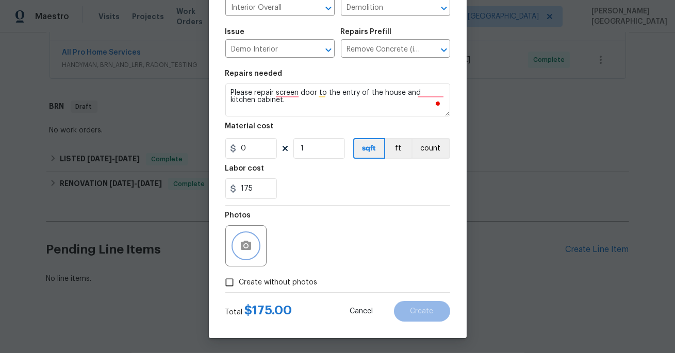
click at [245, 234] on button "button" at bounding box center [245, 245] width 25 height 25
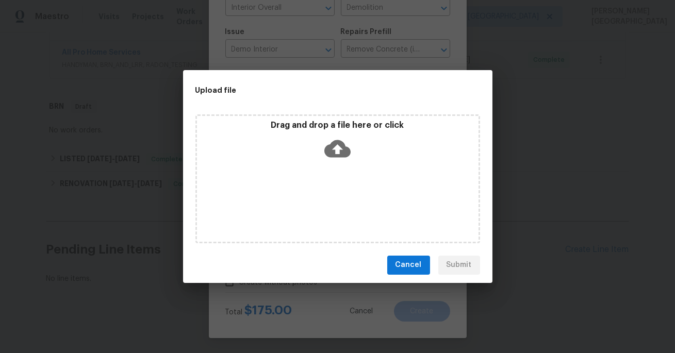
click at [341, 147] on icon at bounding box center [337, 149] width 26 height 18
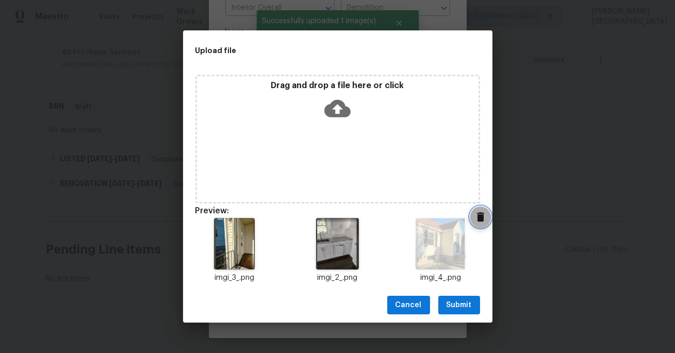
click at [479, 218] on icon "Delete" at bounding box center [480, 216] width 7 height 9
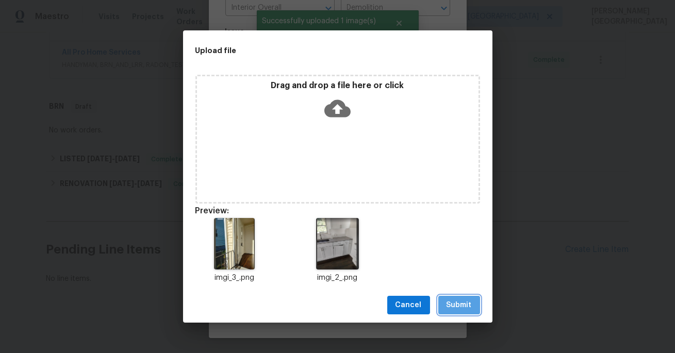
click at [463, 299] on span "Submit" at bounding box center [458, 305] width 25 height 13
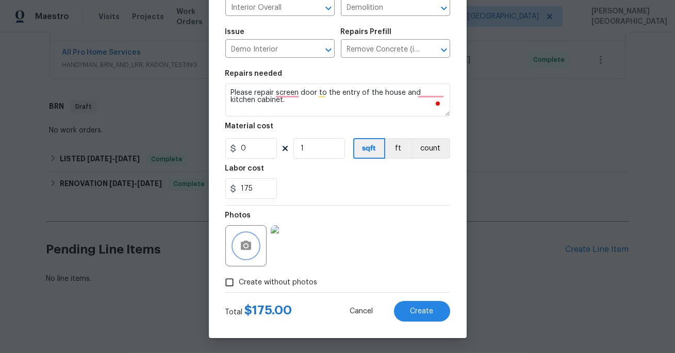
scroll to position [0, 0]
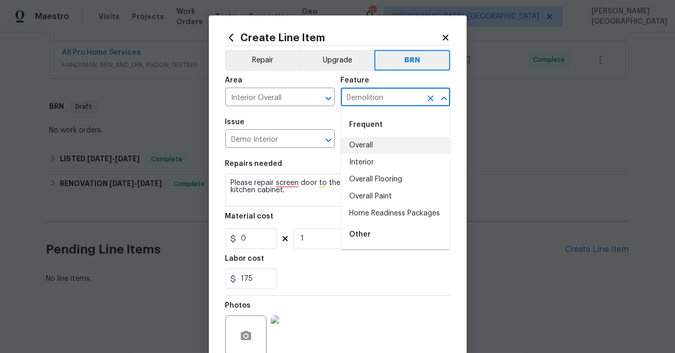
click at [368, 96] on input "Demolition" at bounding box center [381, 98] width 80 height 16
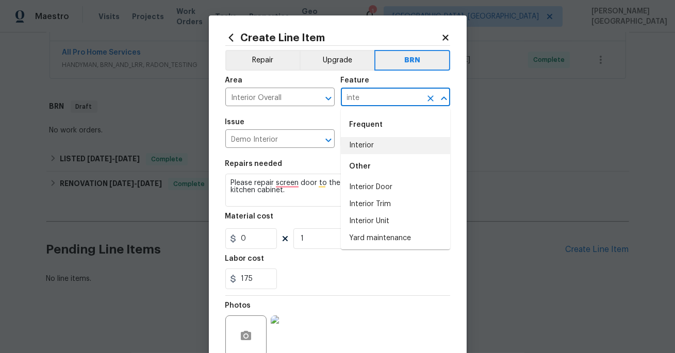
click at [371, 153] on li "Interior" at bounding box center [395, 145] width 109 height 17
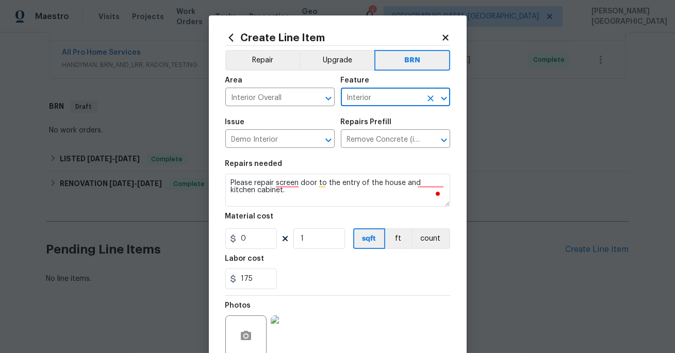
scroll to position [90, 0]
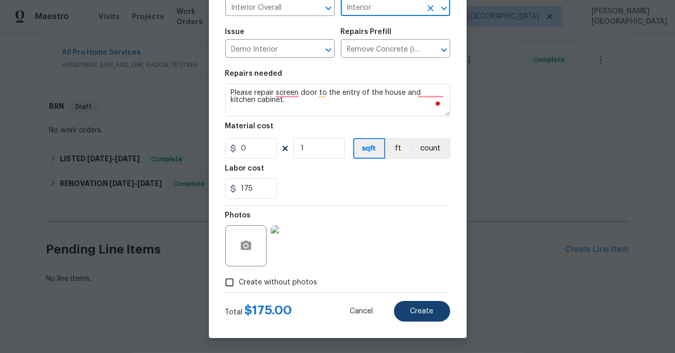
type input "Interior"
click at [419, 308] on span "Create" at bounding box center [421, 312] width 23 height 8
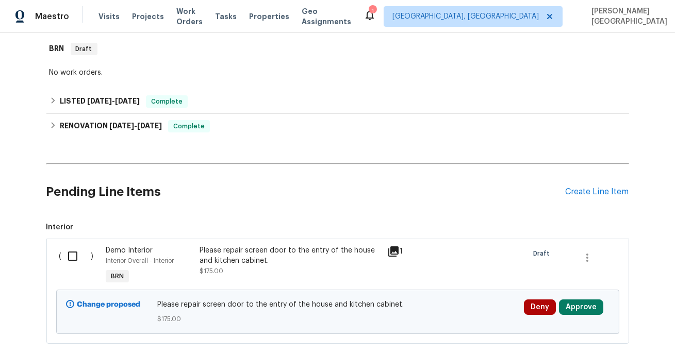
scroll to position [344, 0]
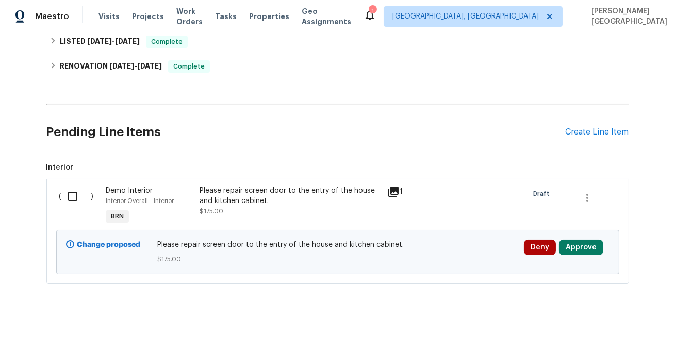
click at [72, 199] on input "checkbox" at bounding box center [76, 197] width 29 height 22
checkbox input "true"
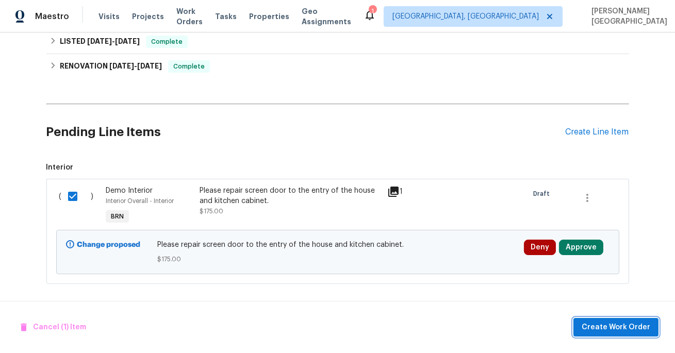
click at [616, 327] on span "Create Work Order" at bounding box center [615, 327] width 69 height 13
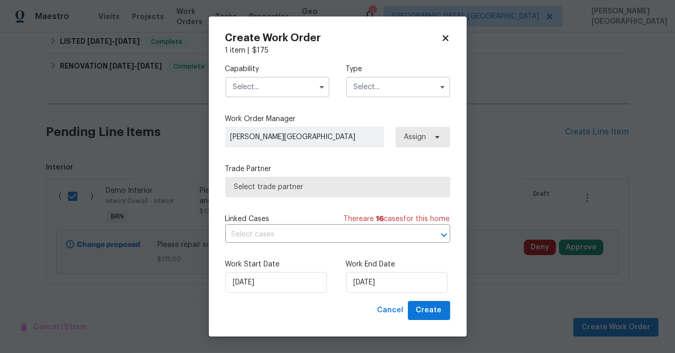
click at [255, 88] on input "text" at bounding box center [277, 87] width 104 height 21
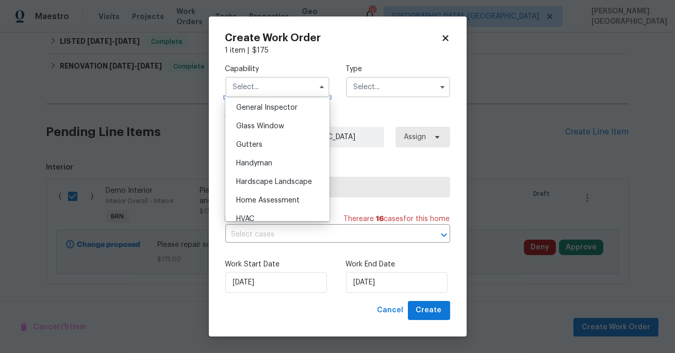
scroll to position [512, 0]
click at [273, 163] on div "Handyman" at bounding box center [277, 164] width 99 height 19
type input "Handyman"
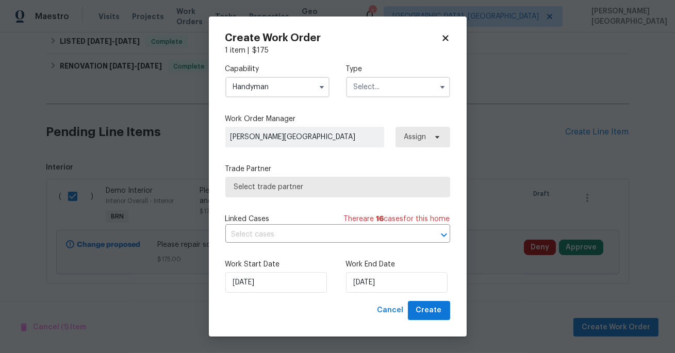
click at [366, 92] on input "text" at bounding box center [398, 87] width 104 height 21
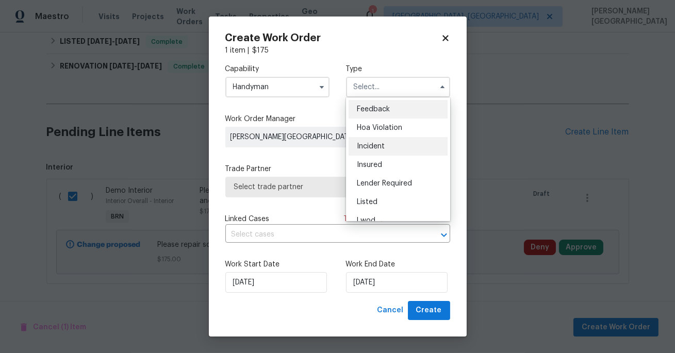
scroll to position [122, 0]
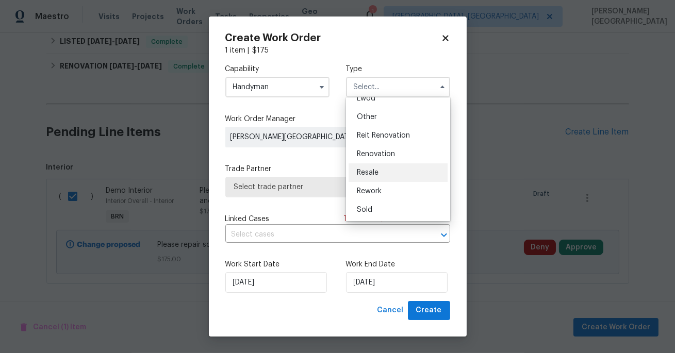
click at [376, 169] on span "Resale" at bounding box center [368, 172] width 22 height 7
type input "Resale"
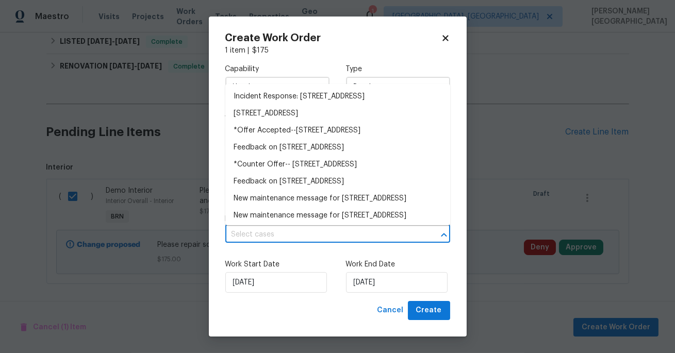
click at [297, 233] on input "text" at bounding box center [323, 235] width 196 height 16
click at [287, 111] on li "227 Plantation St, Worcester, MA 01604" at bounding box center [337, 113] width 225 height 17
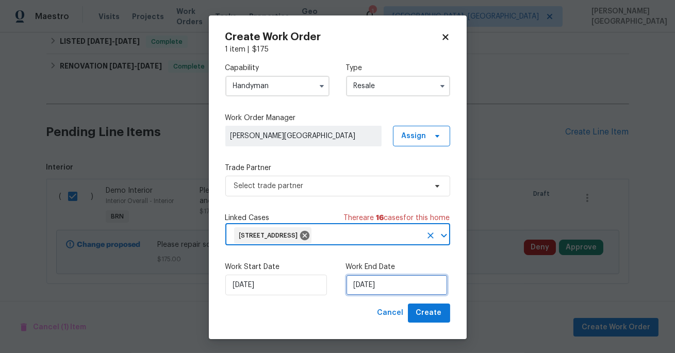
click at [370, 283] on input "[DATE]" at bounding box center [397, 285] width 102 height 21
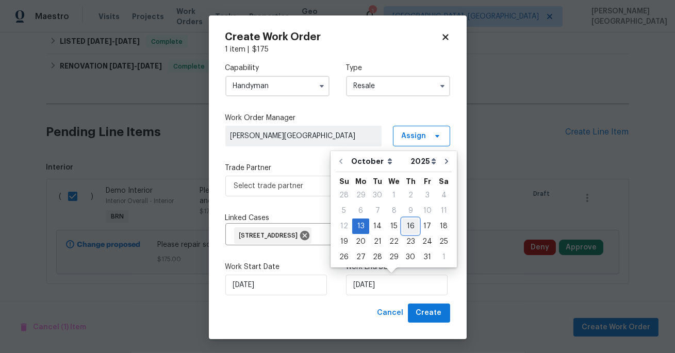
click at [402, 226] on div "16" at bounding box center [410, 226] width 16 height 14
type input "[DATE]"
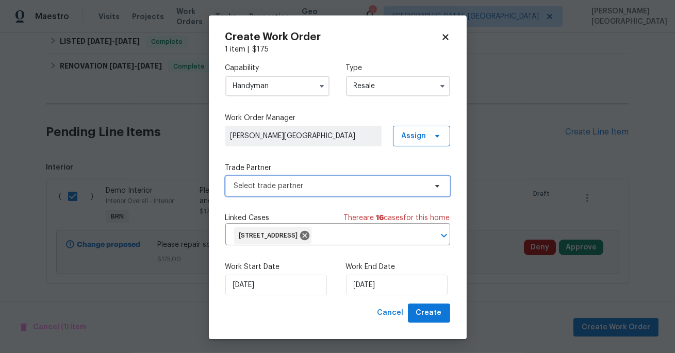
click at [242, 181] on span "Select trade partner" at bounding box center [330, 186] width 192 height 10
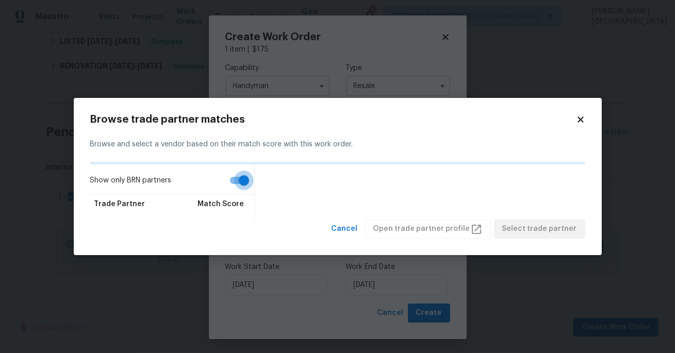
click at [239, 181] on input "Show only BRN partners" at bounding box center [243, 181] width 59 height 20
drag, startPoint x: 241, startPoint y: 176, endPoint x: 241, endPoint y: 182, distance: 6.2
click at [241, 182] on input "Show only BRN partners" at bounding box center [233, 181] width 59 height 20
checkbox input "true"
click at [338, 56] on body "Maestro Visits Projects Work Orders Tasks Properties Geo Assignments 1 Albuquer…" at bounding box center [337, 176] width 675 height 353
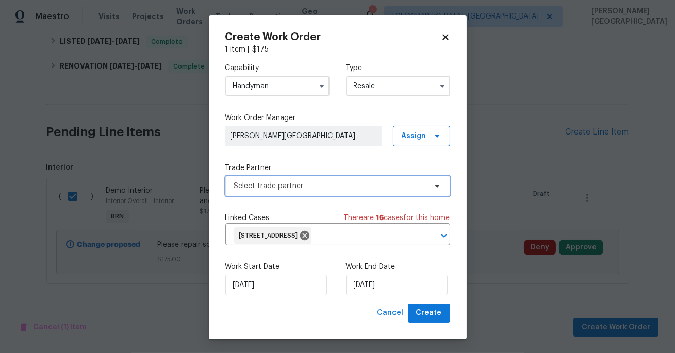
click at [319, 182] on span "Select trade partner" at bounding box center [330, 186] width 192 height 10
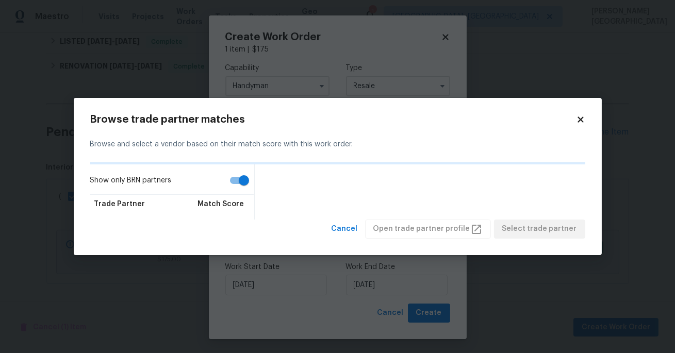
click at [244, 182] on input "Show only BRN partners" at bounding box center [243, 181] width 59 height 20
checkbox input "false"
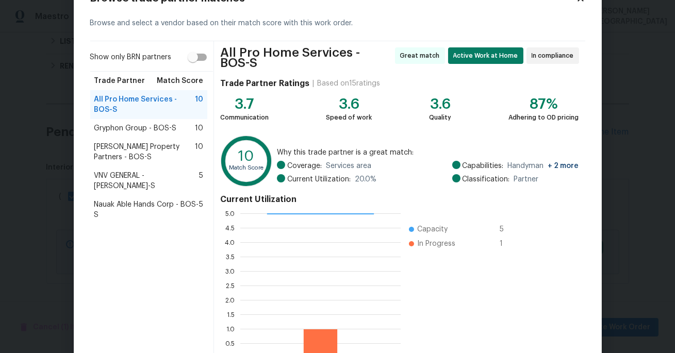
scroll to position [106, 0]
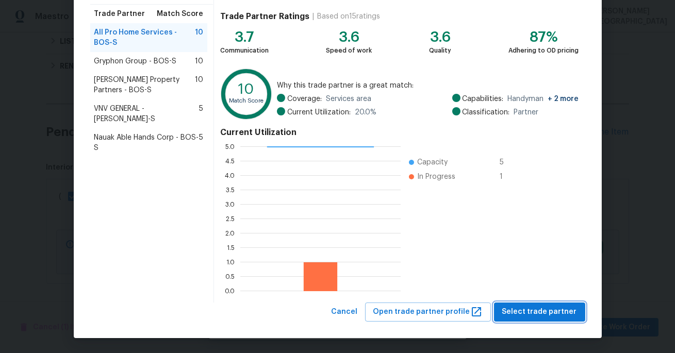
click at [549, 313] on span "Select trade partner" at bounding box center [539, 312] width 75 height 13
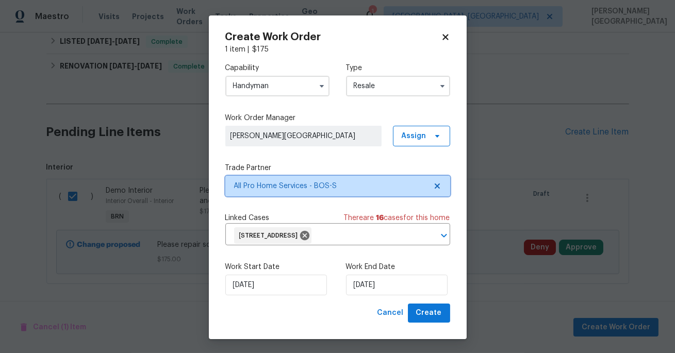
scroll to position [0, 0]
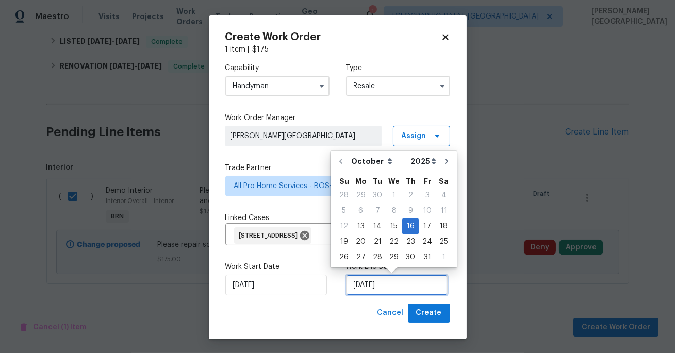
click at [377, 288] on input "[DATE]" at bounding box center [397, 285] width 102 height 21
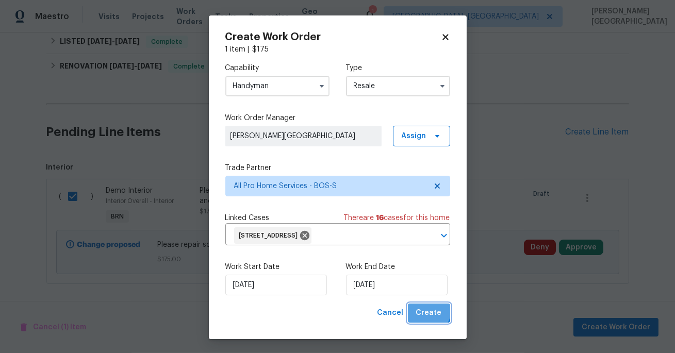
click at [429, 311] on span "Create" at bounding box center [429, 313] width 26 height 13
checkbox input "false"
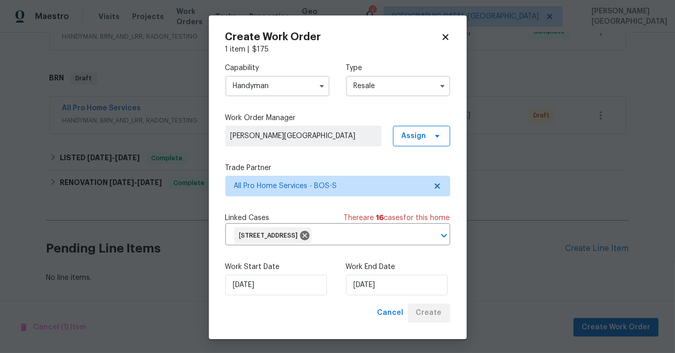
scroll to position [254, 0]
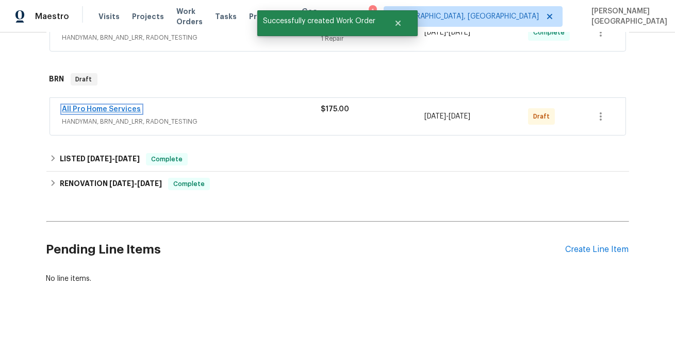
click at [86, 109] on link "All Pro Home Services" at bounding box center [101, 109] width 79 height 7
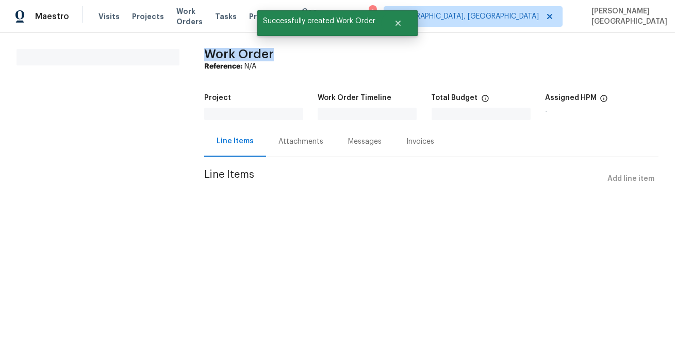
click at [86, 109] on section "All work orders" at bounding box center [97, 125] width 163 height 152
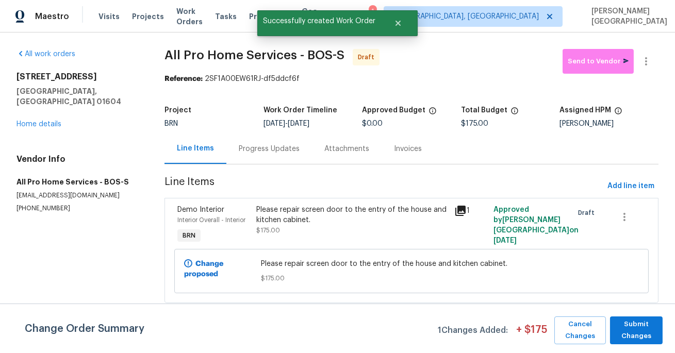
click at [258, 155] on div "Progress Updates" at bounding box center [269, 148] width 86 height 30
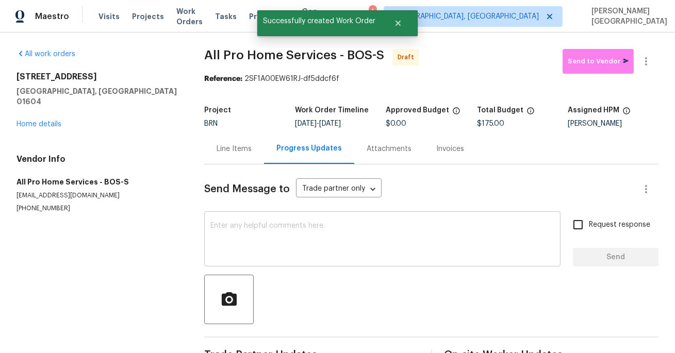
click at [256, 264] on div "x ​" at bounding box center [382, 240] width 356 height 53
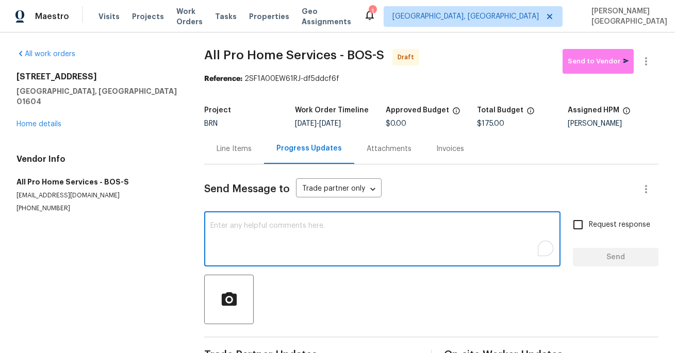
paste textarea "This is Isabel from Opendoor. Please confirm receipt of the work order due on 0…"
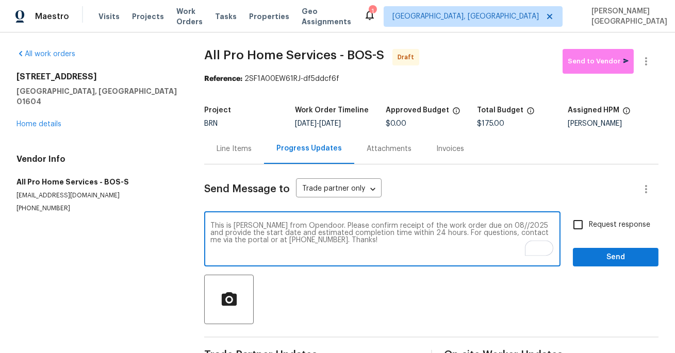
click at [482, 226] on textarea "This is Isabel from Opendoor. Please confirm receipt of the work order due on 0…" at bounding box center [382, 240] width 344 height 36
type textarea "This is Isabel from Opendoor. Please confirm receipt of the work order due on 1…"
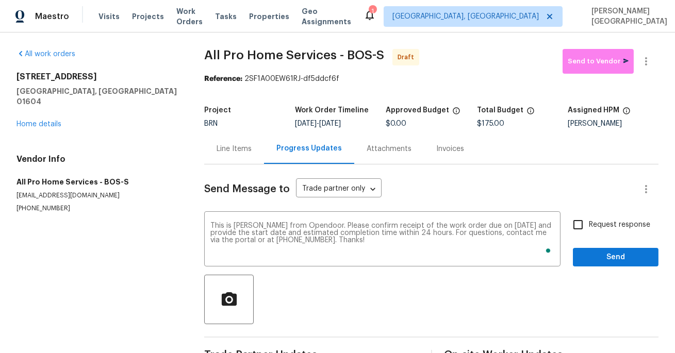
click at [611, 209] on div "Send Message to Trade partner only Trade partner only ​ This is Isabel from Ope…" at bounding box center [431, 265] width 454 height 202
click at [608, 224] on span "Request response" at bounding box center [618, 225] width 61 height 11
click at [588, 224] on input "Request response" at bounding box center [578, 225] width 22 height 22
checkbox input "true"
click at [610, 249] on button "Send" at bounding box center [616, 257] width 86 height 19
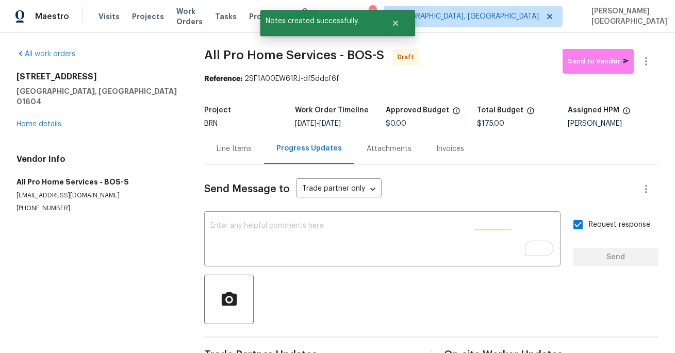
click at [652, 48] on div "All work orders 227 Plantation St Worcester, MA 01604 Home details Vendor Info …" at bounding box center [337, 207] width 675 height 350
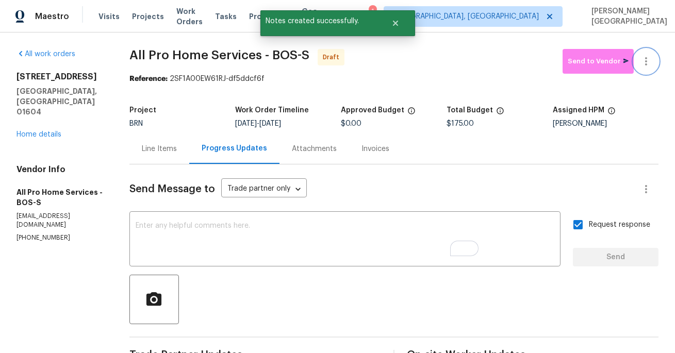
click at [651, 56] on icon "button" at bounding box center [645, 61] width 12 height 12
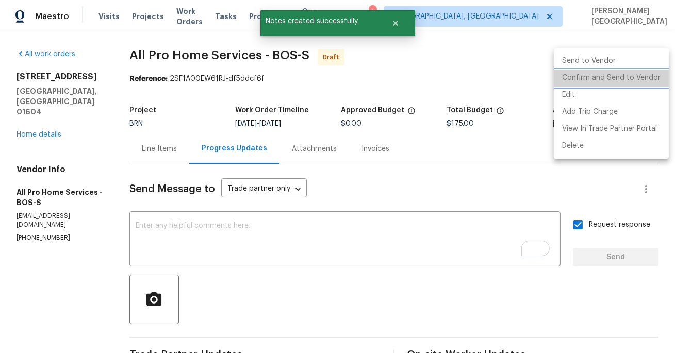
click at [622, 79] on li "Confirm and Send to Vendor" at bounding box center [610, 78] width 115 height 17
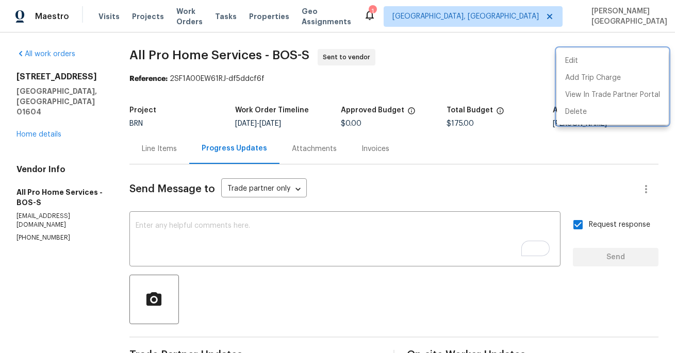
click at [248, 234] on div at bounding box center [337, 176] width 675 height 353
